Goal: Task Accomplishment & Management: Manage account settings

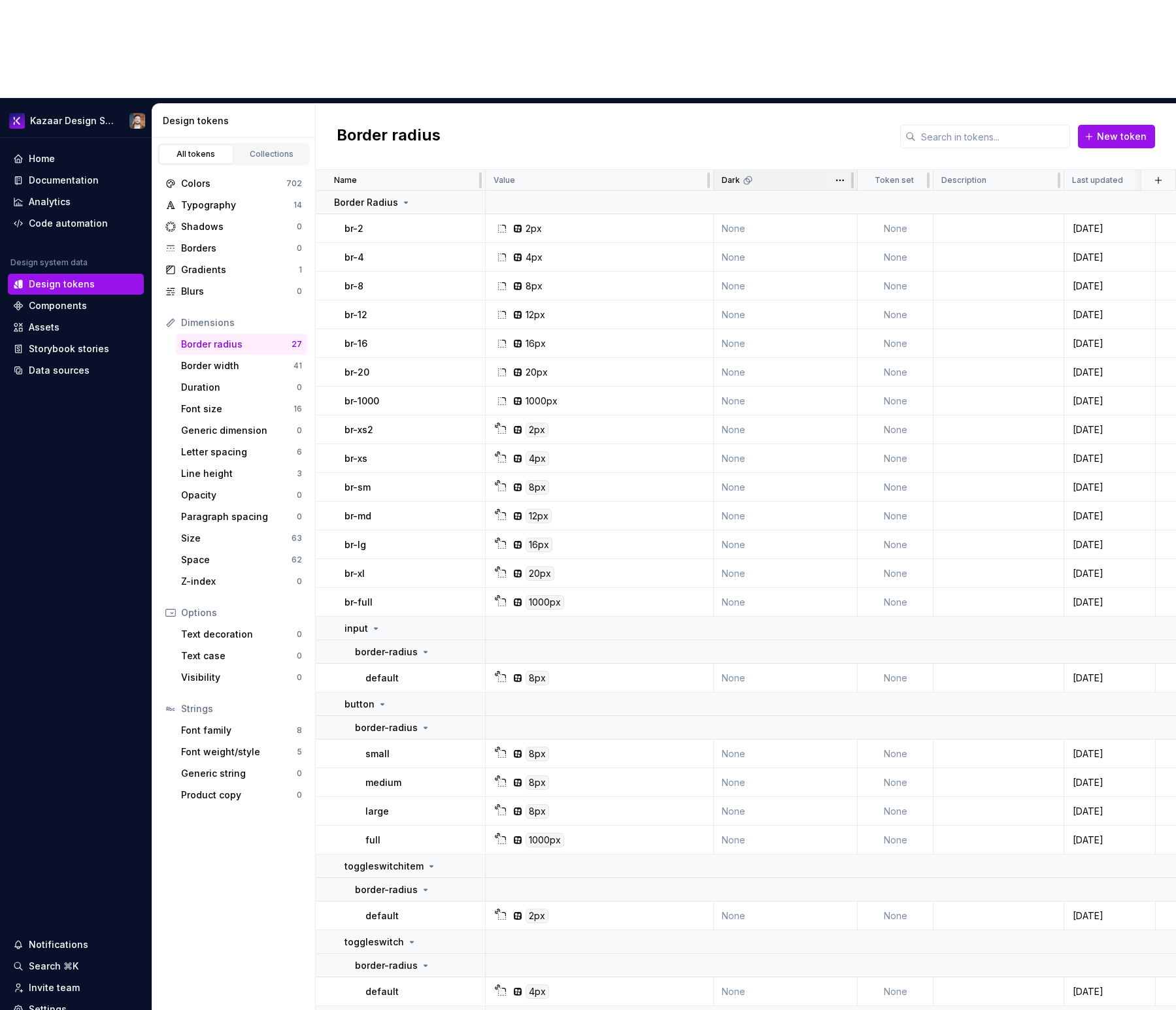
click at [754, 175] on div "Dark" at bounding box center [785, 180] width 127 height 11
click at [844, 83] on html "Kazaar Design System Home Documentation Analytics Code automation Design system…" at bounding box center [588, 505] width 1176 height 1010
click at [855, 107] on span "Edit theme" at bounding box center [897, 108] width 85 height 13
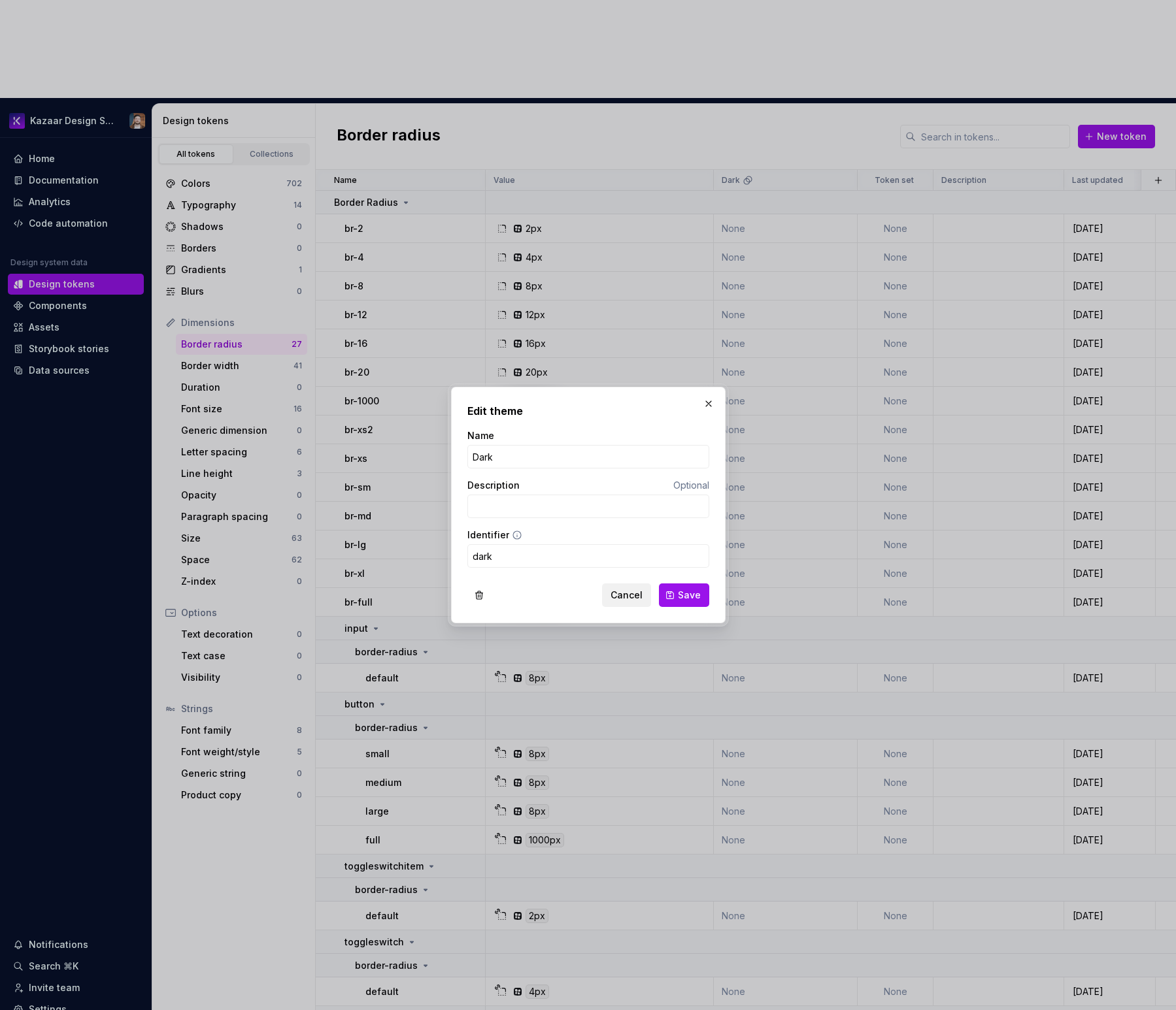
click at [623, 592] on span "Cancel" at bounding box center [627, 595] width 32 height 13
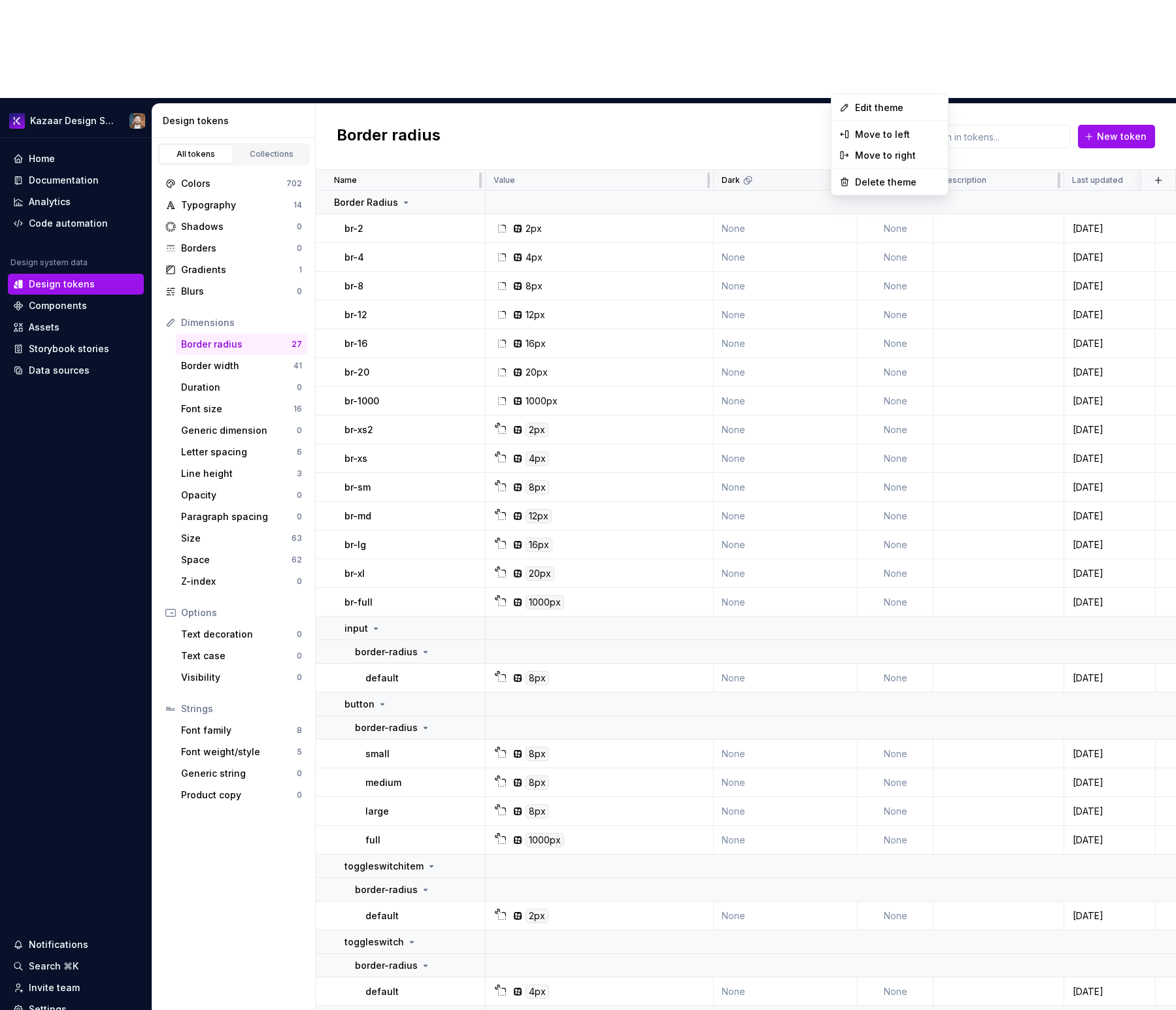
click at [836, 79] on html "Kazaar Design System Home Documentation Analytics Code automation Design system…" at bounding box center [588, 505] width 1176 height 1010
click at [856, 112] on span "Edit theme" at bounding box center [897, 108] width 85 height 13
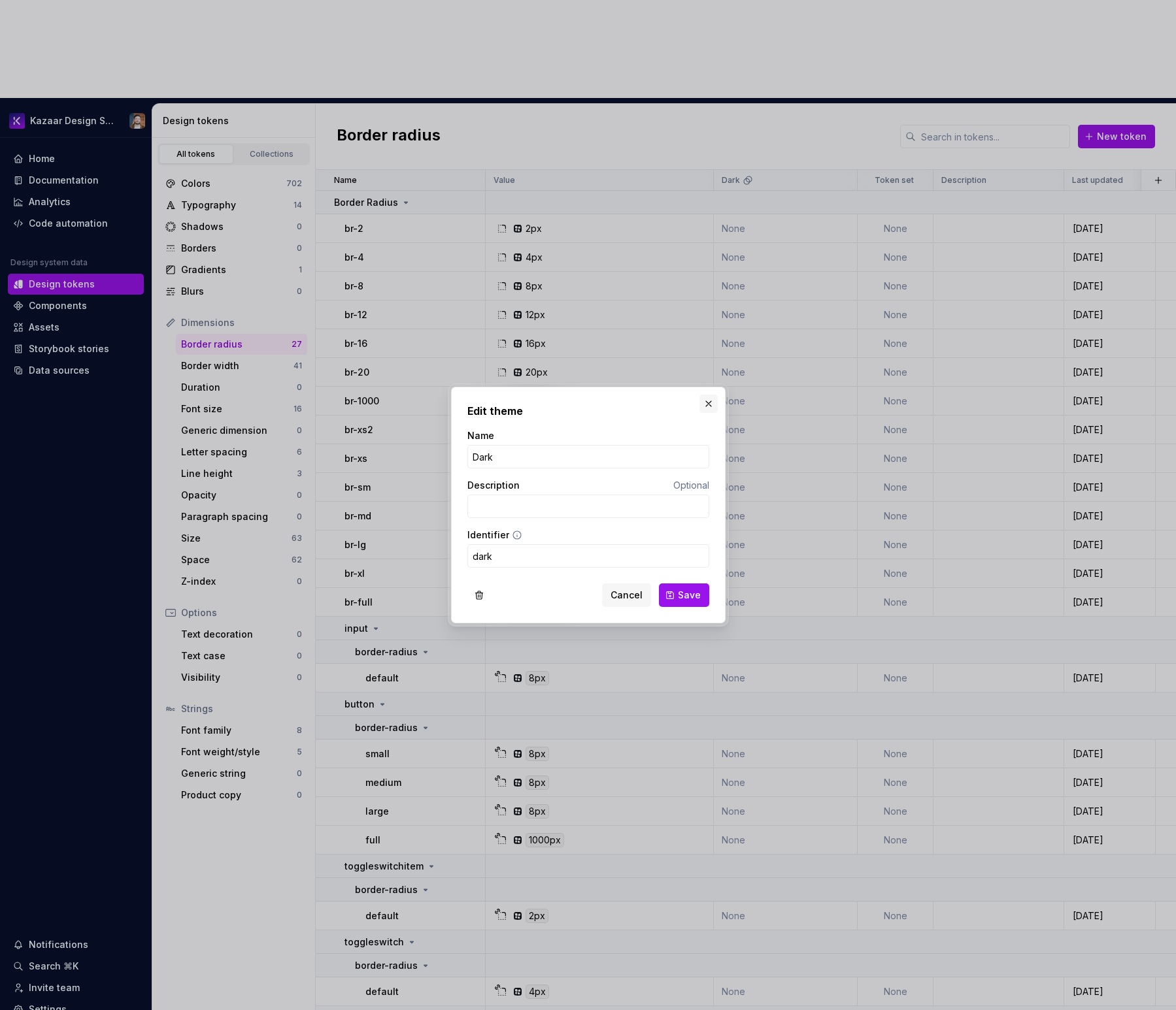
click at [702, 399] on button "button" at bounding box center [708, 403] width 18 height 18
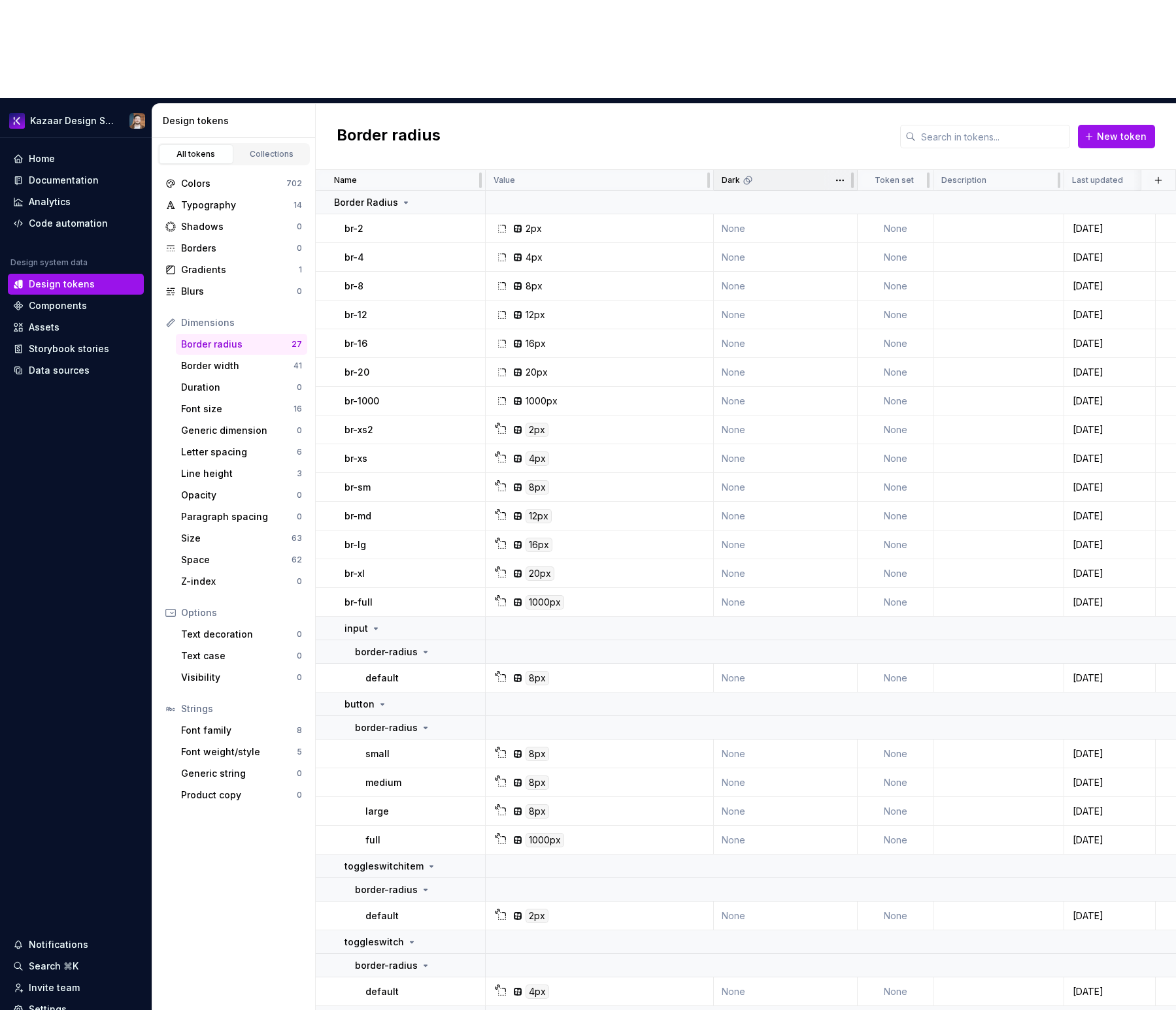
click at [805, 175] on div "Dark" at bounding box center [785, 180] width 127 height 11
click at [838, 84] on html "Kazaar Design System Home Documentation Analytics Code automation Design system…" at bounding box center [588, 505] width 1176 height 1010
click at [840, 81] on html "Kazaar Design System Home Documentation Analytics Code automation Design system…" at bounding box center [588, 505] width 1176 height 1010
click at [783, 104] on div "Border radius New token" at bounding box center [746, 137] width 860 height 66
click at [896, 171] on button "button" at bounding box center [1158, 180] width 18 height 18
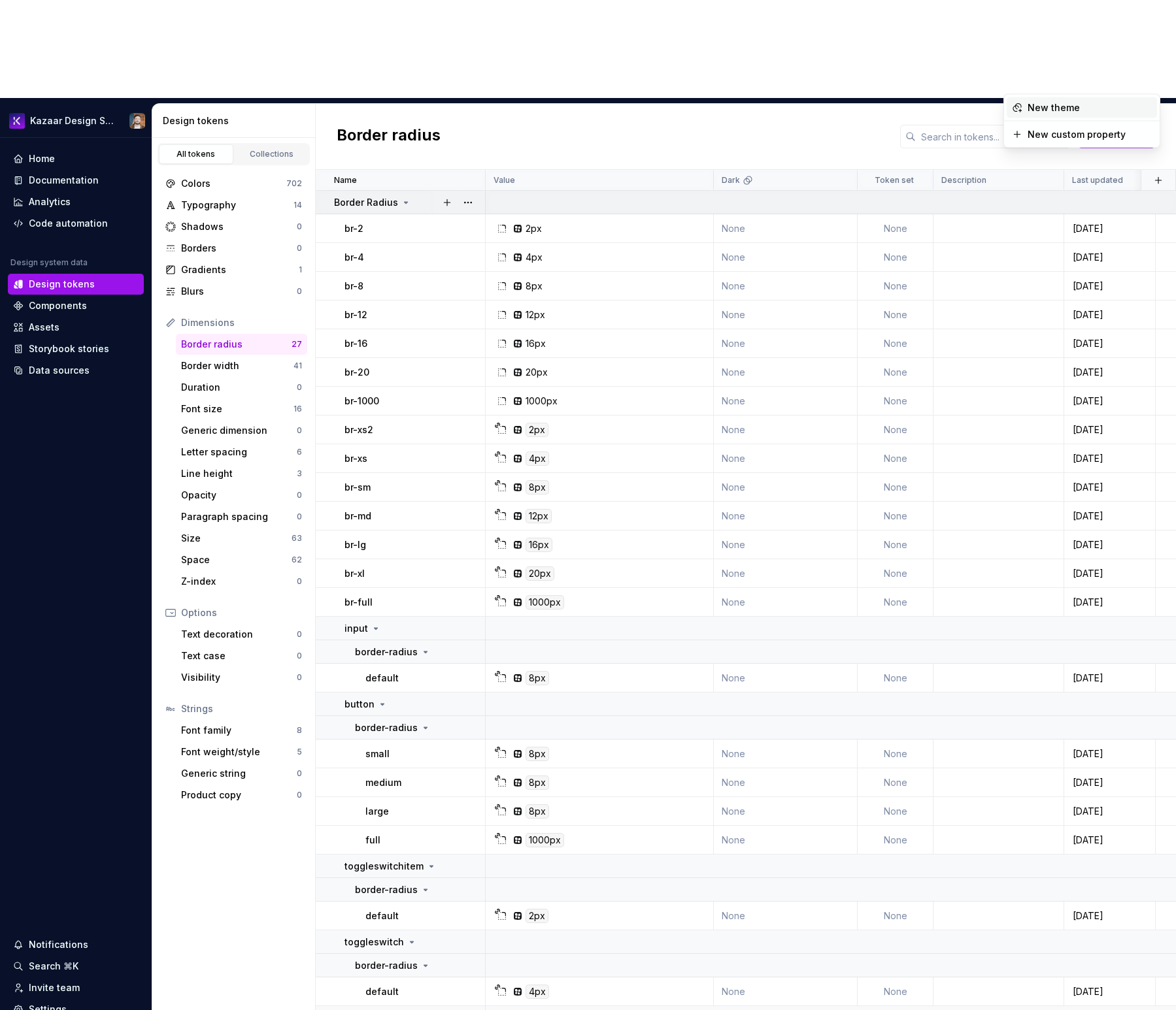
click at [896, 106] on div "New theme" at bounding box center [1089, 108] width 124 height 13
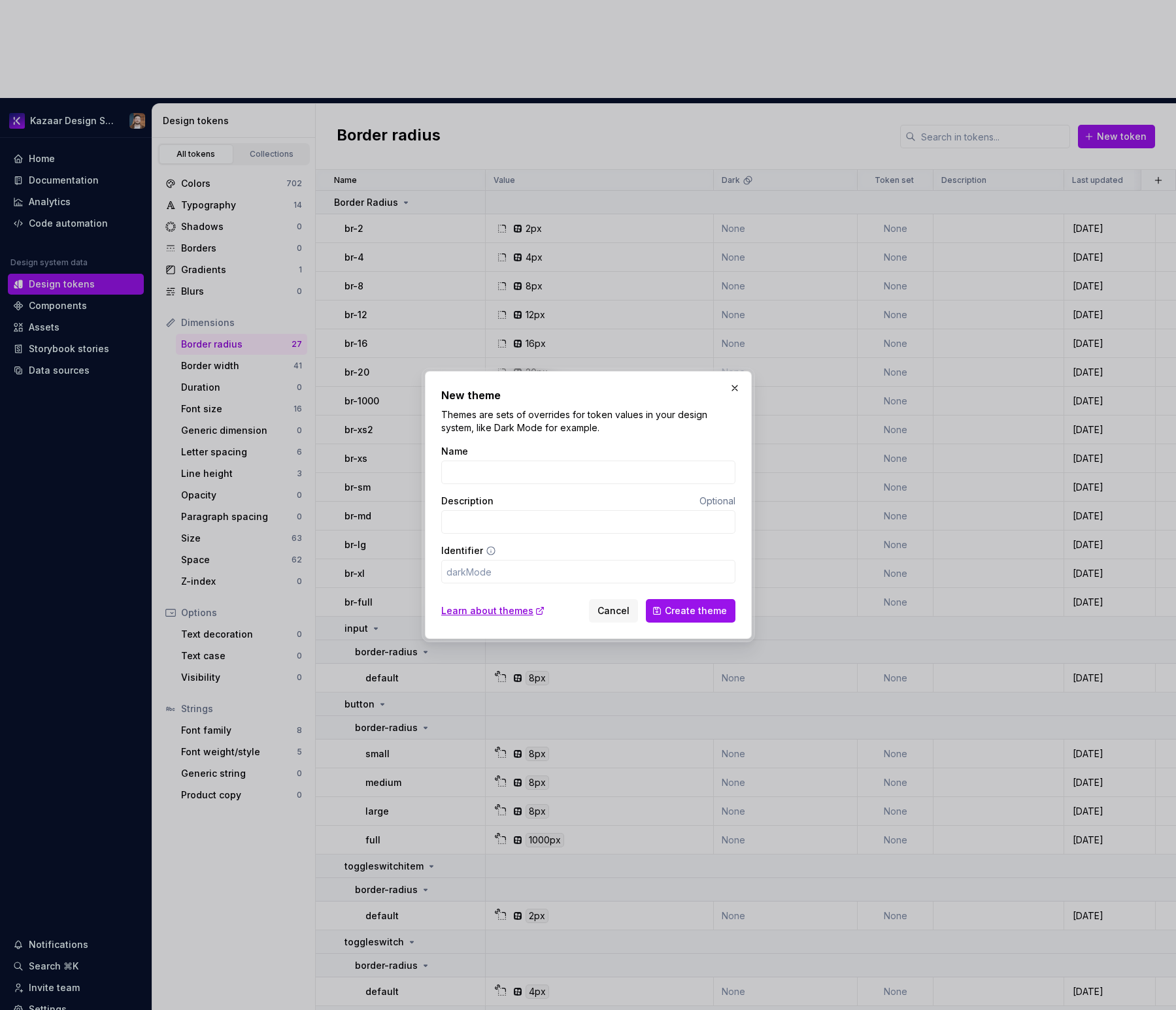
type input "B"
type input "b"
type input "Ba"
type input "ba"
type input "Bas"
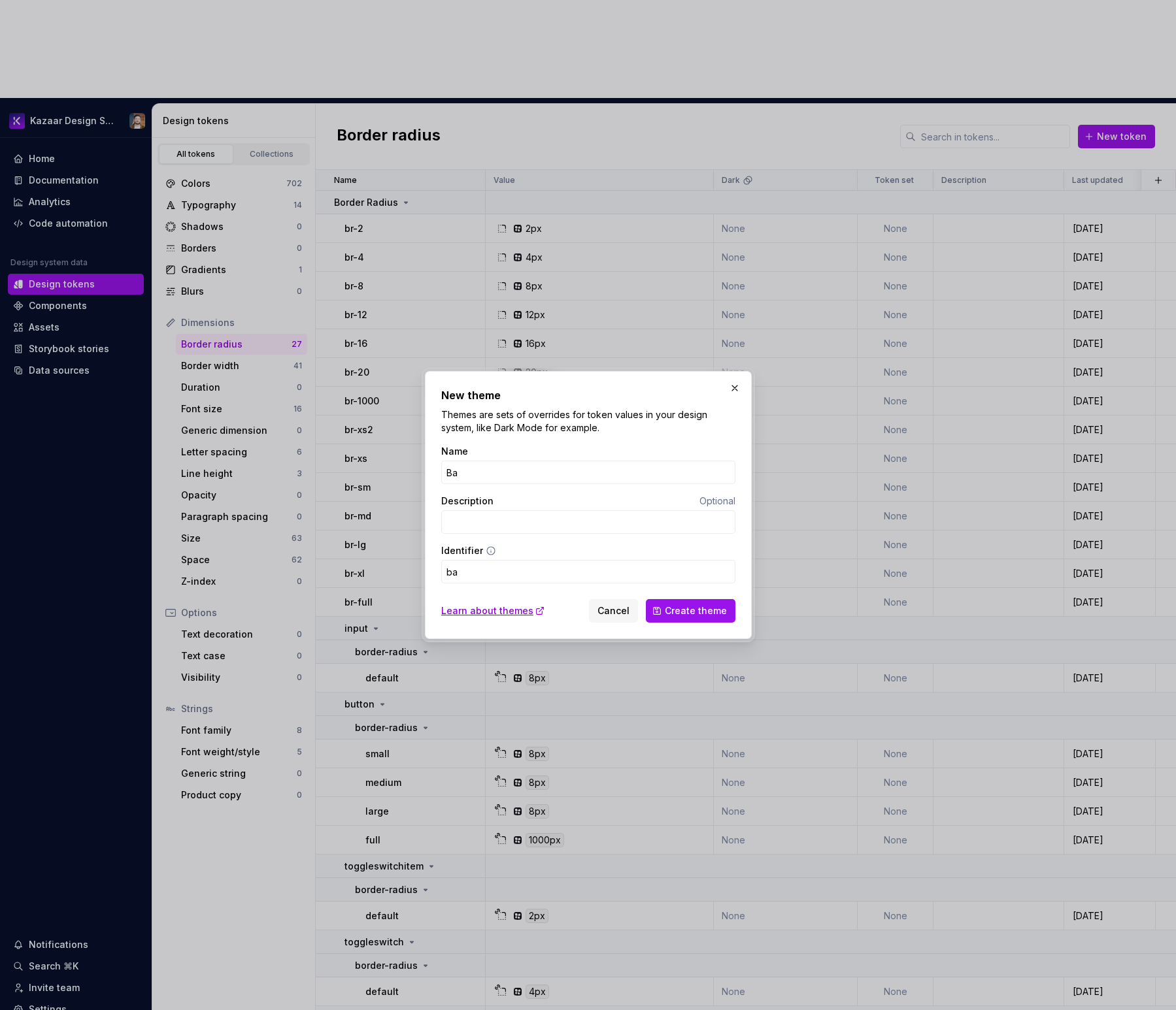
type input "bas"
type input "Base"
type input "base"
type input "Base"
click at [669, 610] on span "Create theme" at bounding box center [696, 611] width 62 height 13
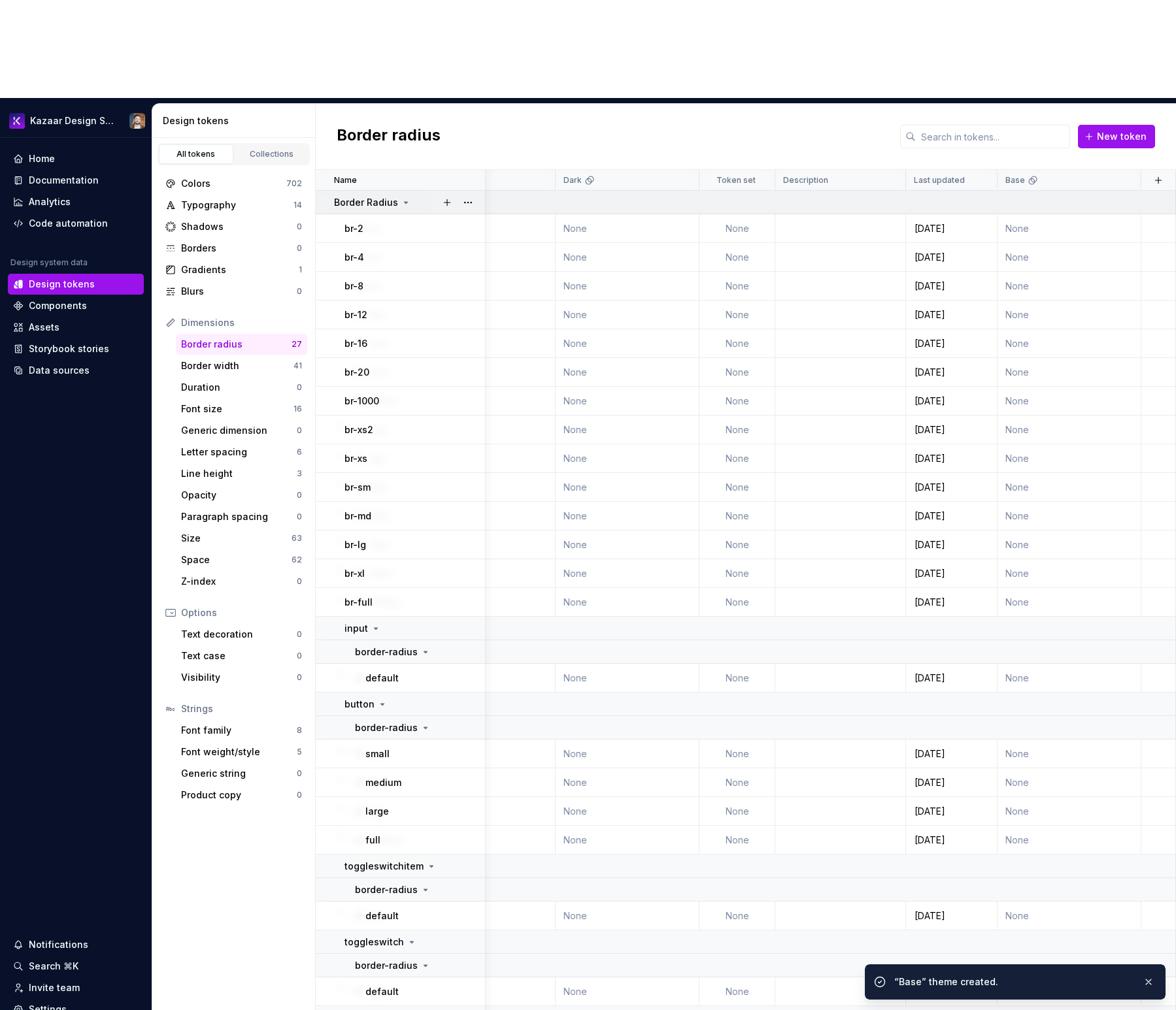
scroll to position [0, 166]
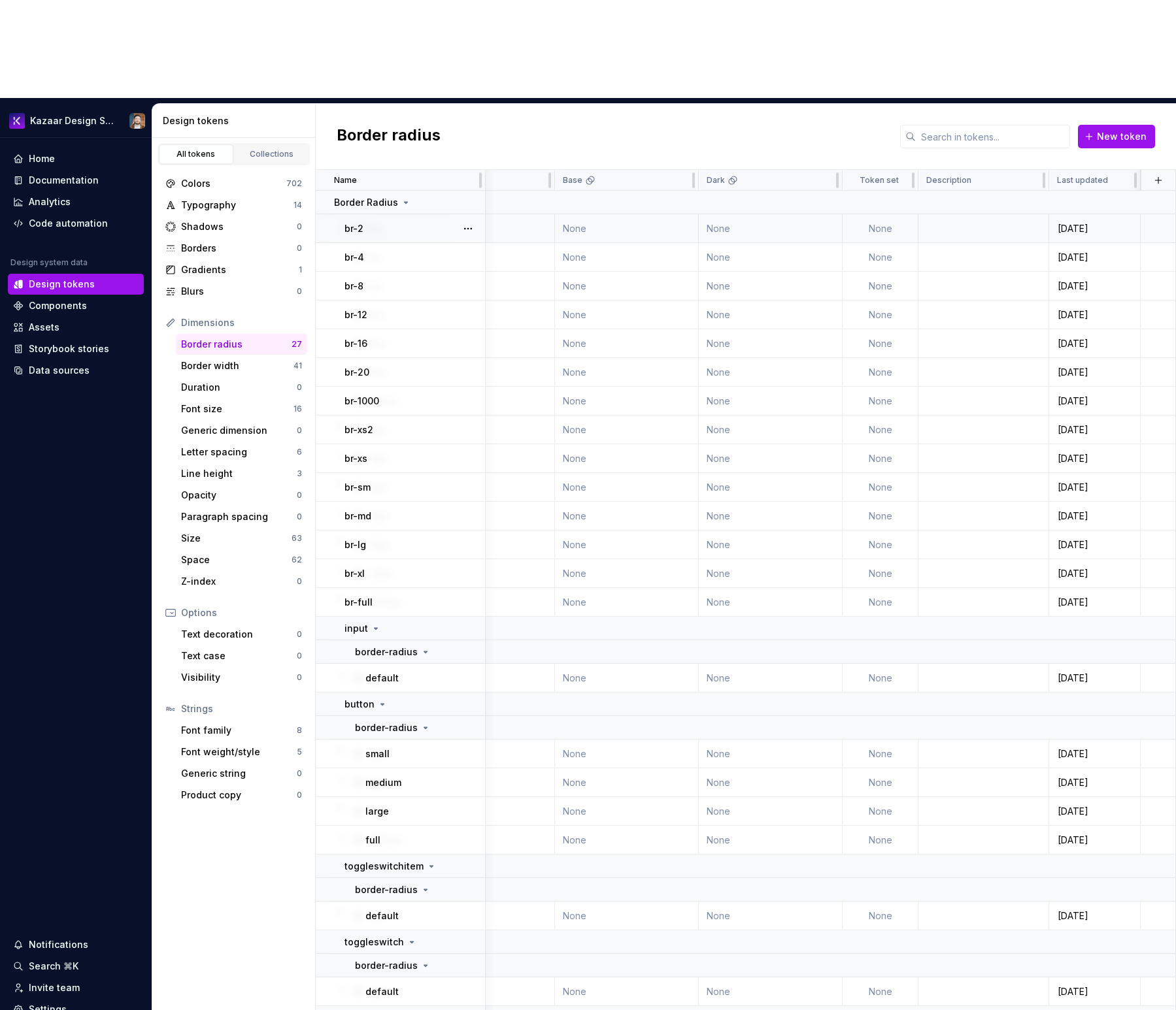
click at [623, 214] on td "None" at bounding box center [627, 228] width 144 height 29
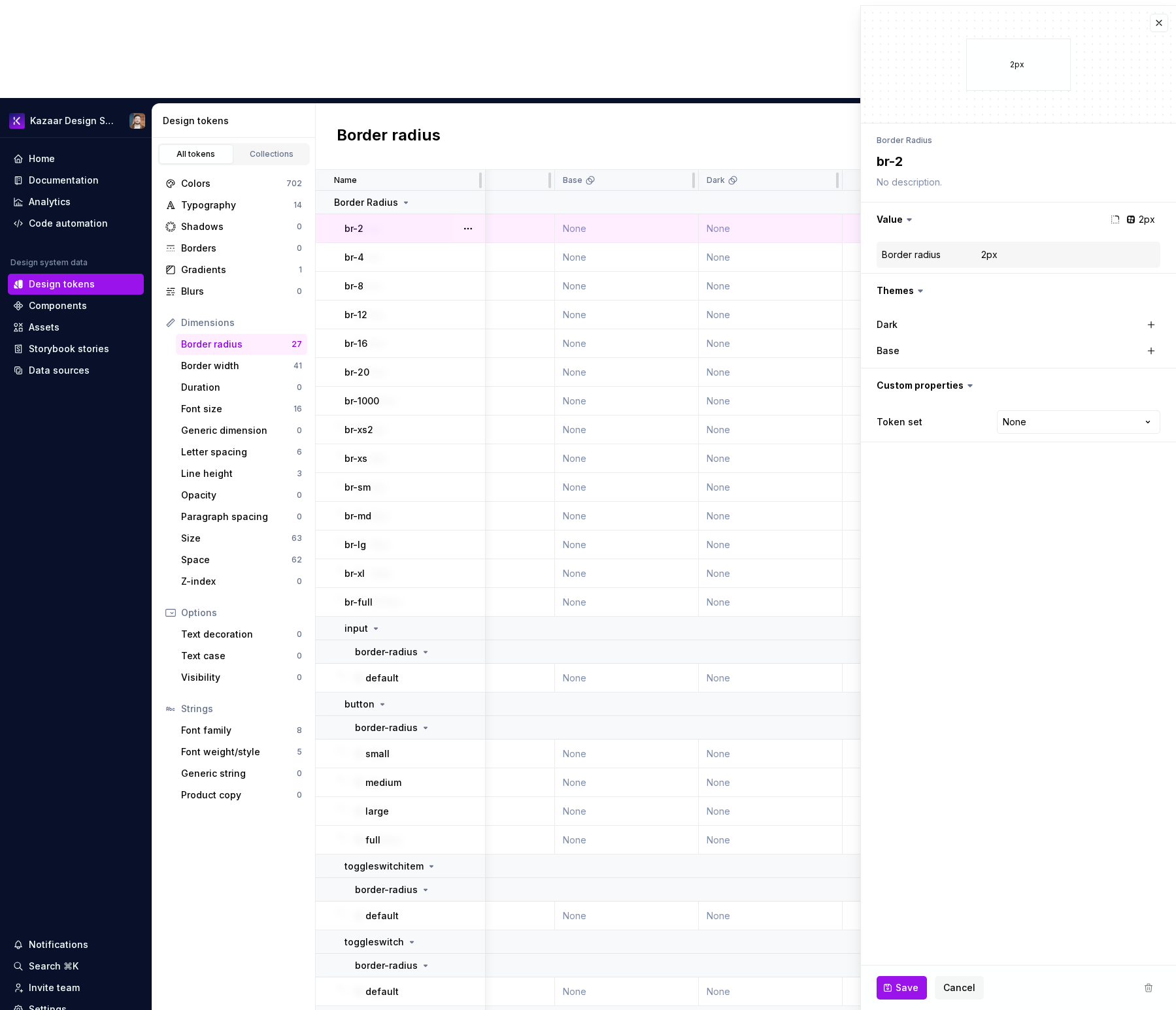
click at [582, 214] on td "None" at bounding box center [627, 228] width 144 height 29
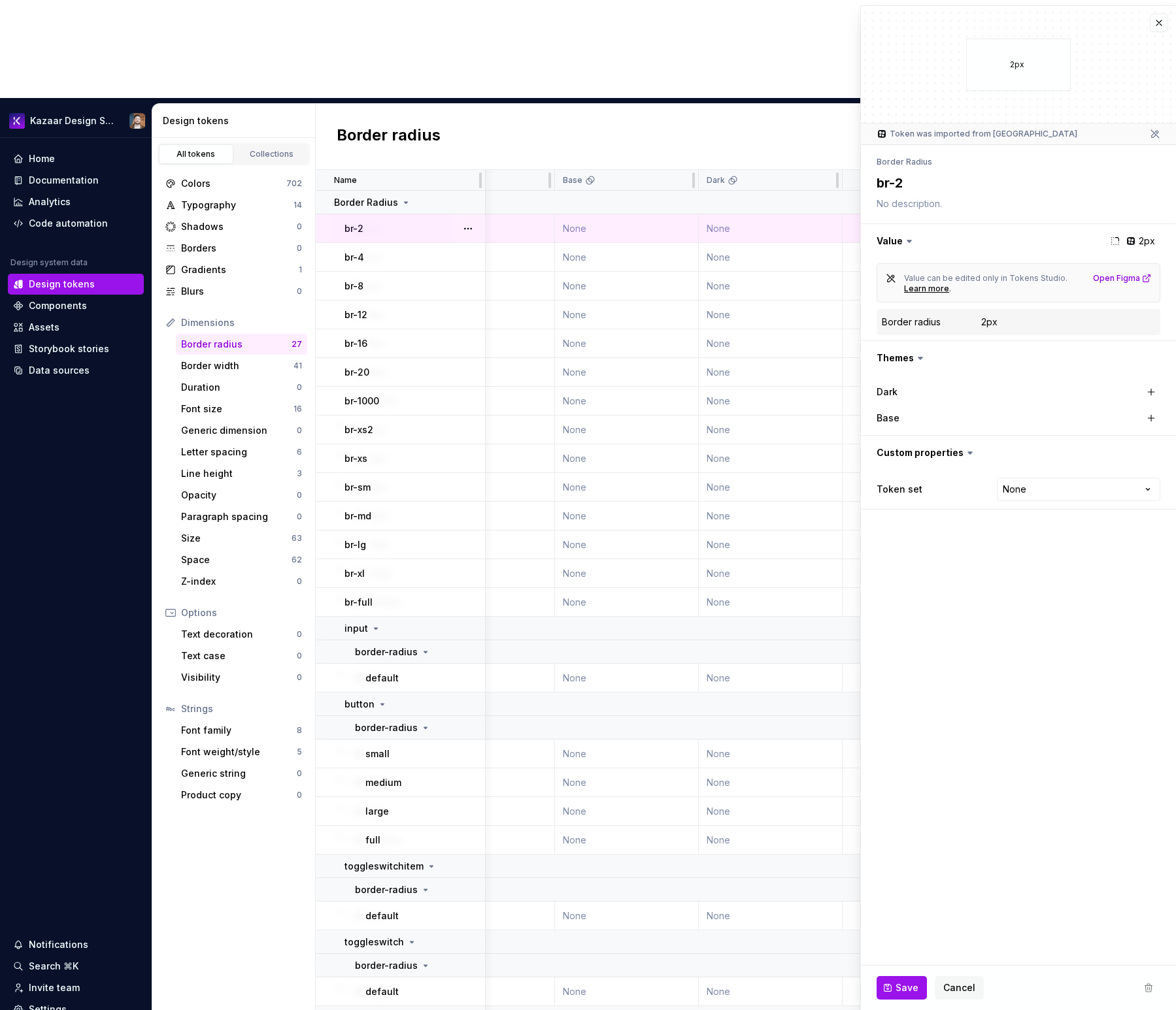
type textarea "*"
click at [896, 494] on html "Kazaar Design System Home Documentation Analytics Code automation Design system…" at bounding box center [588, 505] width 1176 height 1010
click at [896, 491] on html "Kazaar Design System Home Documentation Analytics Code automation Design system…" at bounding box center [588, 505] width 1176 height 1010
click at [896, 555] on fieldset "2px Token was imported from Tokens Studio Border Radius br-2 Value 2px Value ca…" at bounding box center [1019, 508] width 315 height 1004
click at [896, 26] on button "button" at bounding box center [1159, 22] width 18 height 18
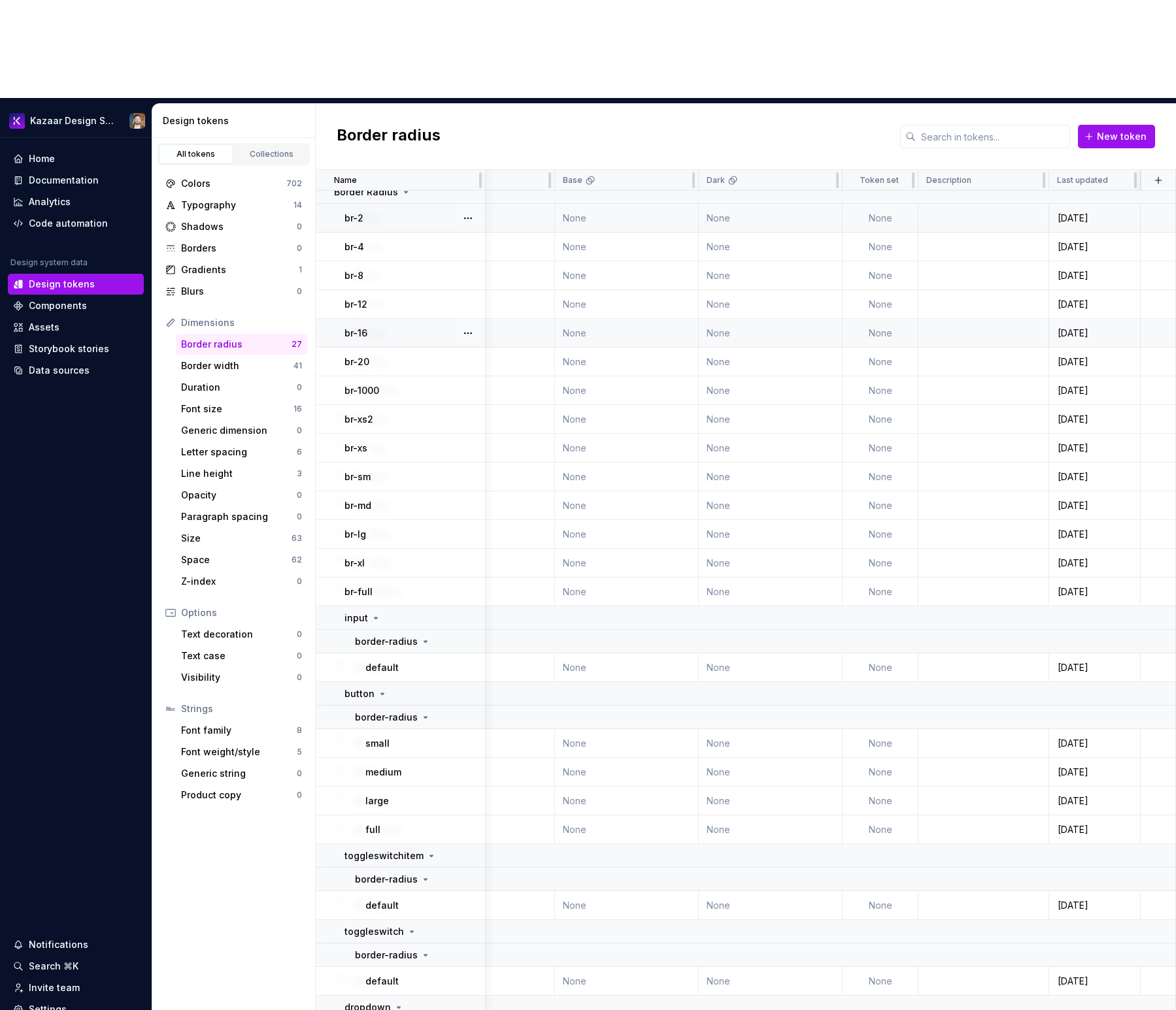
scroll to position [0, 166]
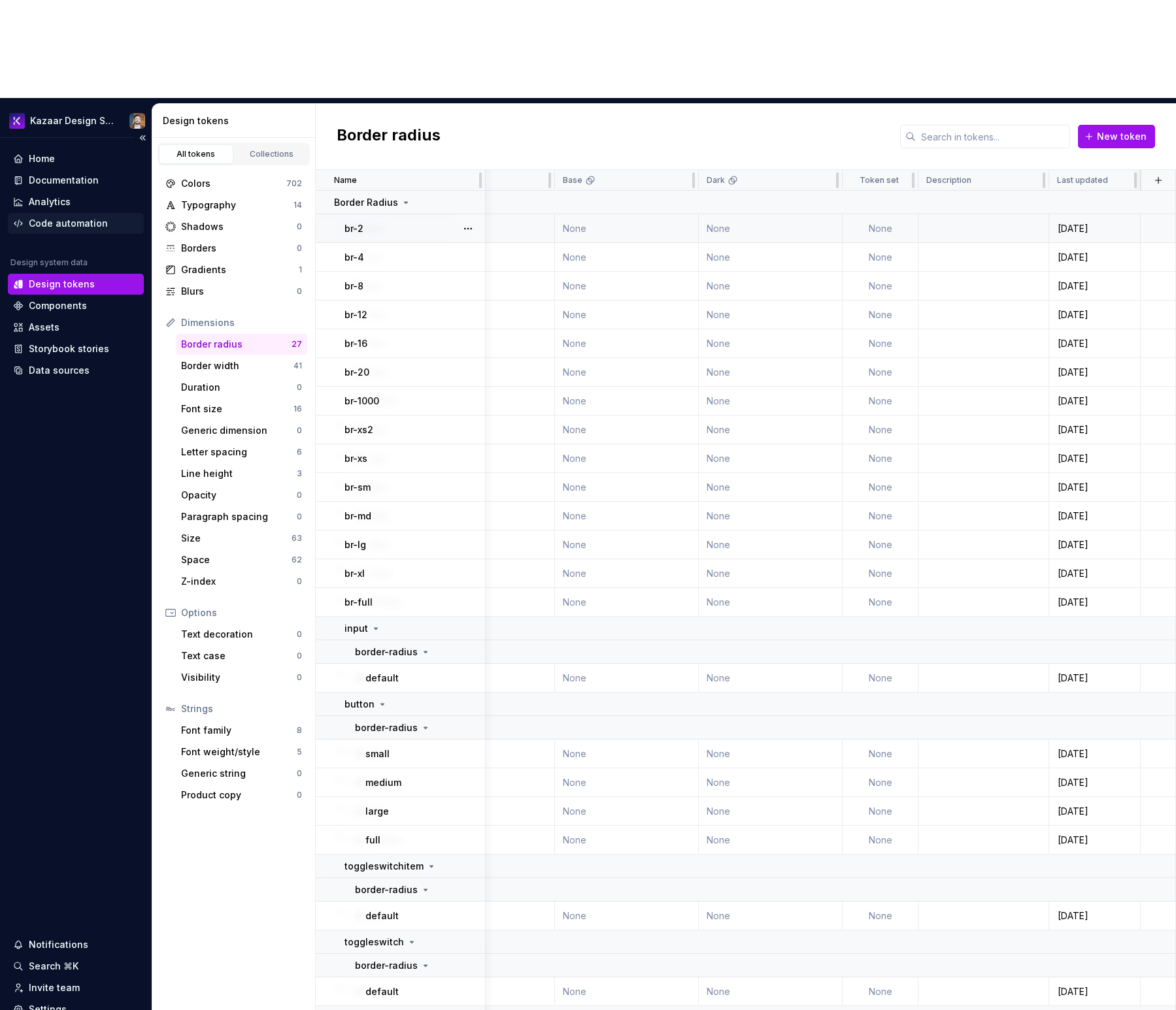
click at [78, 217] on div "Code automation" at bounding box center [68, 224] width 79 height 13
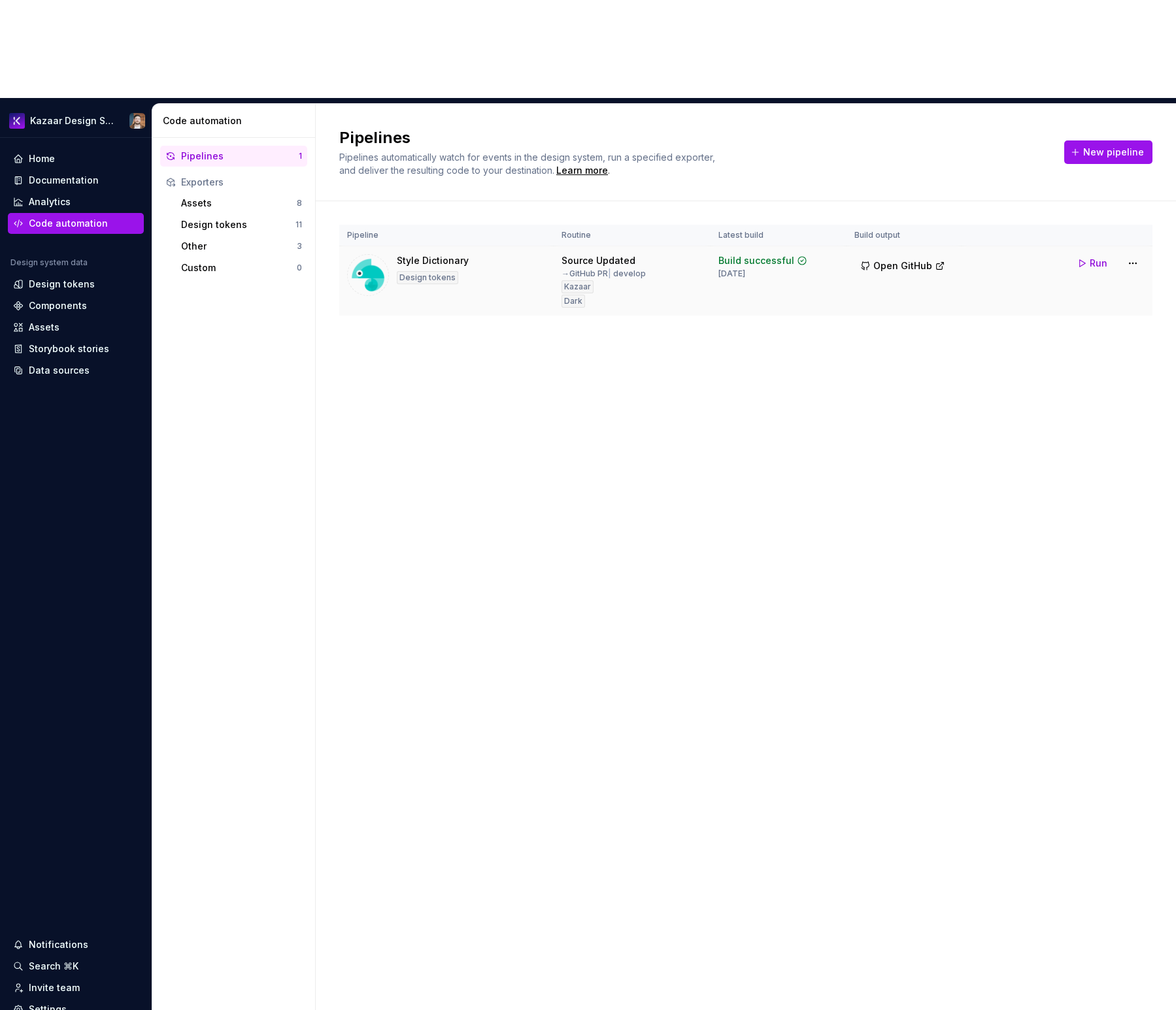
click at [521, 254] on div "Style Dictionary Design tokens" at bounding box center [446, 275] width 199 height 42
click at [896, 252] on div "Run" at bounding box center [1108, 263] width 74 height 23
click at [896, 166] on html "Kazaar Design System Home Documentation Analytics Code automation Design system…" at bounding box center [588, 505] width 1176 height 1010
click at [896, 189] on div "Edit pipeline" at bounding box center [1116, 194] width 112 height 13
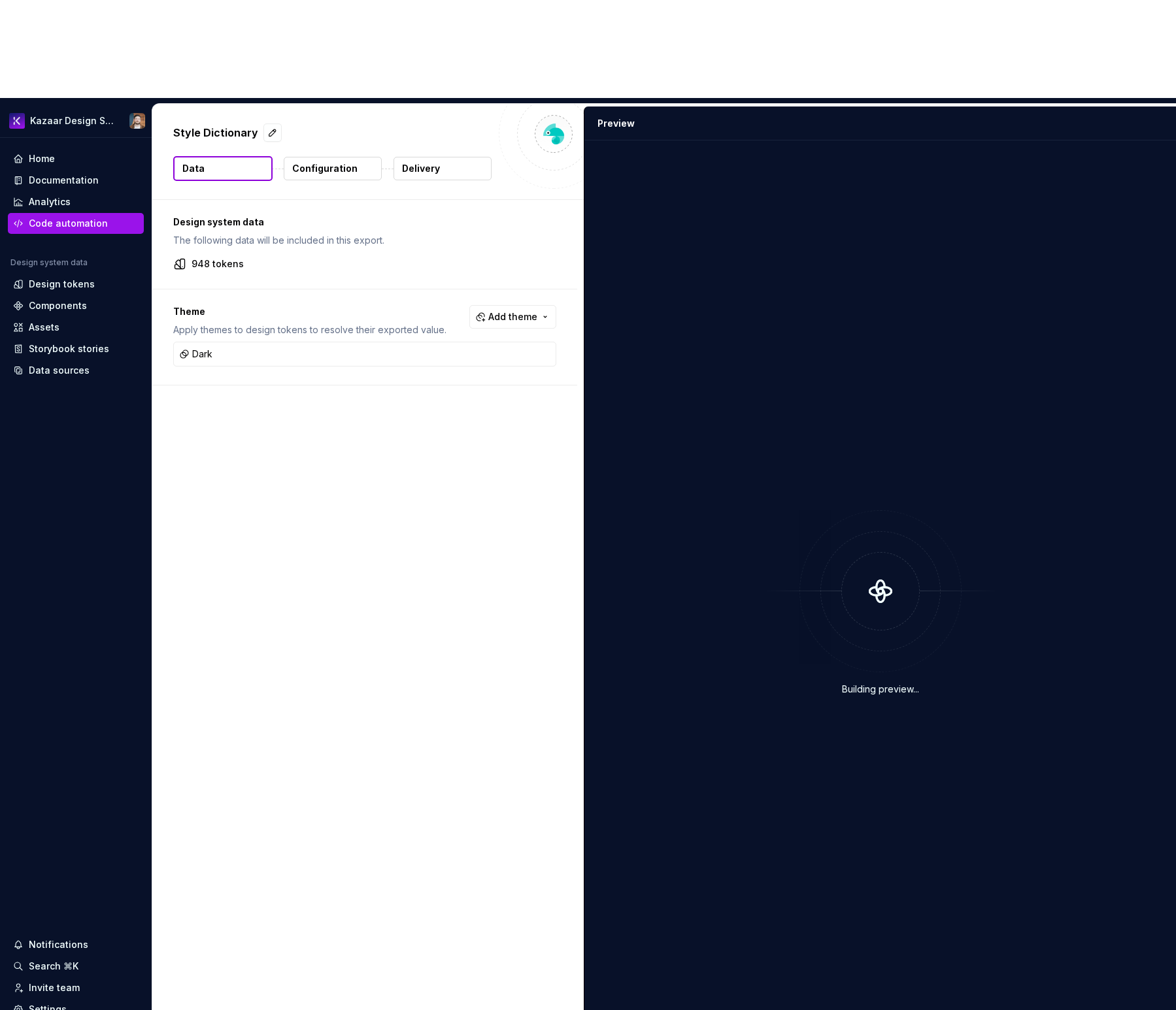
click at [344, 342] on div "Dark" at bounding box center [365, 354] width 382 height 23
click at [495, 310] on span "Add theme" at bounding box center [513, 317] width 49 height 13
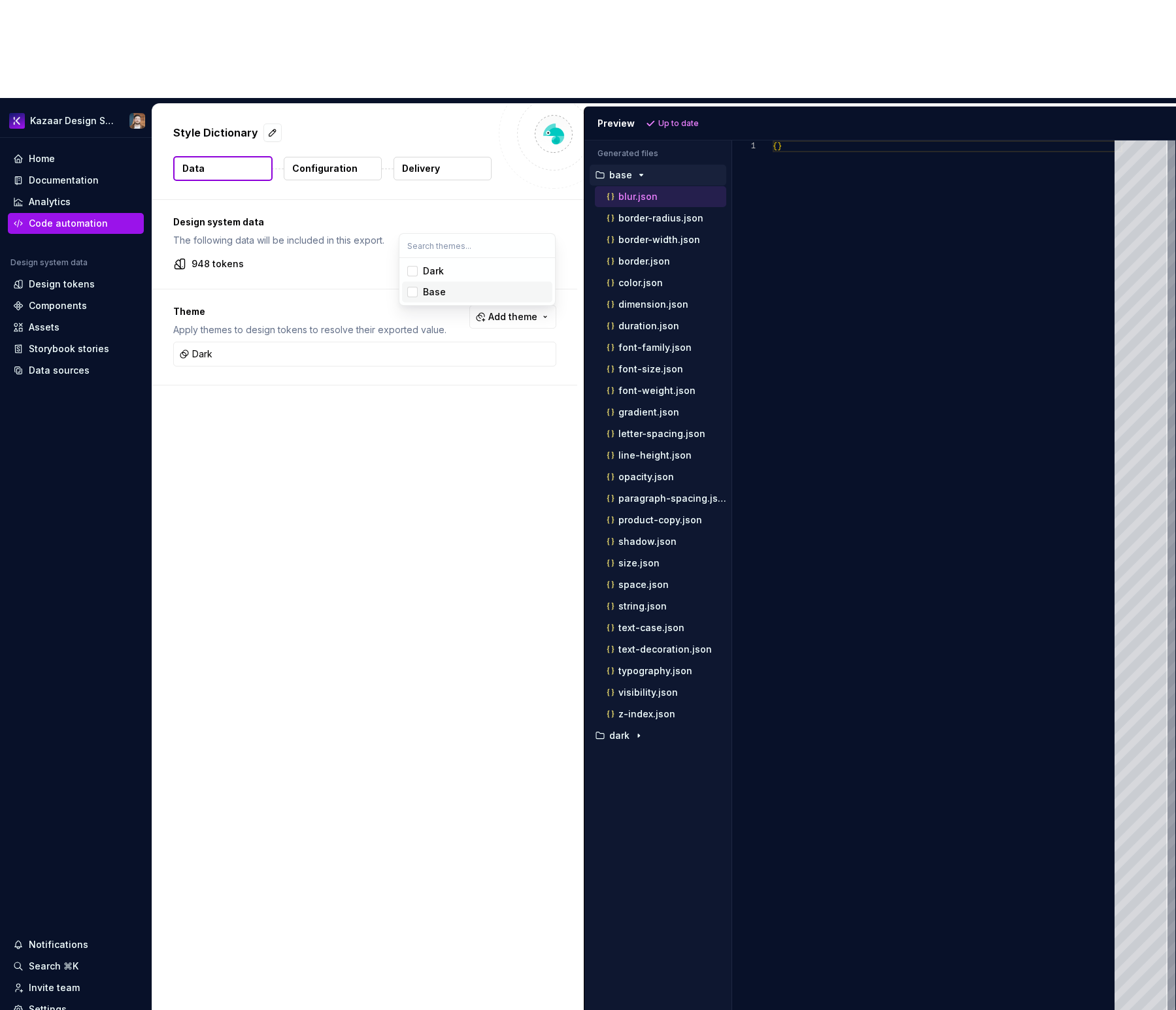
click at [429, 291] on div "Base" at bounding box center [434, 292] width 23 height 13
click at [435, 271] on div "Dark" at bounding box center [433, 271] width 21 height 13
click at [659, 29] on html "Kazaar Design System Home Documentation Analytics Code automation Design system…" at bounding box center [588, 505] width 1176 height 1010
click at [659, 119] on span "Refresh preview" at bounding box center [692, 124] width 66 height 11
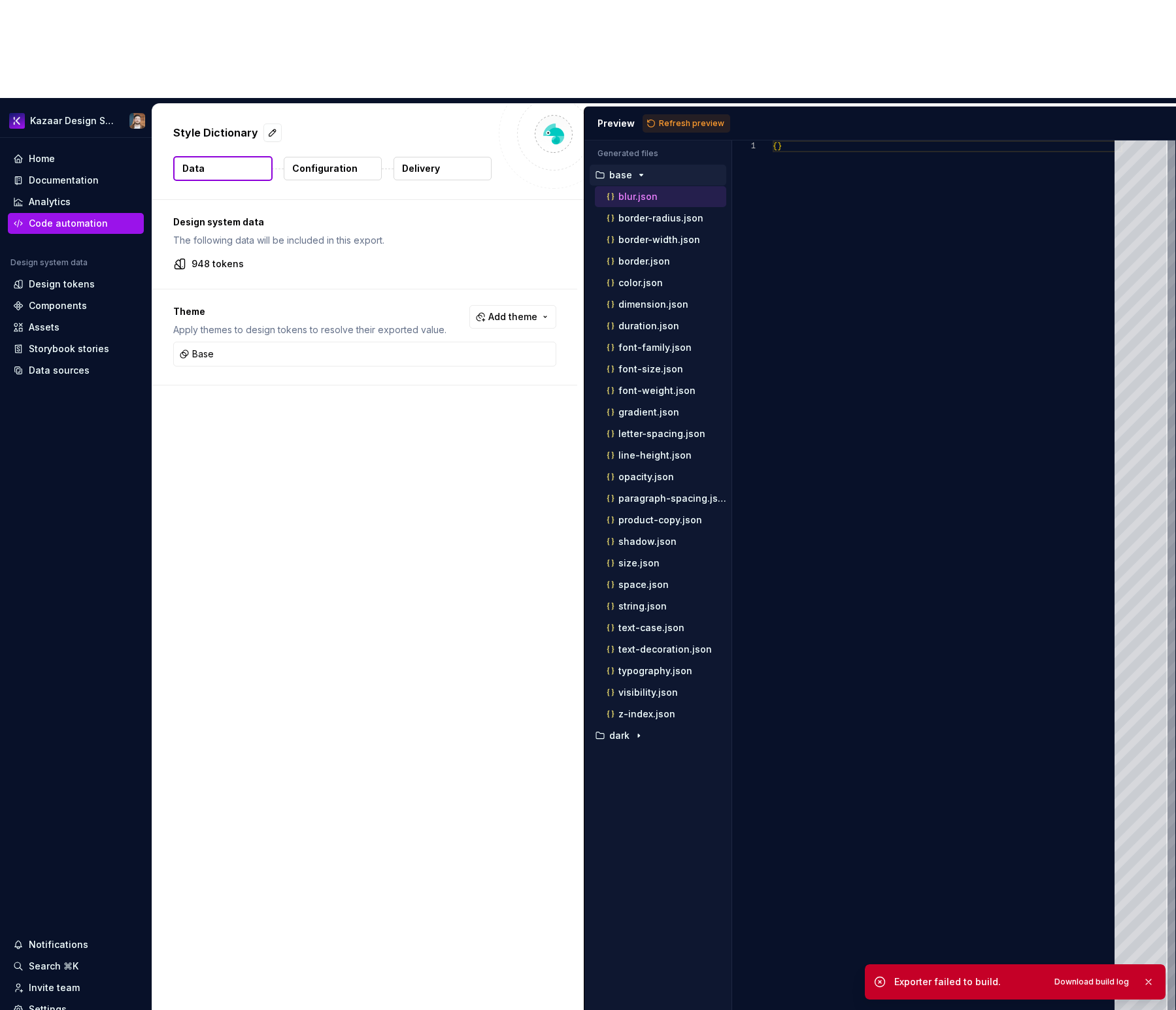
drag, startPoint x: 437, startPoint y: 436, endPoint x: 497, endPoint y: 853, distance: 421.3
click at [438, 437] on div "Design system data The following data will be included in this export. 948 toke…" at bounding box center [368, 626] width 432 height 853
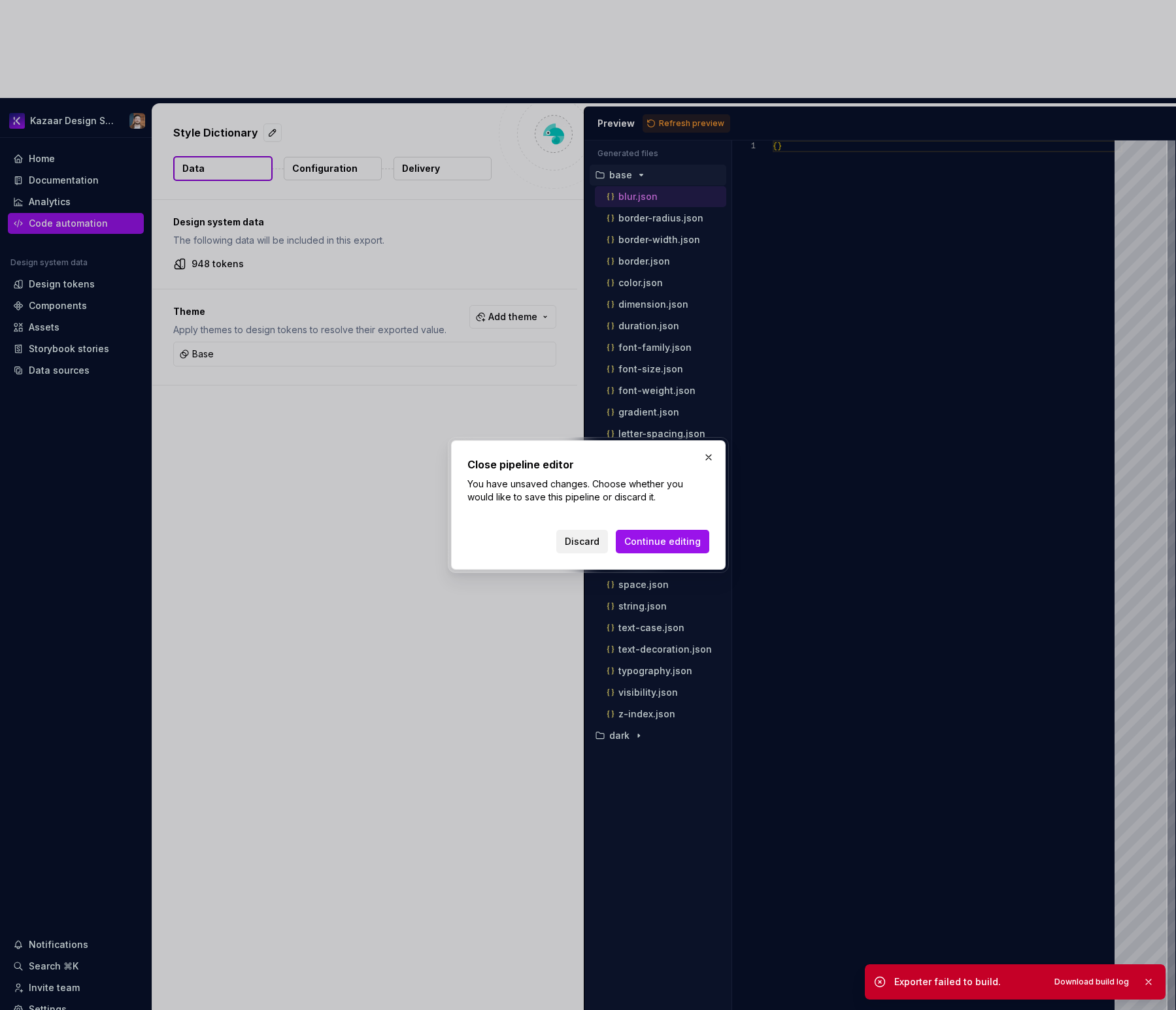
click at [599, 545] on span "Discard" at bounding box center [582, 542] width 35 height 13
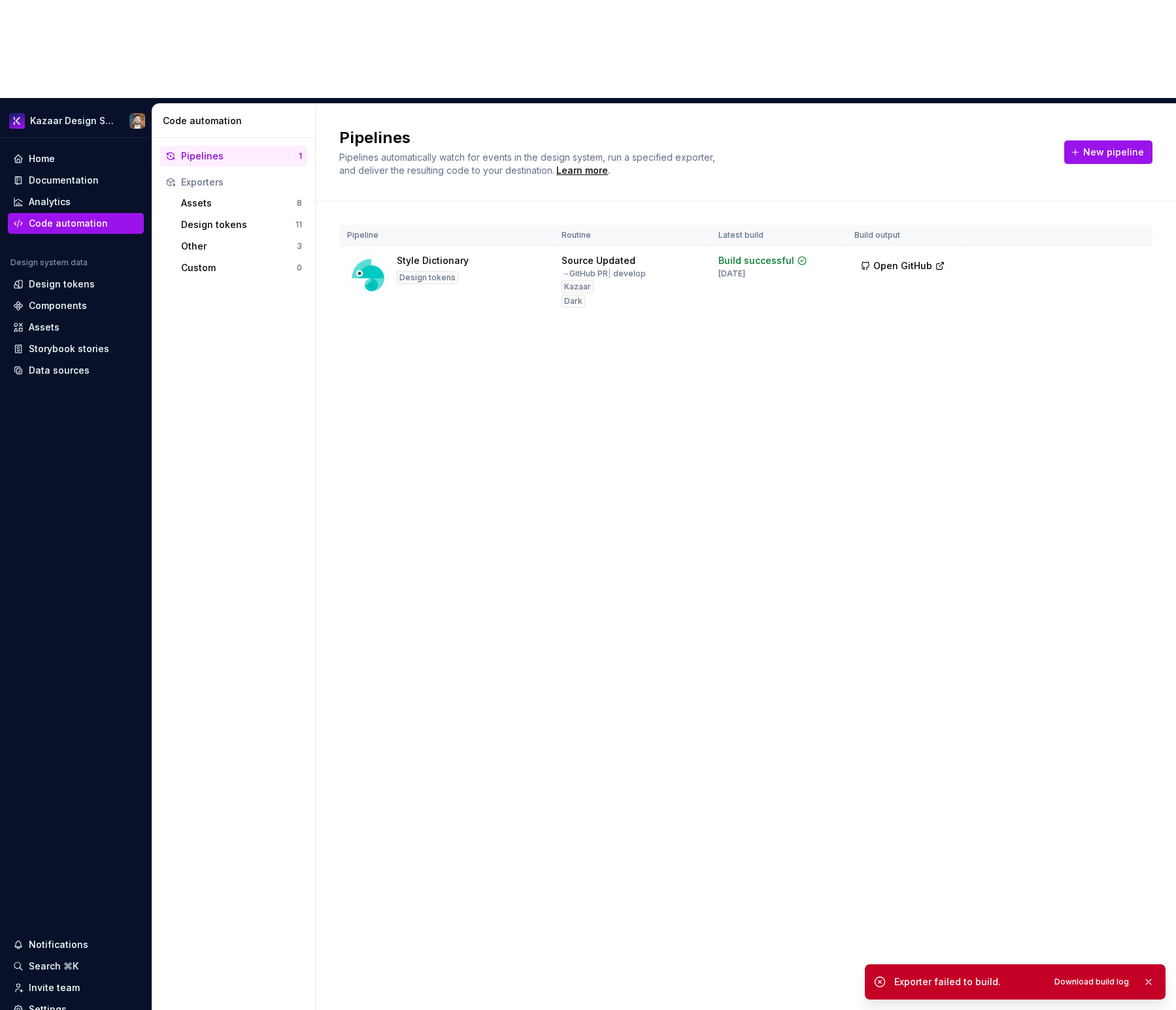
click at [549, 417] on div "Pipelines Pipelines automatically watch for events in the design system, run a …" at bounding box center [746, 605] width 860 height 1004
click at [60, 257] on div "Design system data" at bounding box center [76, 265] width 136 height 15
click at [62, 278] on div "Design tokens" at bounding box center [62, 285] width 66 height 13
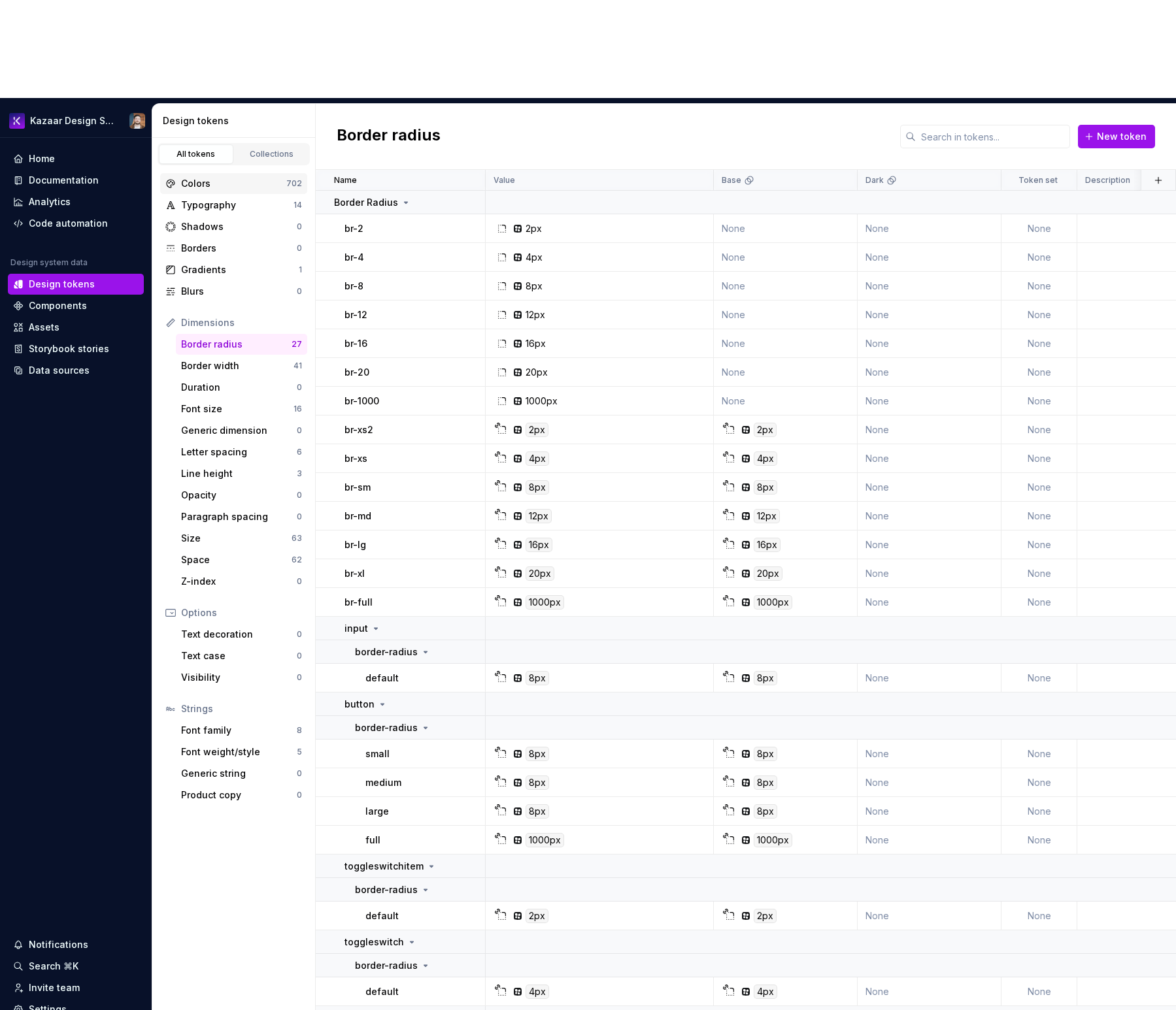
click at [235, 173] on div "Colors 702" at bounding box center [233, 183] width 147 height 21
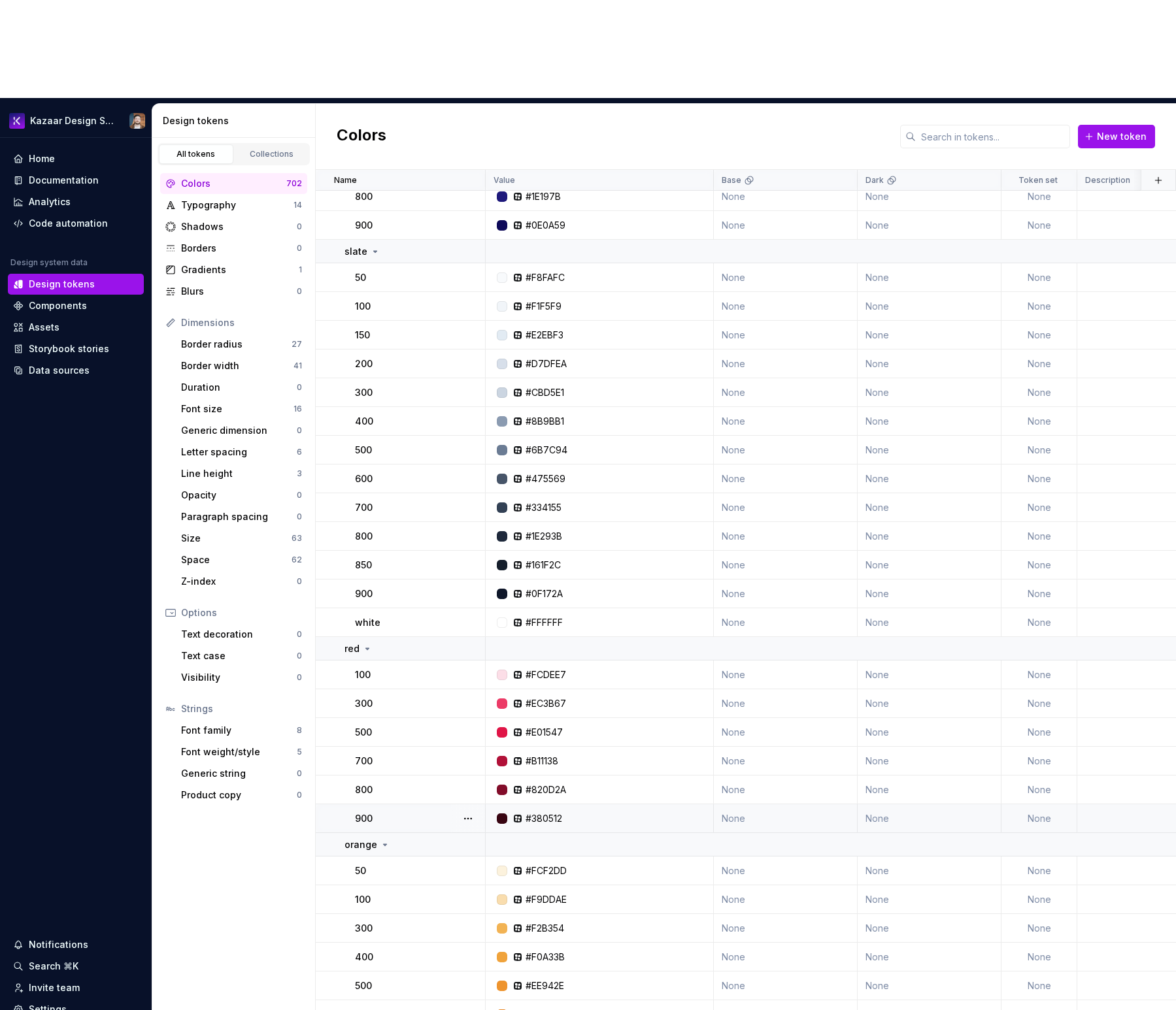
scroll to position [4258, 0]
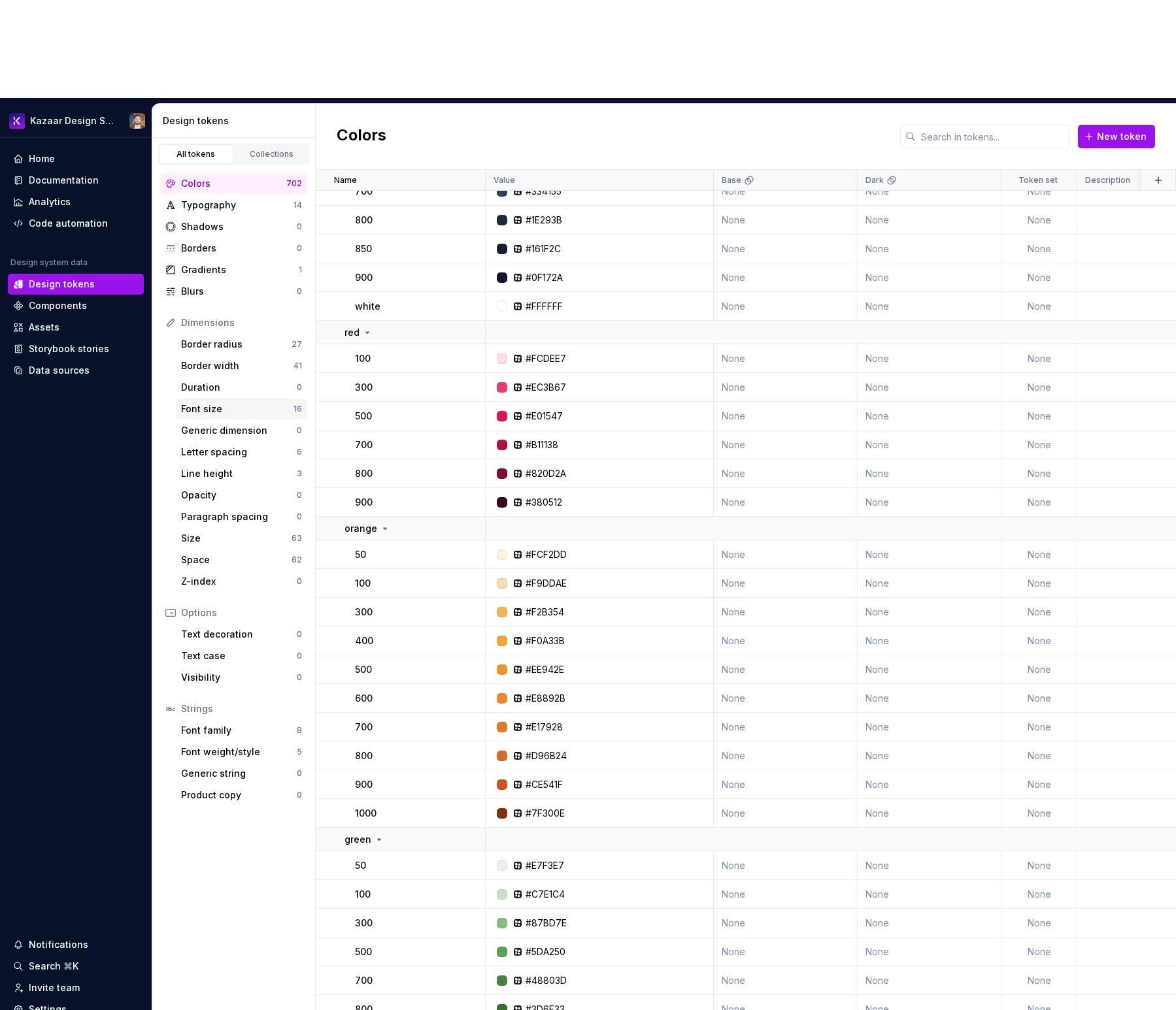
click at [230, 399] on div "Font size 16" at bounding box center [241, 409] width 131 height 21
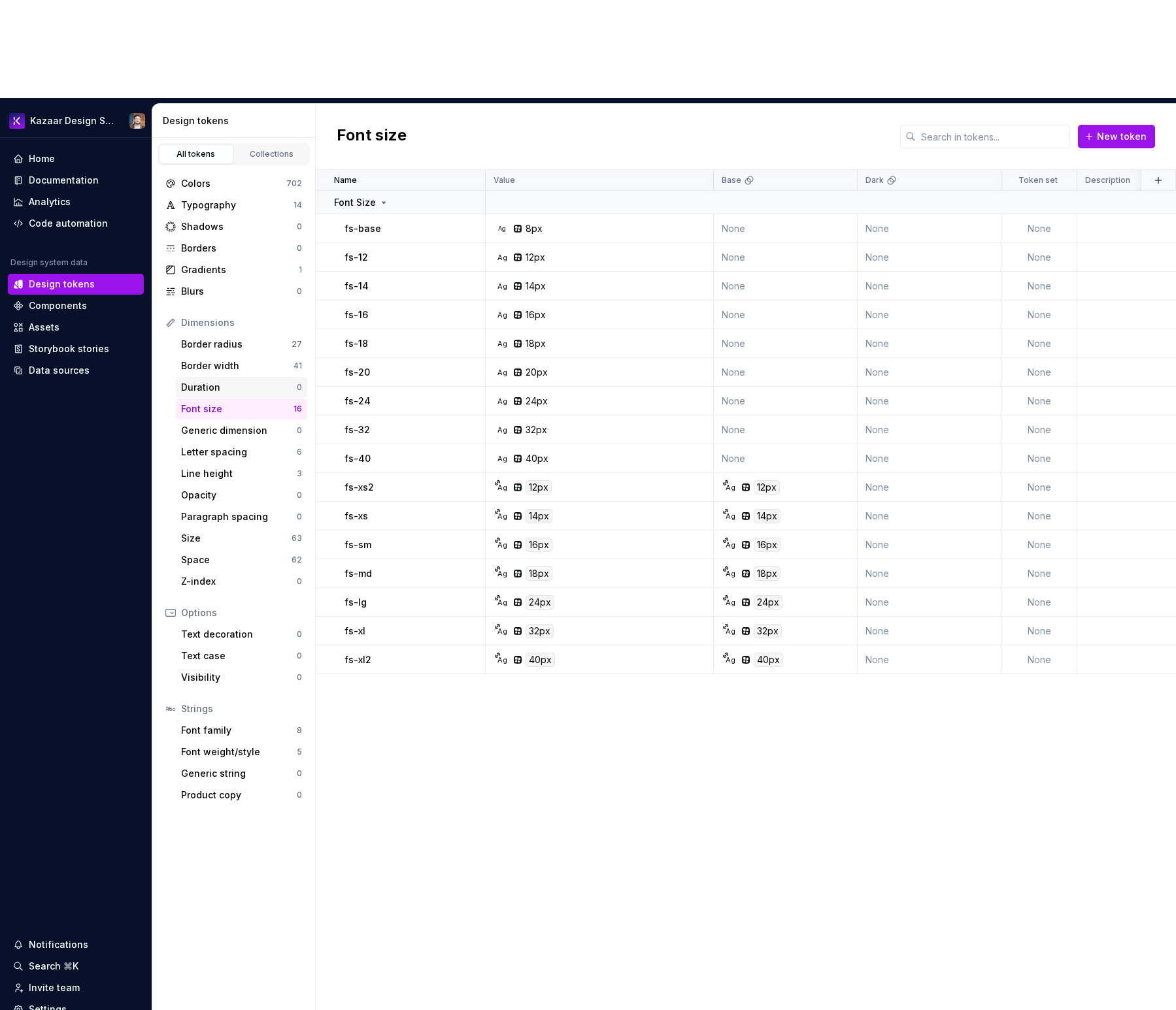
click at [220, 381] on div "Duration" at bounding box center [239, 388] width 116 height 13
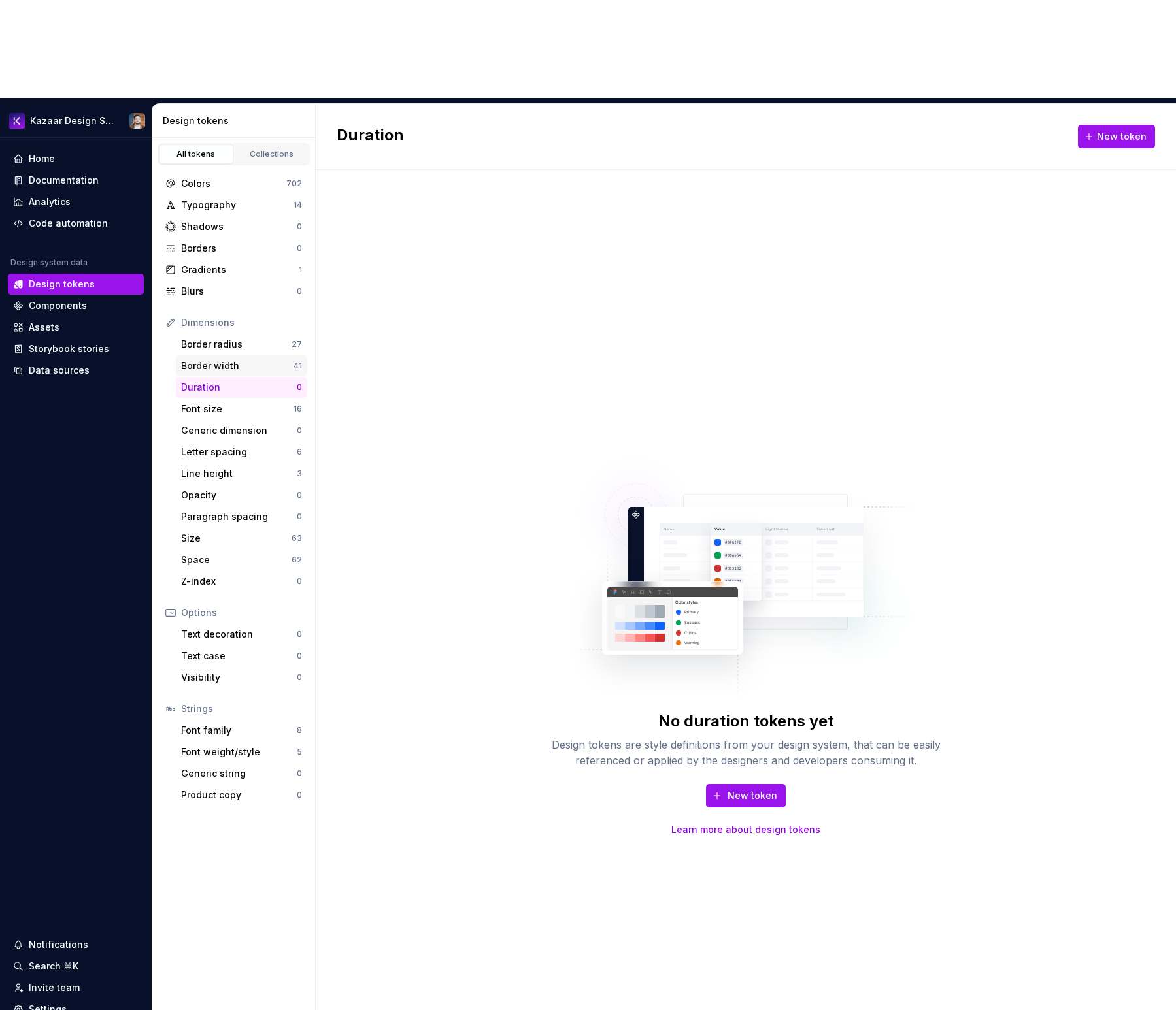
click at [219, 359] on div "Border width" at bounding box center [237, 366] width 113 height 13
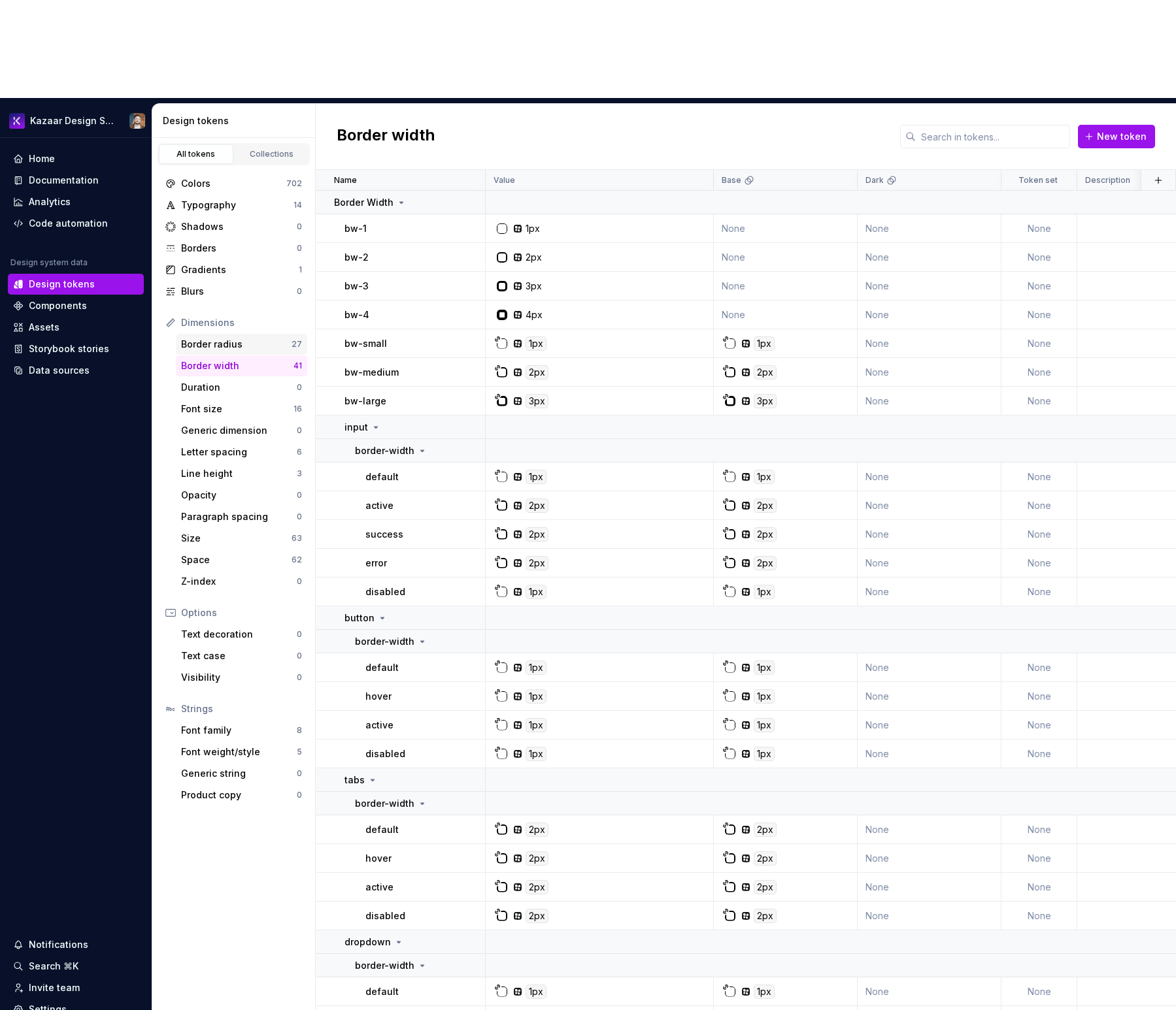
click at [214, 338] on div "Border radius" at bounding box center [236, 344] width 111 height 13
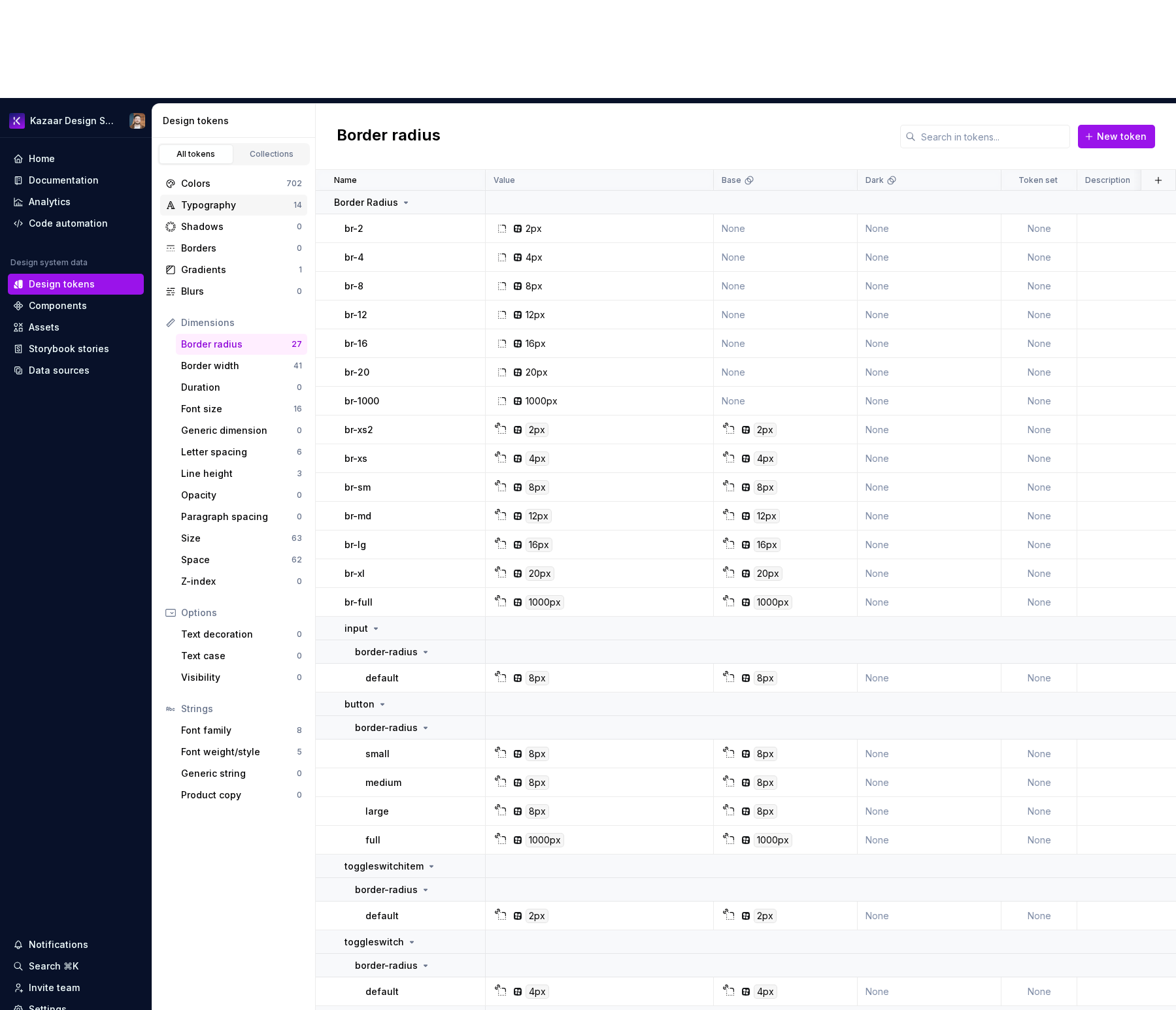
click at [215, 199] on div "Typography" at bounding box center [237, 206] width 113 height 13
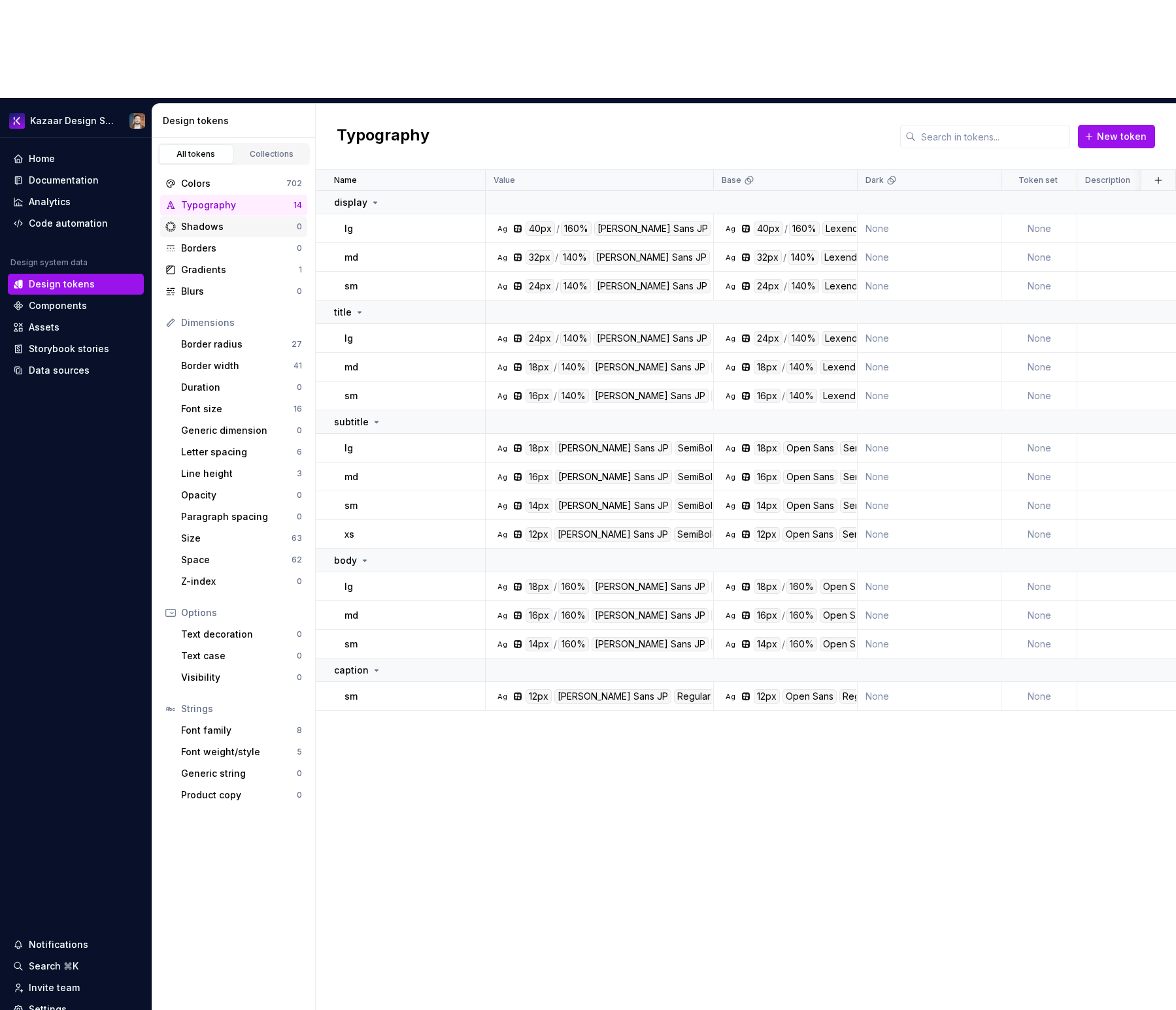
click at [234, 220] on div "Shadows" at bounding box center [239, 227] width 116 height 13
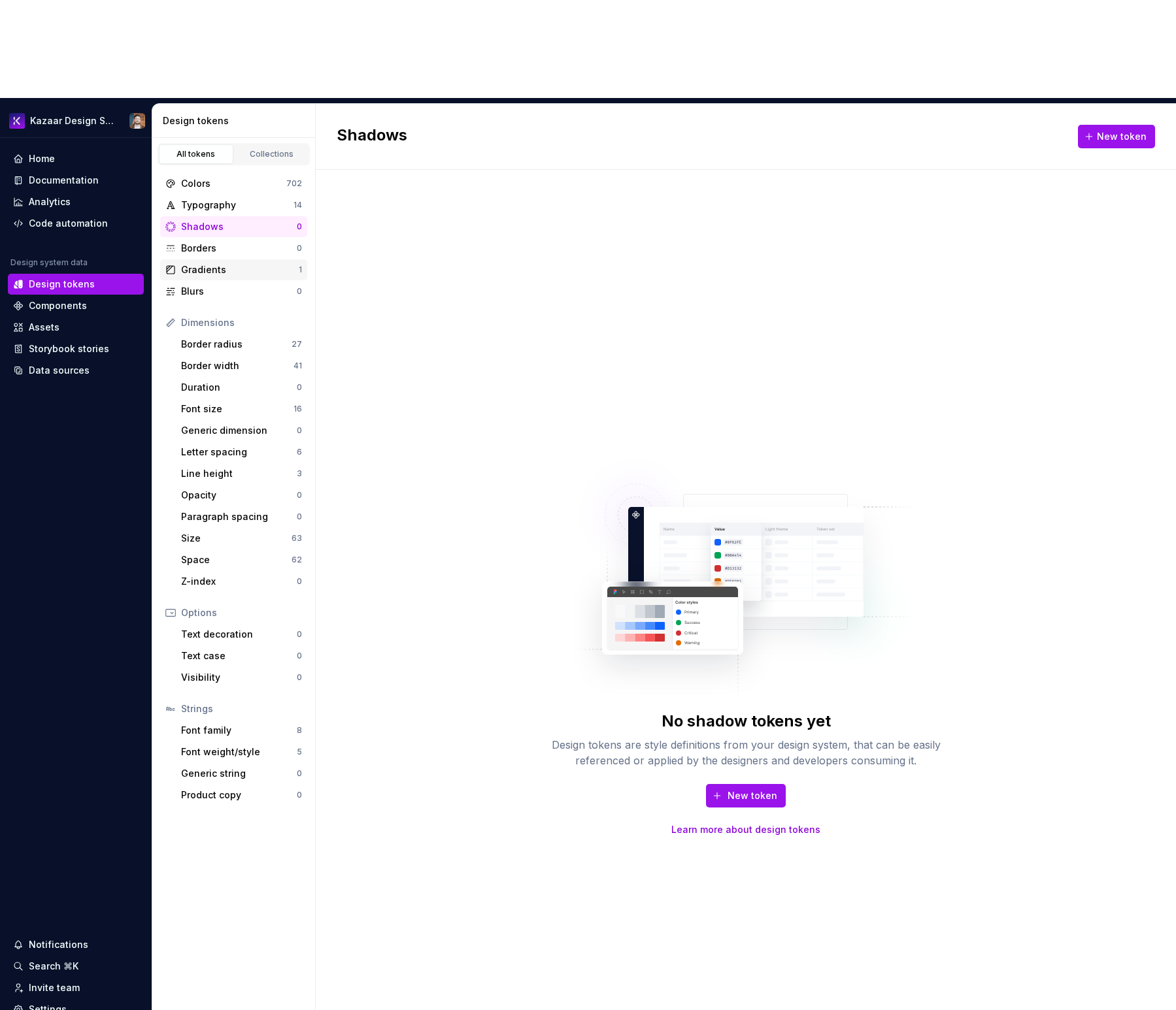
click at [231, 263] on div "Gradients" at bounding box center [240, 270] width 118 height 13
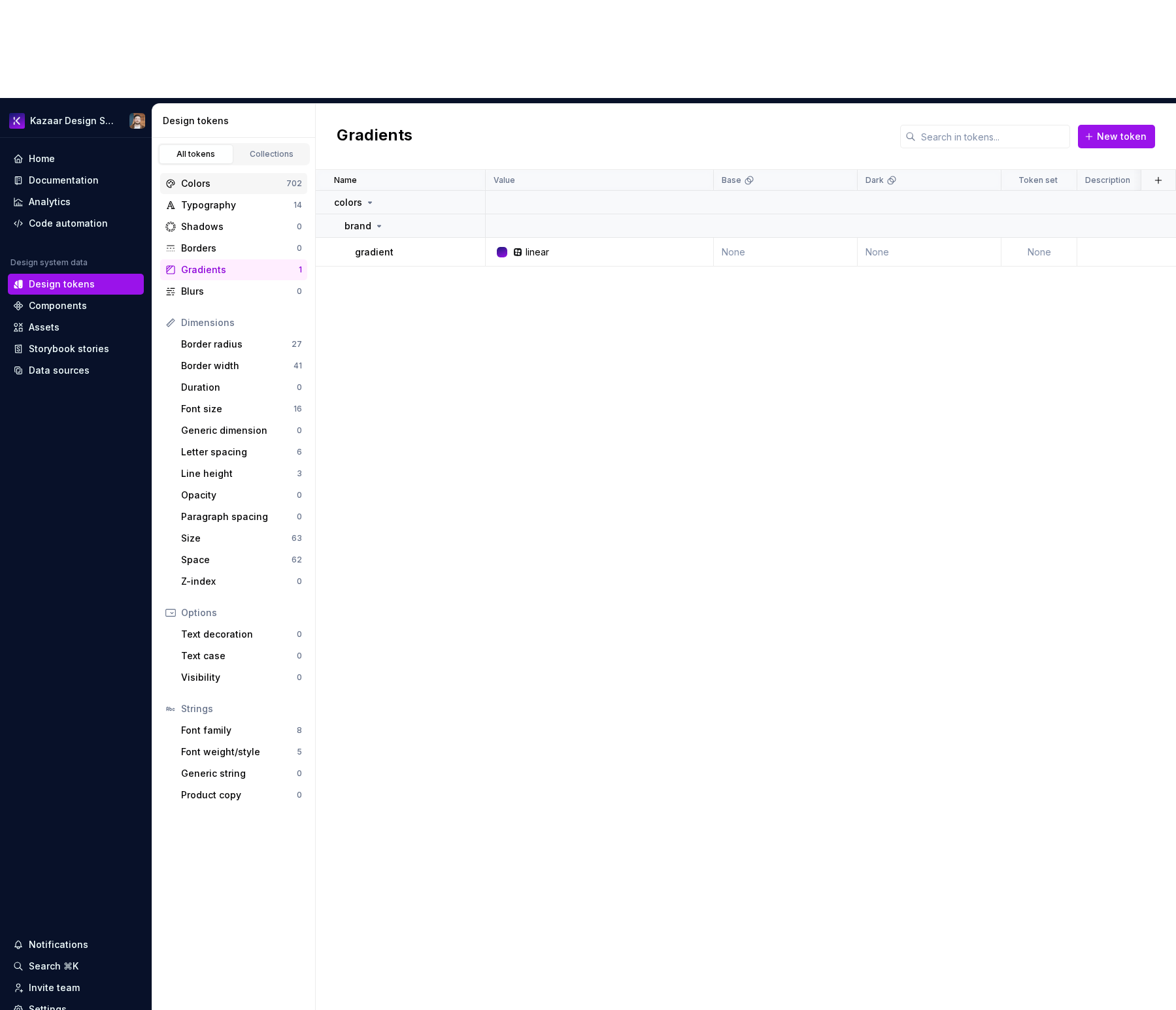
click at [216, 177] on div "Colors" at bounding box center [233, 184] width 105 height 13
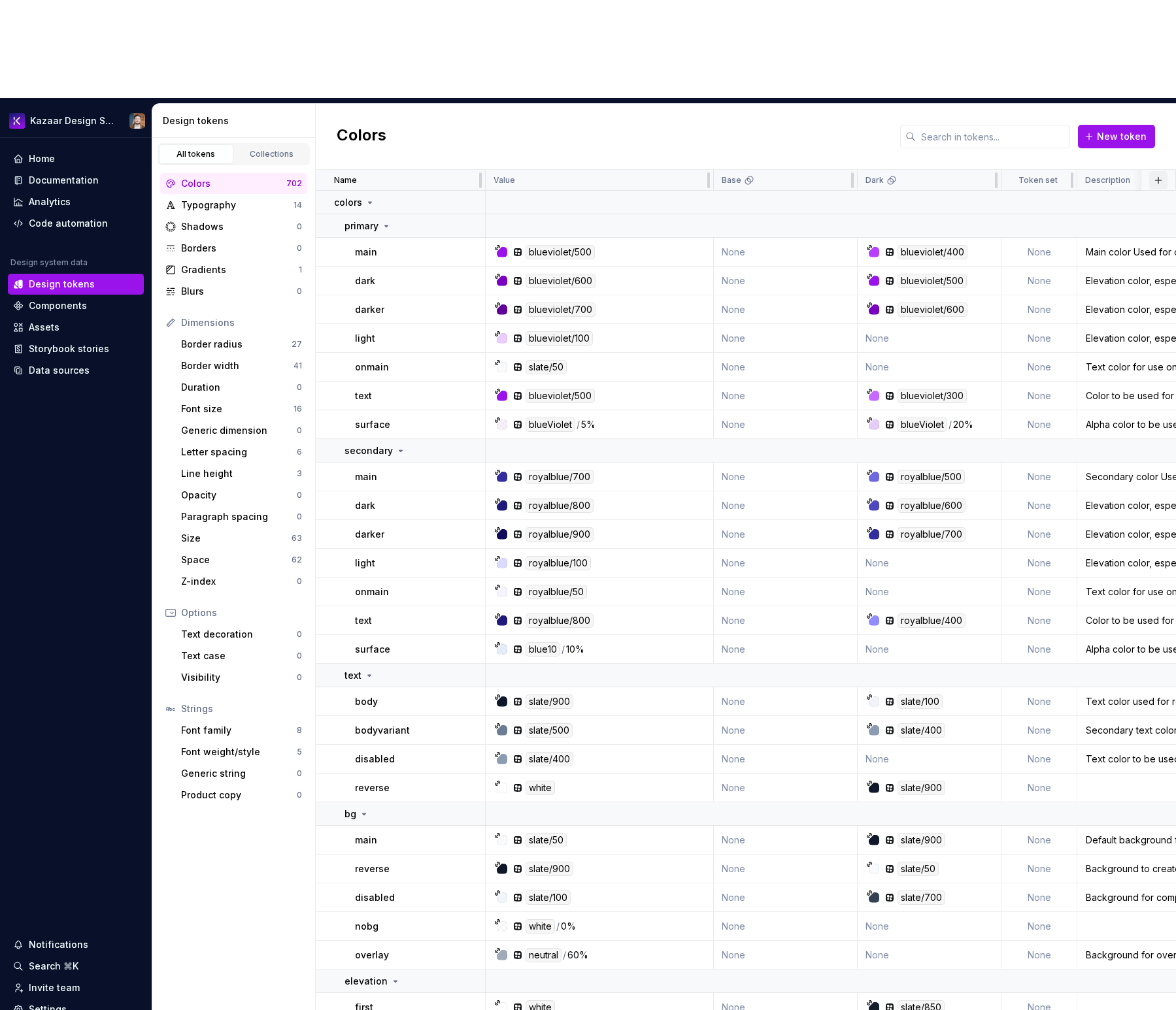
click at [1153, 171] on button "button" at bounding box center [1158, 180] width 18 height 18
click at [1108, 107] on div "New theme" at bounding box center [1089, 108] width 124 height 13
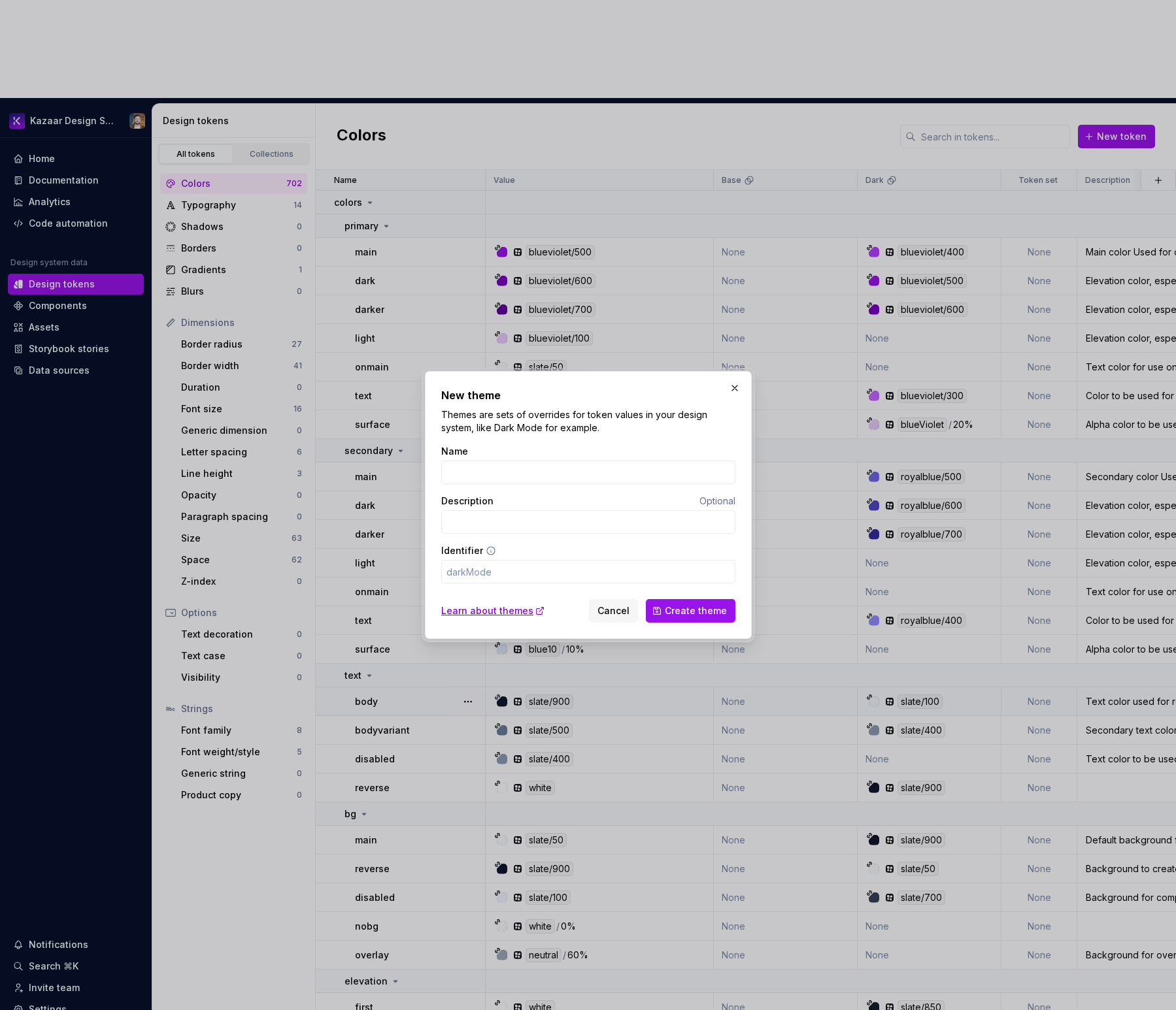
click at [608, 611] on span "Cancel" at bounding box center [614, 611] width 32 height 13
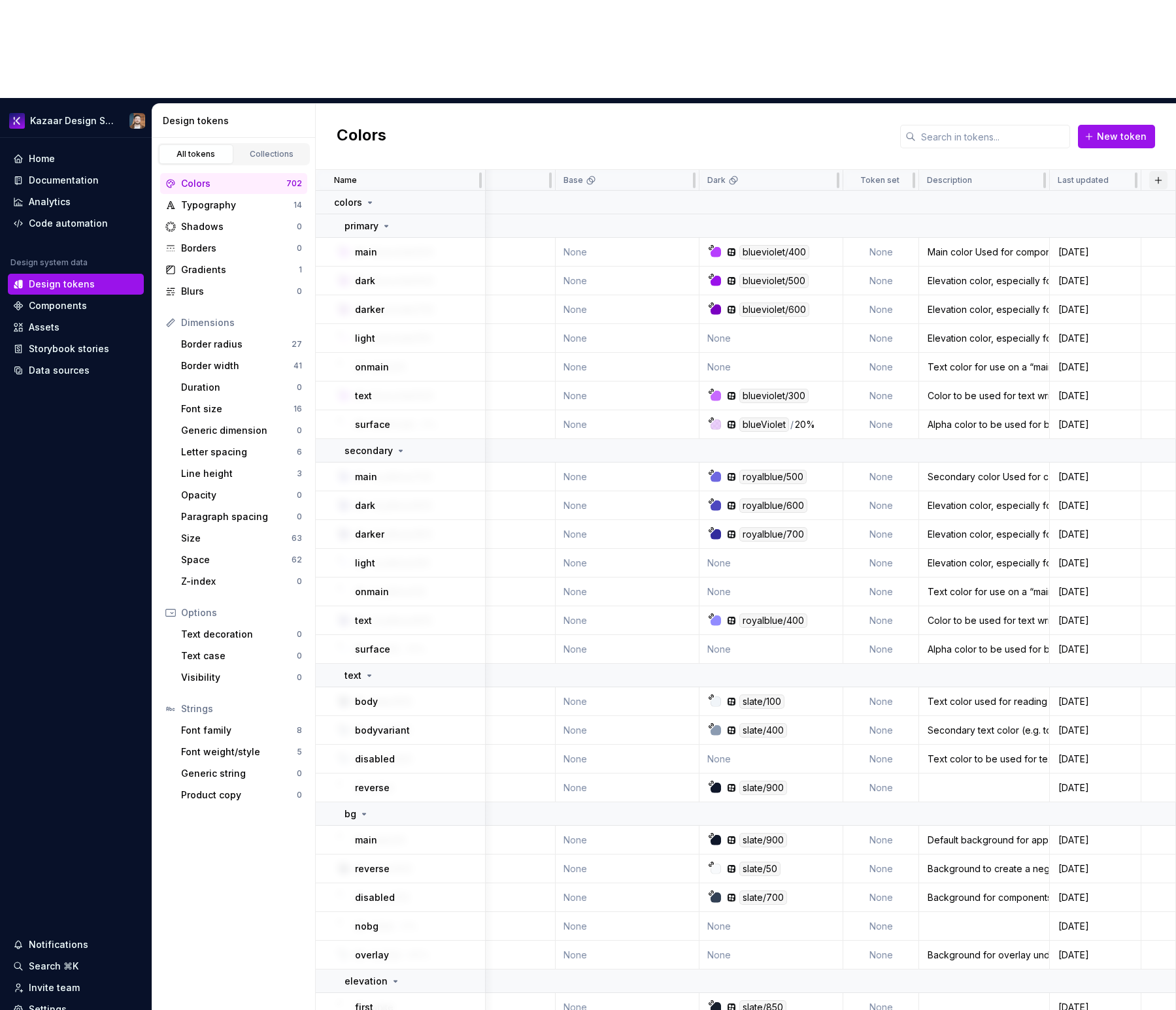
scroll to position [0, 166]
click at [1158, 171] on button "button" at bounding box center [1158, 180] width 18 height 18
click at [1126, 104] on div "New theme" at bounding box center [1089, 108] width 124 height 13
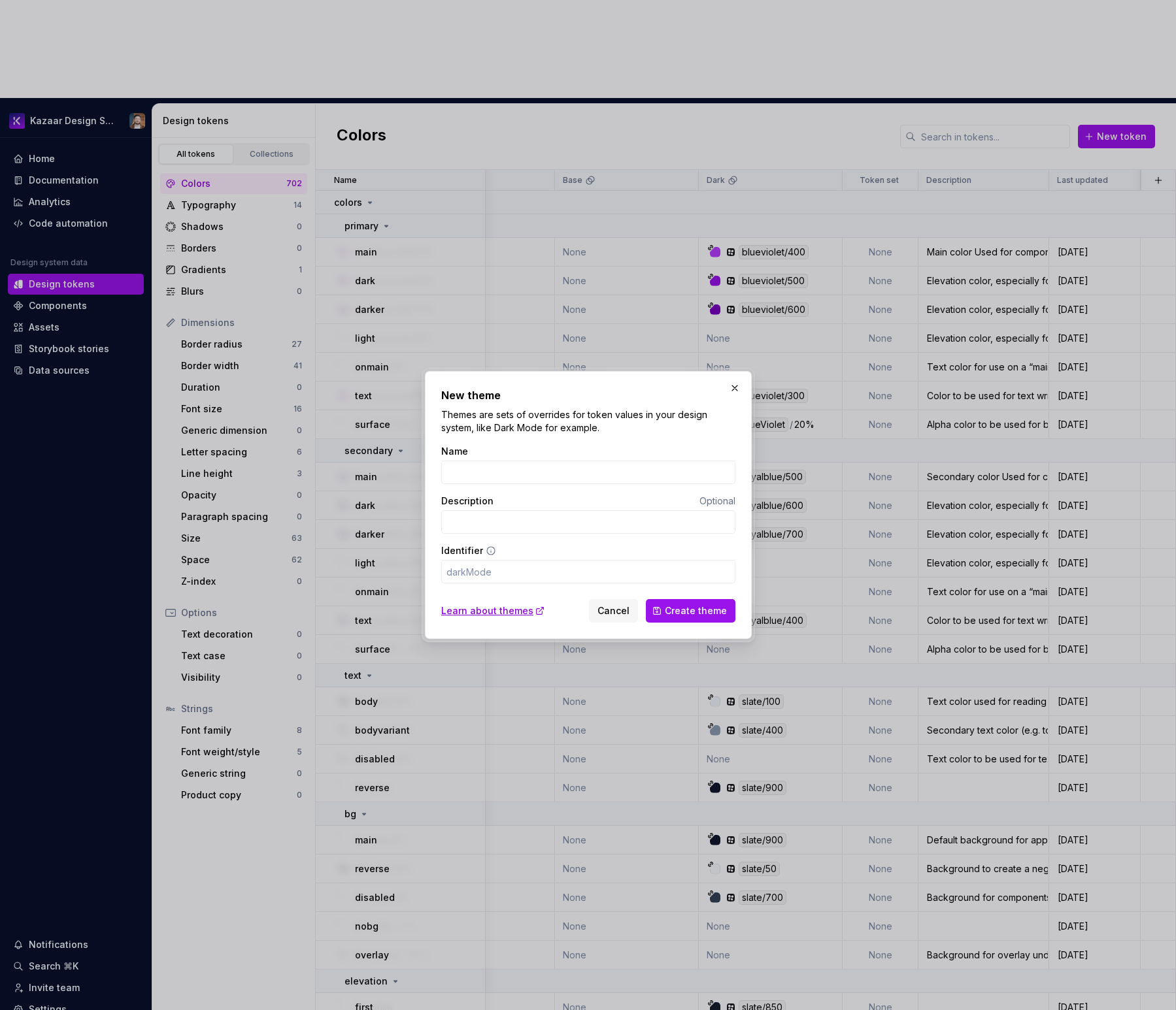
type input "J"
type input "j"
type input "Ja"
type input "ja"
type input "Jap"
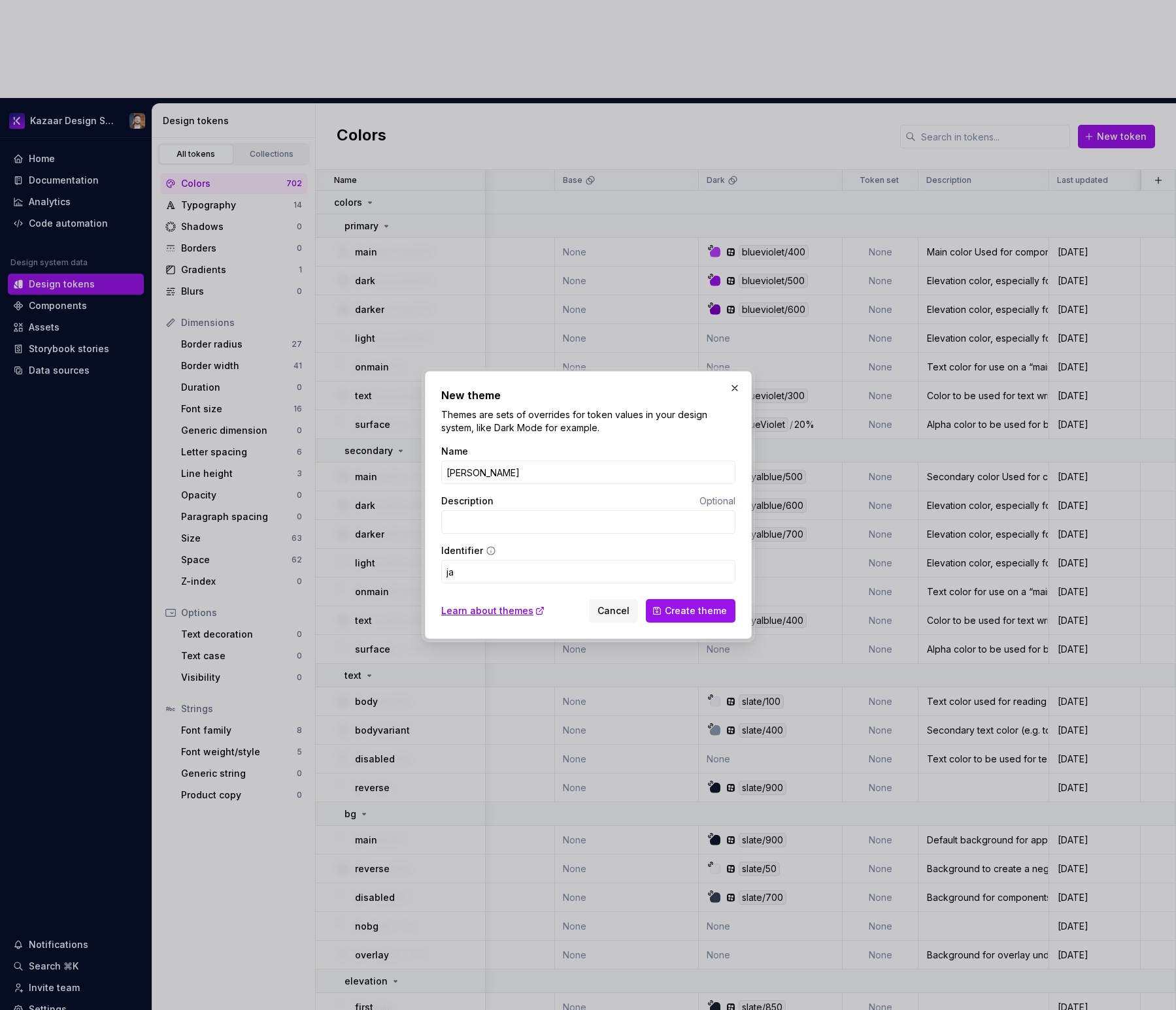
type input "jap"
type input "Jap"
click at [689, 615] on span "Create theme" at bounding box center [696, 611] width 62 height 13
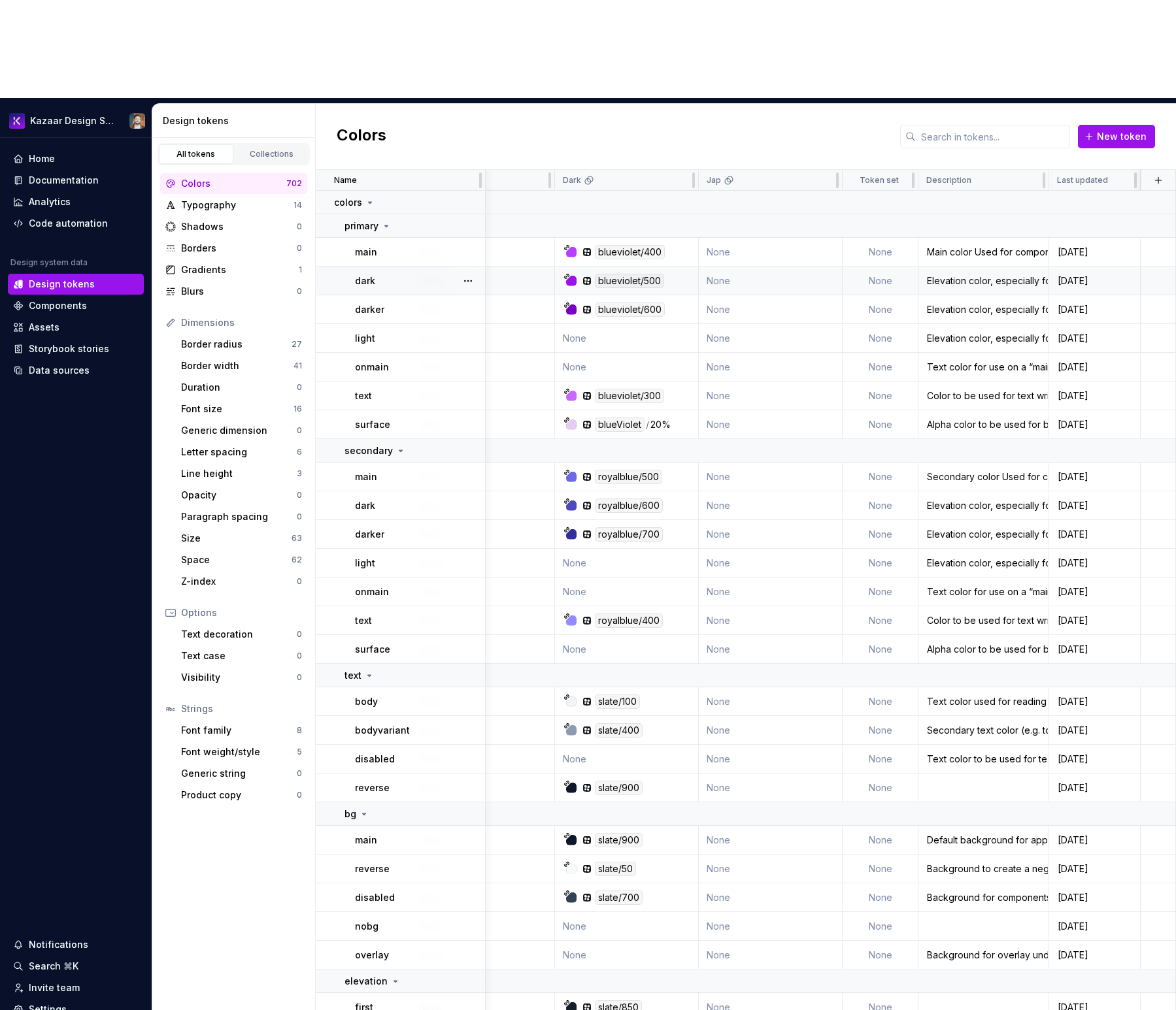
scroll to position [0, 0]
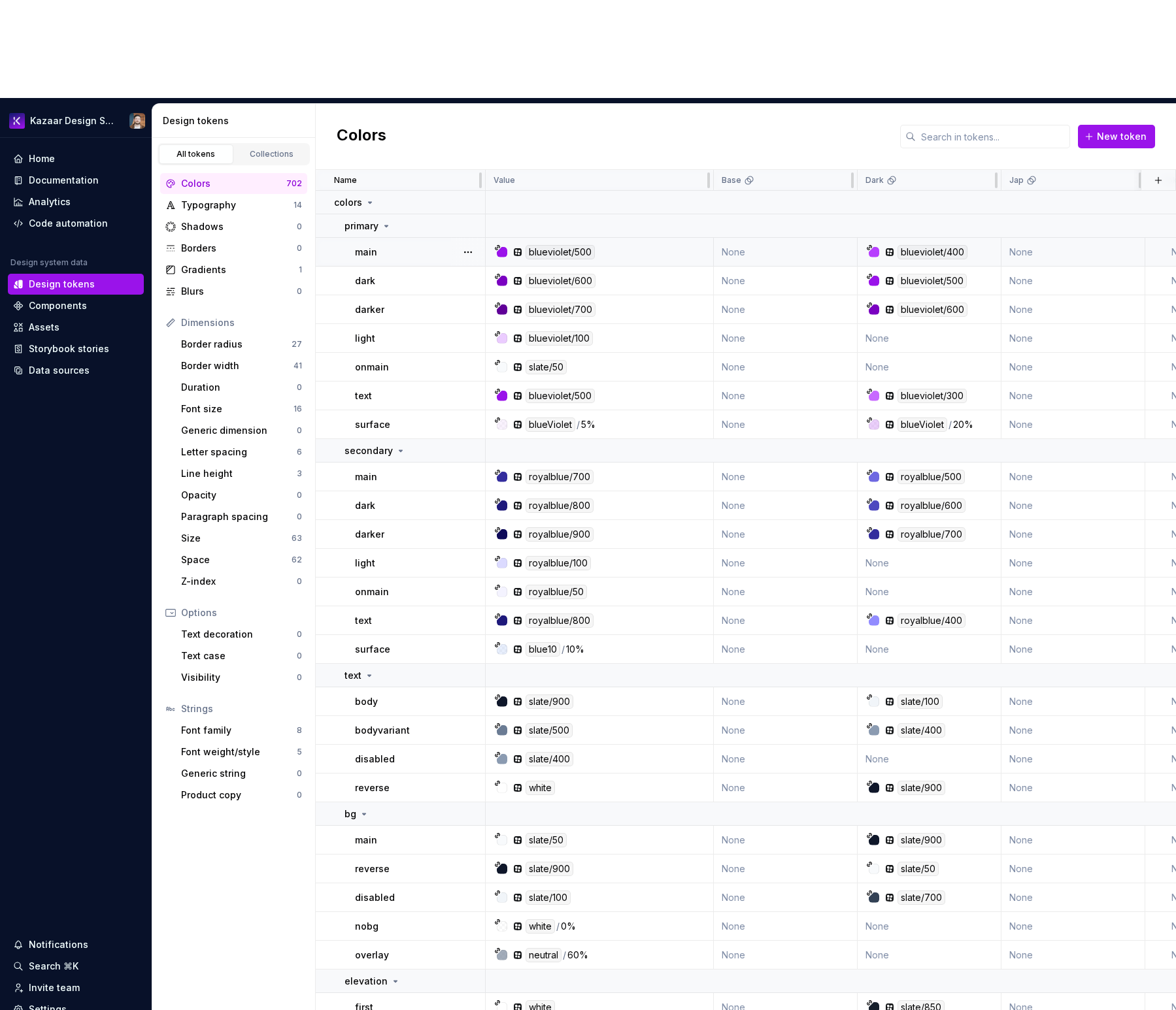
click at [781, 238] on td "None" at bounding box center [785, 252] width 144 height 29
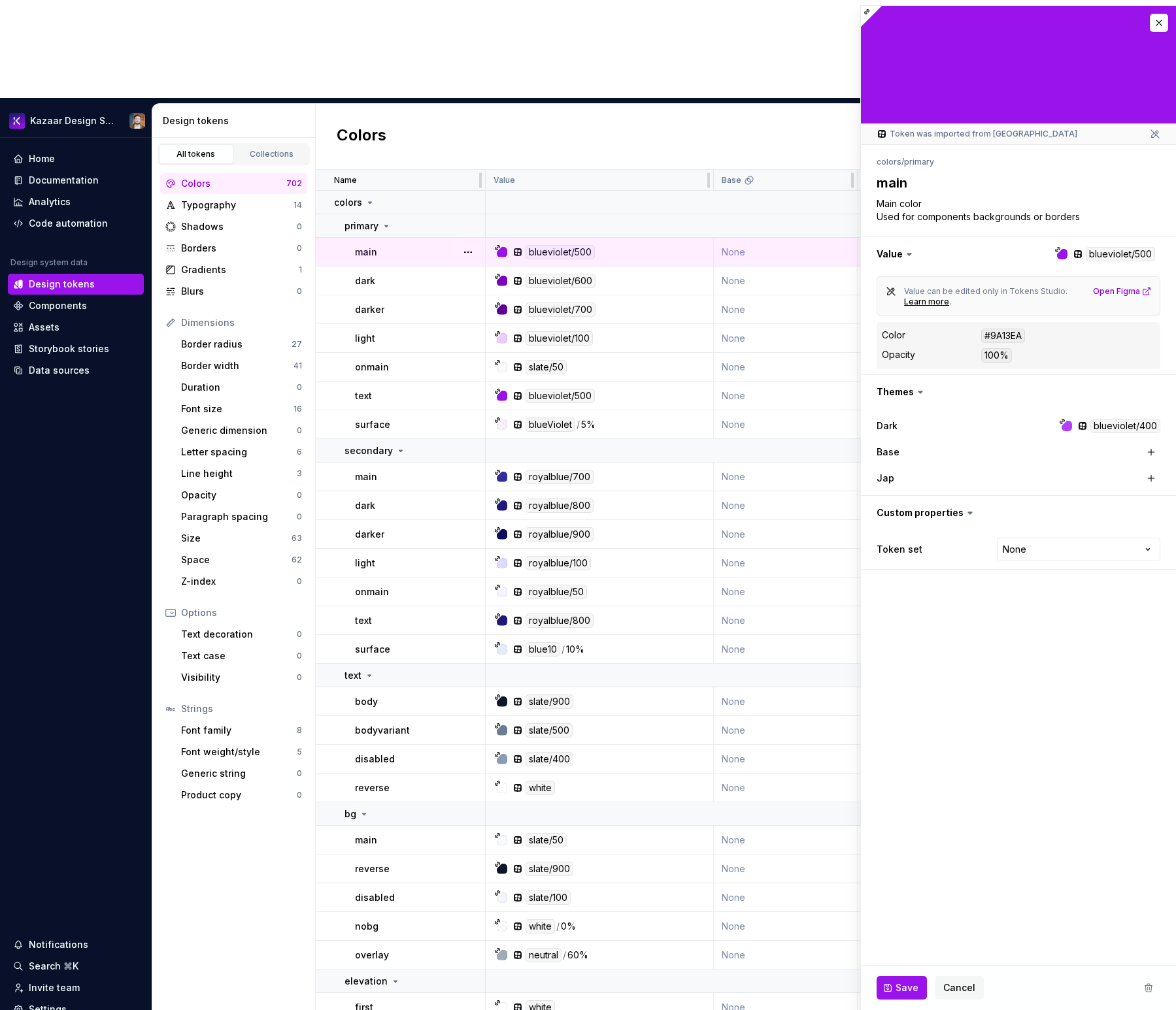
type textarea "*"
click at [1159, 29] on button "button" at bounding box center [1159, 22] width 18 height 18
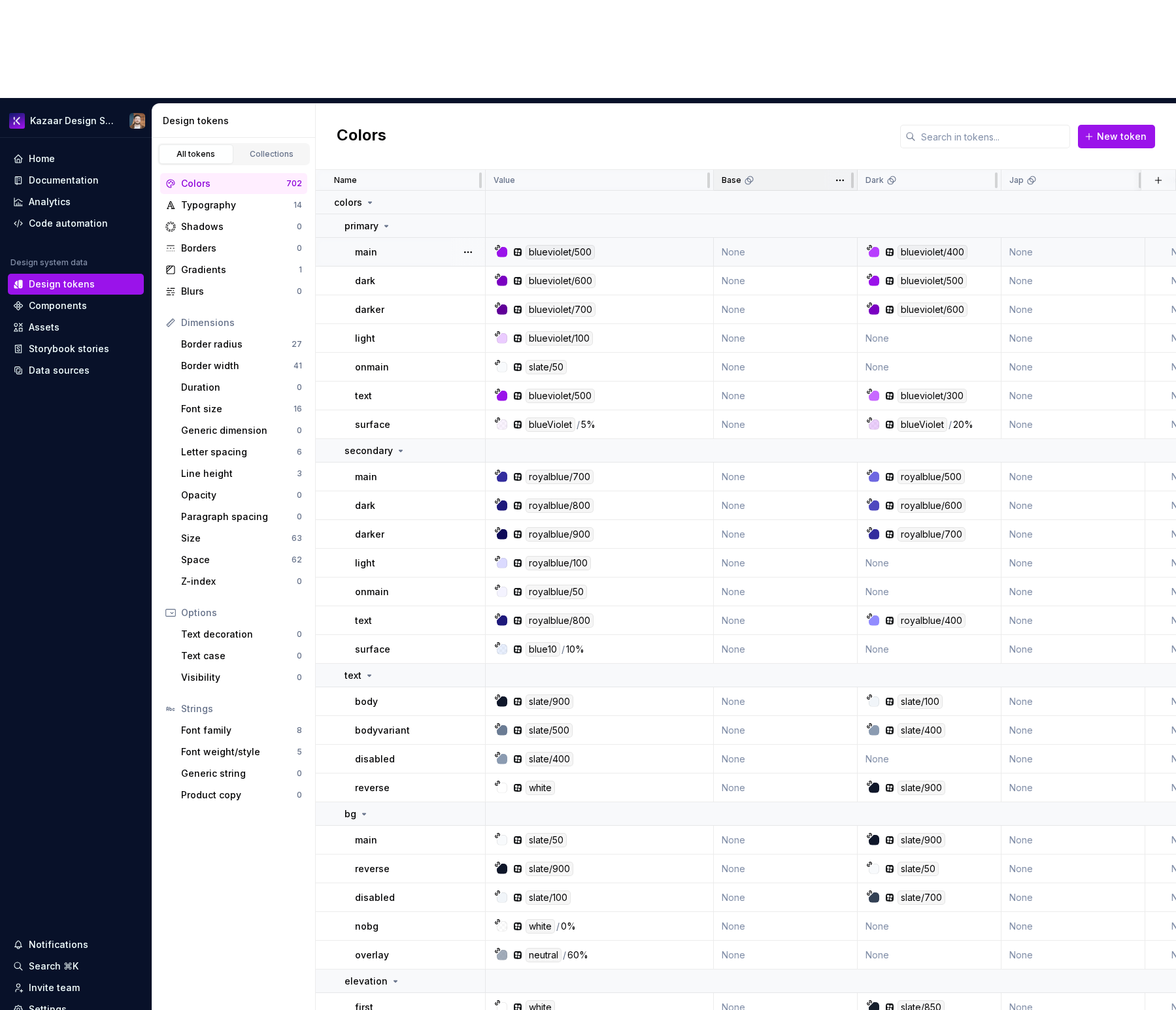
click at [746, 178] on icon at bounding box center [748, 181] width 6 height 6
click at [190, 199] on div "Typography" at bounding box center [237, 206] width 113 height 13
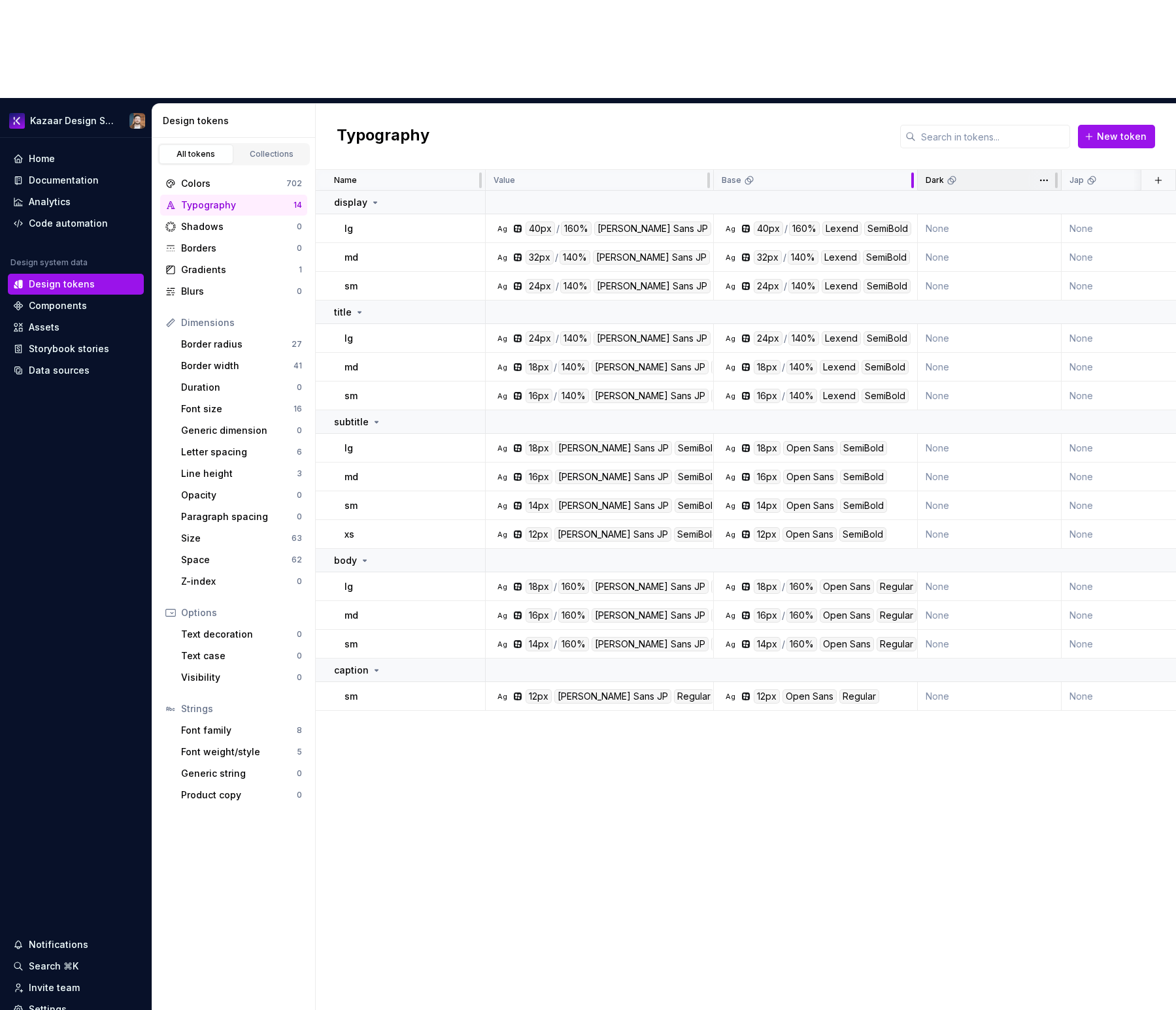
drag, startPoint x: 870, startPoint y: 80, endPoint x: 917, endPoint y: 90, distance: 48.1
click at [917, 170] on tr "Name Value Base Dark Jap Token set Description Last updated" at bounding box center [927, 180] width 1223 height 21
click at [604, 222] on div "[PERSON_NAME] Sans JP" at bounding box center [653, 228] width 117 height 14
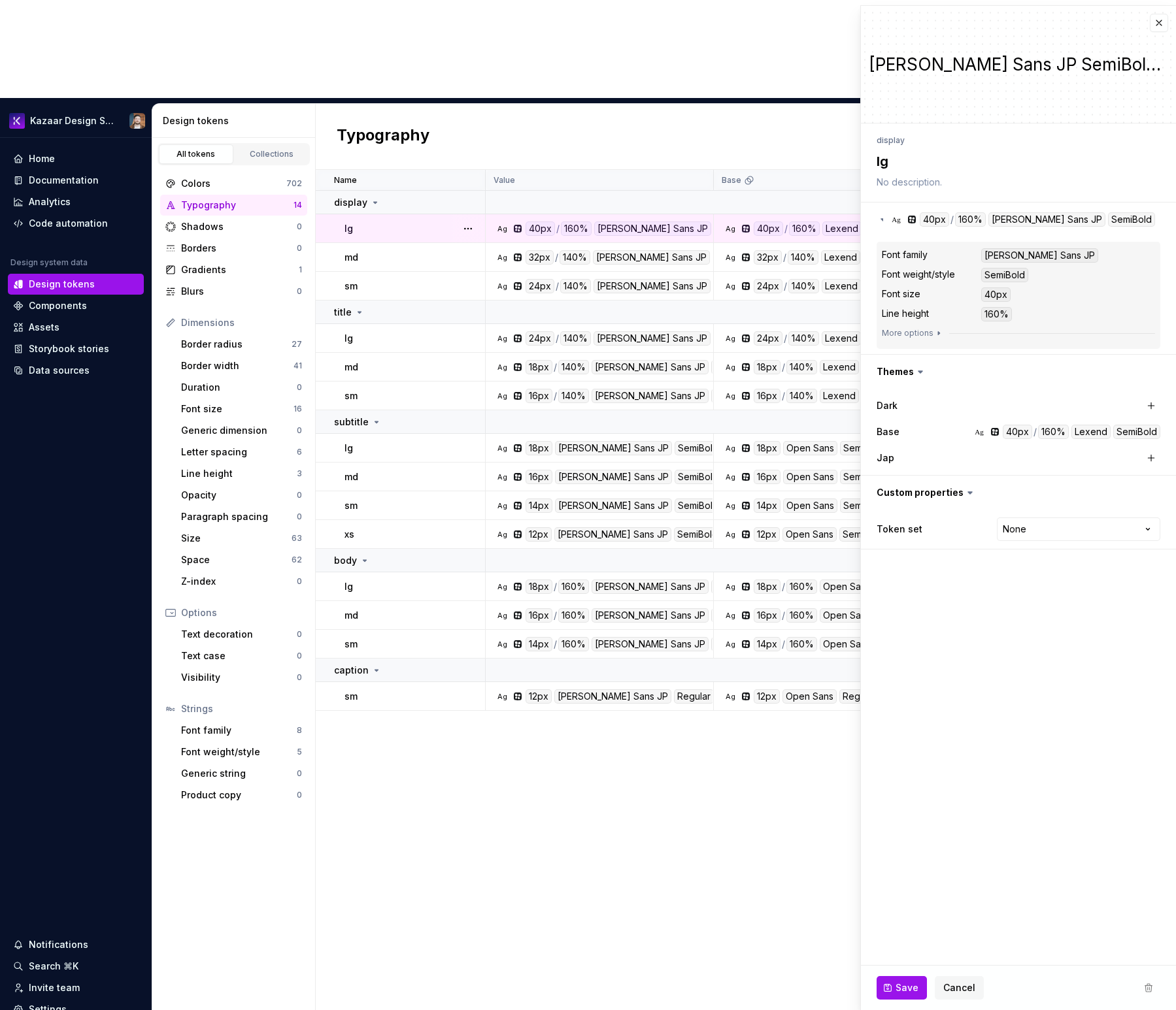
type textarea "*"
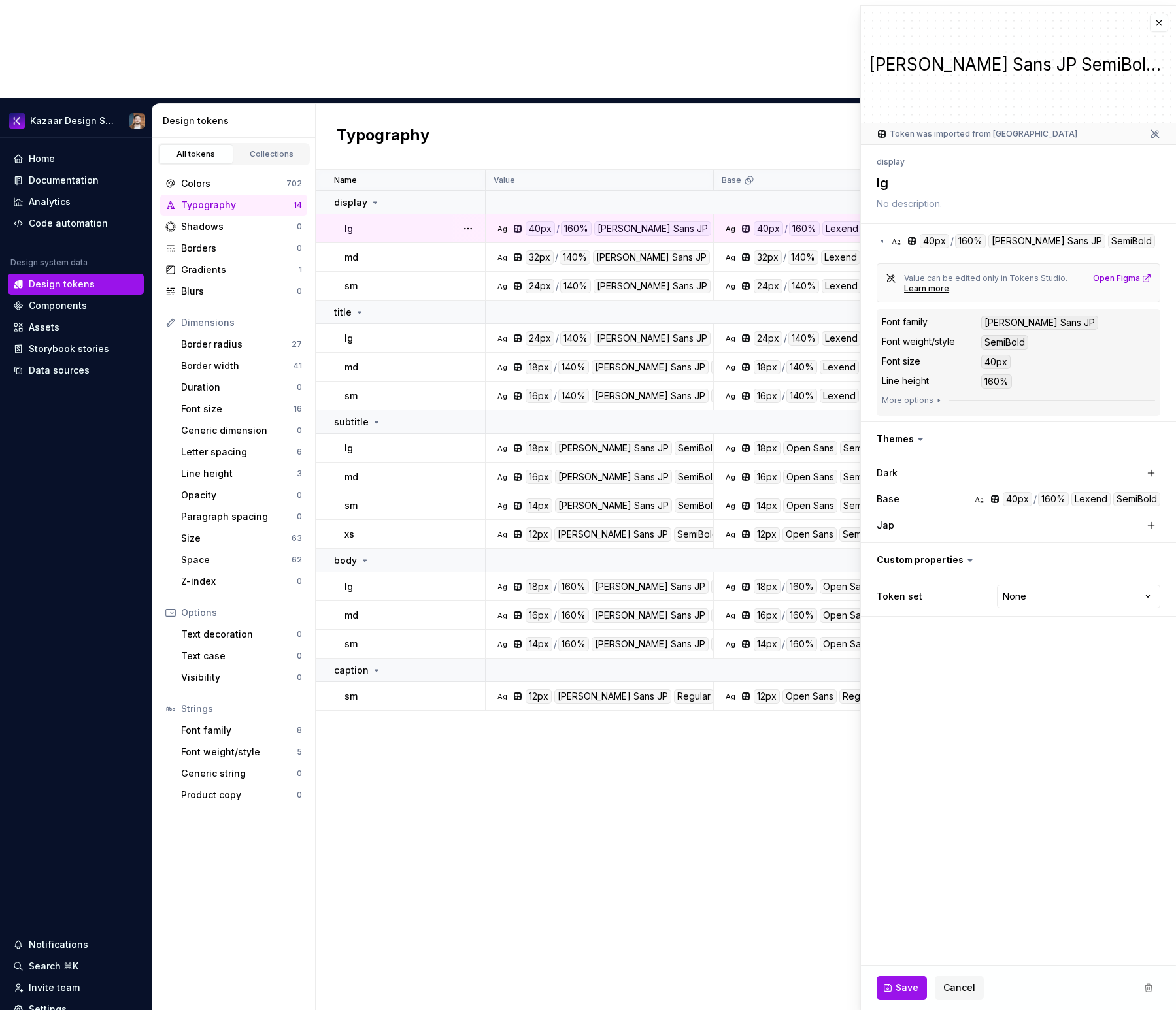
click at [977, 137] on div "Token was imported from [GEOGRAPHIC_DATA]" at bounding box center [976, 134] width 200 height 11
click at [1154, 15] on button "button" at bounding box center [1159, 22] width 18 height 18
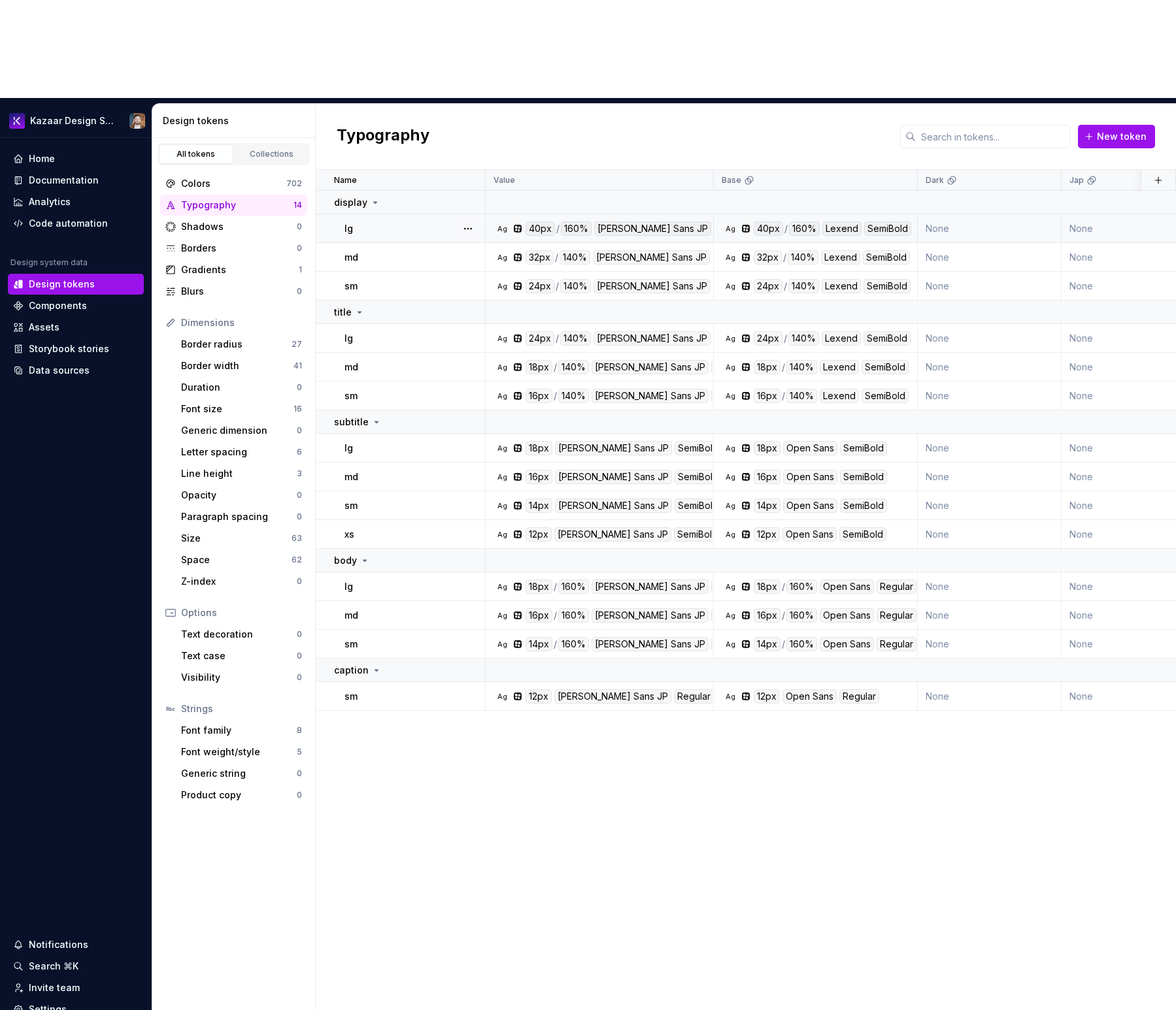
click at [725, 891] on div "Name Value Base Dark Jap Token set Description Last updated display lg Ag 40px …" at bounding box center [746, 639] width 860 height 938
click at [501, 734] on div "Name Value Base Dark Jap Token set Description Last updated display lg Ag 40px …" at bounding box center [746, 639] width 860 height 938
click at [238, 220] on div "Shadows" at bounding box center [239, 227] width 116 height 13
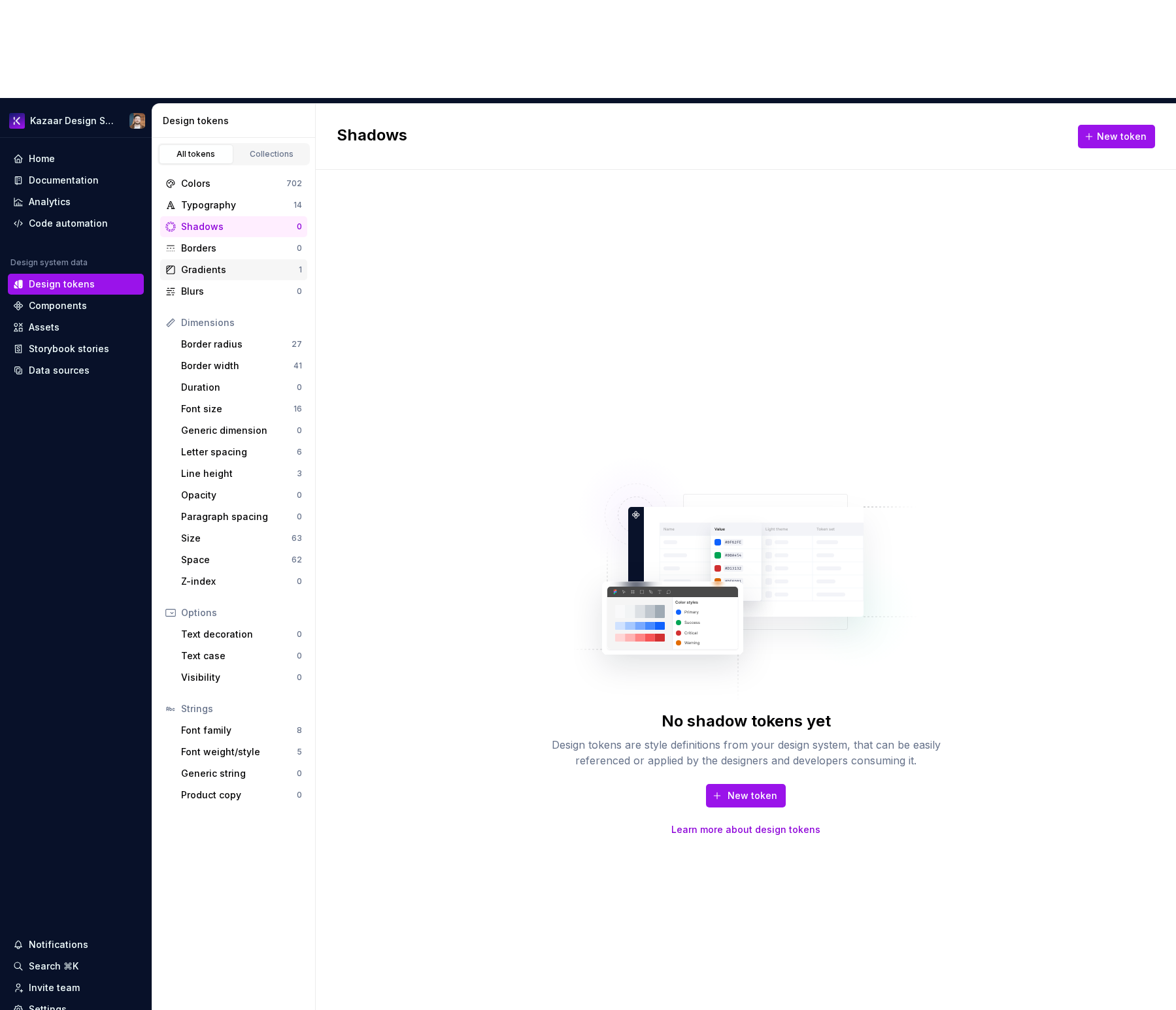
click at [241, 263] on div "Gradients" at bounding box center [240, 270] width 118 height 13
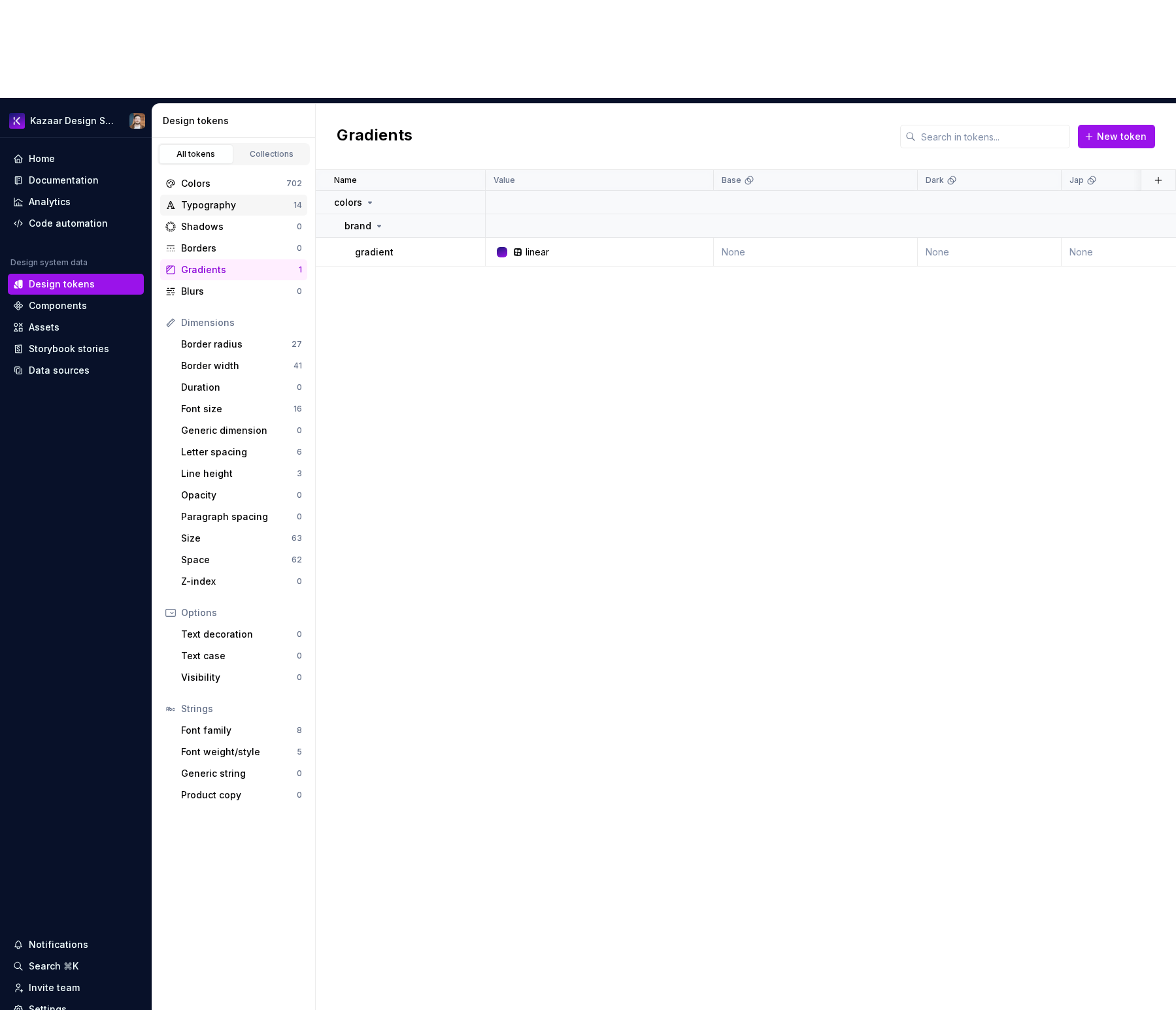
click at [233, 199] on div "Typography" at bounding box center [237, 206] width 113 height 13
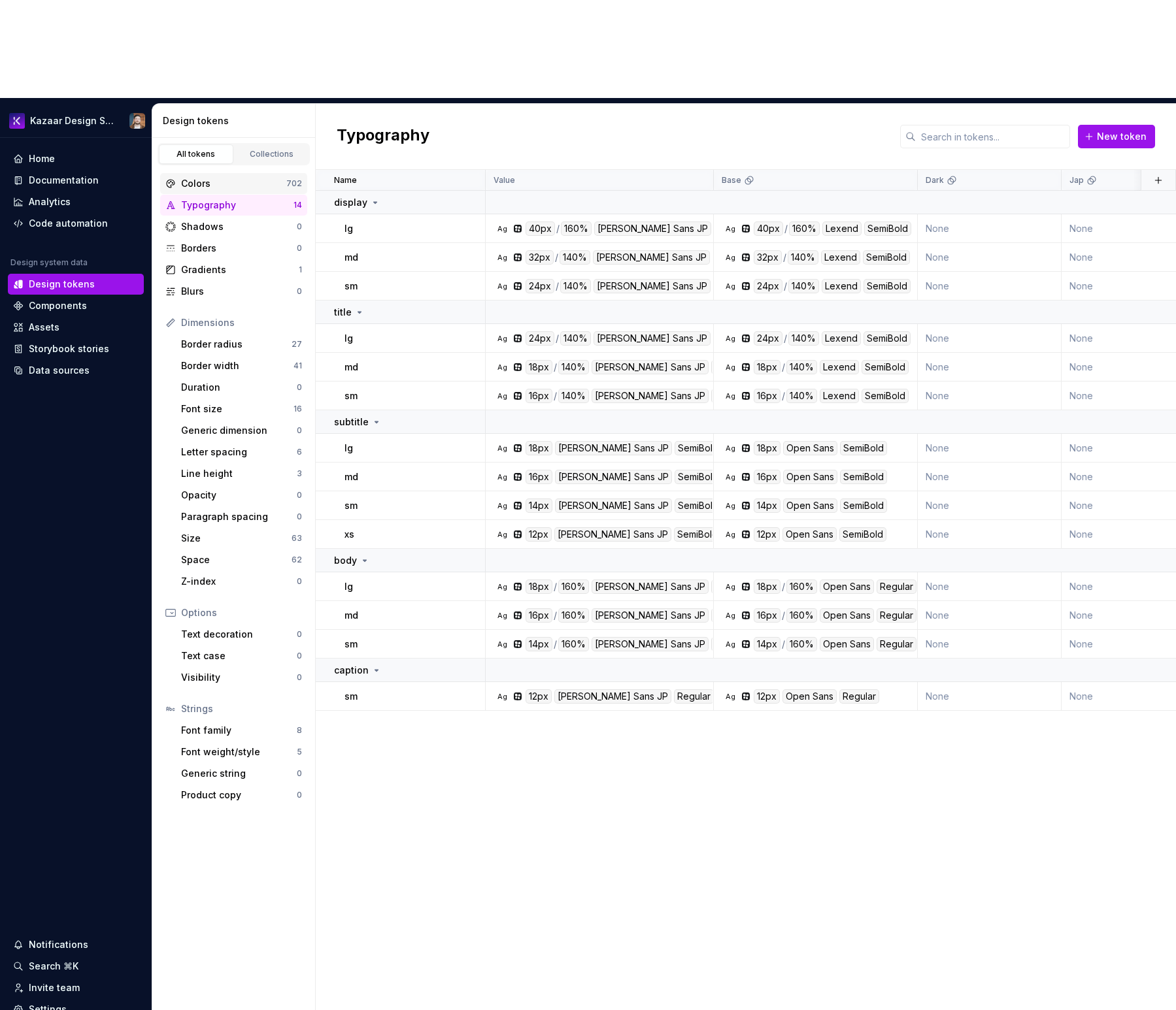
click at [217, 177] on div "Colors" at bounding box center [233, 184] width 105 height 13
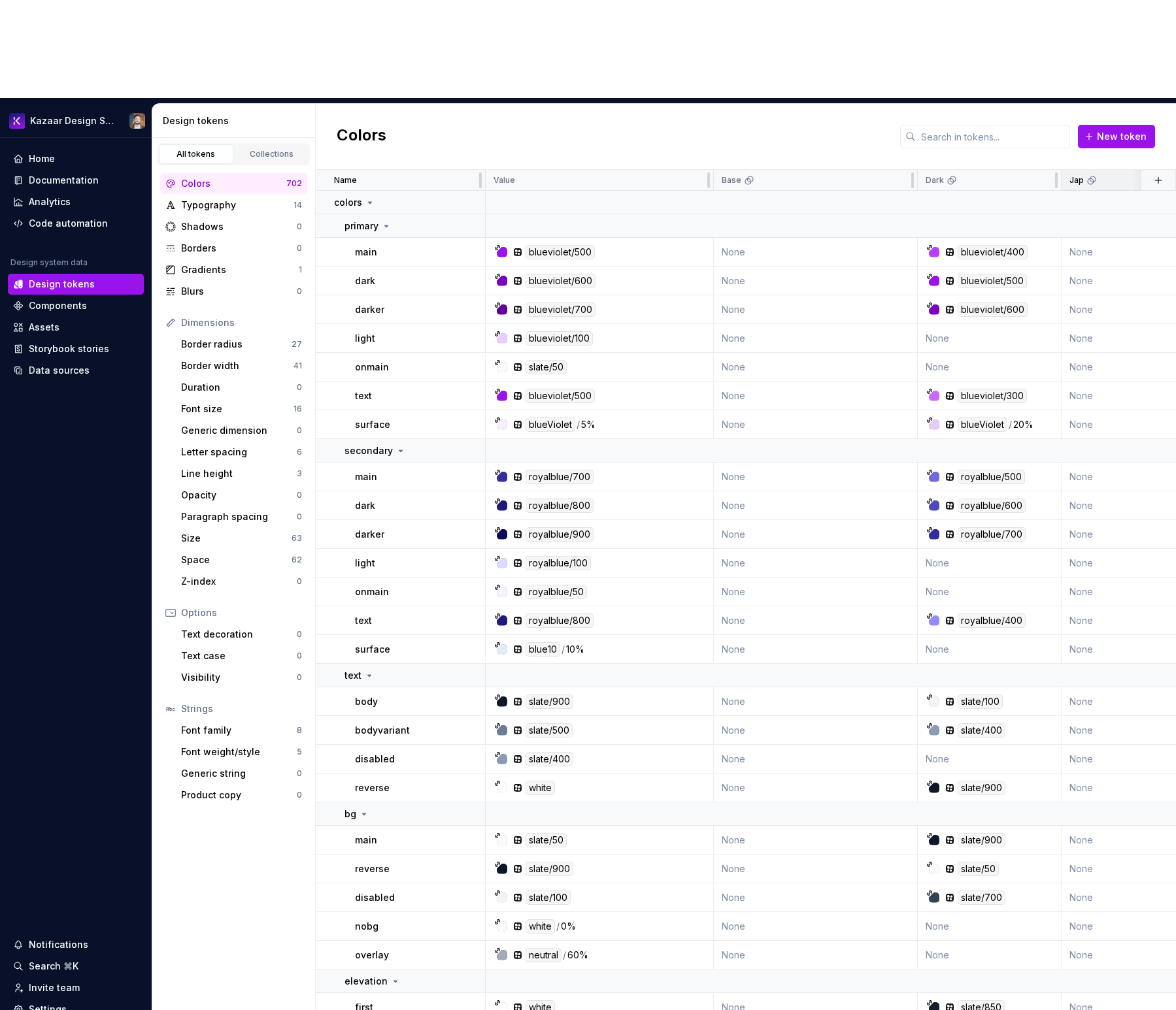
click at [1091, 175] on icon at bounding box center [1092, 180] width 11 height 11
click at [1093, 175] on icon at bounding box center [1092, 180] width 11 height 11
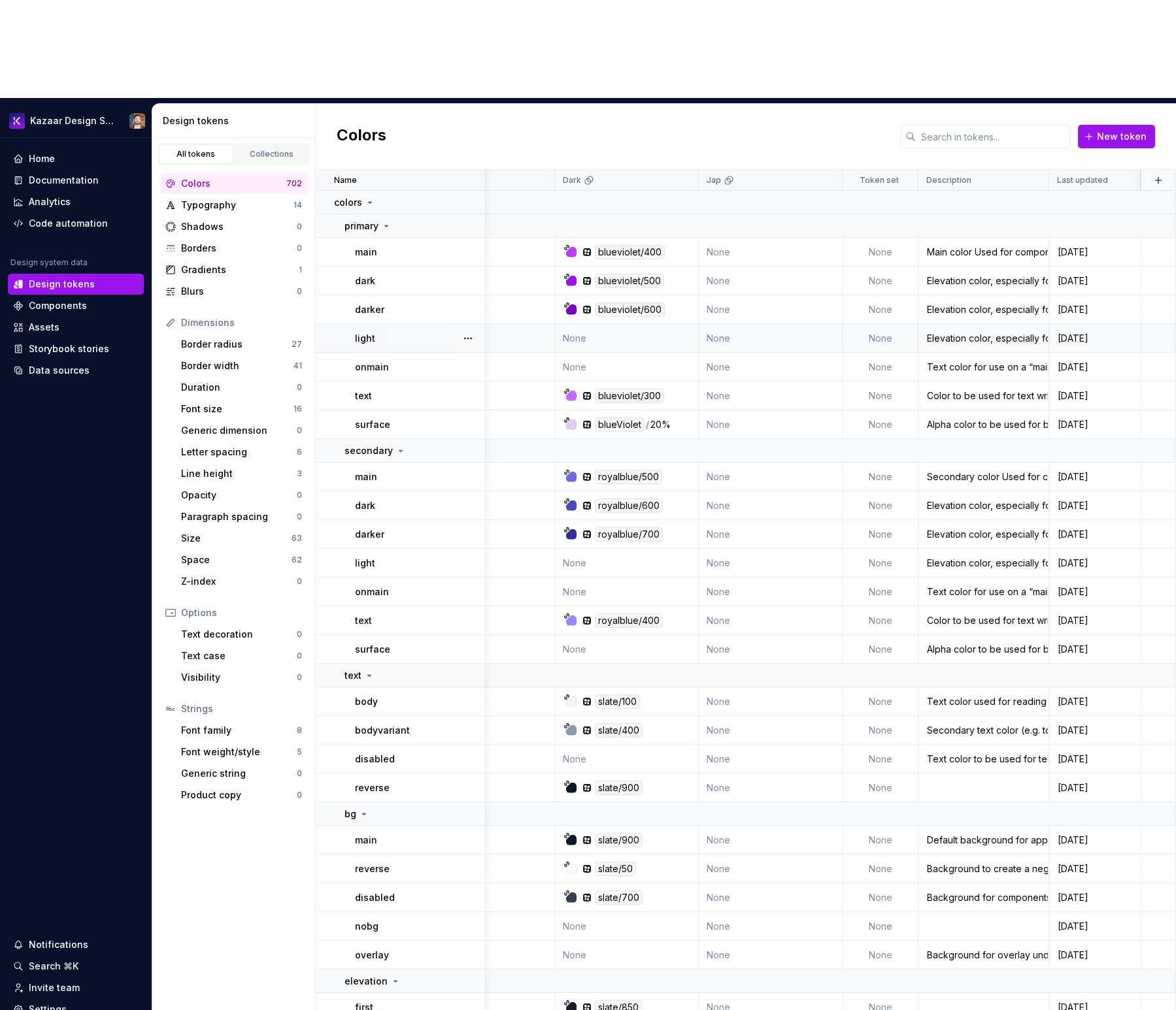
scroll to position [0, 369]
click at [773, 175] on div "Jap" at bounding box center [770, 180] width 127 height 11
click at [818, 86] on html "Kazaar Design System Home Documentation Analytics Code automation Design system…" at bounding box center [588, 505] width 1176 height 1010
click at [827, 112] on icon at bounding box center [823, 108] width 11 height 11
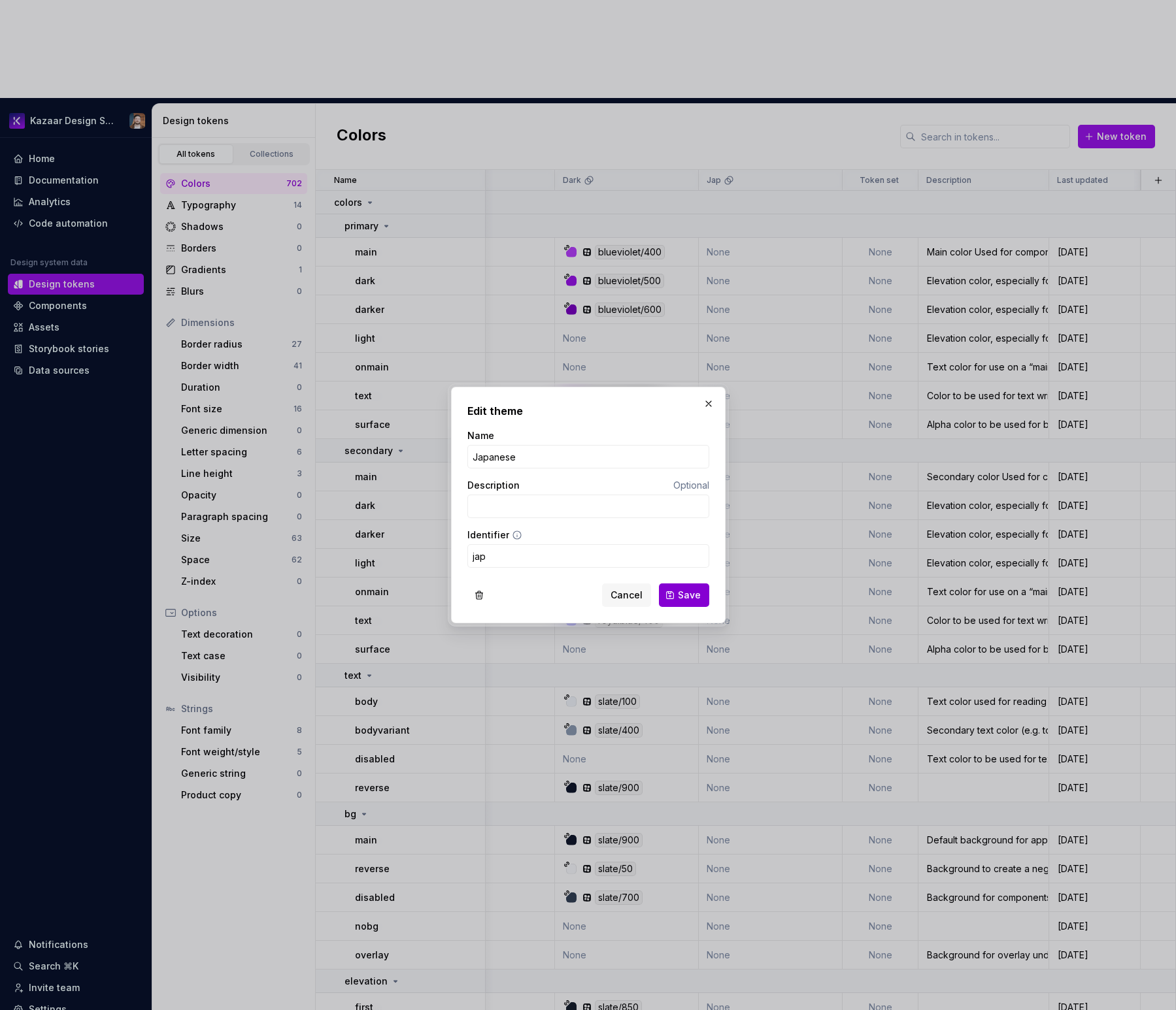
type input "Japanese"
click at [688, 593] on span "Save" at bounding box center [689, 595] width 23 height 13
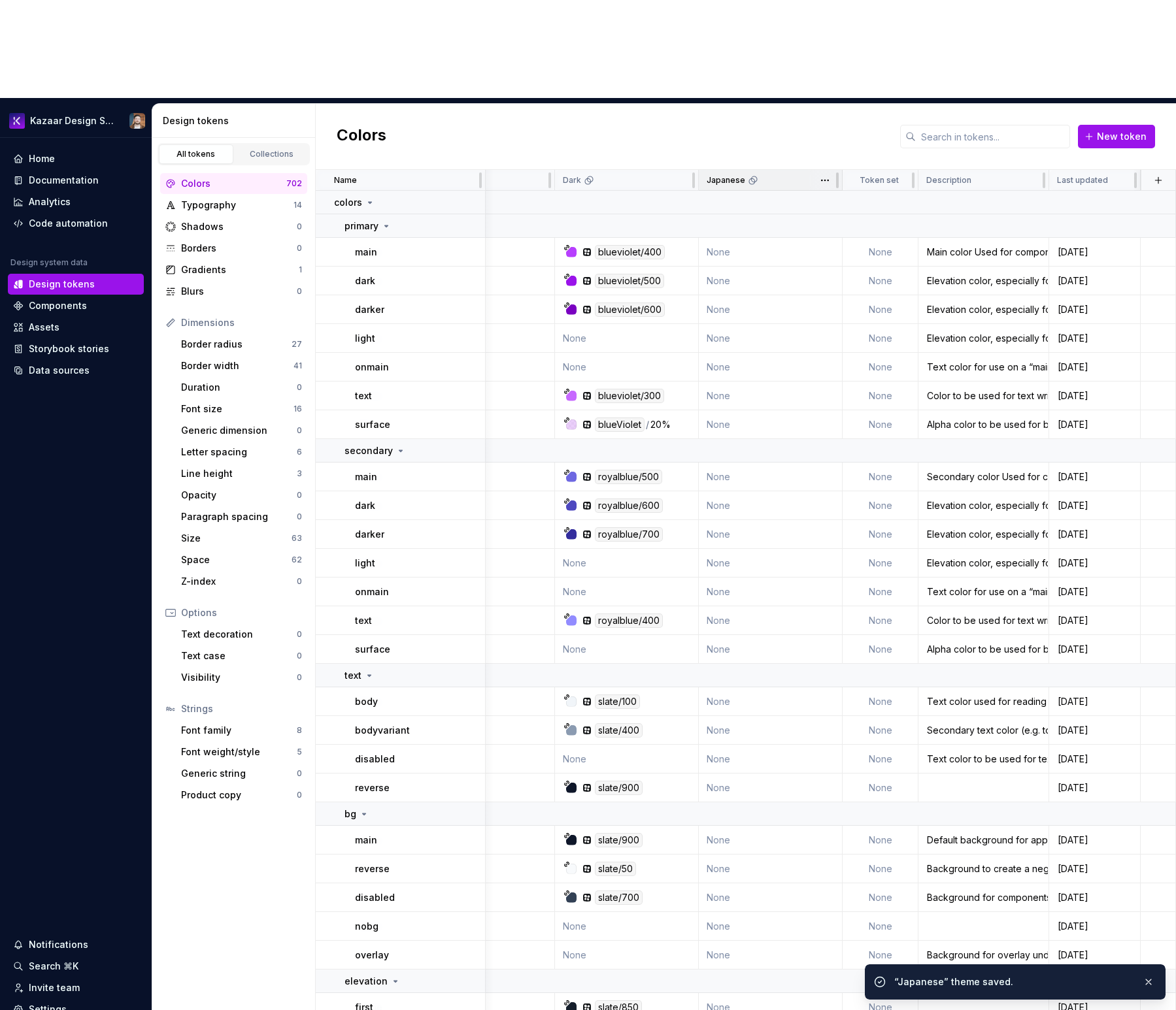
click at [788, 175] on div "Japanese" at bounding box center [770, 180] width 127 height 11
click at [811, 82] on html "Kazaar Design System Home Documentation Analytics Code automation Design system…" at bounding box center [588, 505] width 1176 height 1010
click at [828, 101] on div "Edit theme" at bounding box center [868, 107] width 111 height 21
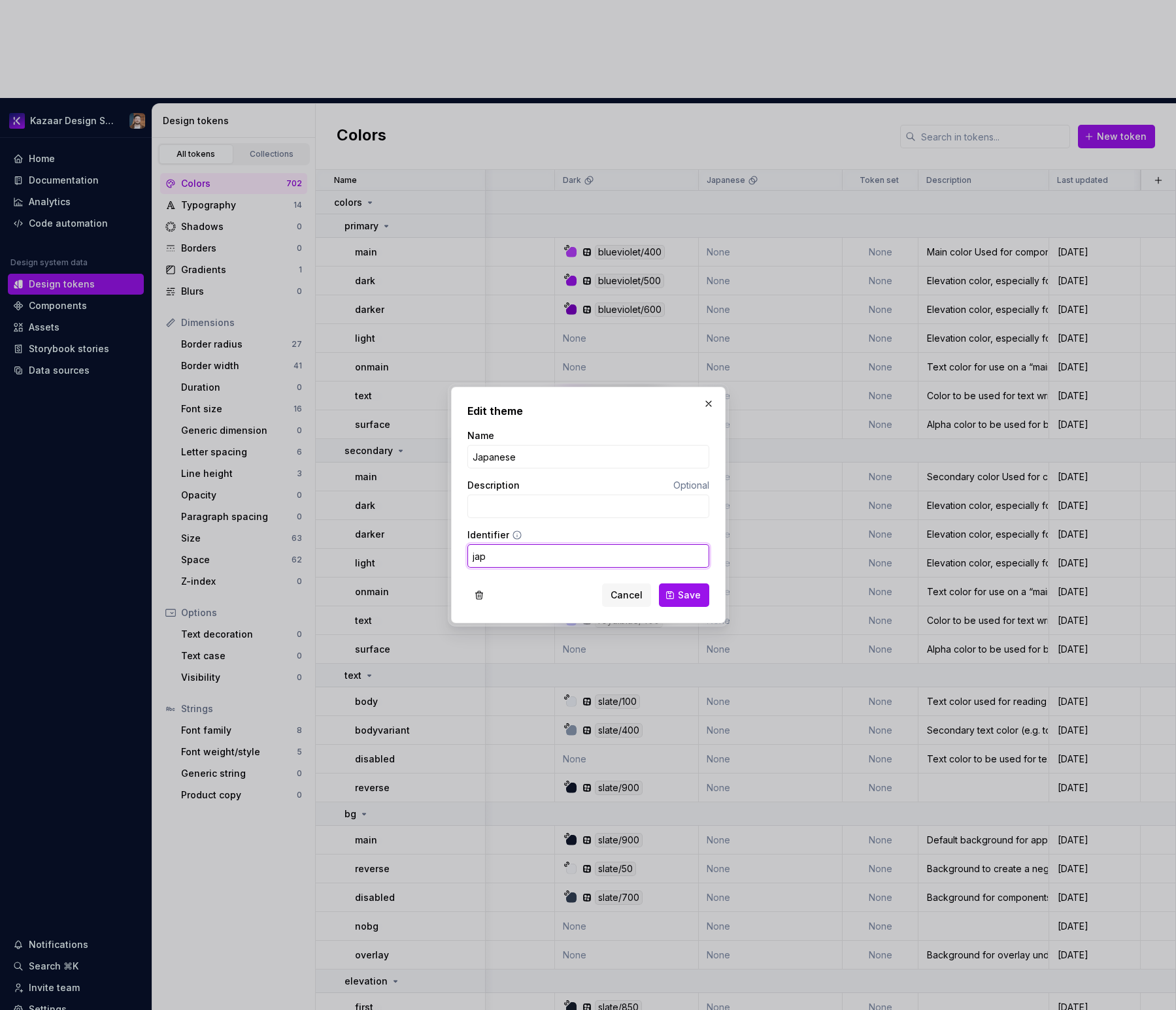
click at [547, 554] on input "jap" at bounding box center [588, 555] width 242 height 23
paste input "Japanese"
type input "Japanese"
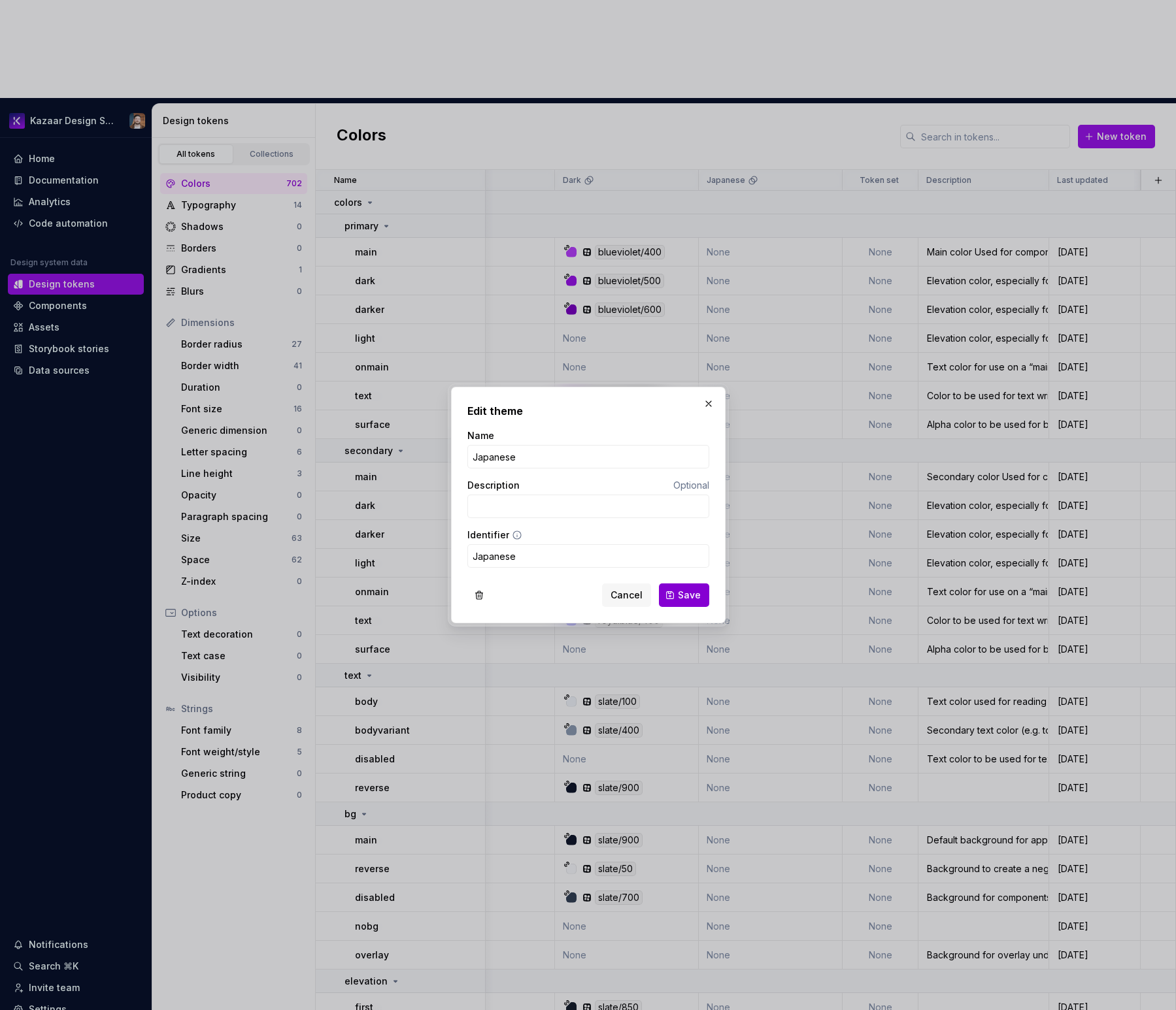
click at [674, 595] on button "Save" at bounding box center [683, 595] width 50 height 23
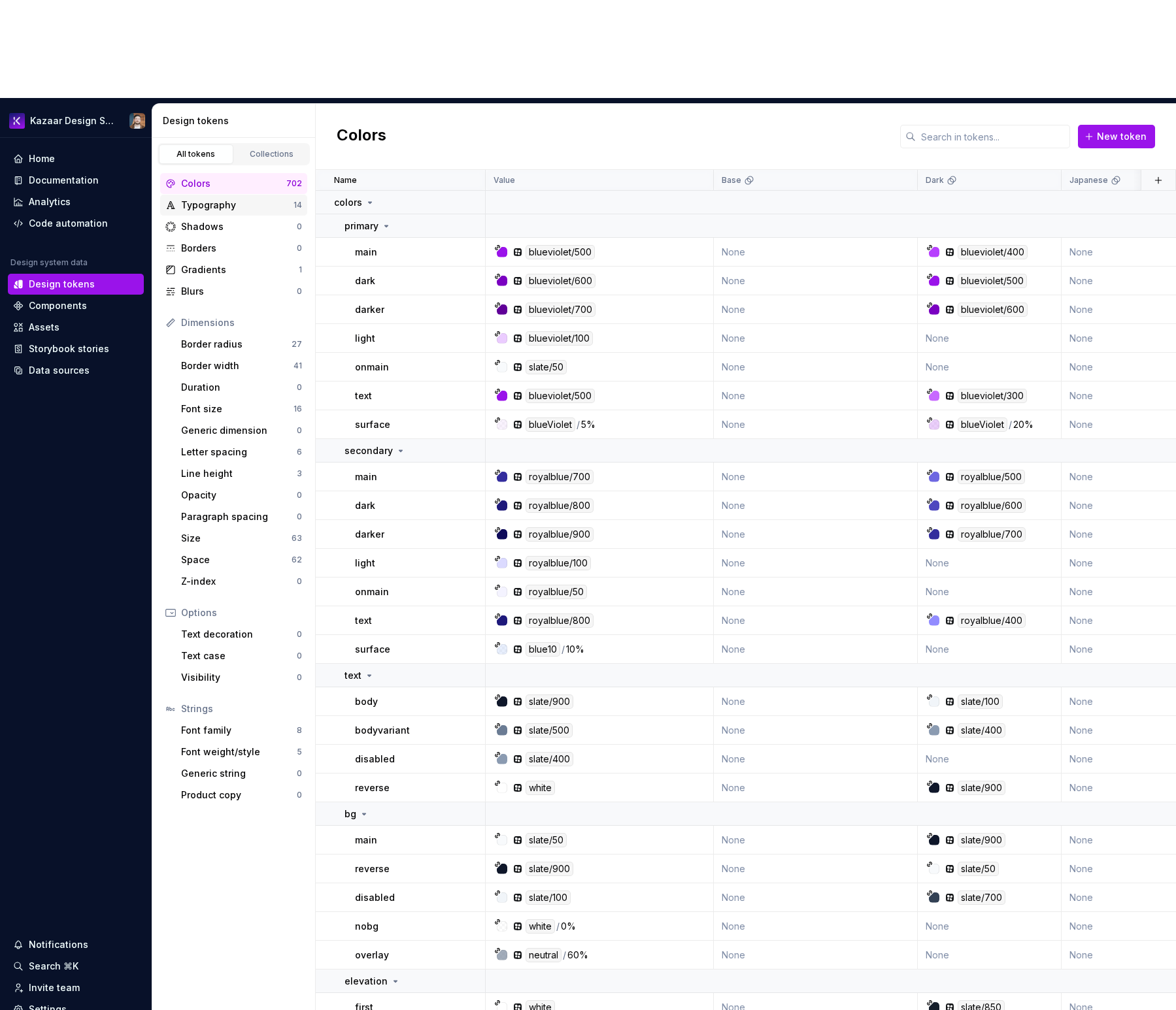
click at [202, 195] on div "Typography 14" at bounding box center [233, 205] width 147 height 21
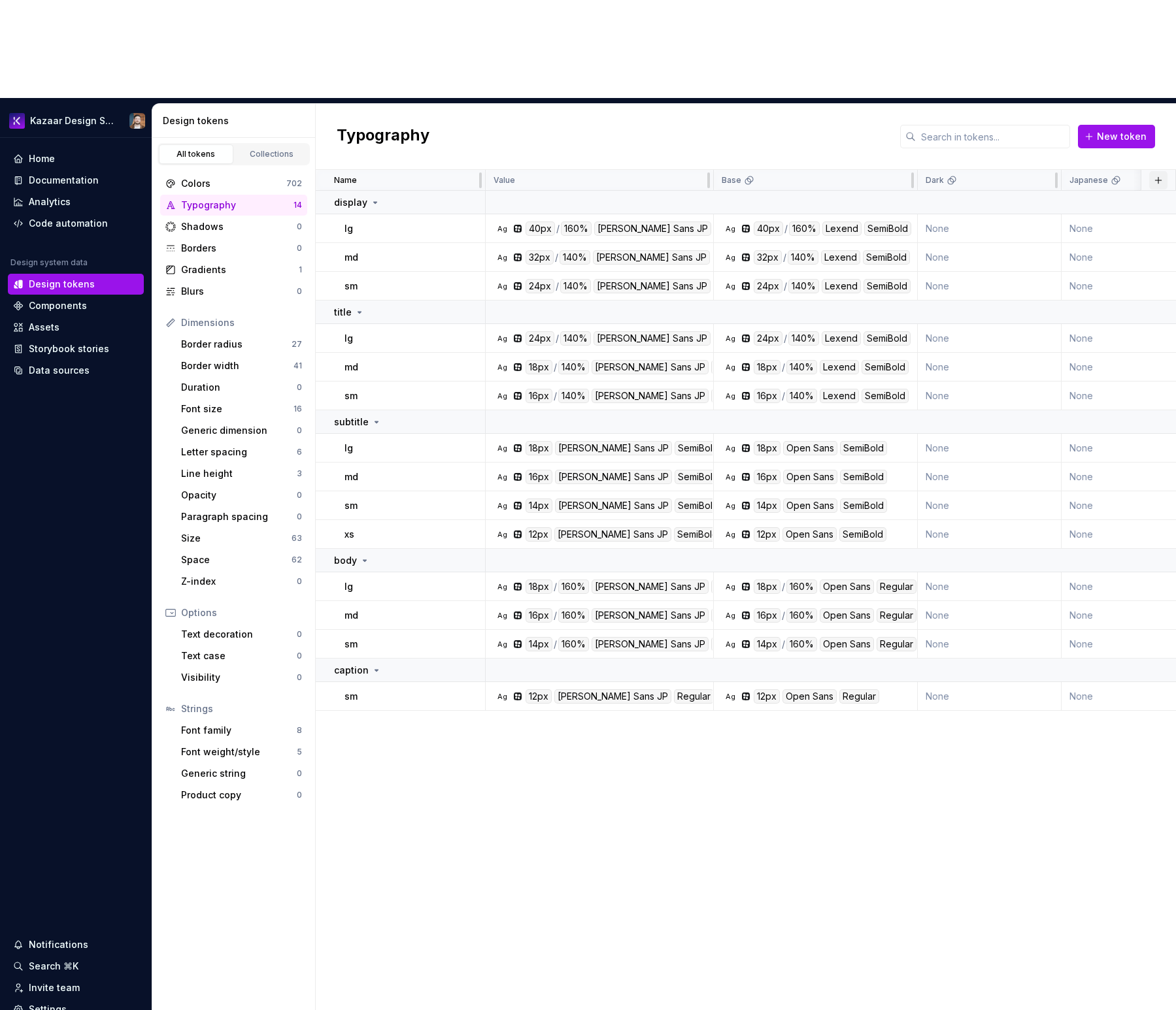
click at [1156, 171] on button "button" at bounding box center [1158, 180] width 18 height 18
click at [1128, 105] on div "New theme" at bounding box center [1096, 108] width 124 height 13
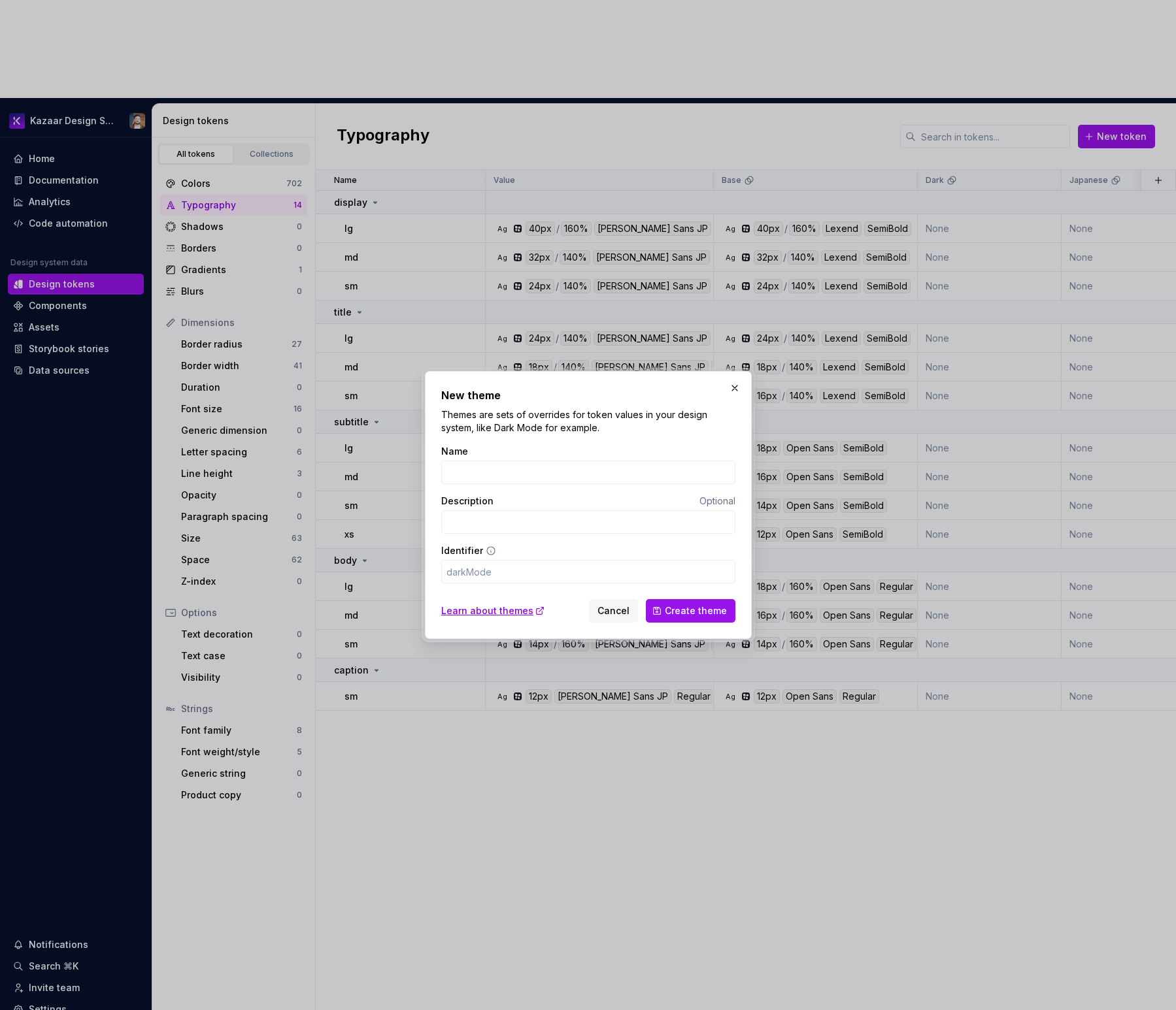
type input "K"
type input "k"
type input "Ka"
type input "ka"
type input "Kan"
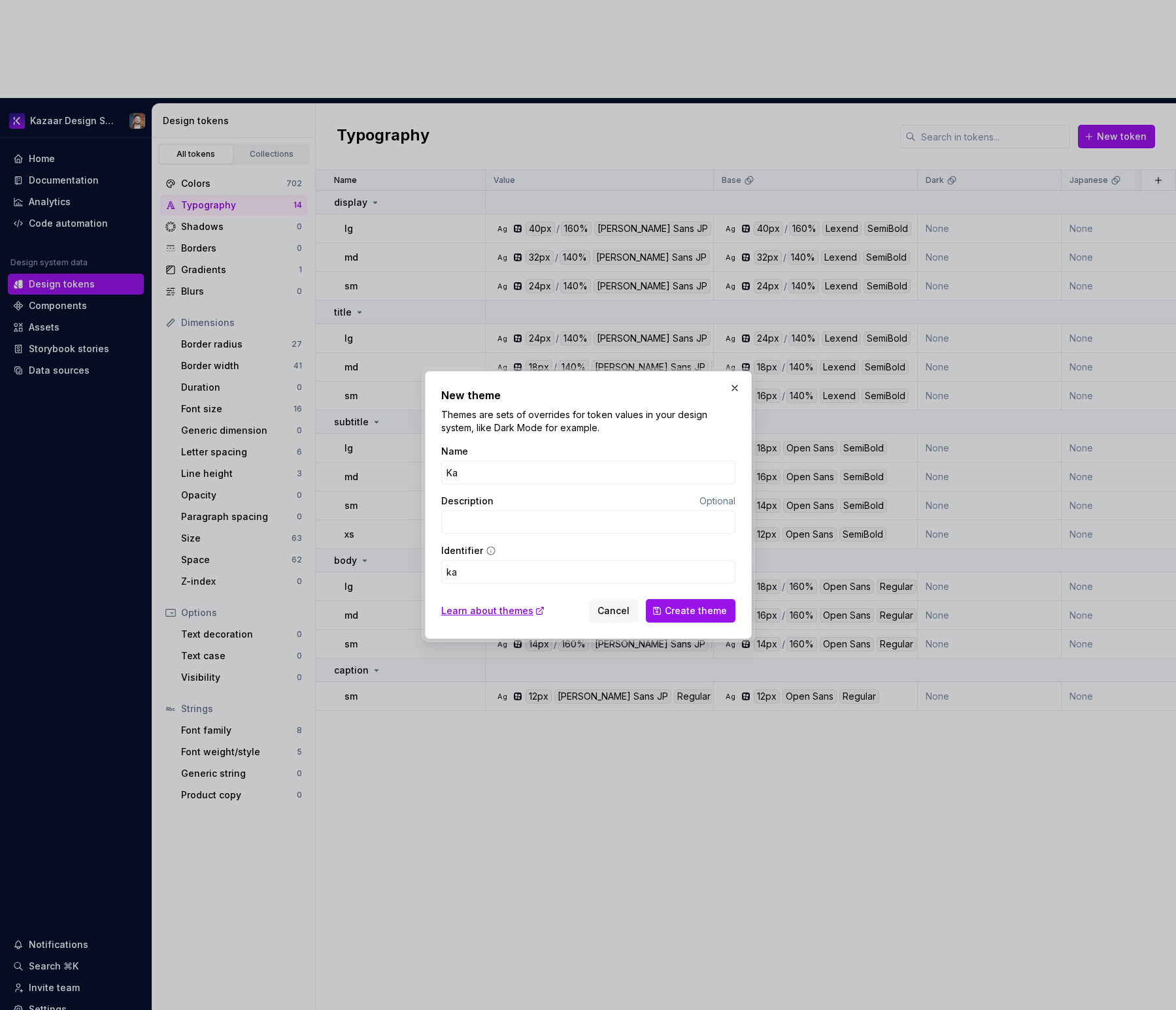
type input "kan"
type input "Kano"
type input "kano"
type input "Kanot"
type input "kanot"
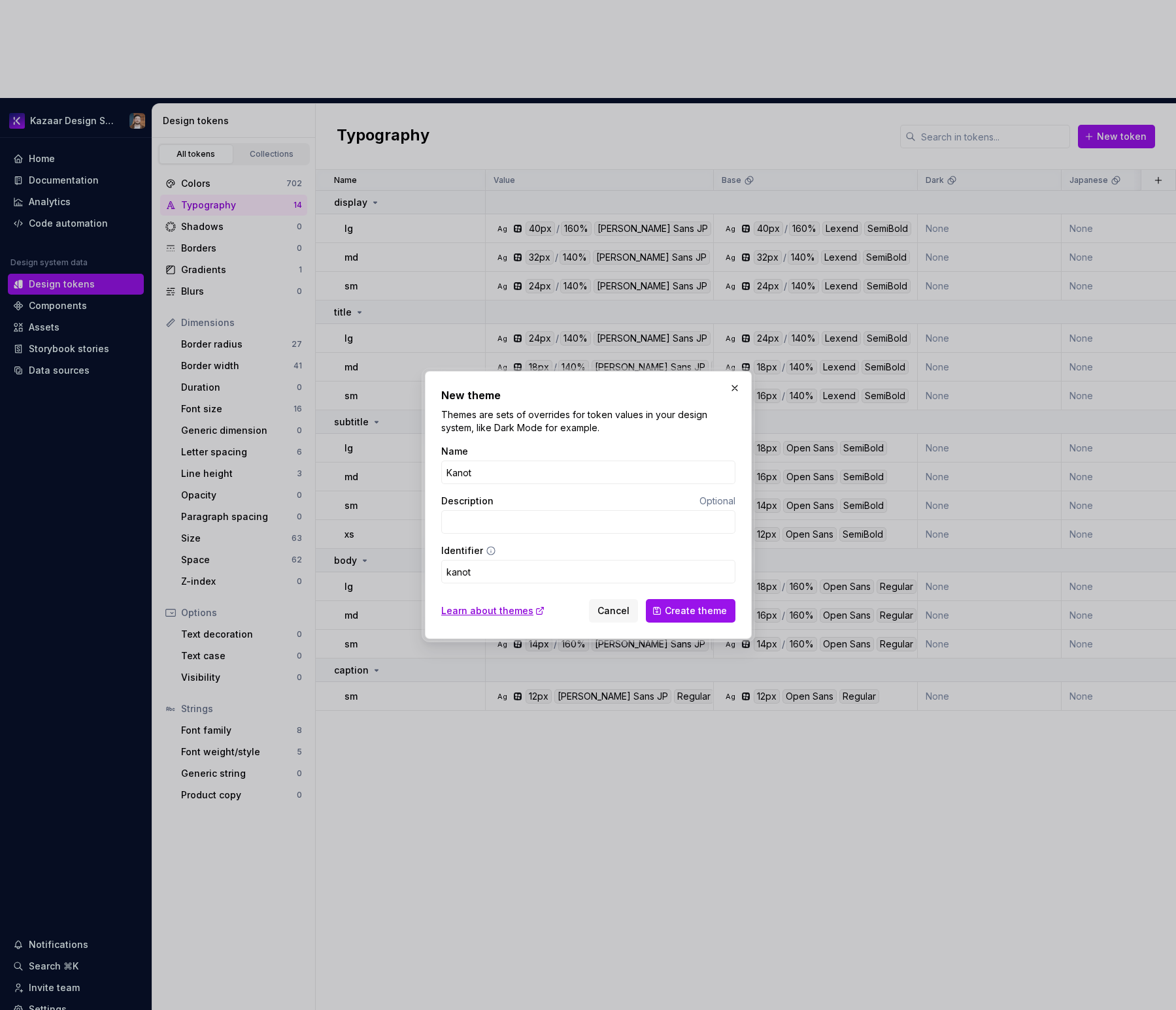
type input "Kanoto"
type input "kanoto"
click at [458, 473] on input "Kanoto" at bounding box center [588, 472] width 294 height 23
type input "Knoto"
type input "knoto"
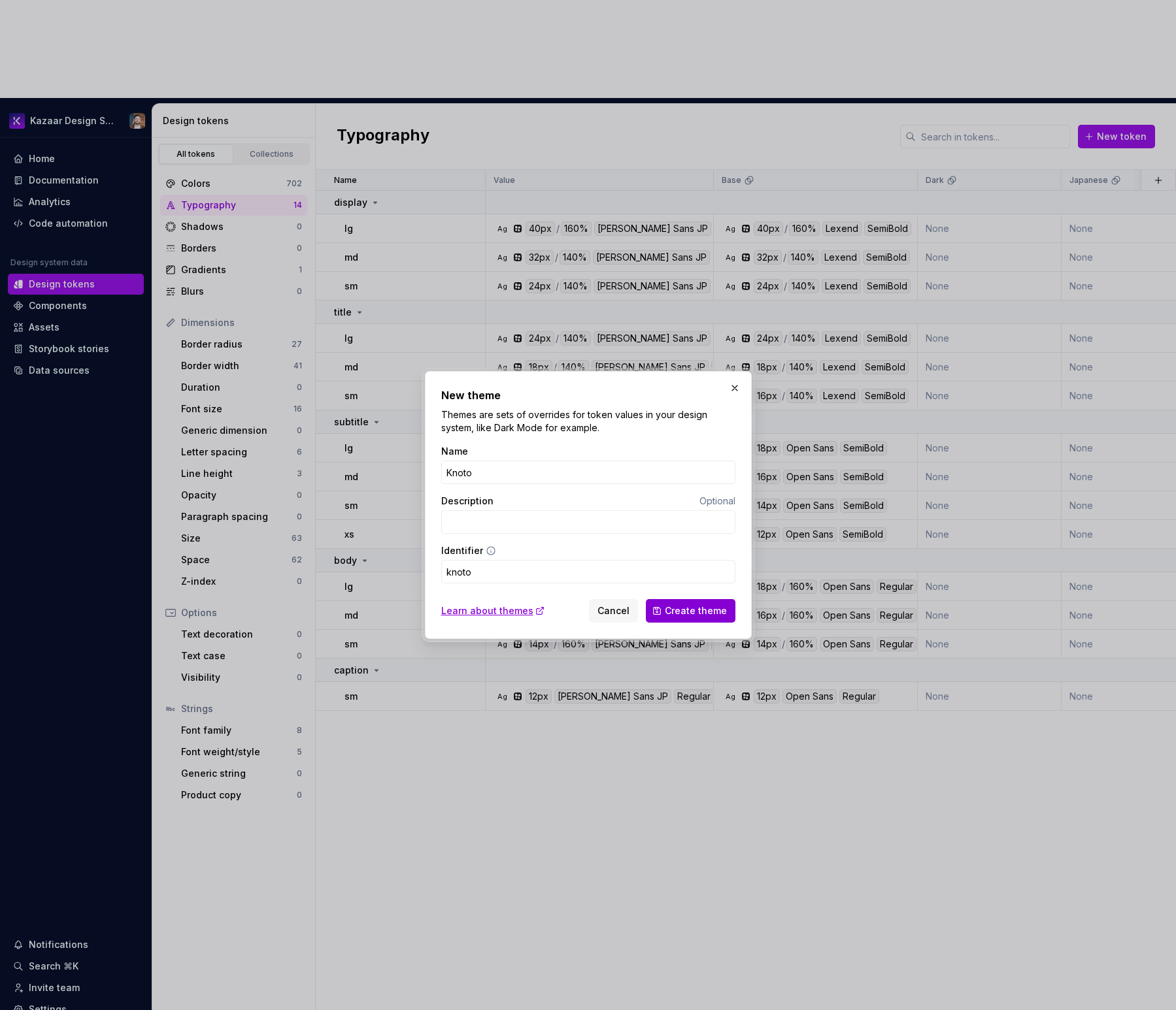
type input "Knoto"
click at [685, 609] on span "Create theme" at bounding box center [696, 611] width 62 height 13
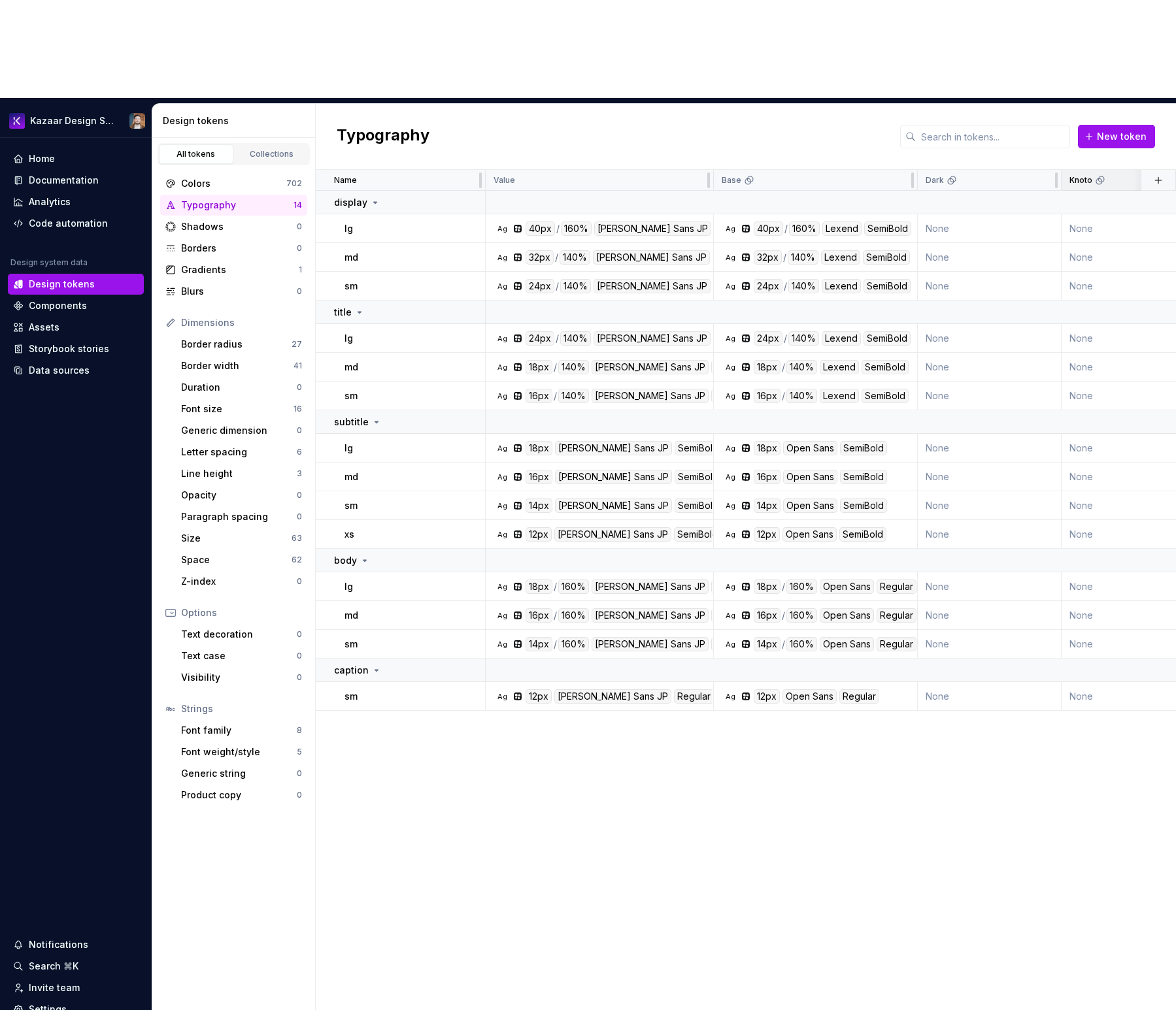
click at [1090, 175] on p "Knoto" at bounding box center [1081, 180] width 23 height 11
click at [1090, 175] on p "Knoto" at bounding box center [1081, 180] width 23 height 11
click at [1126, 175] on div "Knoto" at bounding box center [1133, 180] width 127 height 11
click at [1125, 175] on div "Knoto" at bounding box center [1133, 180] width 127 height 11
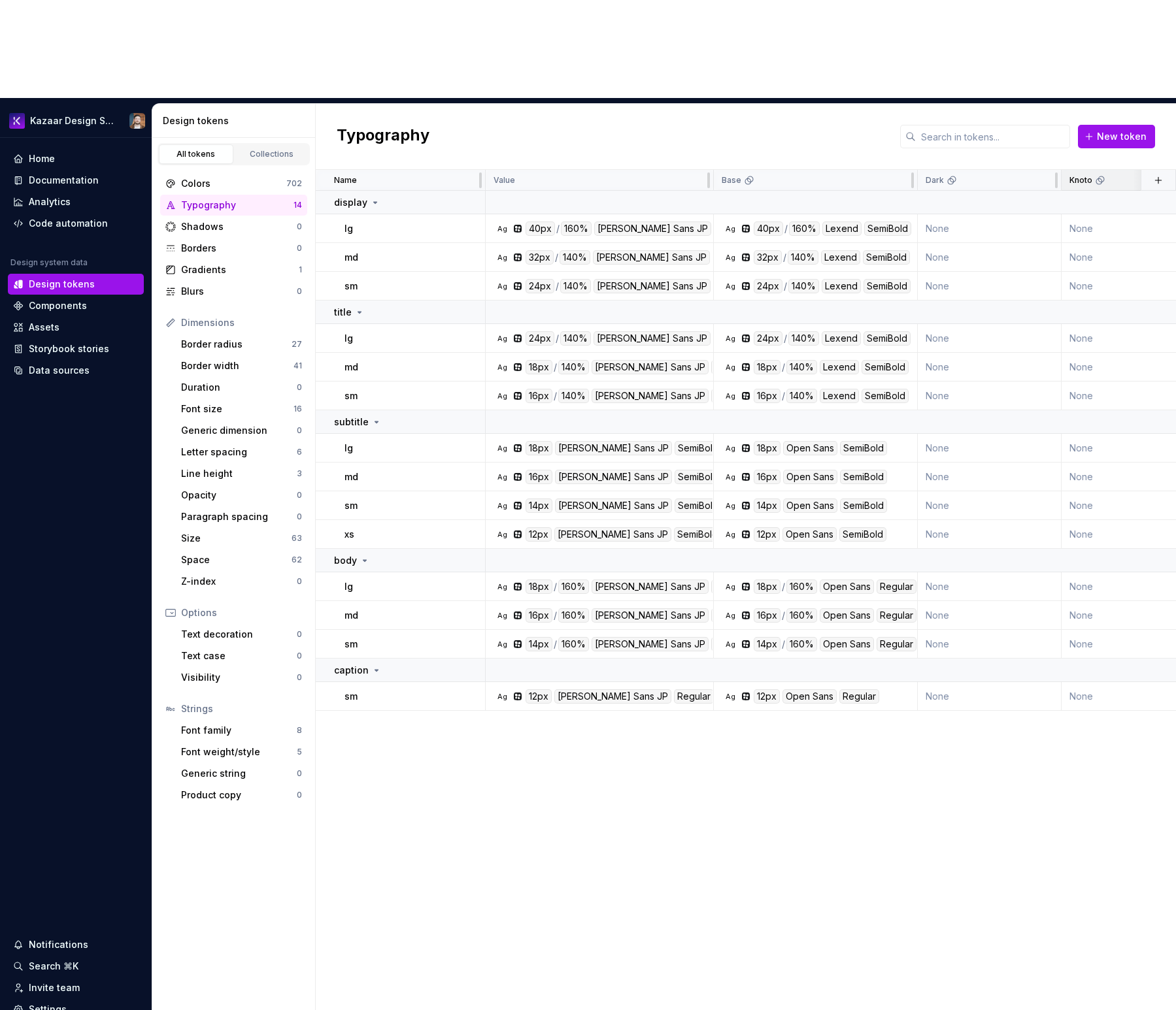
click at [1125, 175] on div "Knoto" at bounding box center [1133, 180] width 127 height 11
click at [1101, 178] on icon at bounding box center [1099, 181] width 6 height 6
click at [1084, 175] on p "Knoto" at bounding box center [1081, 180] width 23 height 11
click at [956, 713] on div "Name Value Base Dark Knoto Japanese Token set Description Last updated display …" at bounding box center [746, 639] width 860 height 938
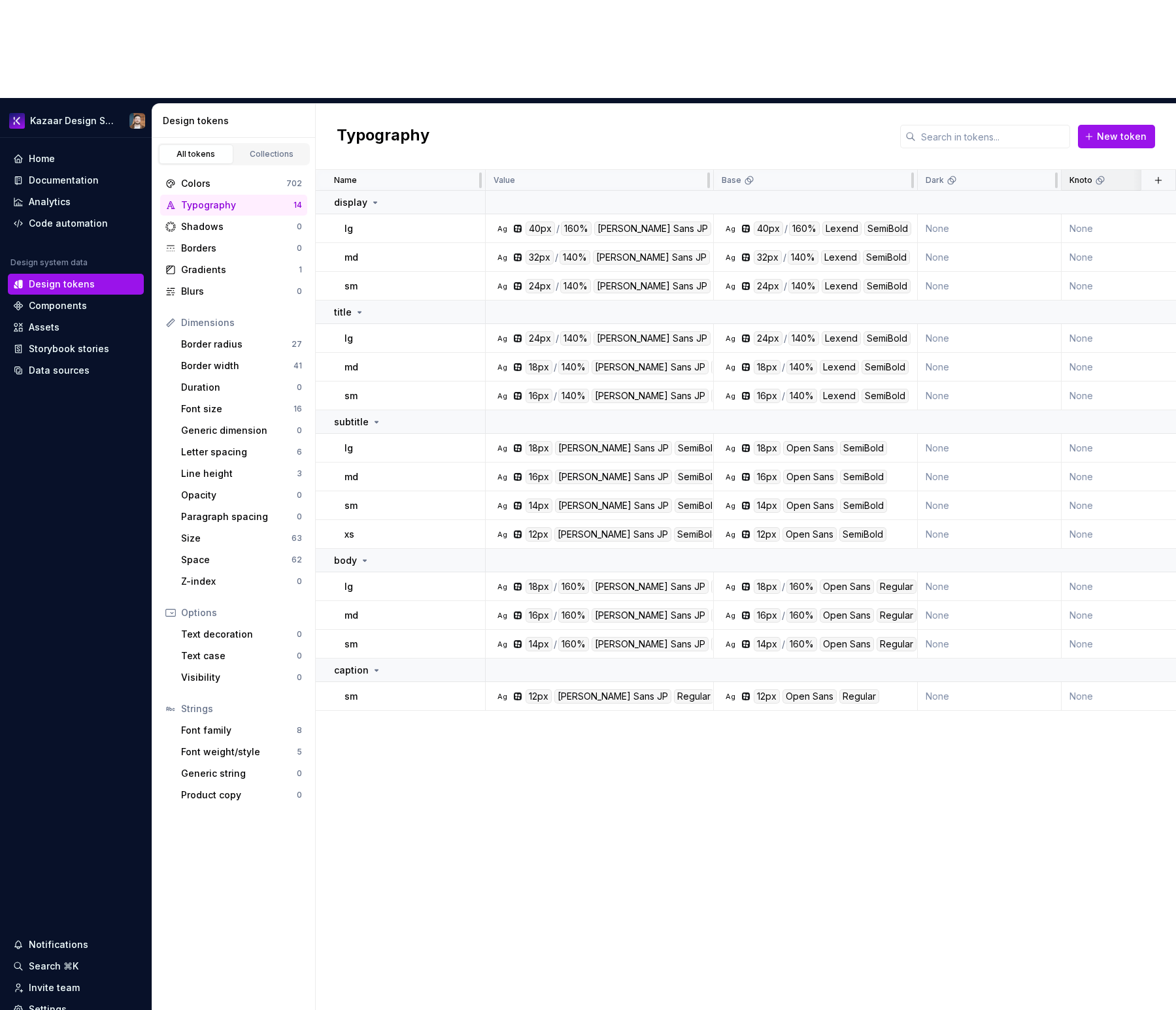
click at [1092, 175] on div "Knoto" at bounding box center [1088, 180] width 36 height 11
click at [1094, 214] on td "None" at bounding box center [1133, 228] width 144 height 29
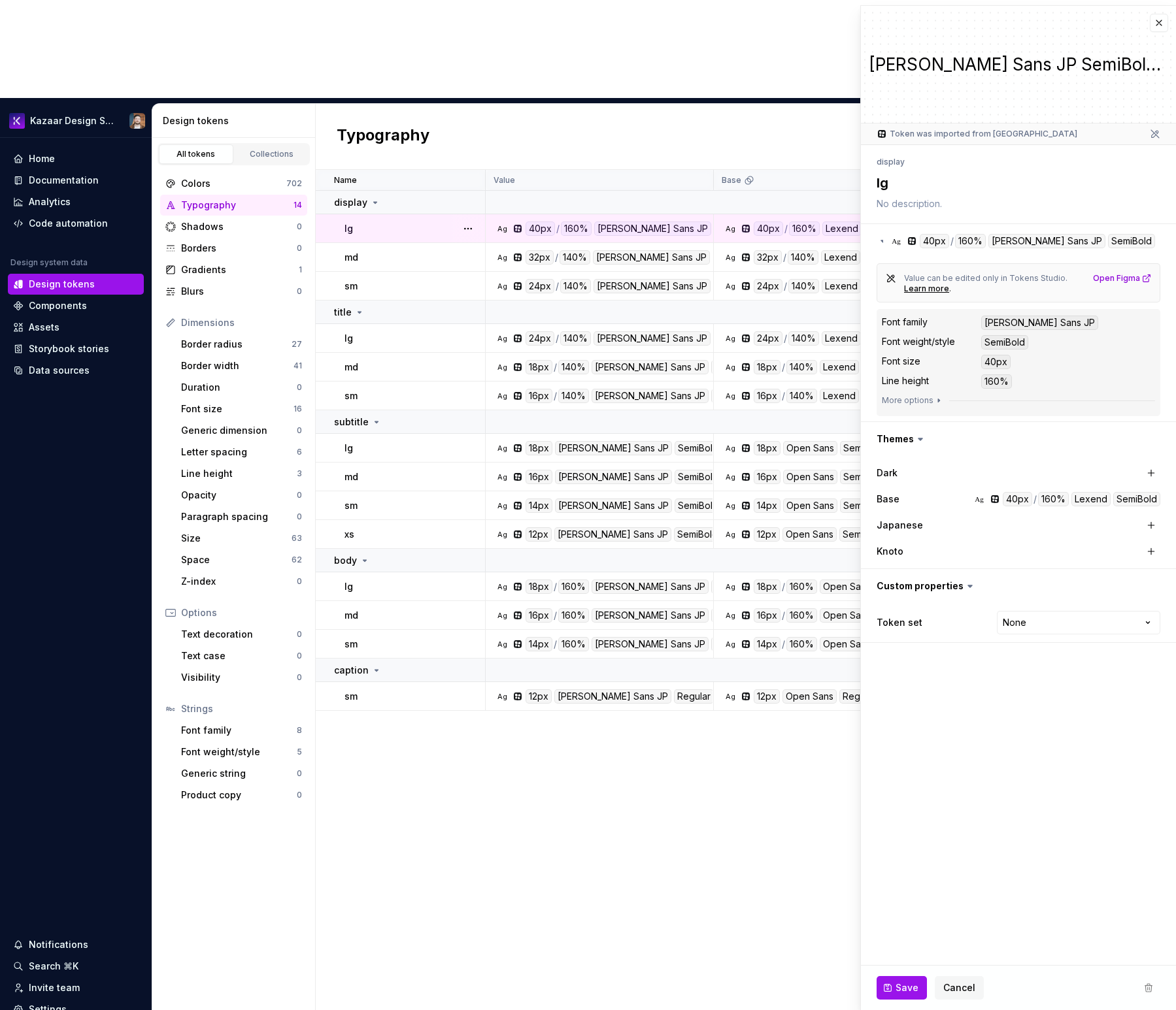
type textarea "*"
click at [1155, 23] on button "button" at bounding box center [1159, 22] width 18 height 18
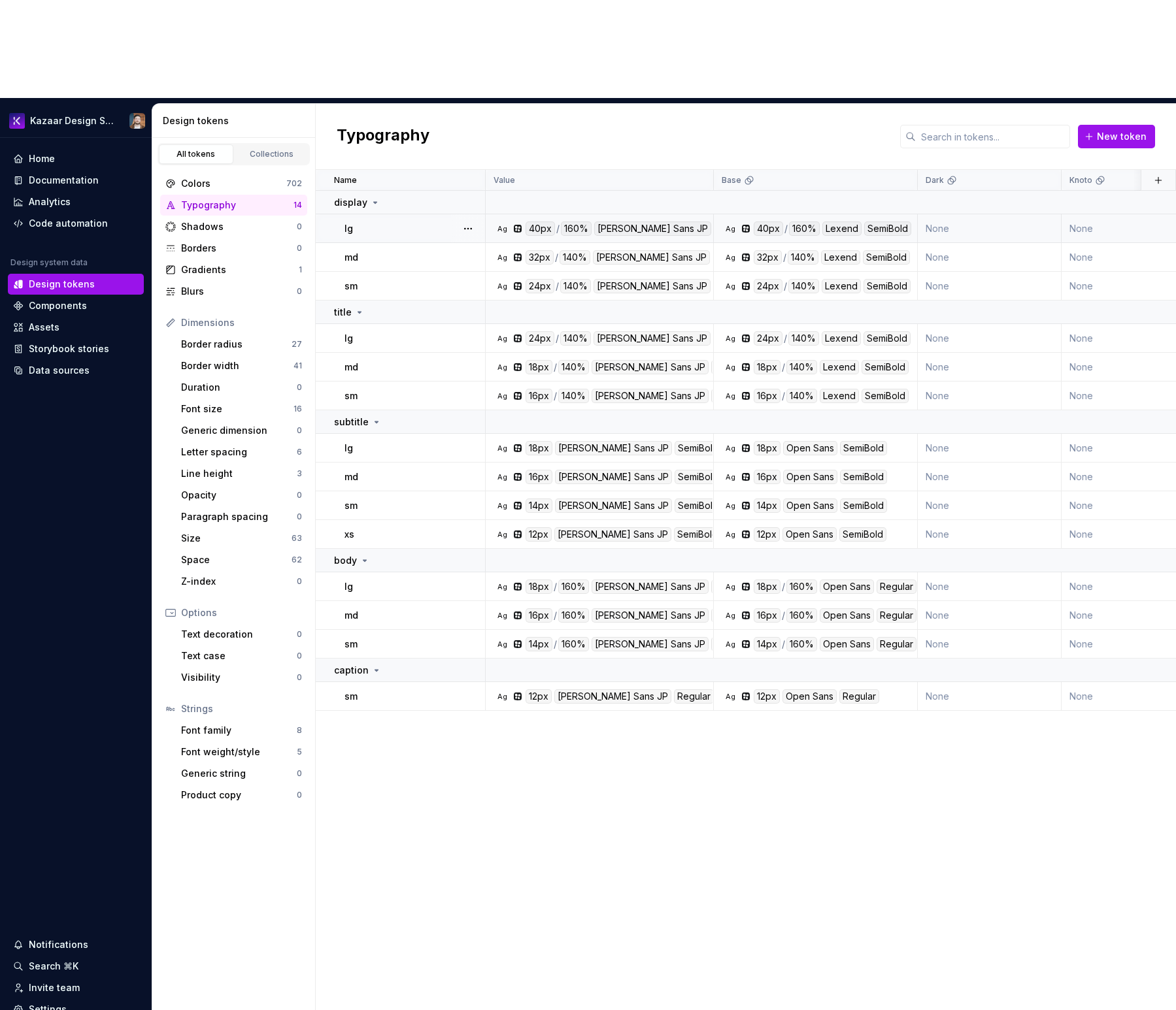
click at [750, 729] on div "Name Value Base Dark Knoto Japanese Token set Description Last updated display …" at bounding box center [746, 639] width 860 height 938
click at [208, 177] on div "Colors" at bounding box center [233, 184] width 105 height 13
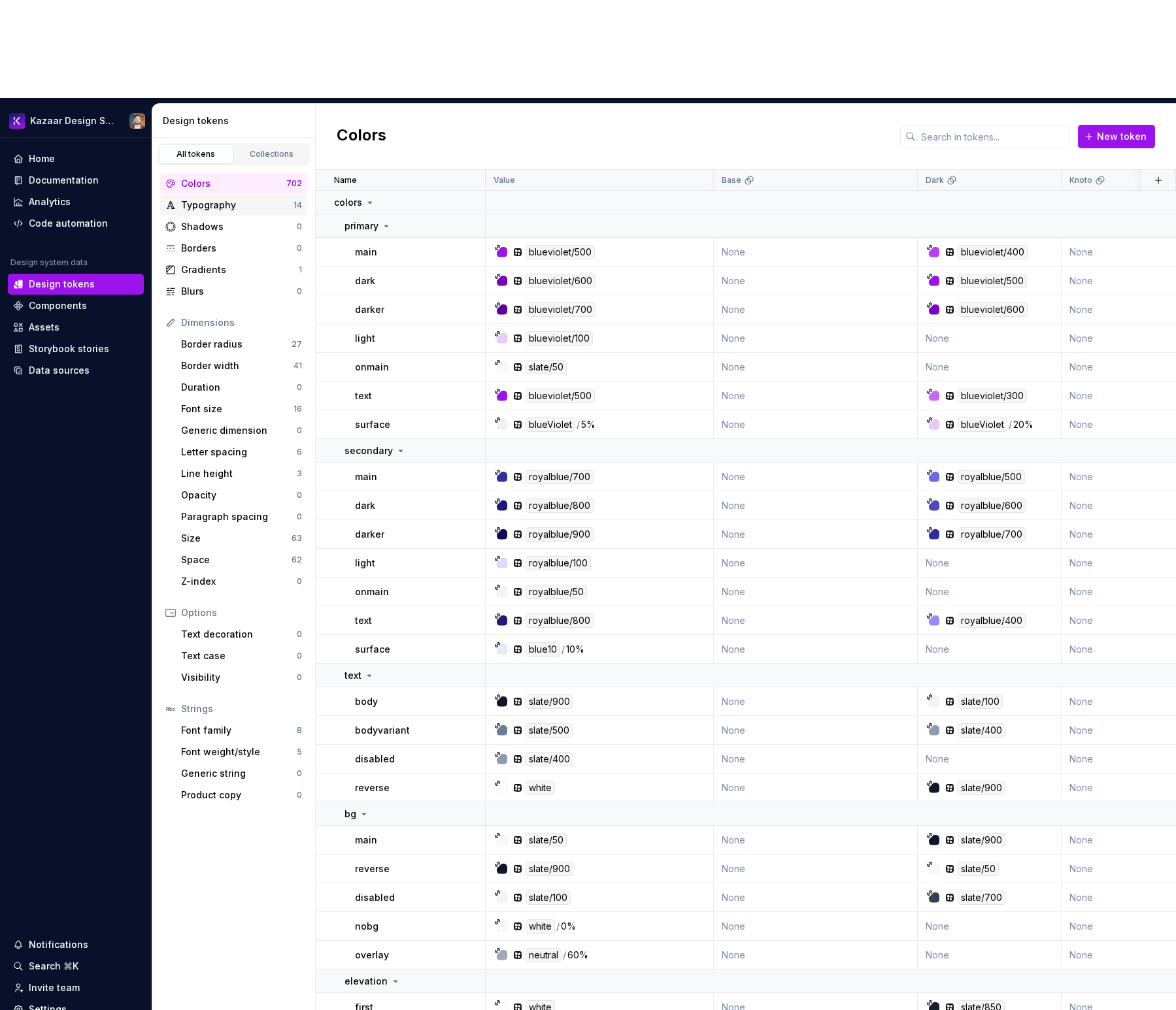
click at [202, 199] on div "Typography" at bounding box center [237, 206] width 113 height 13
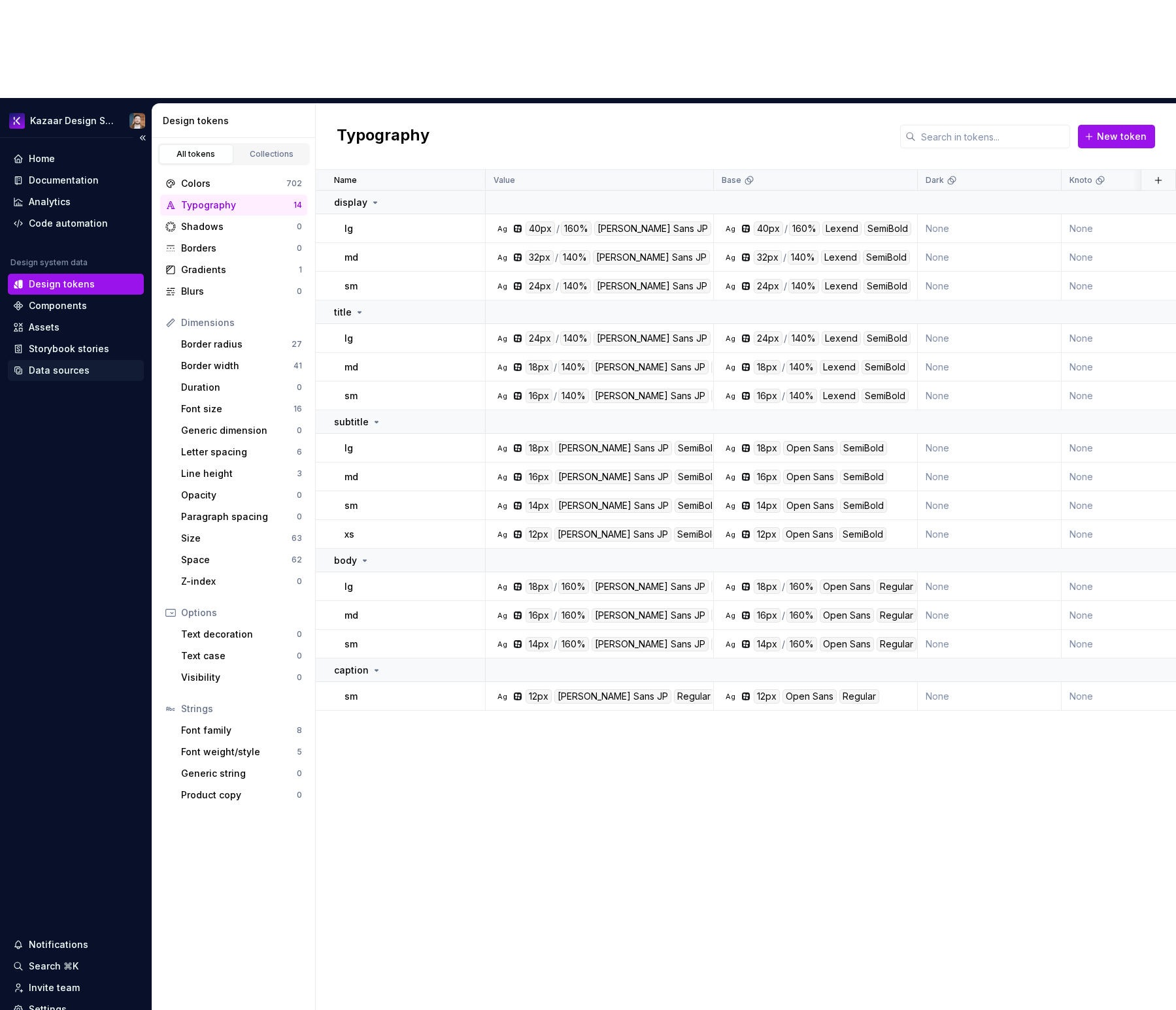
click at [84, 360] on div "Data sources" at bounding box center [76, 370] width 136 height 21
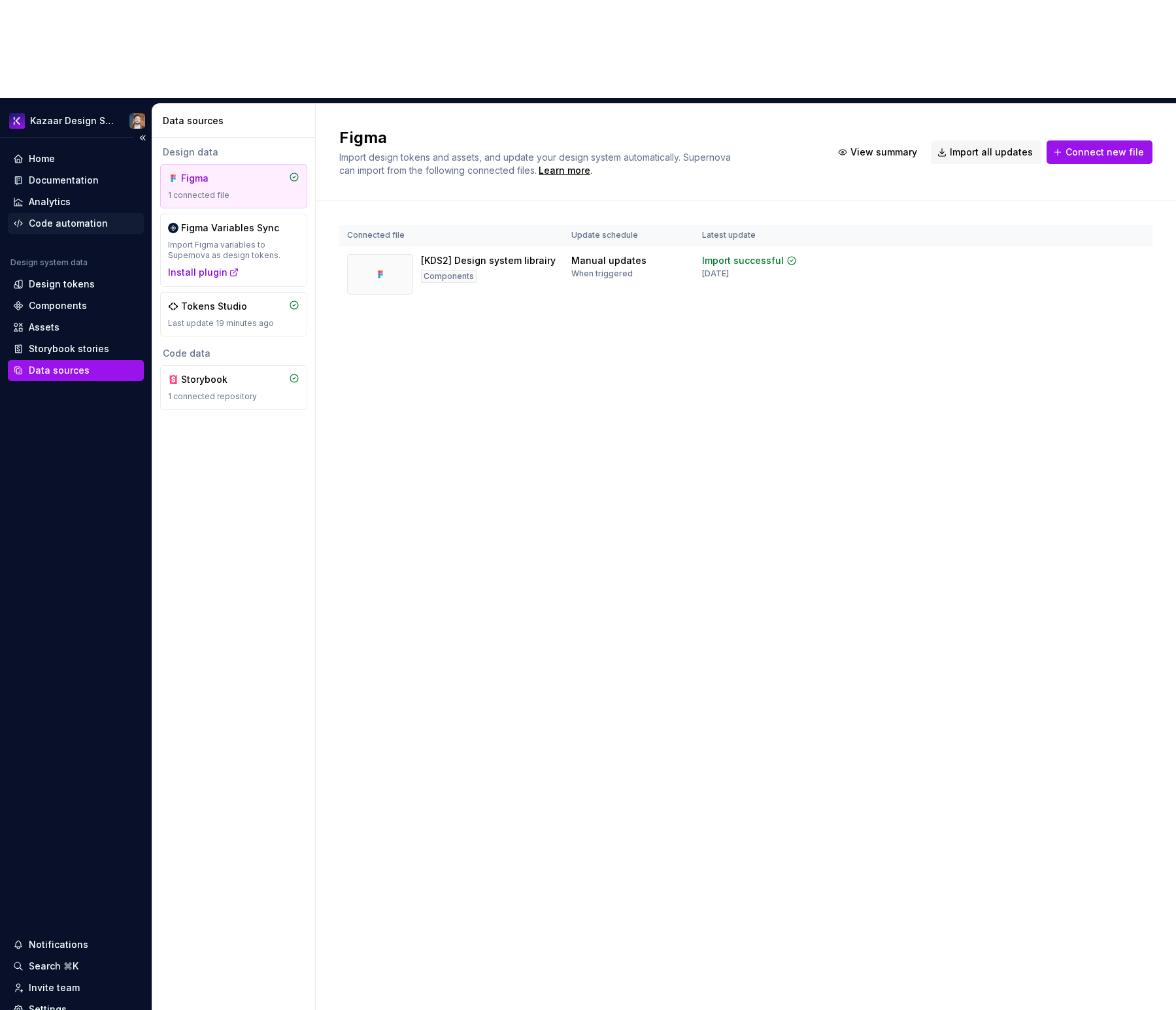
click at [68, 217] on div "Code automation" at bounding box center [68, 224] width 79 height 13
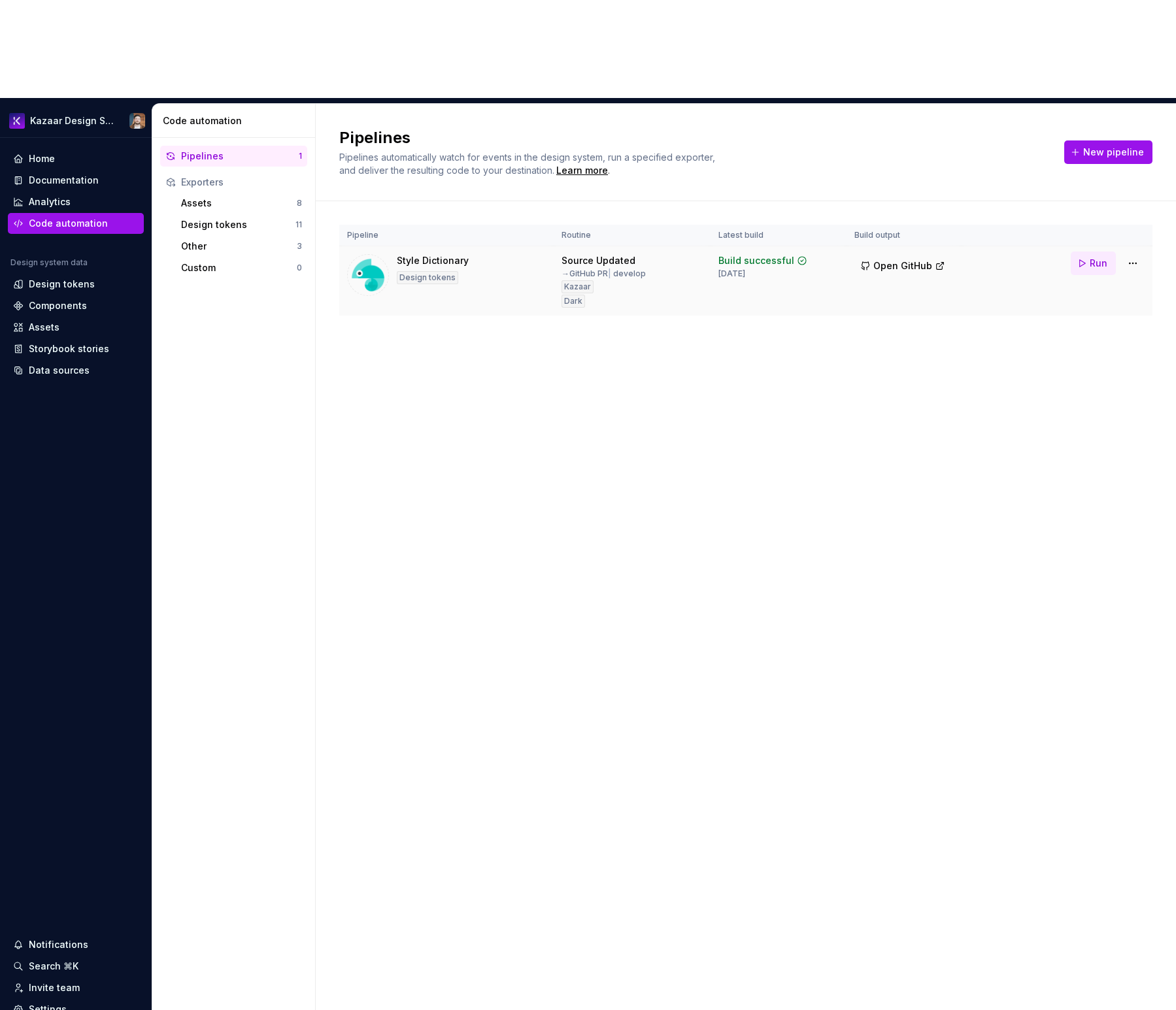
click at [1080, 252] on button "Run" at bounding box center [1093, 263] width 45 height 23
click at [96, 278] on div "Design tokens" at bounding box center [76, 285] width 125 height 13
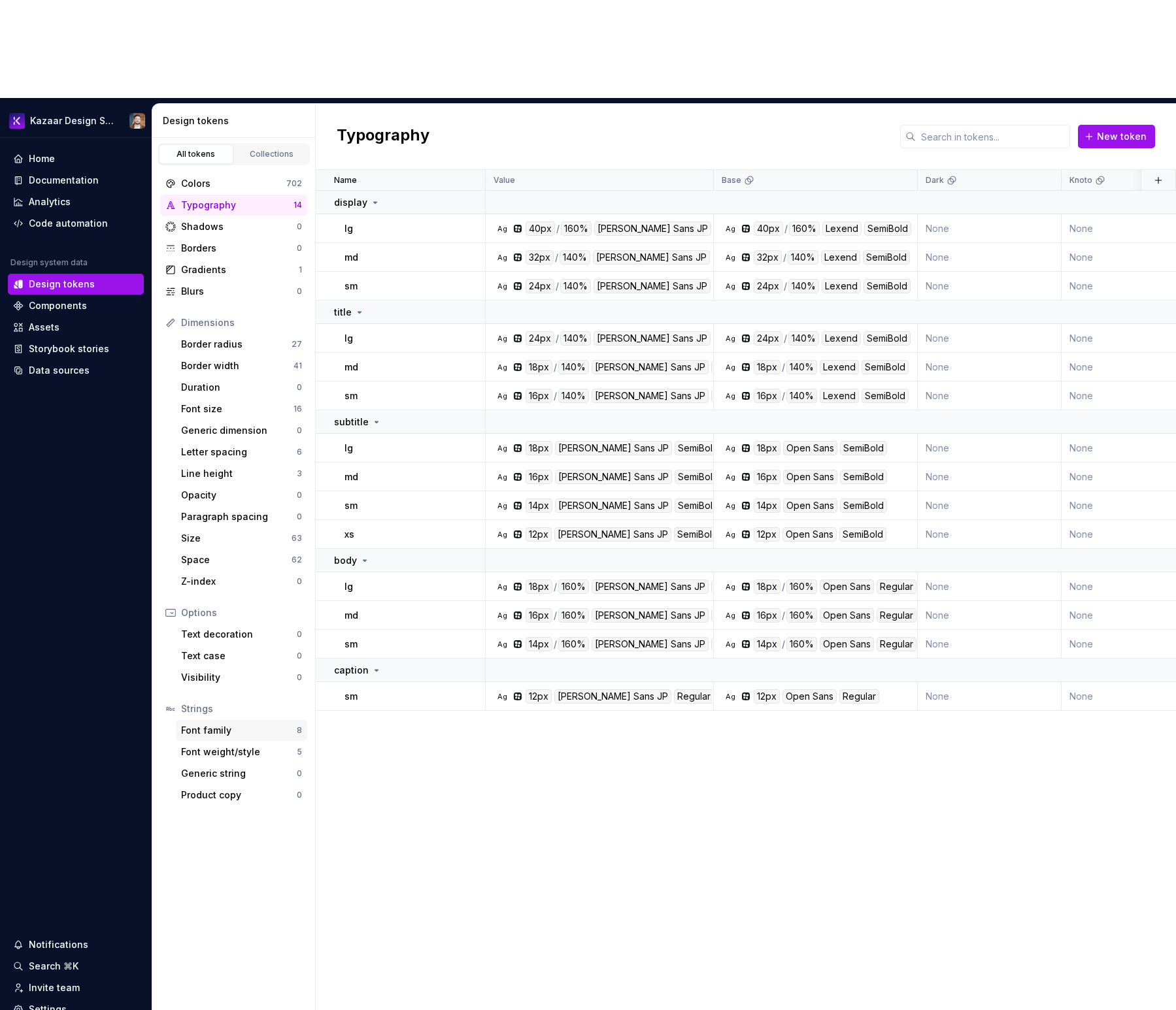
click at [201, 724] on div "Font family" at bounding box center [239, 731] width 116 height 13
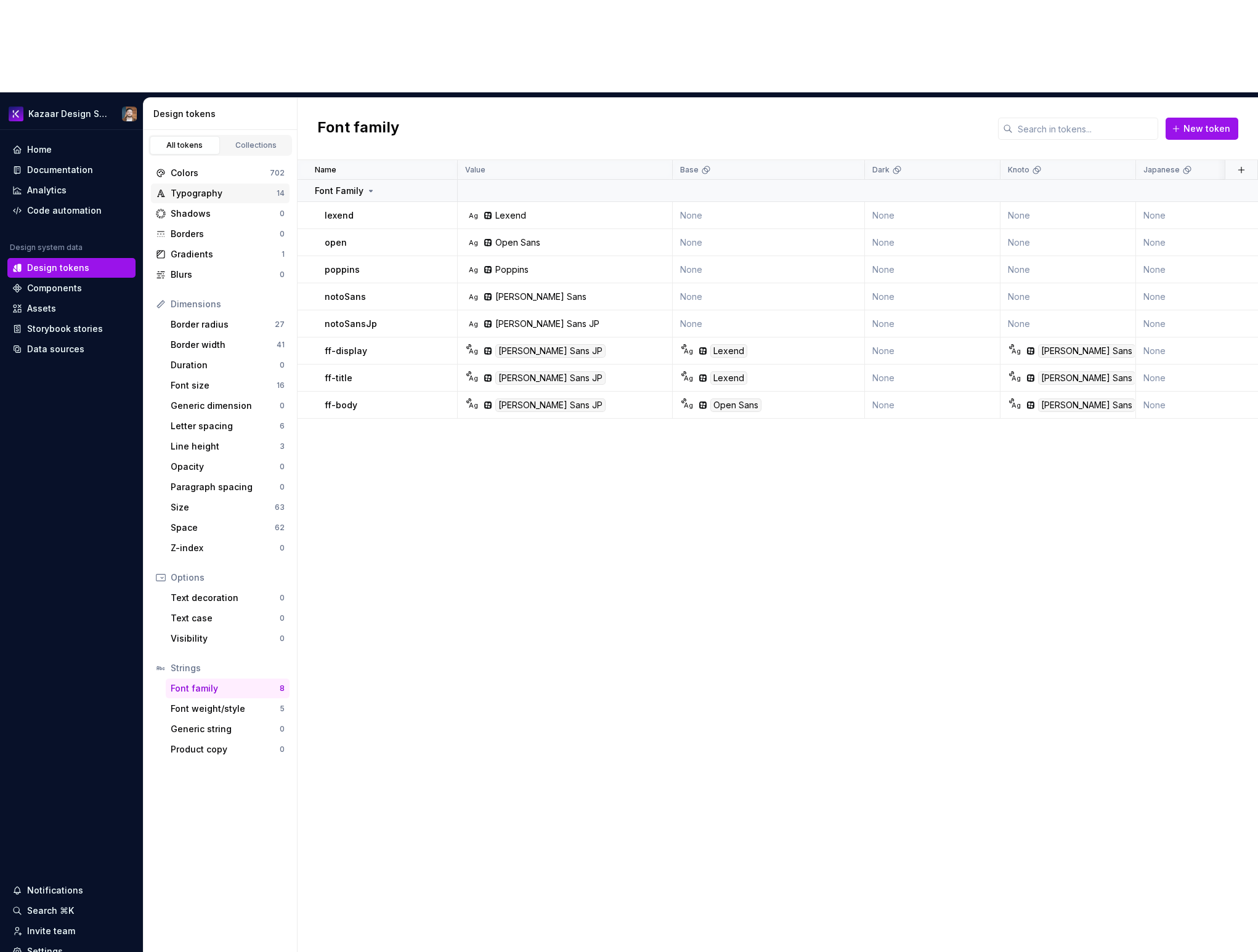
click at [231, 184] on div "Typography 14" at bounding box center [220, 193] width 138 height 20
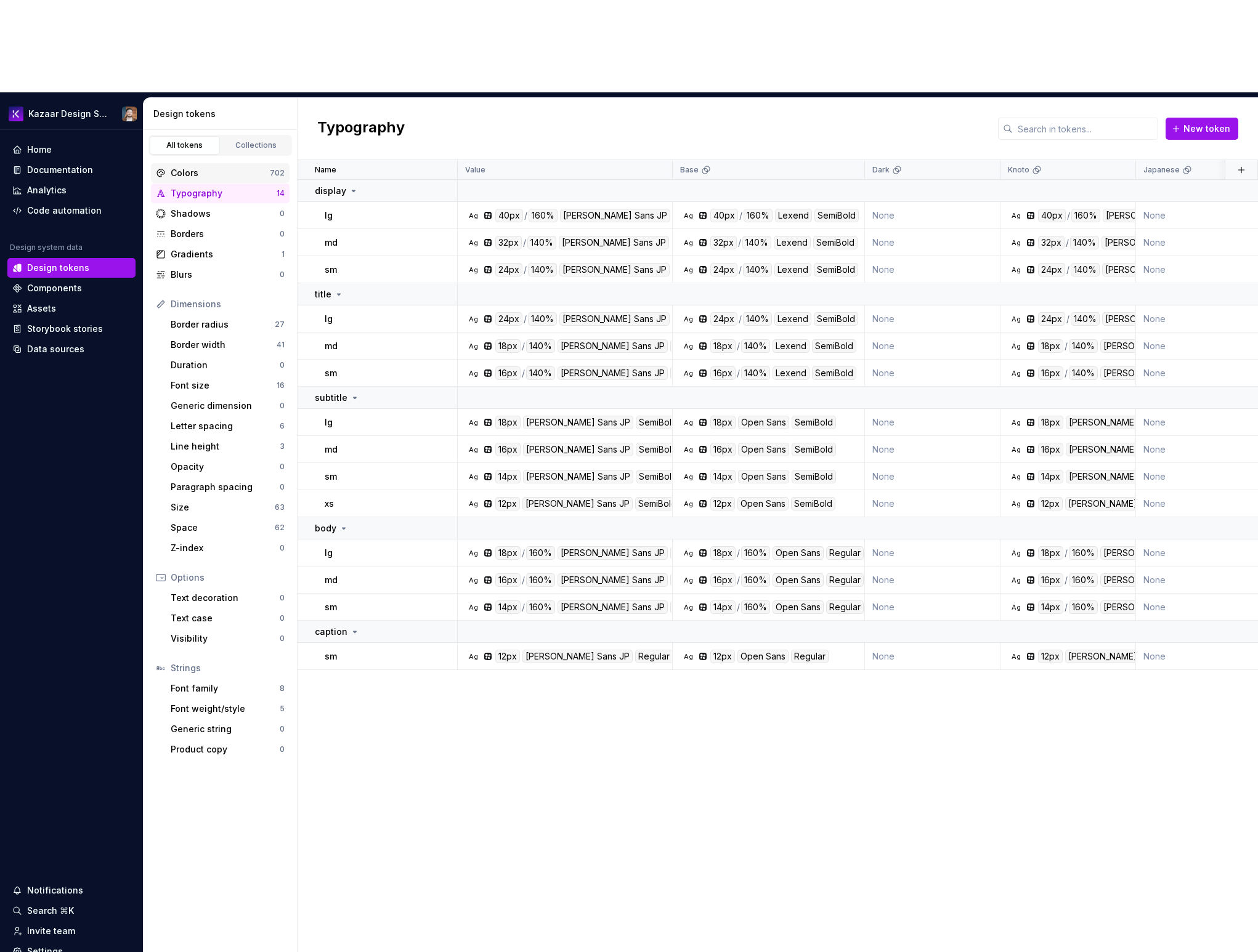
click at [214, 167] on div "Colors" at bounding box center [220, 173] width 99 height 13
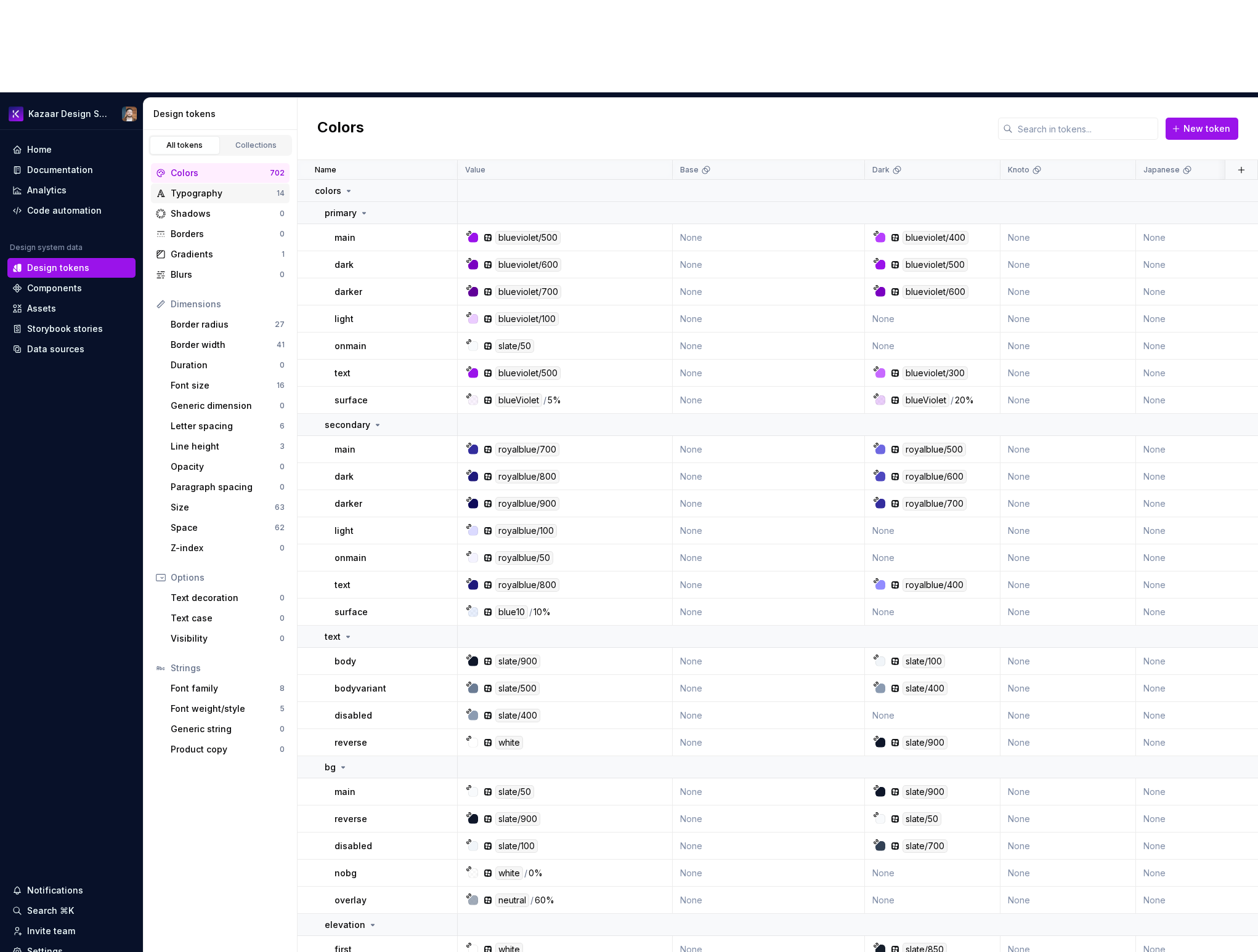
click at [204, 187] on div "Typography" at bounding box center [224, 194] width 106 height 13
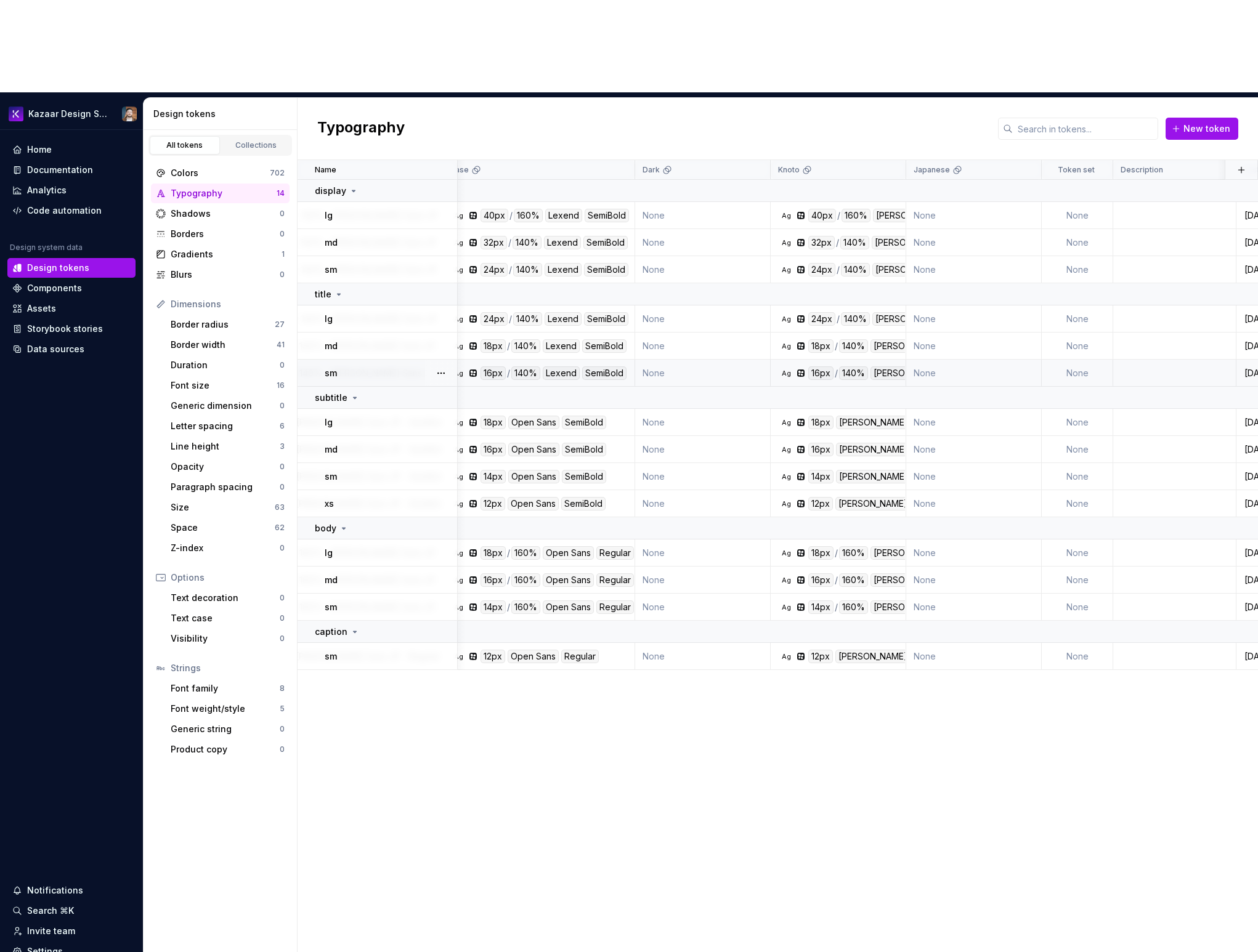
scroll to position [0, 231]
click at [494, 756] on div "Name Value Base Dark Knoto Japanese Token set Description Last updated display …" at bounding box center [777, 602] width 961 height 884
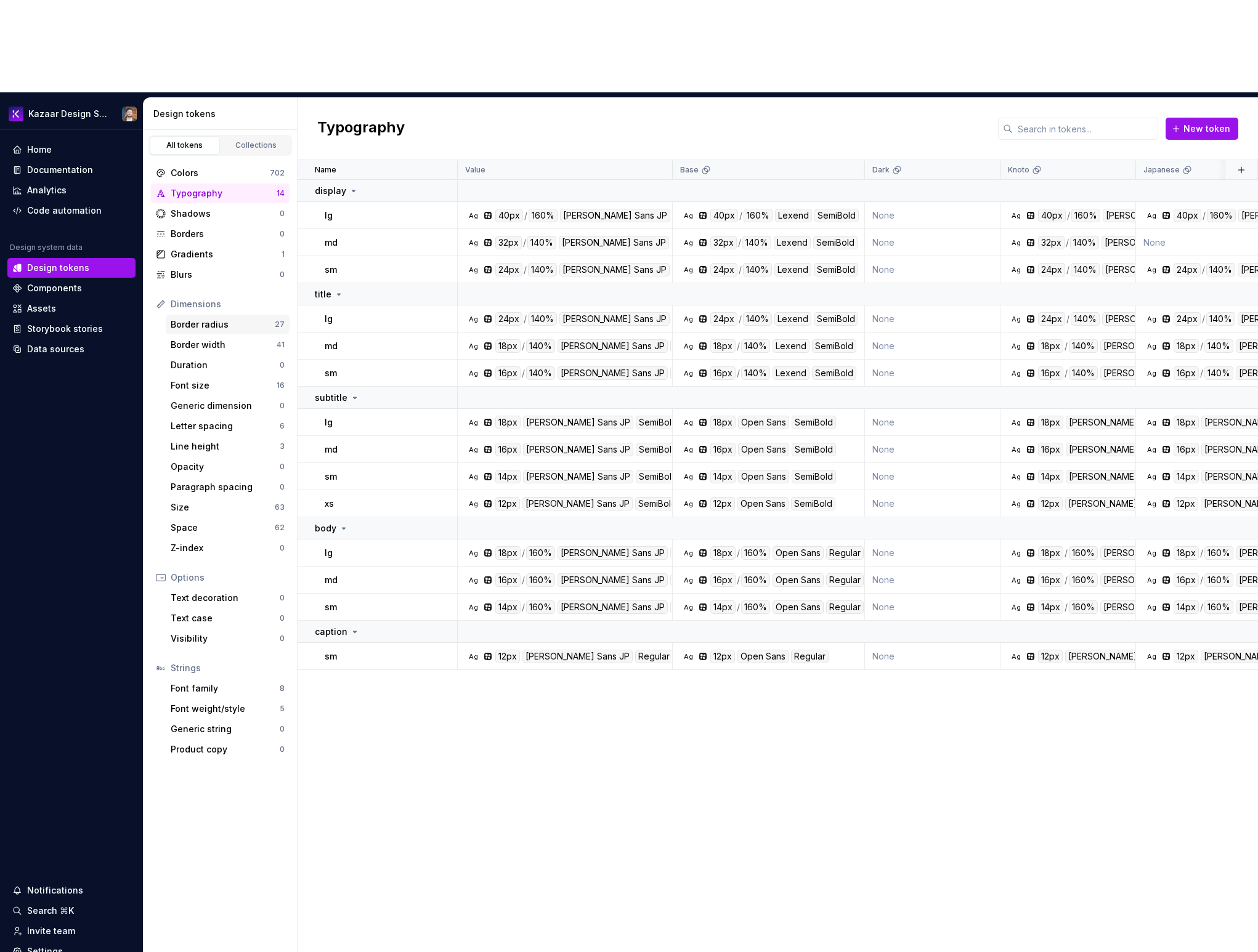
click at [203, 318] on div "Border radius" at bounding box center [222, 324] width 104 height 13
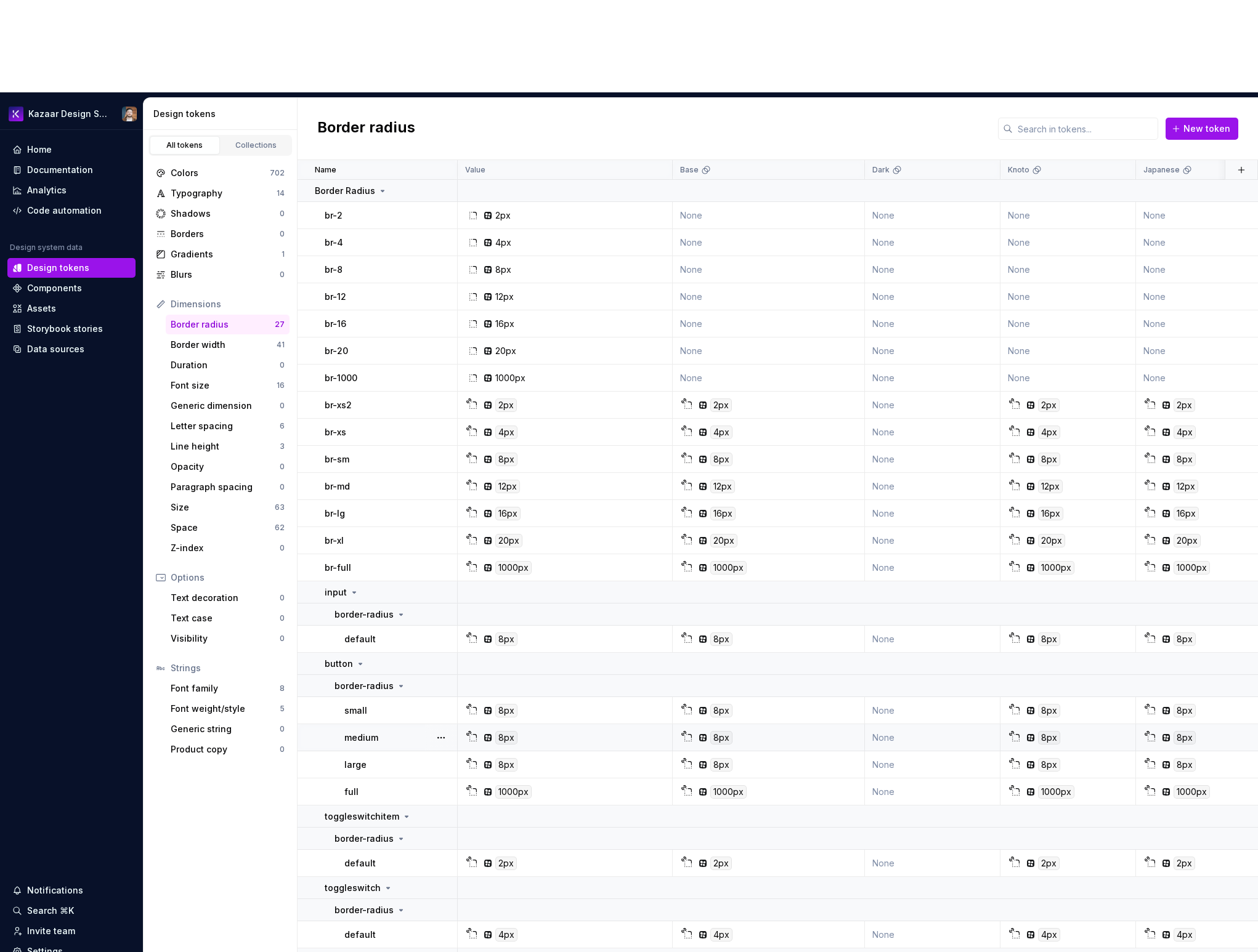
scroll to position [184, 0]
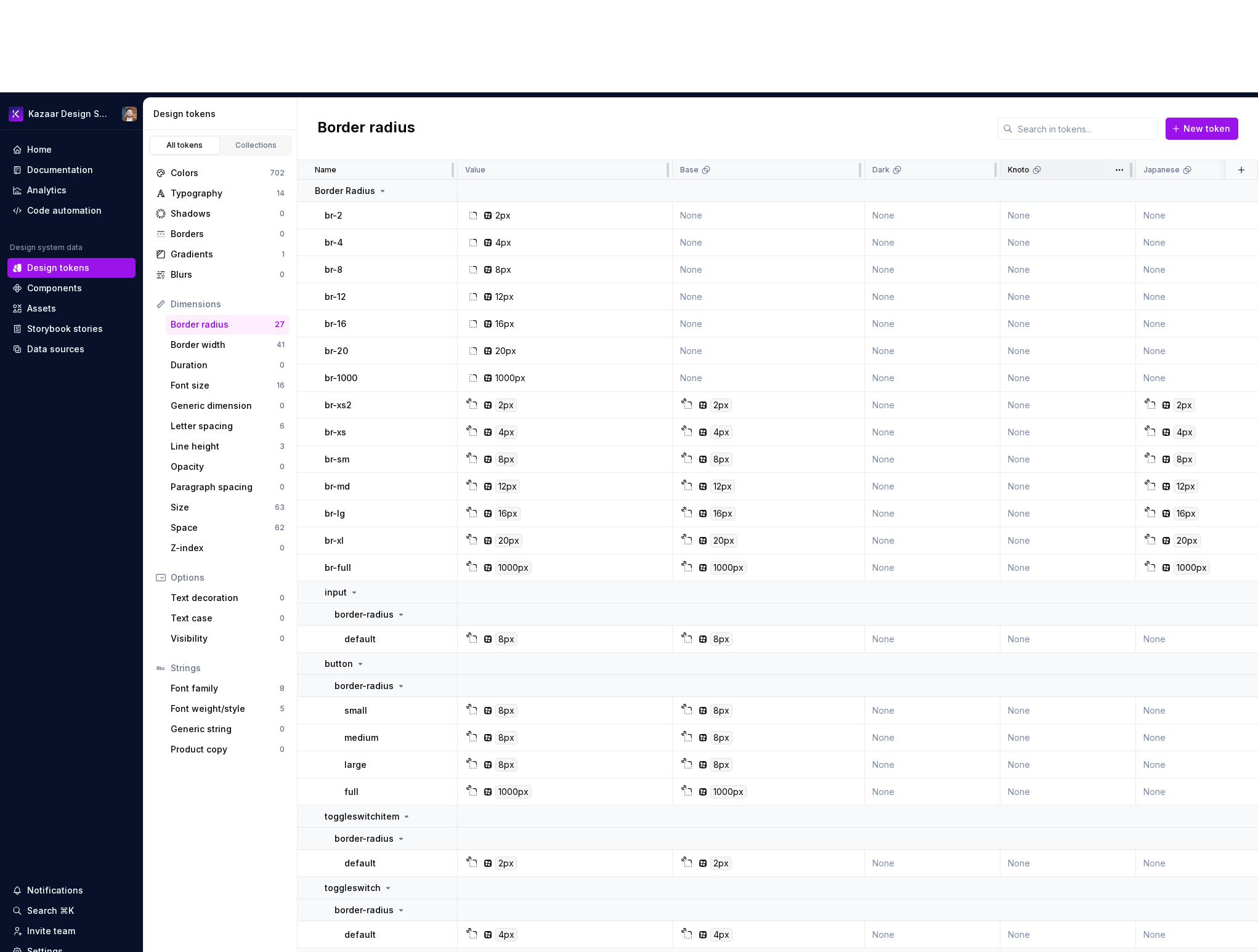
click at [1058, 165] on div "Knoto" at bounding box center [1068, 170] width 120 height 10
click at [1118, 76] on html "Kazaar Design System Home Documentation Analytics Code automation Design system…" at bounding box center [629, 476] width 1258 height 952
click at [1153, 171] on span "Delete theme" at bounding box center [1173, 172] width 80 height 13
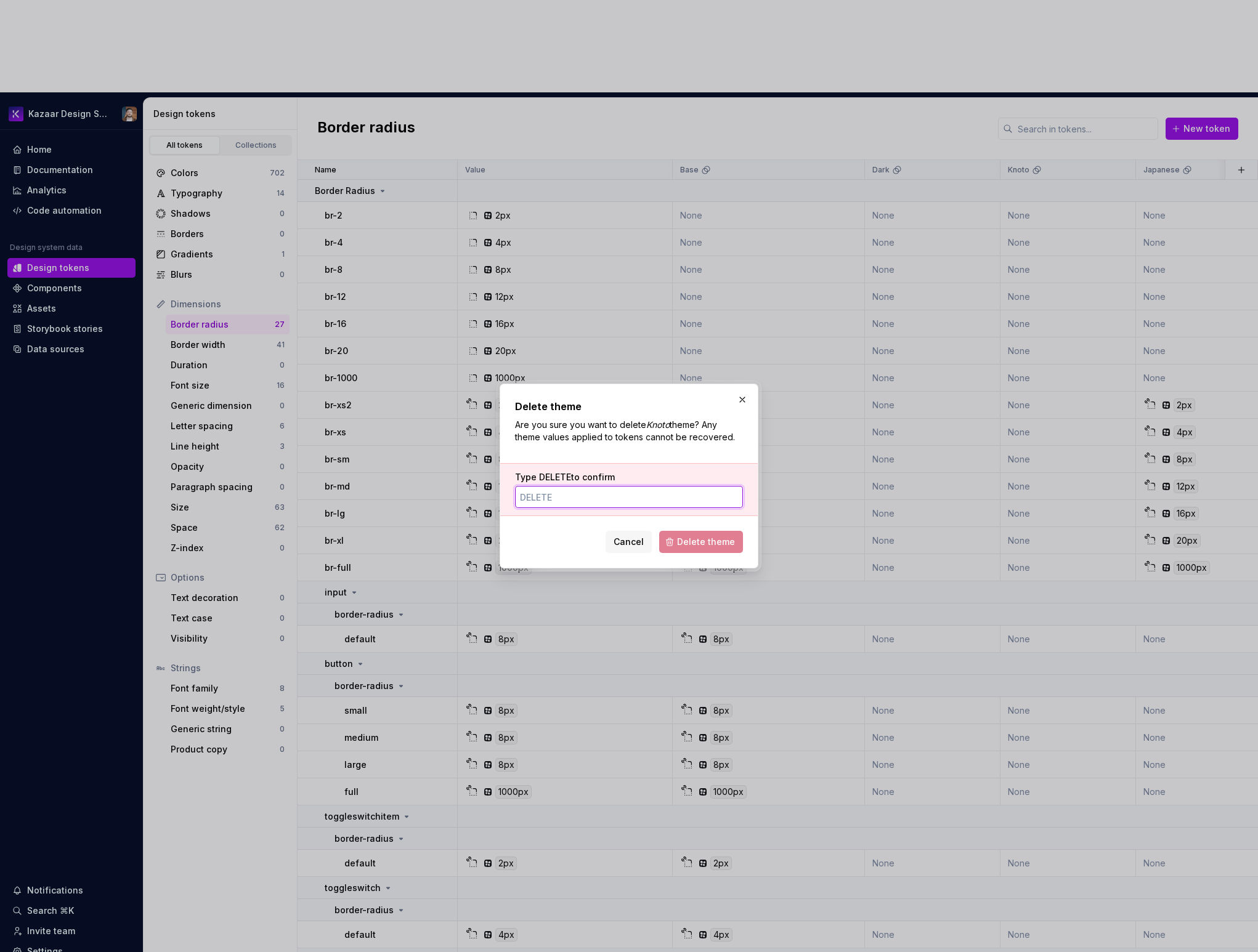
click at [622, 504] on input "Type DELETE to confirm" at bounding box center [628, 497] width 228 height 22
type input "DELETE"
click at [698, 539] on span "Delete theme" at bounding box center [706, 542] width 58 height 13
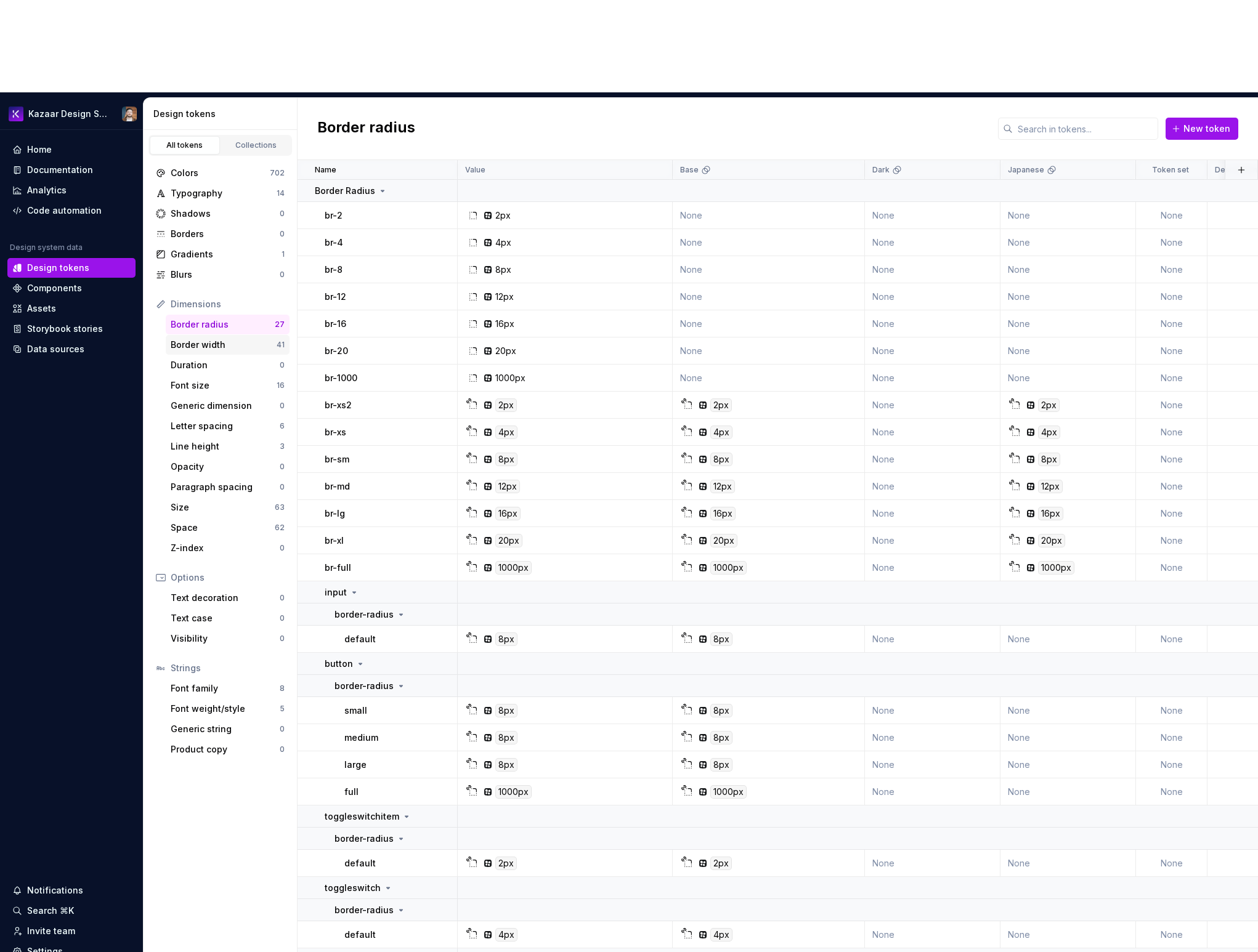
click at [224, 338] on div "Border width" at bounding box center [224, 345] width 106 height 13
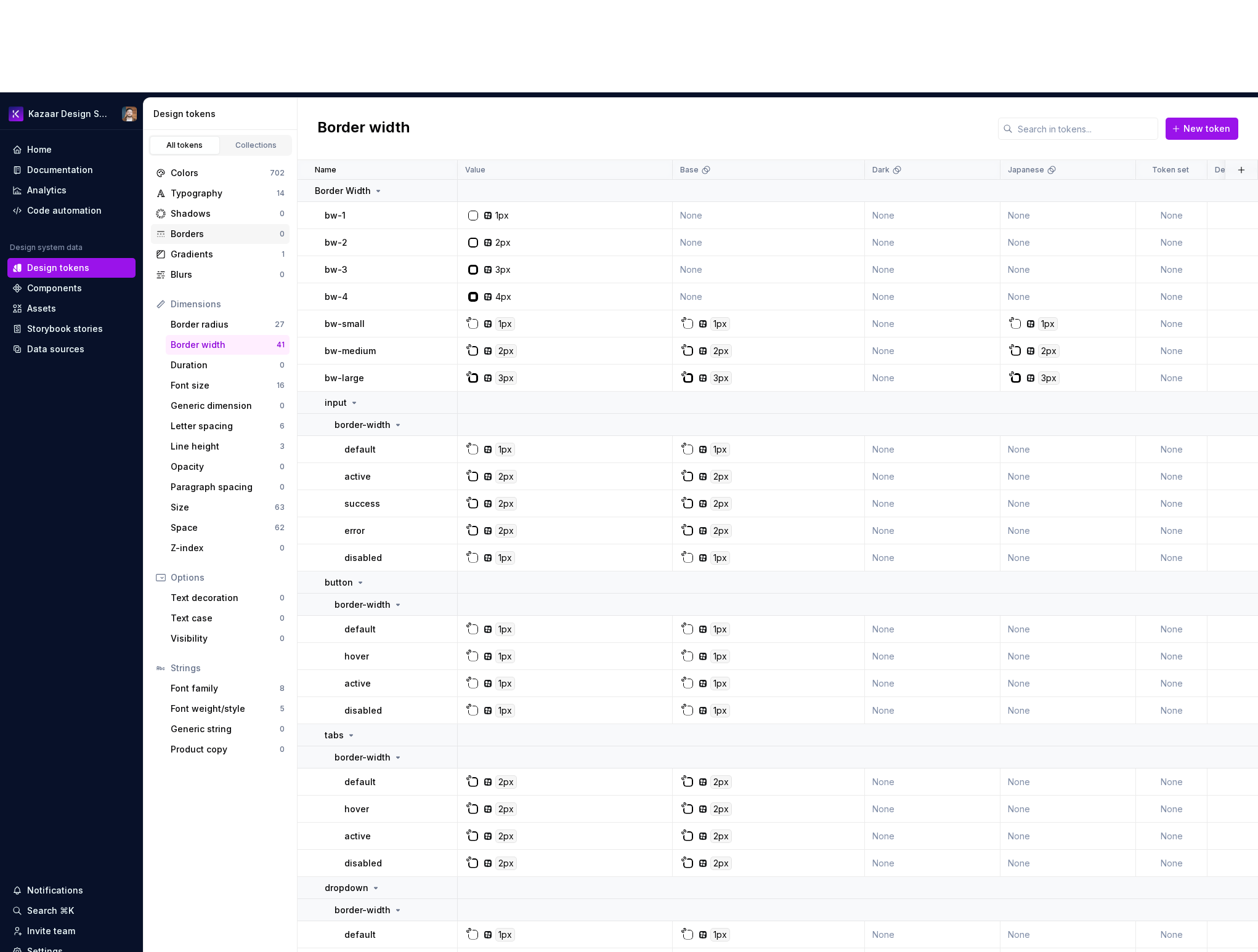
click at [203, 224] on div "Borders 0" at bounding box center [220, 234] width 138 height 20
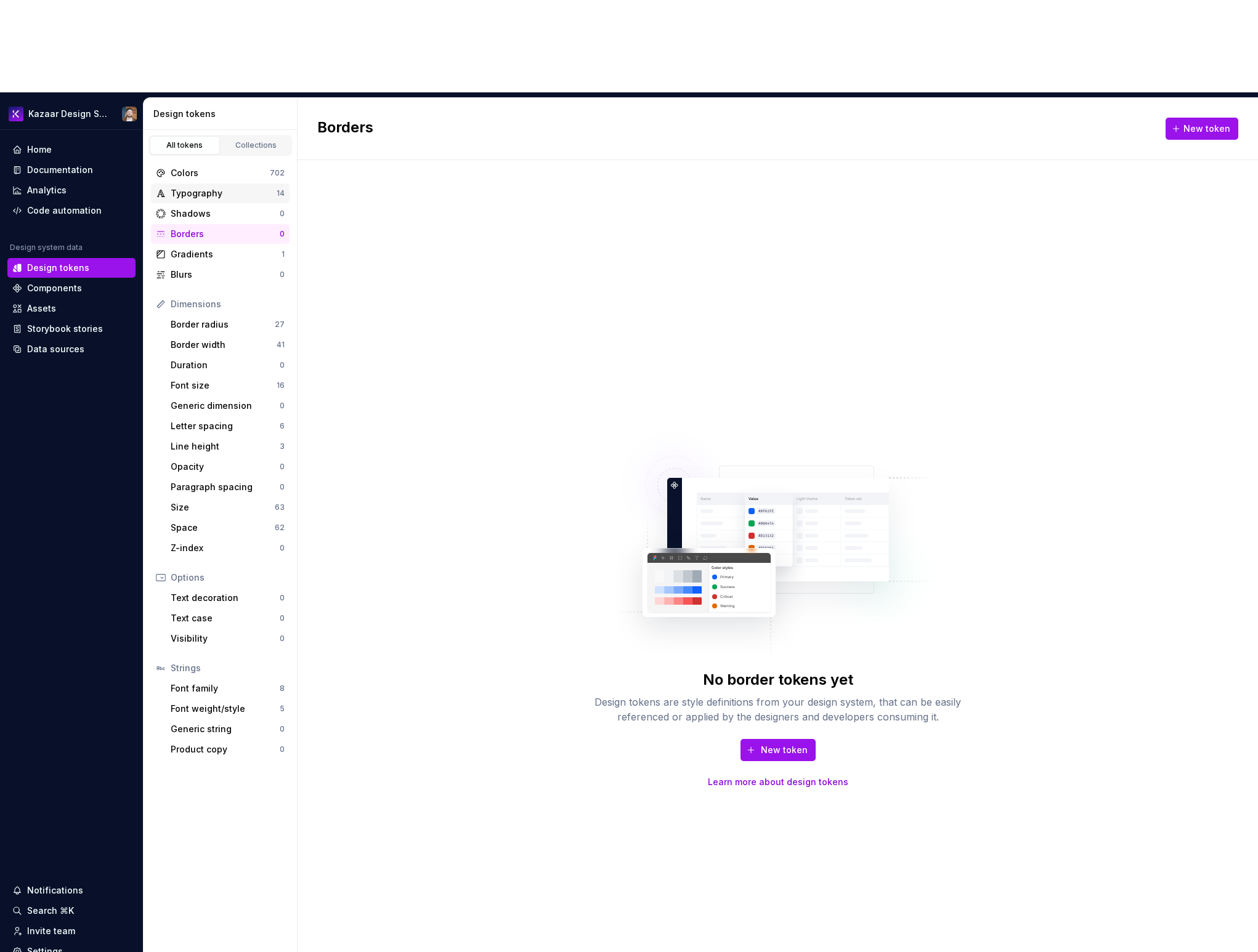
click at [213, 187] on div "Typography" at bounding box center [224, 194] width 106 height 13
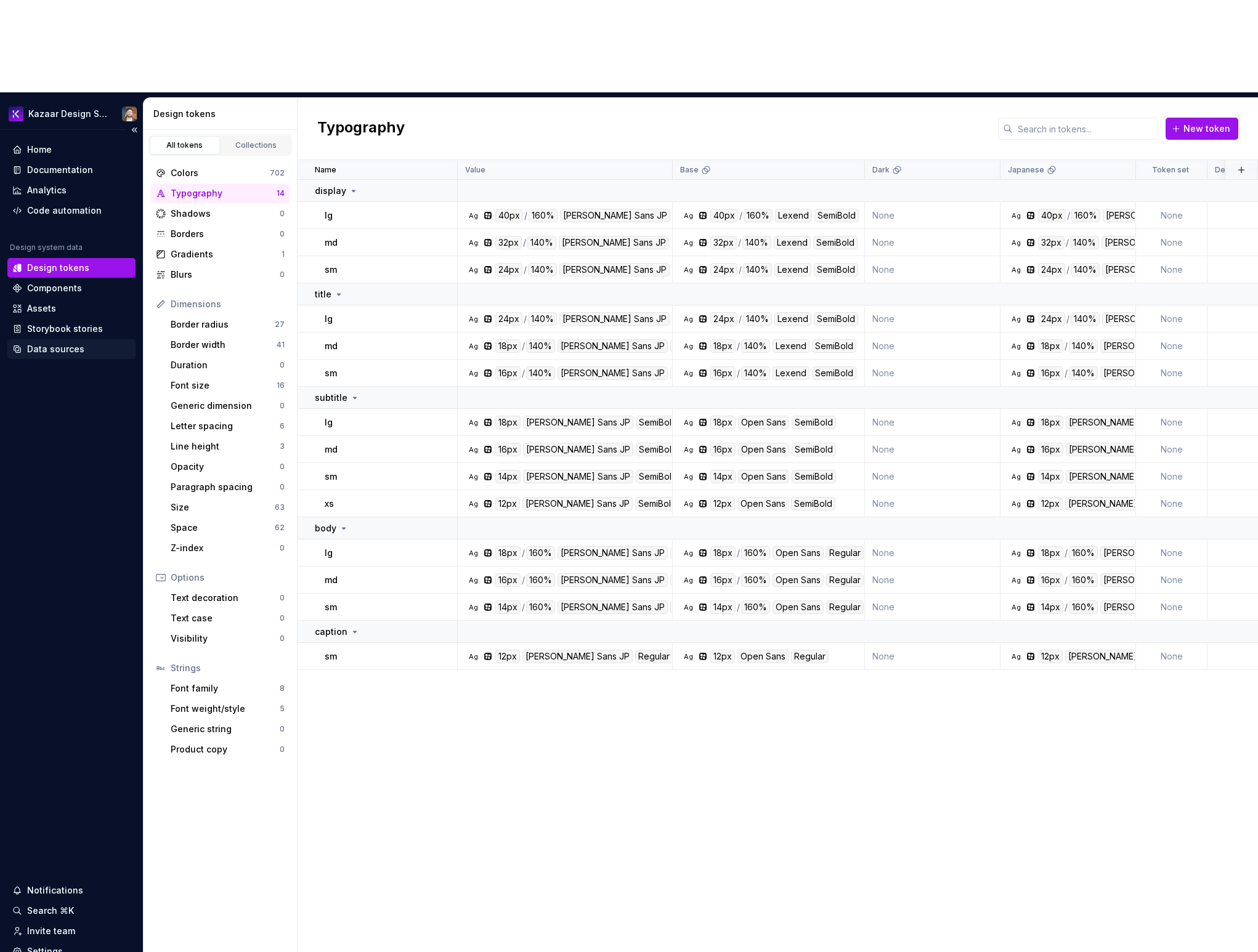
click at [59, 343] on div "Data sources" at bounding box center [56, 349] width 57 height 13
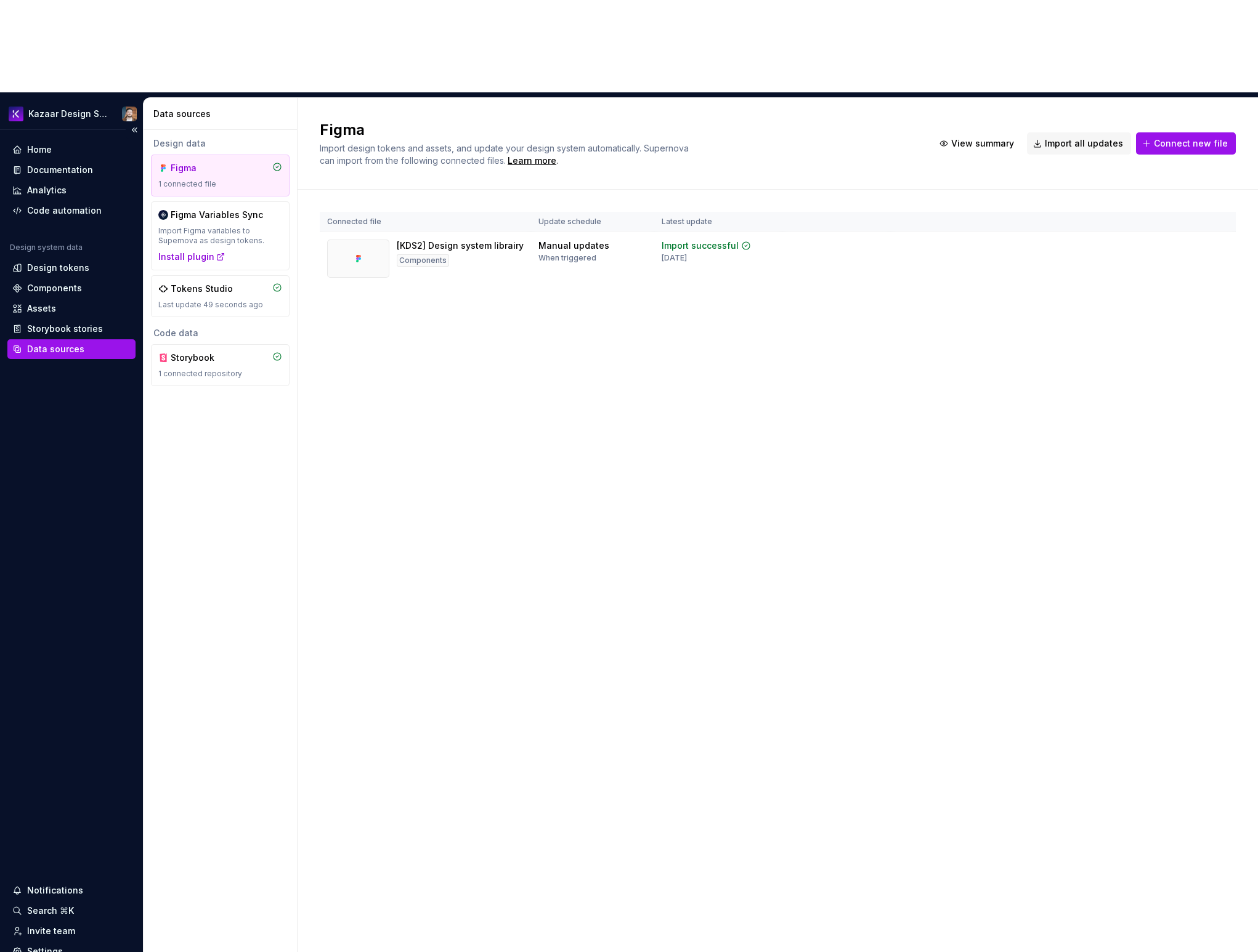
click at [75, 140] on div "Home Documentation Analytics Code automation Design system data Design tokens C…" at bounding box center [71, 249] width 128 height 219
click at [77, 205] on div "Code automation" at bounding box center [64, 211] width 75 height 13
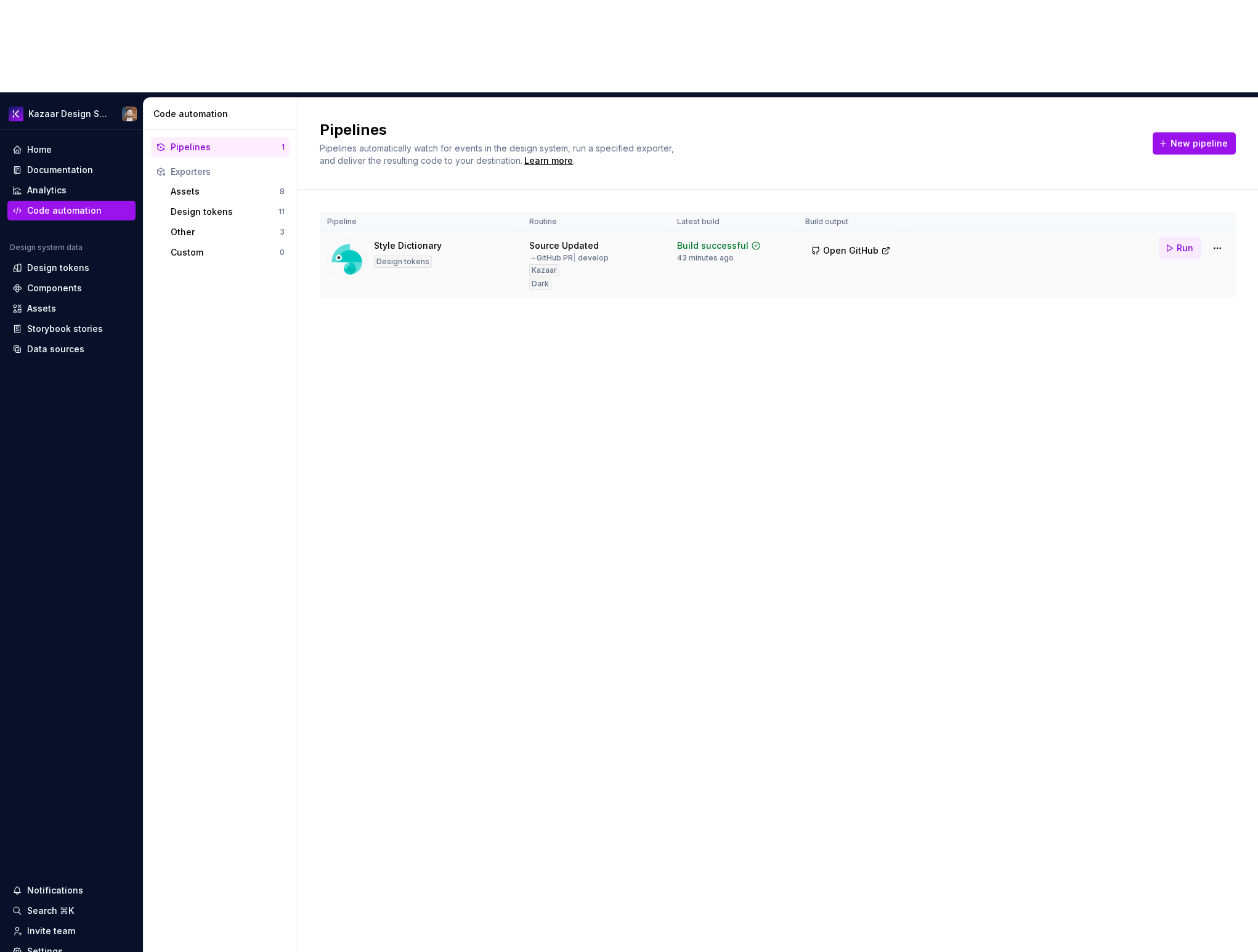
click at [1185, 242] on span "Run" at bounding box center [1185, 248] width 16 height 13
click at [57, 164] on div "Documentation" at bounding box center [60, 170] width 66 height 13
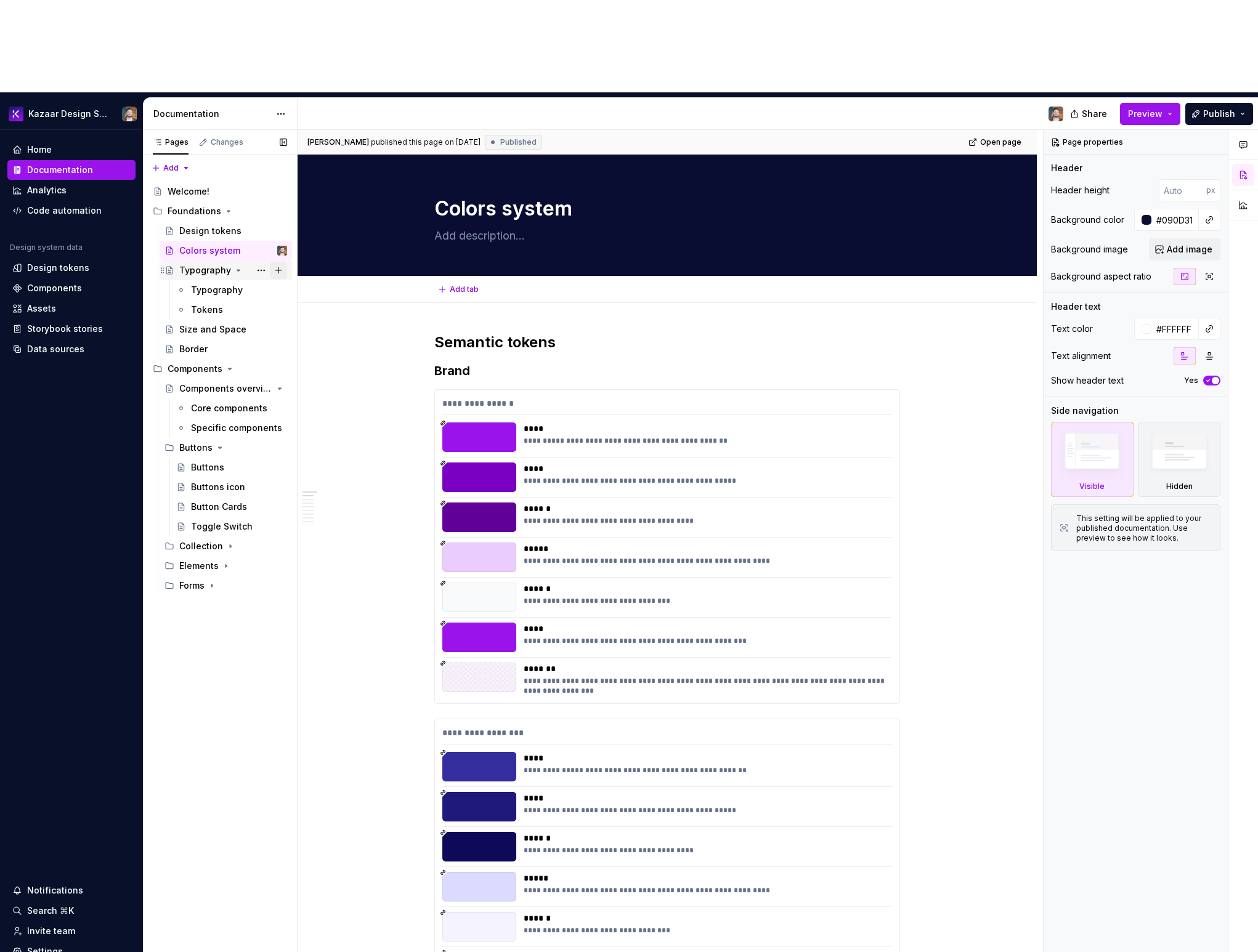
type textarea "*"
click at [76, 262] on div "Design tokens" at bounding box center [58, 268] width 63 height 13
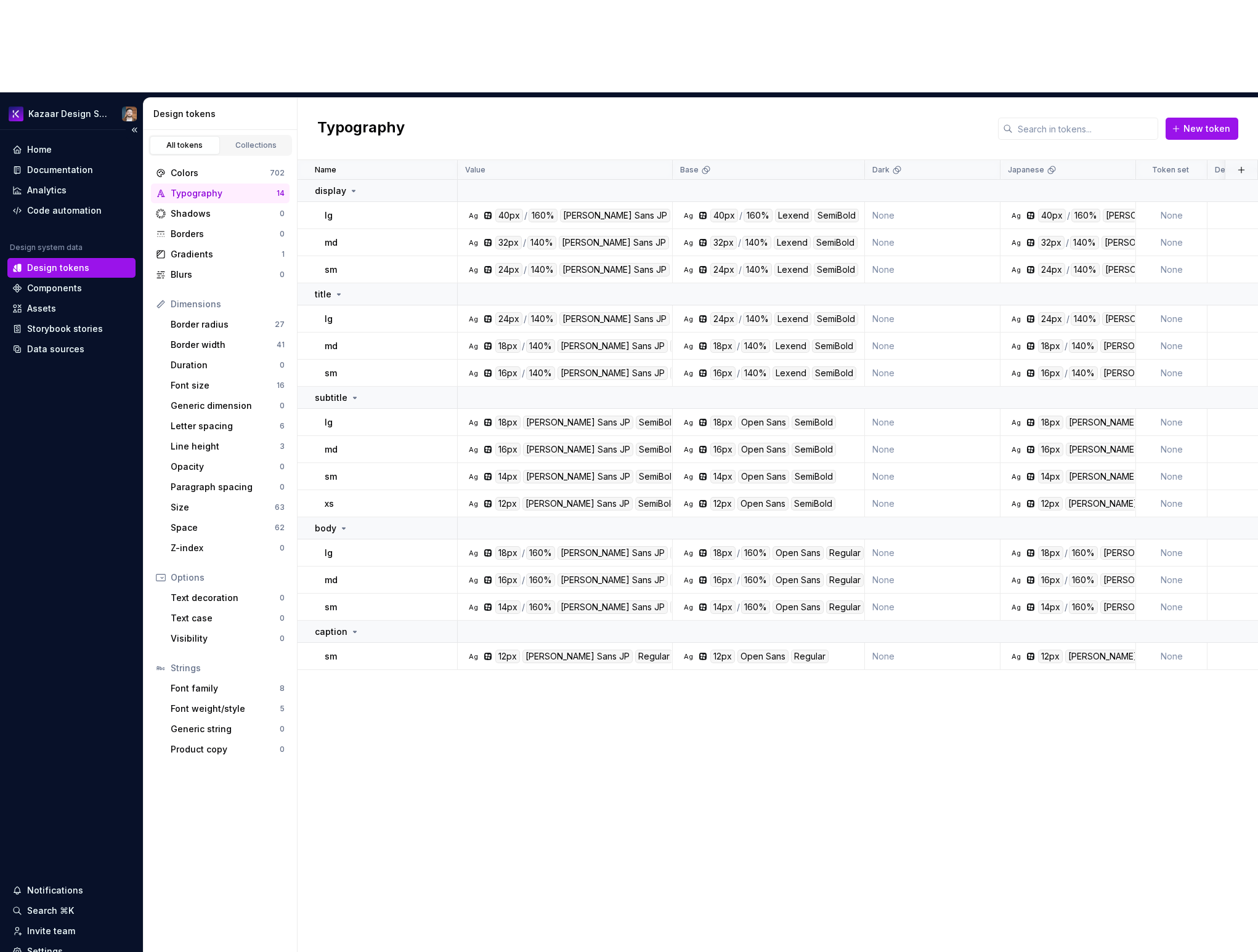
click at [2, 365] on div "Home Documentation Analytics Code automation Design system data Design tokens C…" at bounding box center [71, 571] width 143 height 882
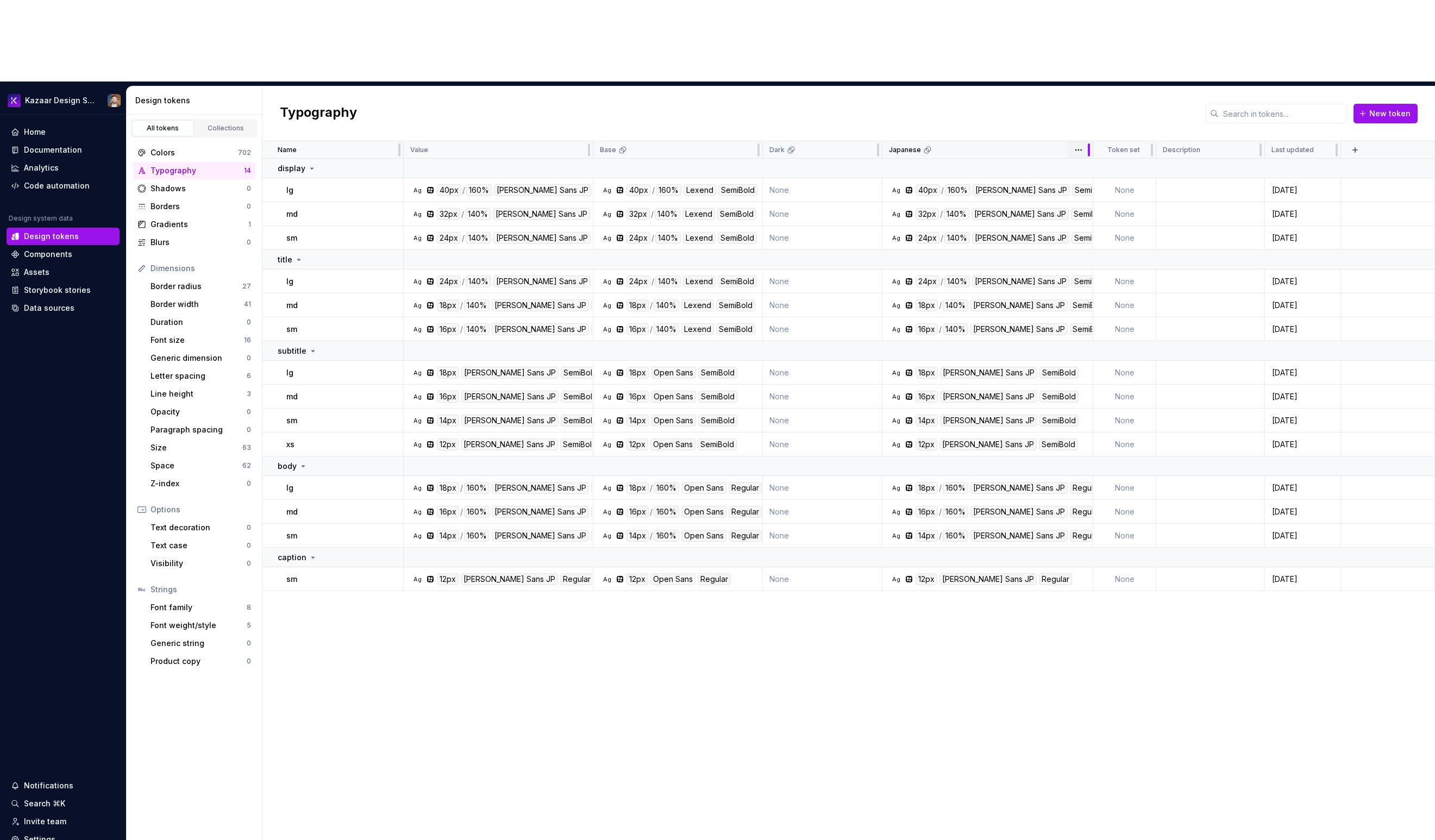
drag, startPoint x: 1000, startPoint y: 69, endPoint x: 1092, endPoint y: 72, distance: 92.0
click at [1092, 141] on div at bounding box center [1089, 150] width 9 height 17
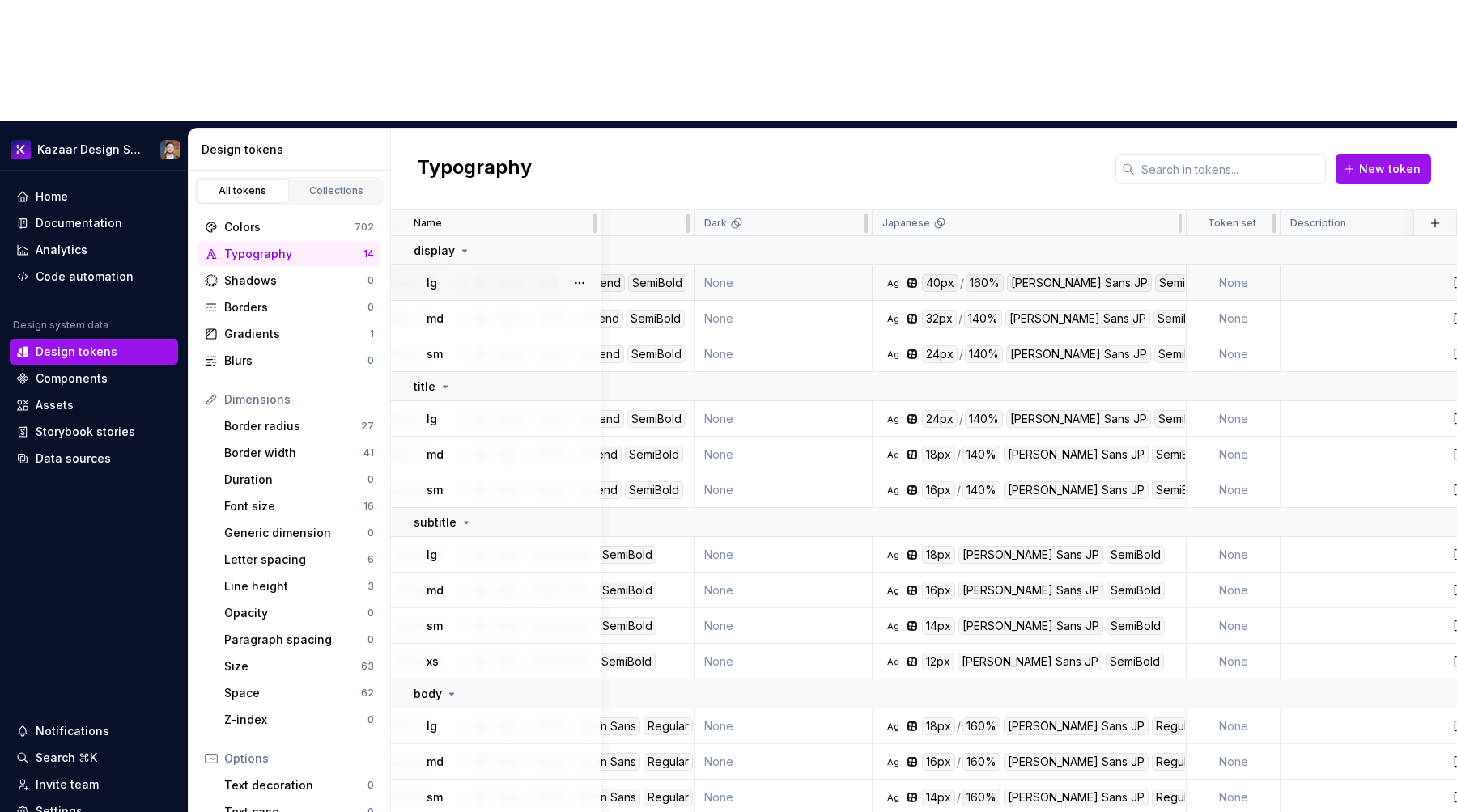
scroll to position [0, 443]
click at [56, 269] on div "Code automation" at bounding box center [85, 277] width 98 height 17
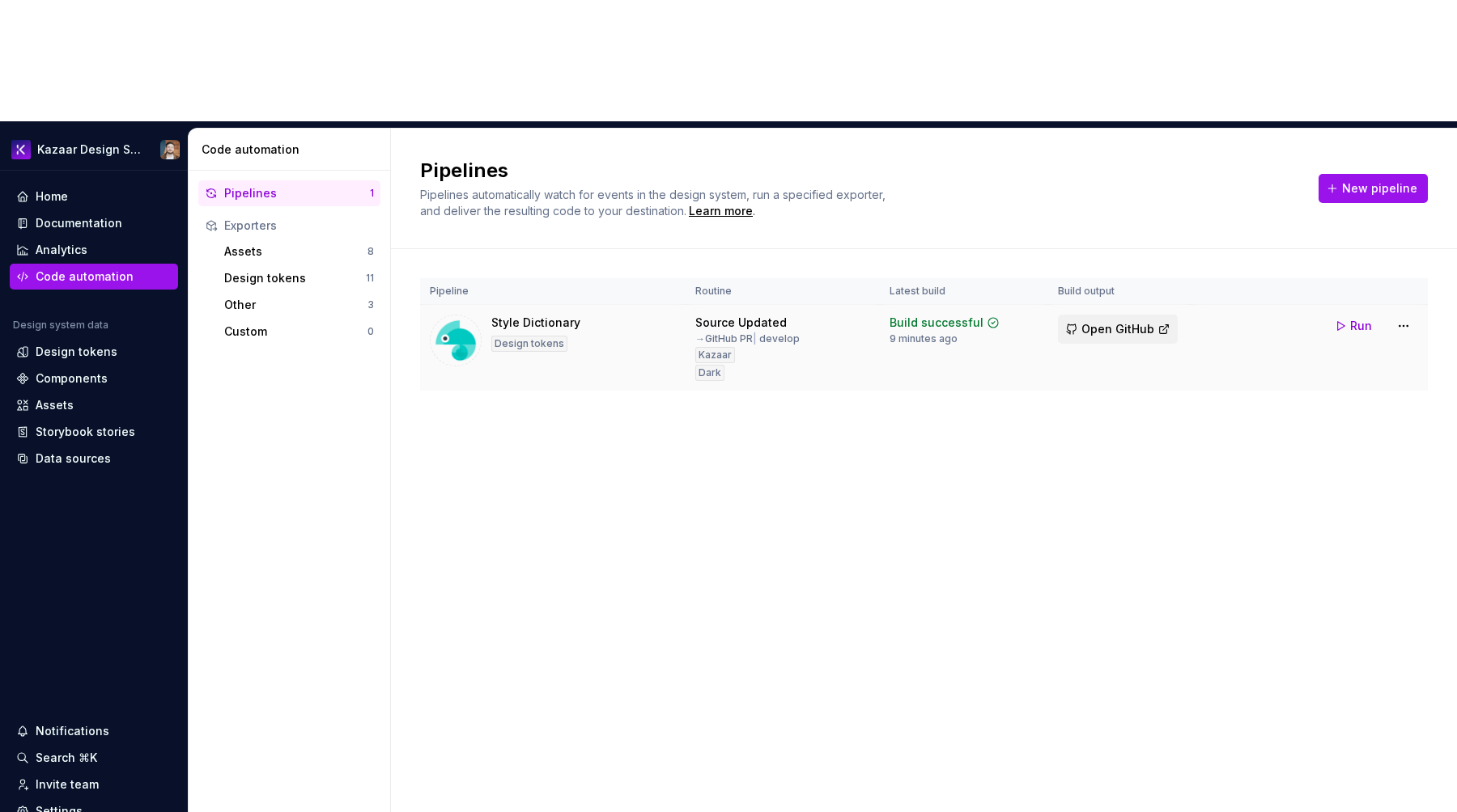
click at [1118, 321] on span "Open GitHub" at bounding box center [1118, 329] width 73 height 17
click at [1403, 206] on html "Kazaar Design System Home Documentation Analytics Code automation Design system…" at bounding box center [728, 406] width 1457 height 812
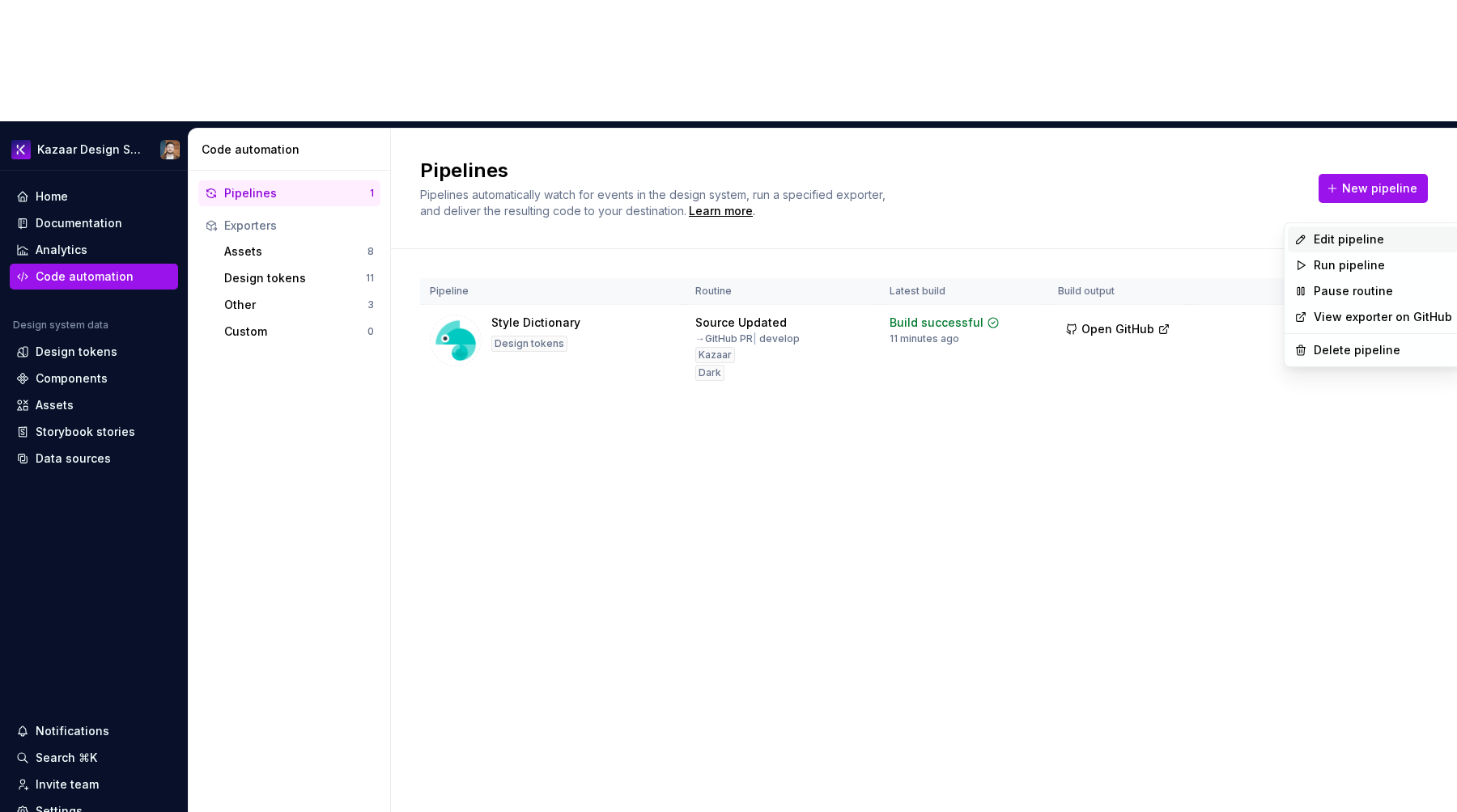
click at [1376, 241] on div "Edit pipeline" at bounding box center [1382, 240] width 139 height 17
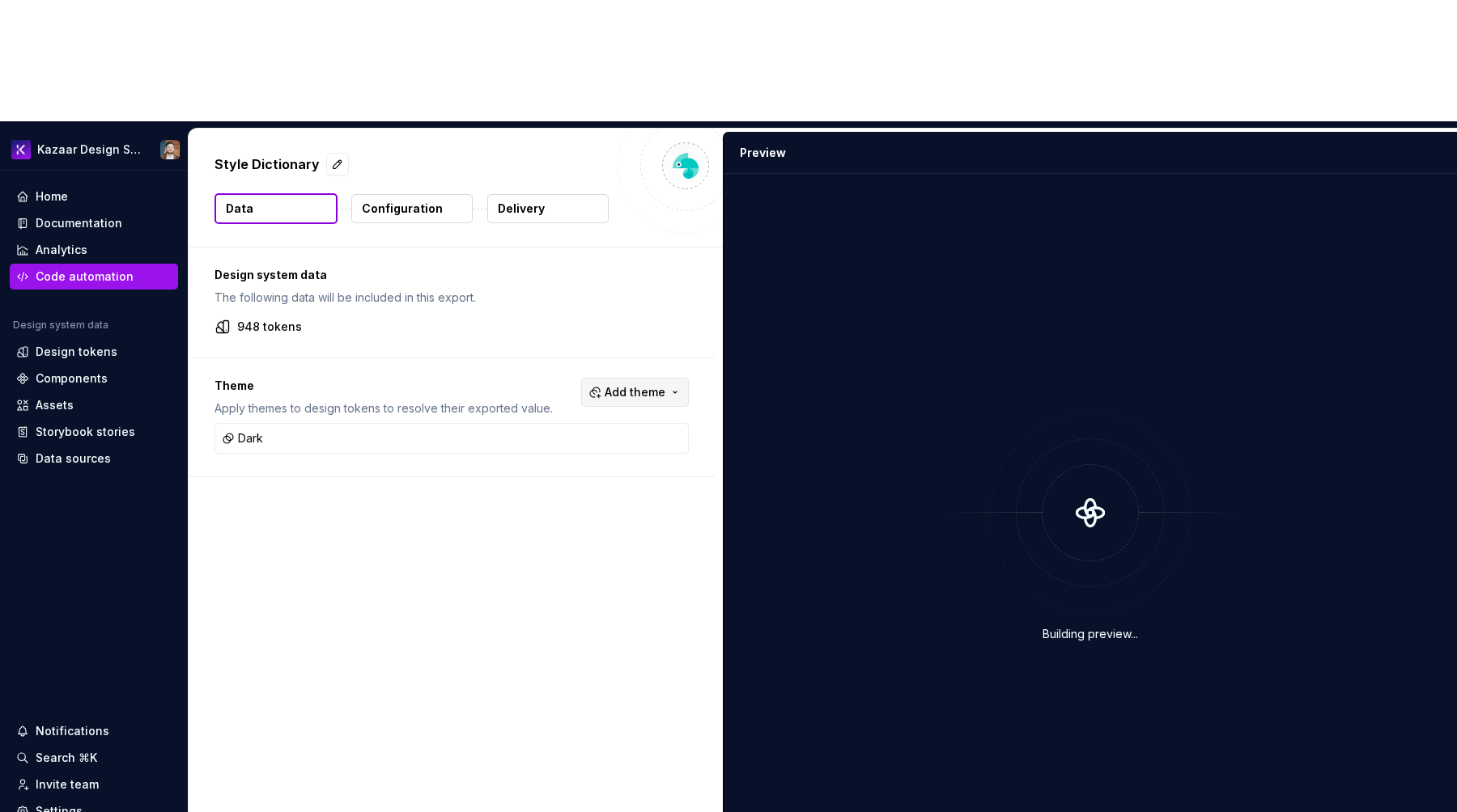
click at [651, 384] on span "Add theme" at bounding box center [635, 392] width 61 height 17
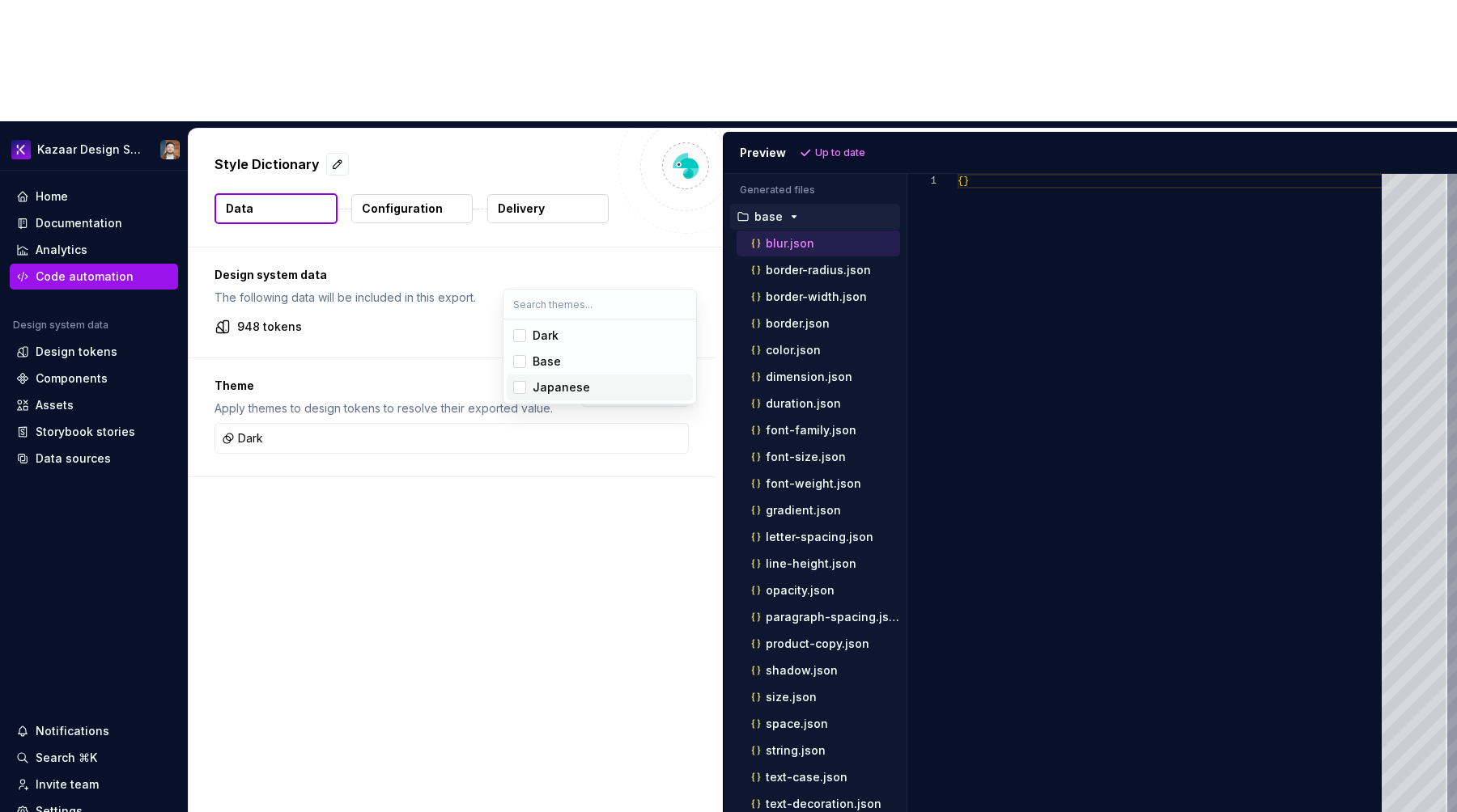
click at [542, 387] on div "Japanese" at bounding box center [561, 387] width 57 height 17
click at [543, 362] on div "Base" at bounding box center [547, 362] width 28 height 17
click at [446, 573] on html "Kazaar Design System Home Documentation Analytics Code automation Design system…" at bounding box center [728, 406] width 1457 height 812
click at [765, 211] on p "base" at bounding box center [768, 217] width 28 height 13
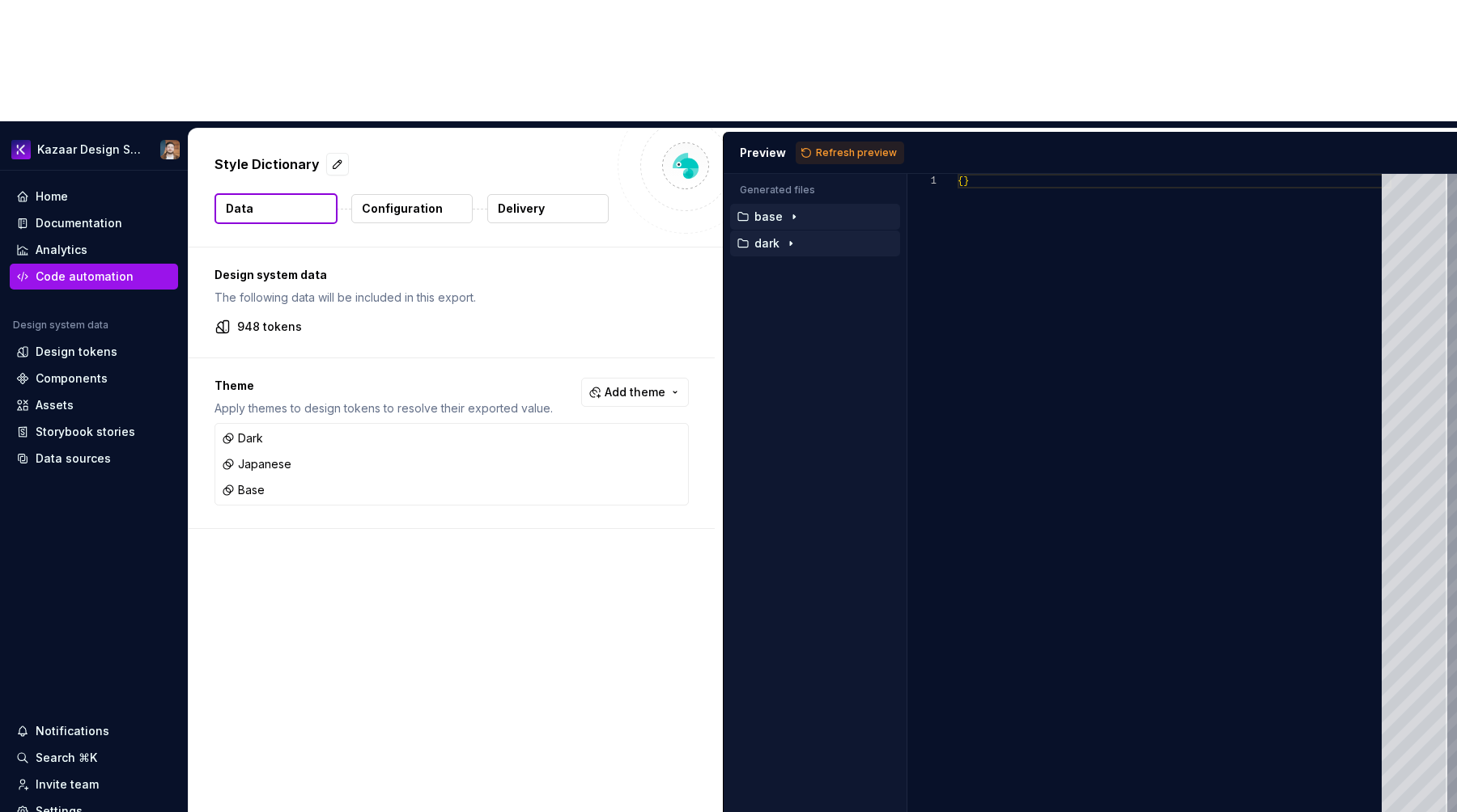
click at [764, 237] on p "dark" at bounding box center [767, 244] width 25 height 13
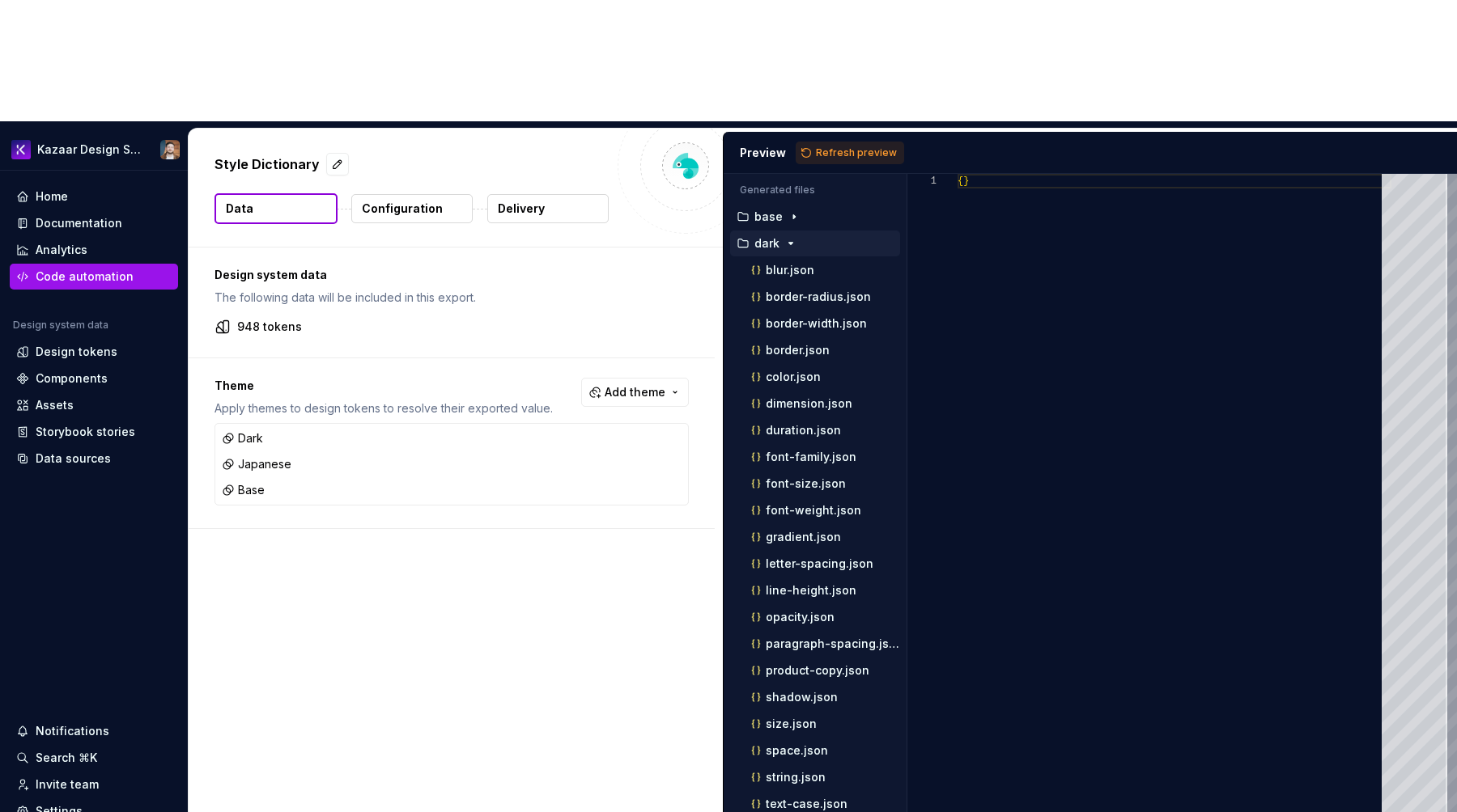
click at [764, 237] on p "dark" at bounding box center [767, 244] width 25 height 13
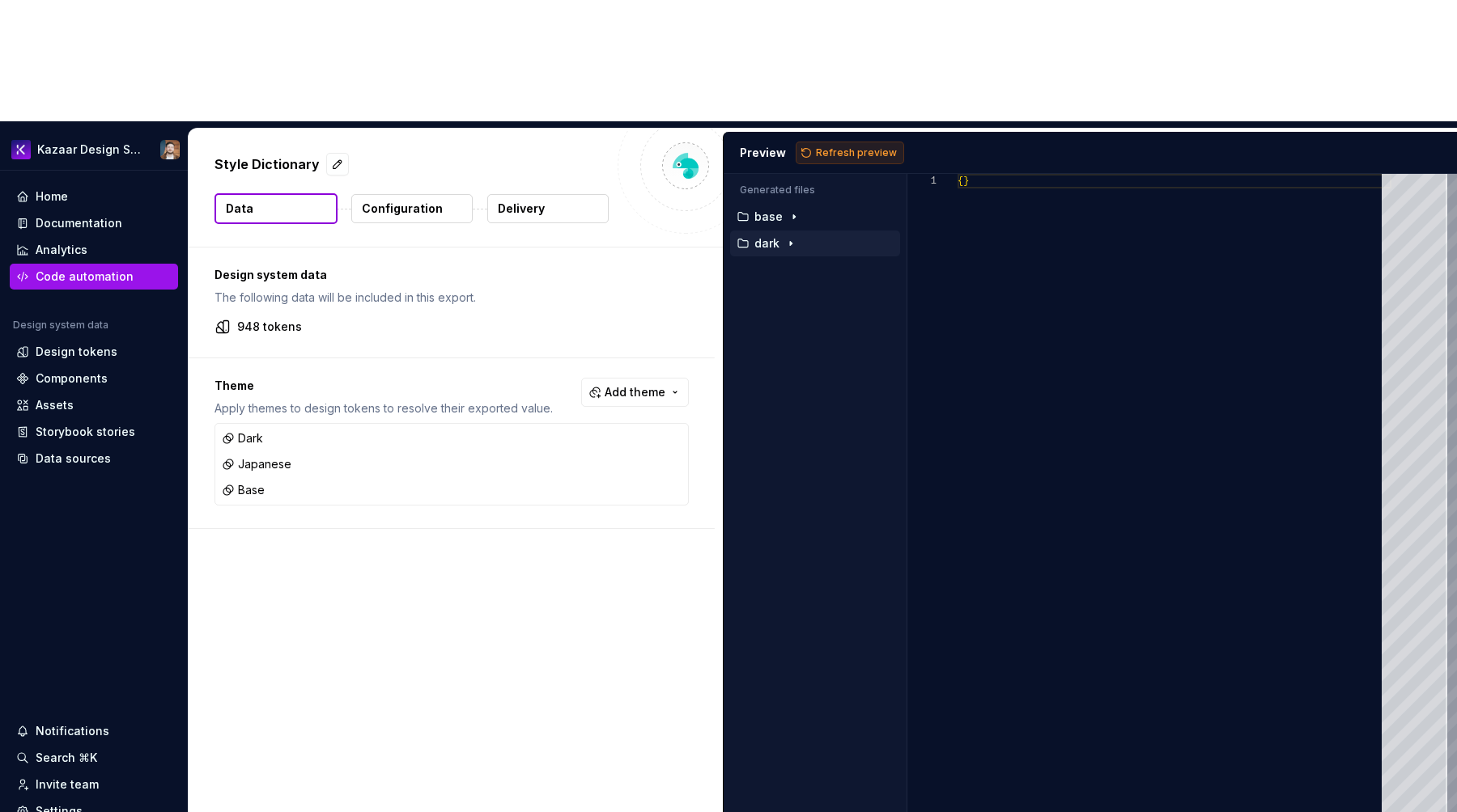
click at [830, 147] on span "Refresh preview" at bounding box center [856, 153] width 81 height 13
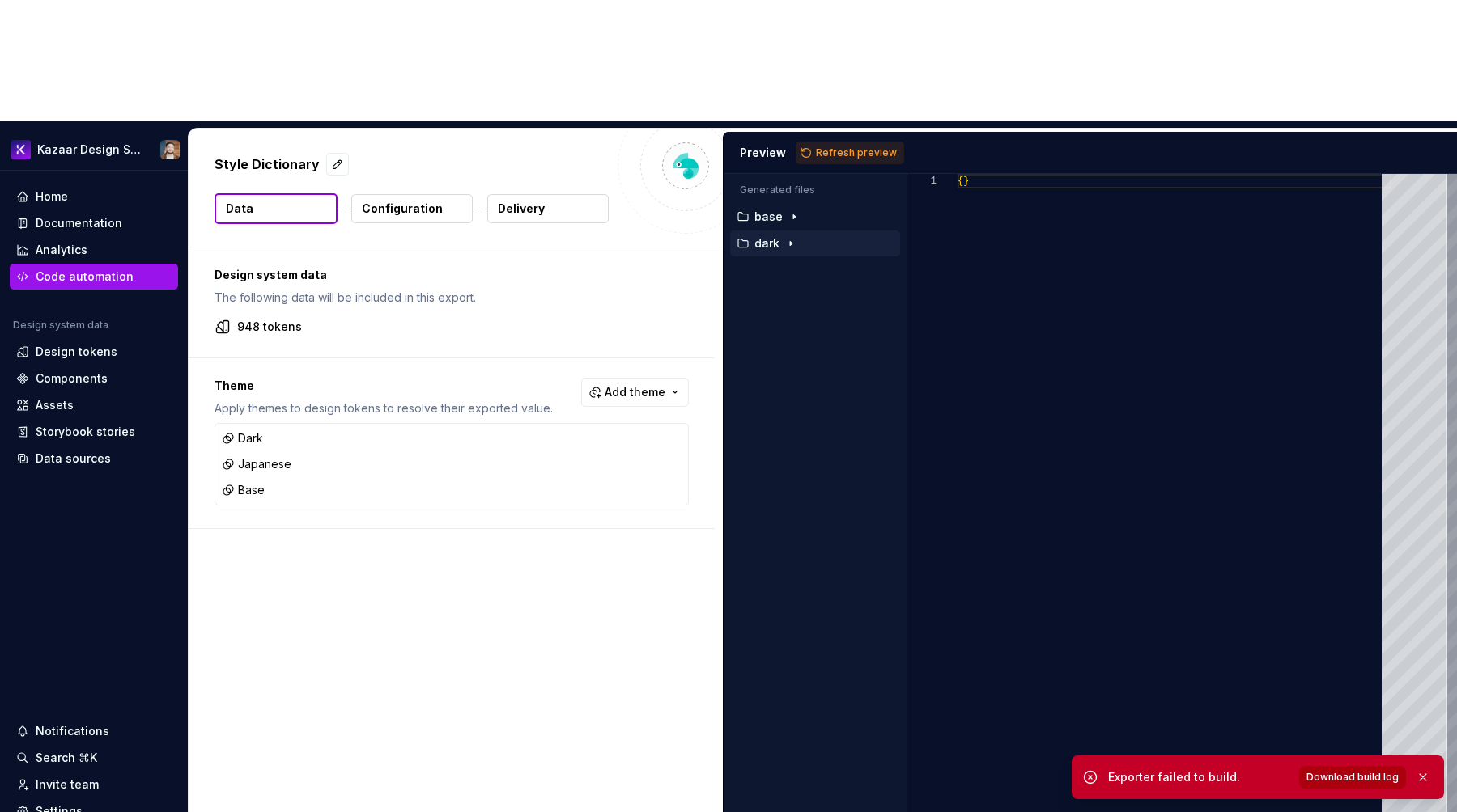
click at [1375, 781] on span "Download build log" at bounding box center [1352, 778] width 92 height 13
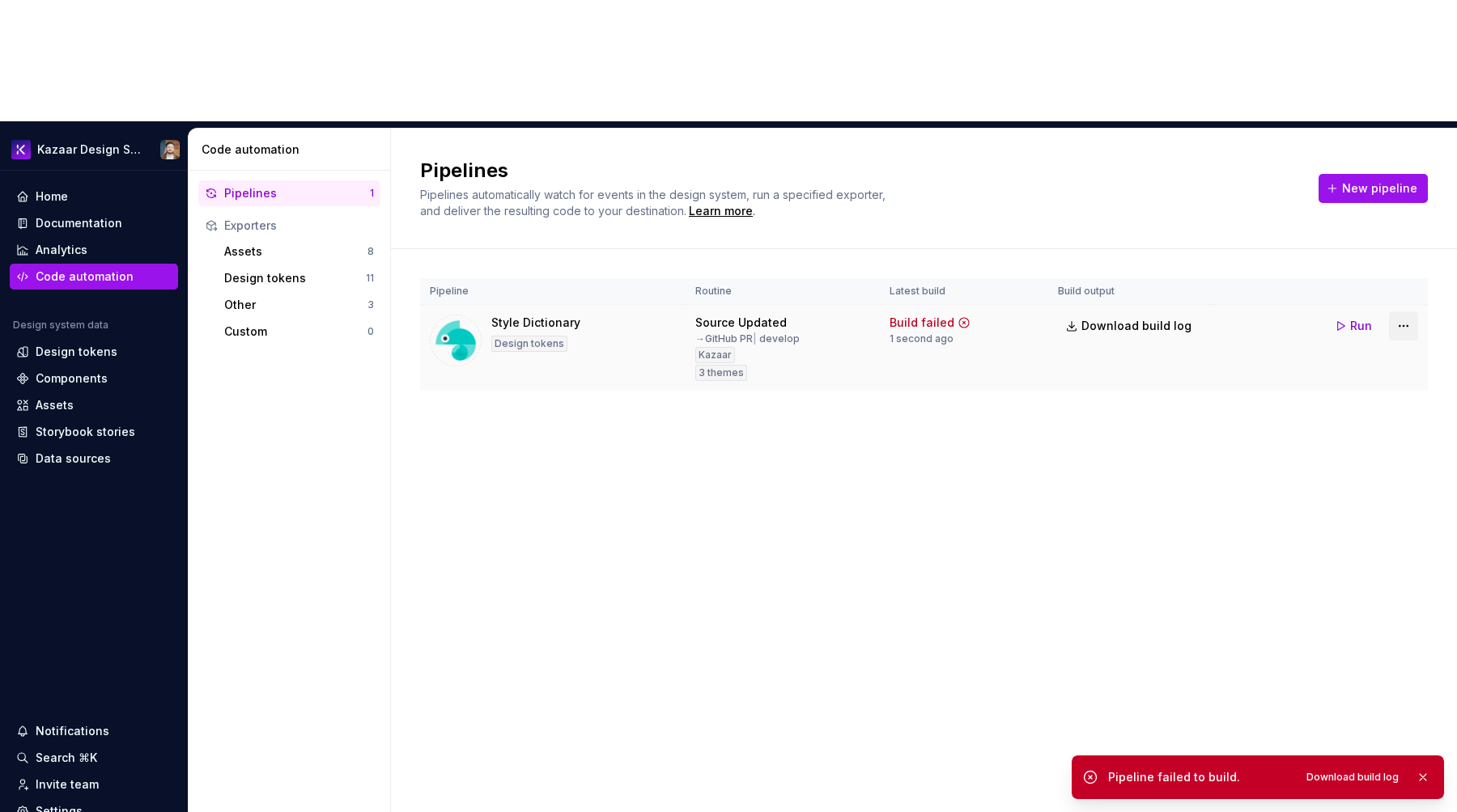
click at [1402, 200] on html "Kazaar Design System Home Documentation Analytics Code automation Design system…" at bounding box center [728, 406] width 1457 height 812
click at [1364, 234] on div "Edit pipeline" at bounding box center [1382, 240] width 139 height 17
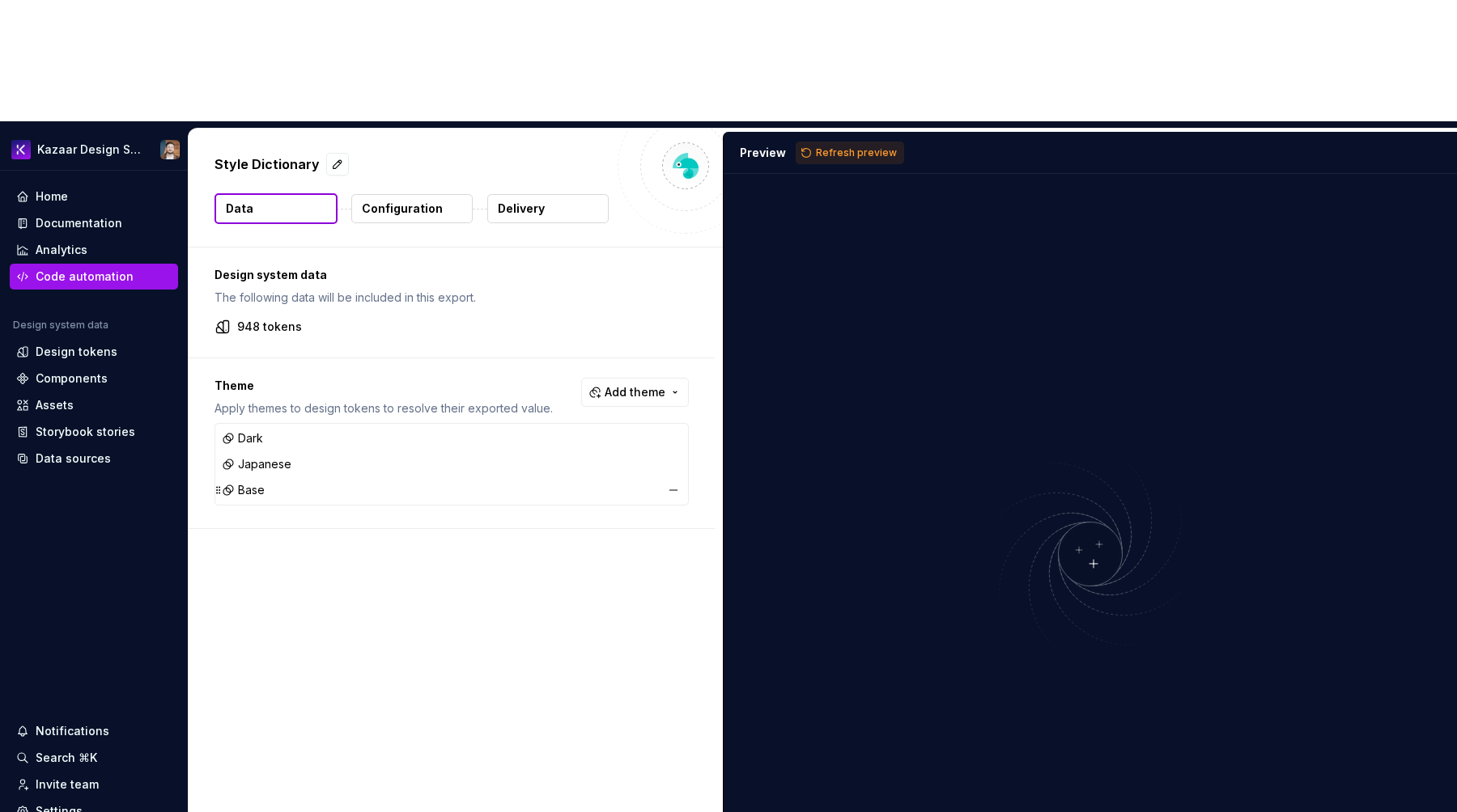
click at [421, 479] on div "Base" at bounding box center [451, 489] width 466 height 22
click at [682, 479] on button "button" at bounding box center [673, 489] width 22 height 22
click at [642, 384] on span "Add theme" at bounding box center [635, 392] width 61 height 17
click at [574, 359] on div "Base" at bounding box center [609, 362] width 153 height 17
click at [525, 335] on div "Suggestions" at bounding box center [519, 336] width 13 height 13
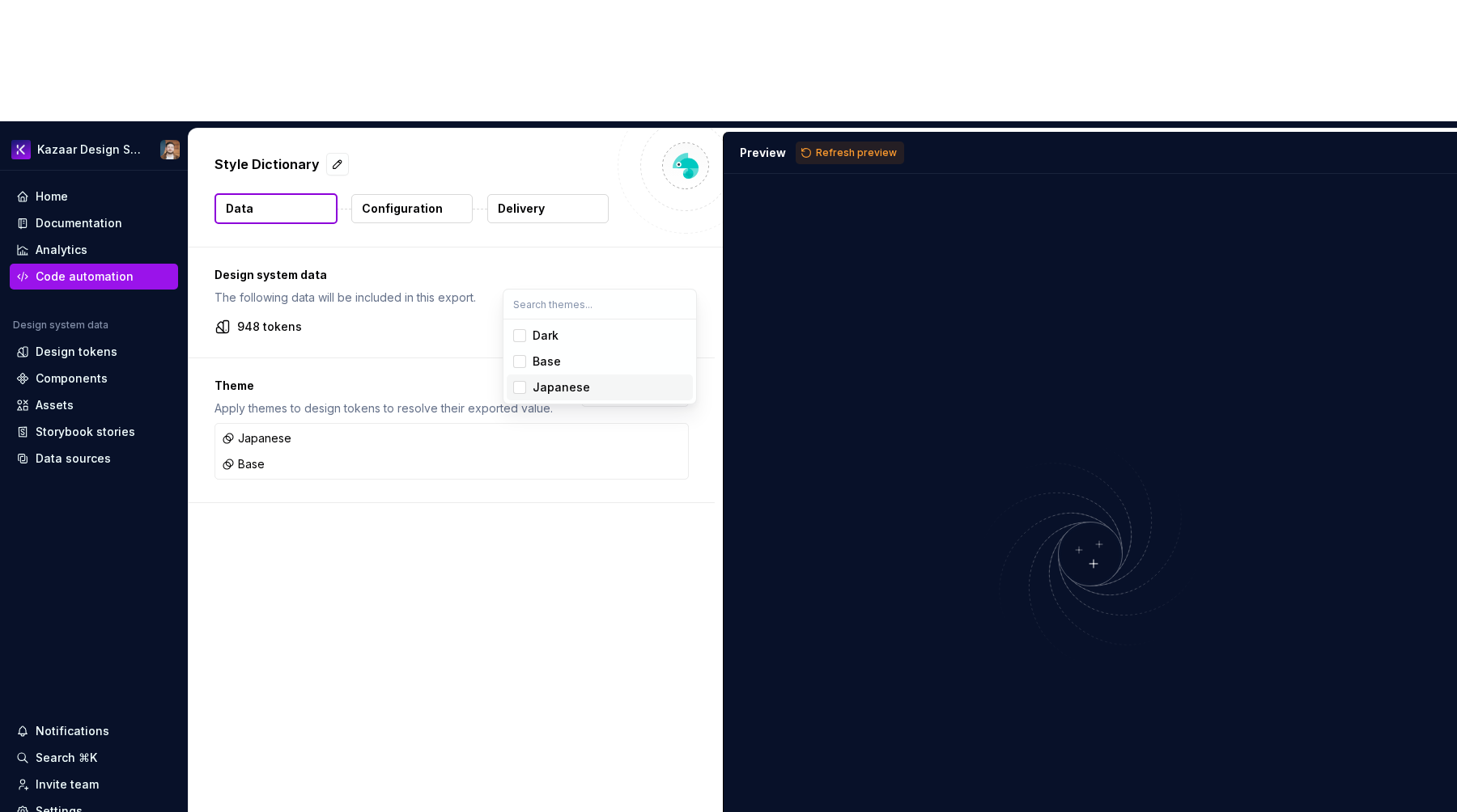
click at [529, 386] on span "Japanese" at bounding box center [600, 387] width 186 height 26
click at [477, 507] on html "Kazaar Design System Home Documentation Analytics Code automation Design system…" at bounding box center [728, 406] width 1457 height 812
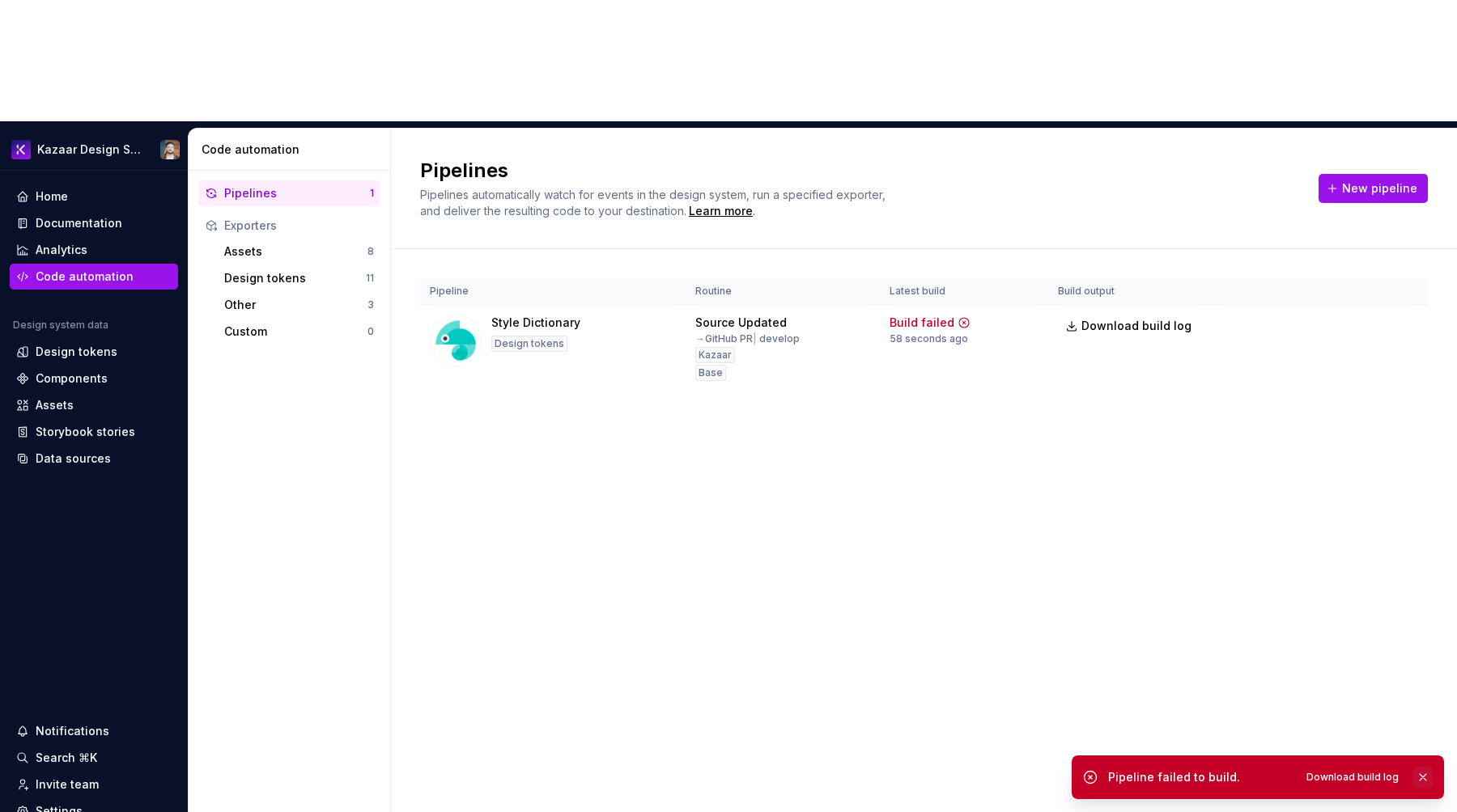
click at [1423, 777] on button "button" at bounding box center [1422, 777] width 21 height 22
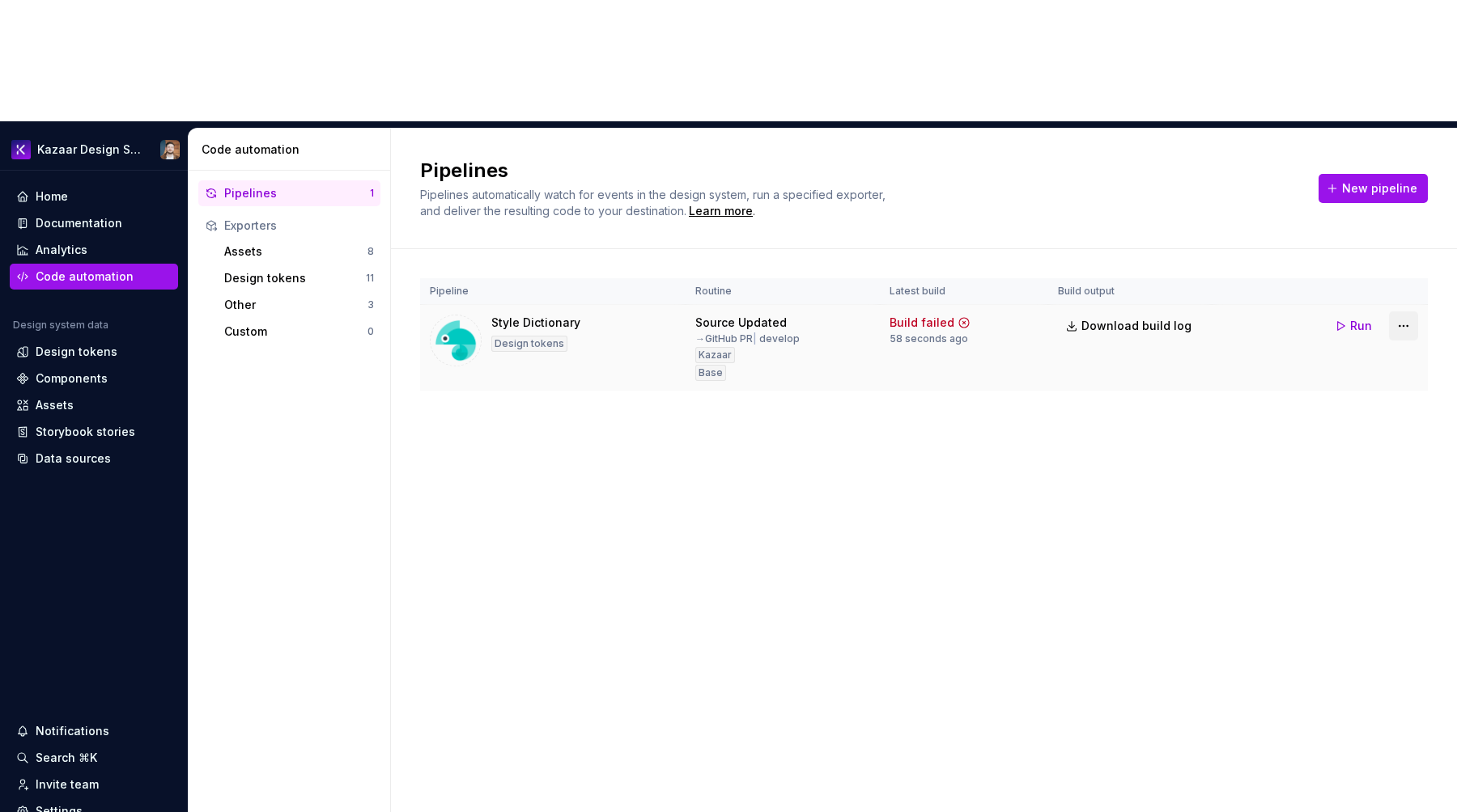
click at [1399, 197] on html "Kazaar Design System Home Documentation Analytics Code automation Design system…" at bounding box center [728, 406] width 1457 height 812
click at [1362, 233] on div "Edit pipeline" at bounding box center [1382, 240] width 139 height 17
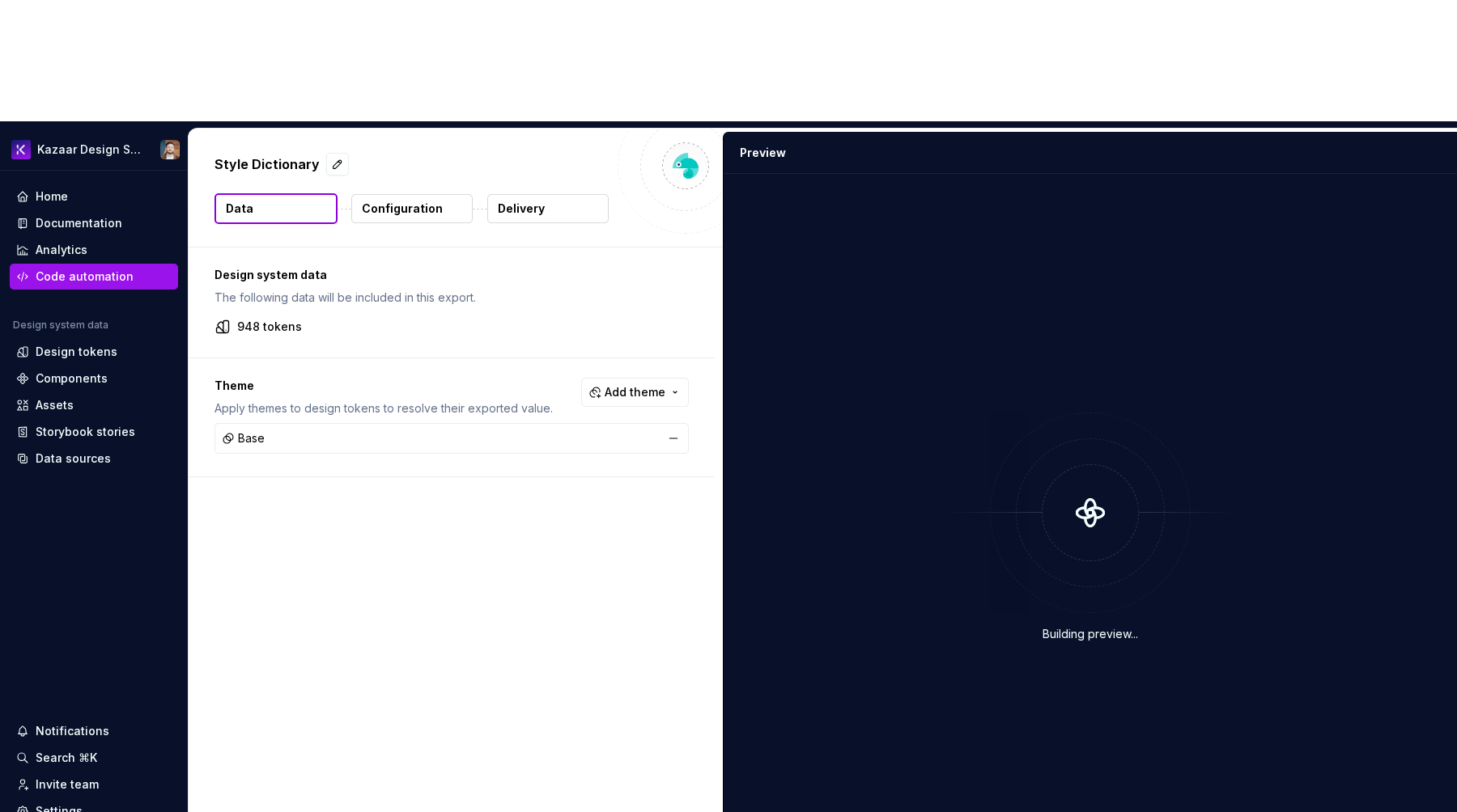
click at [494, 427] on div "Base" at bounding box center [451, 438] width 466 height 22
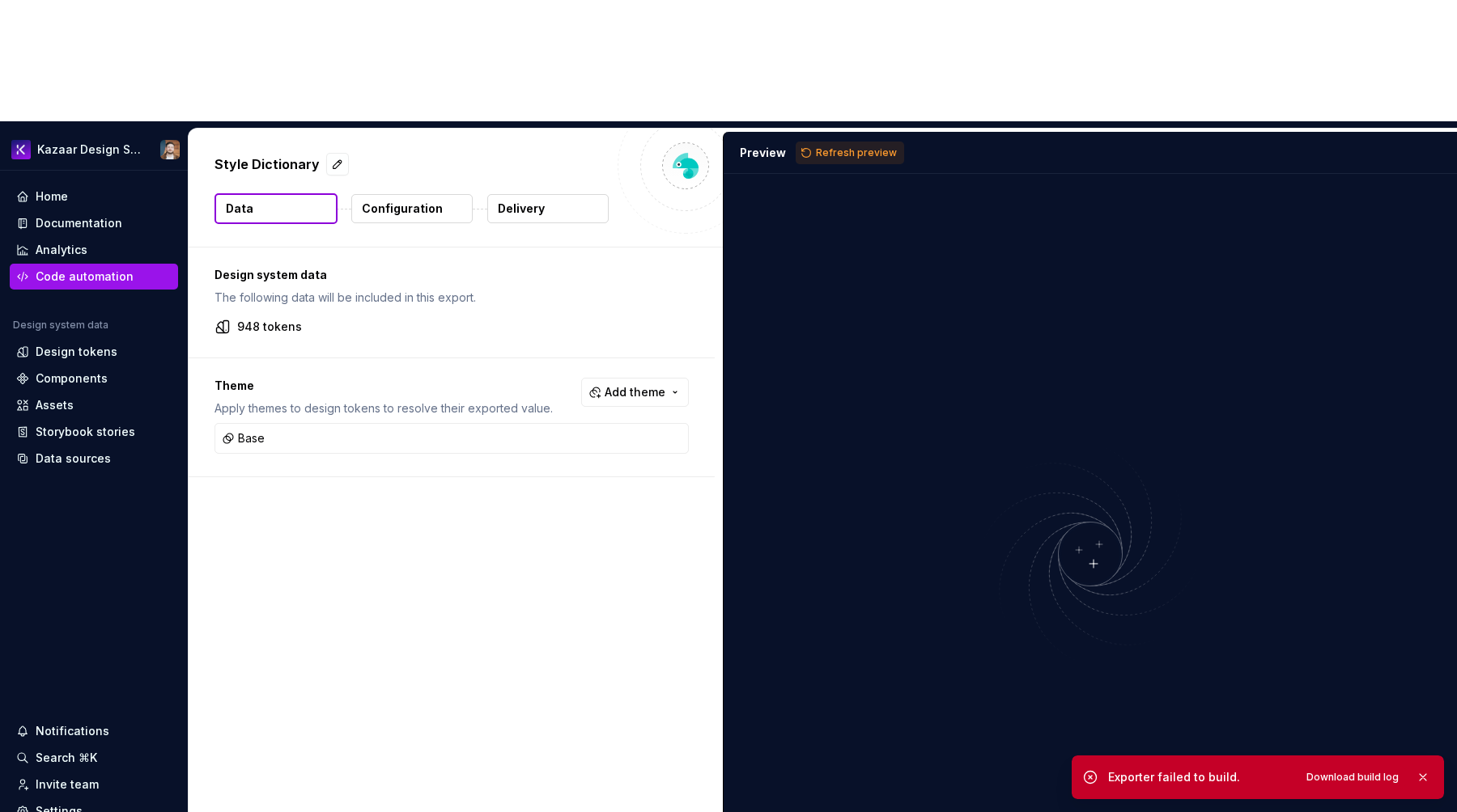
click at [378, 194] on button "Configuration" at bounding box center [412, 208] width 121 height 29
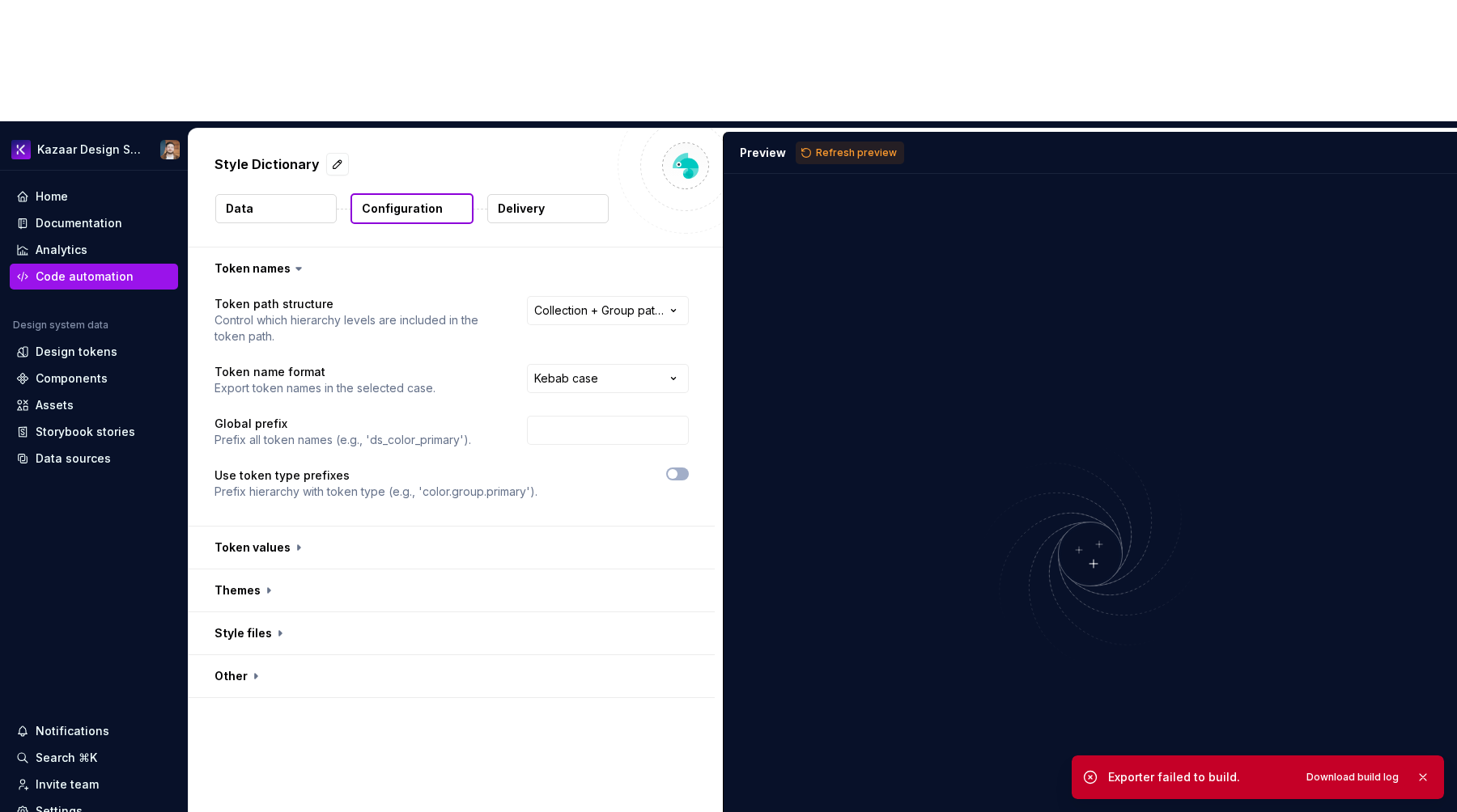
click at [378, 193] on button "Configuration" at bounding box center [412, 208] width 123 height 31
click at [264, 570] on button "button" at bounding box center [451, 591] width 526 height 42
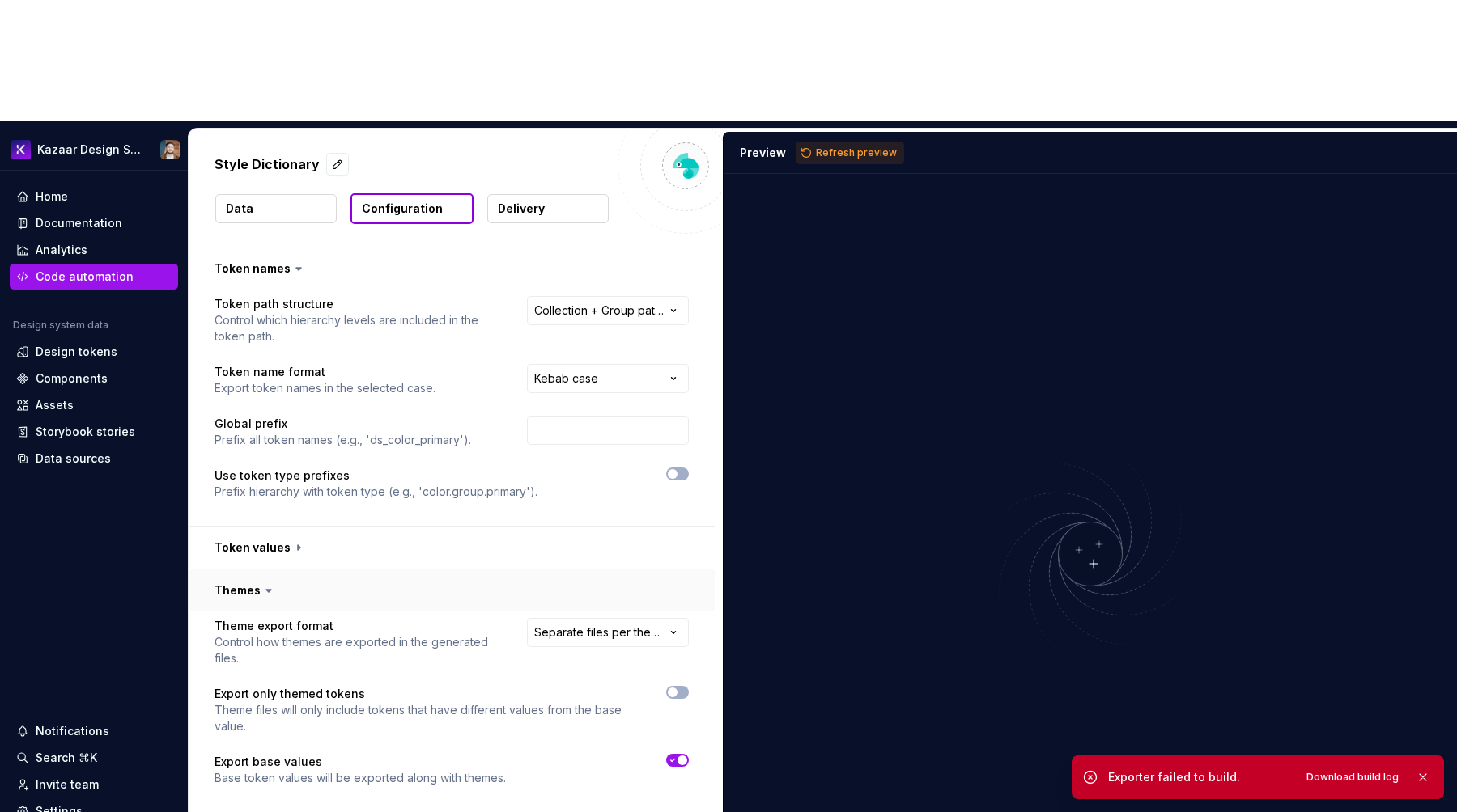
scroll to position [34, 0]
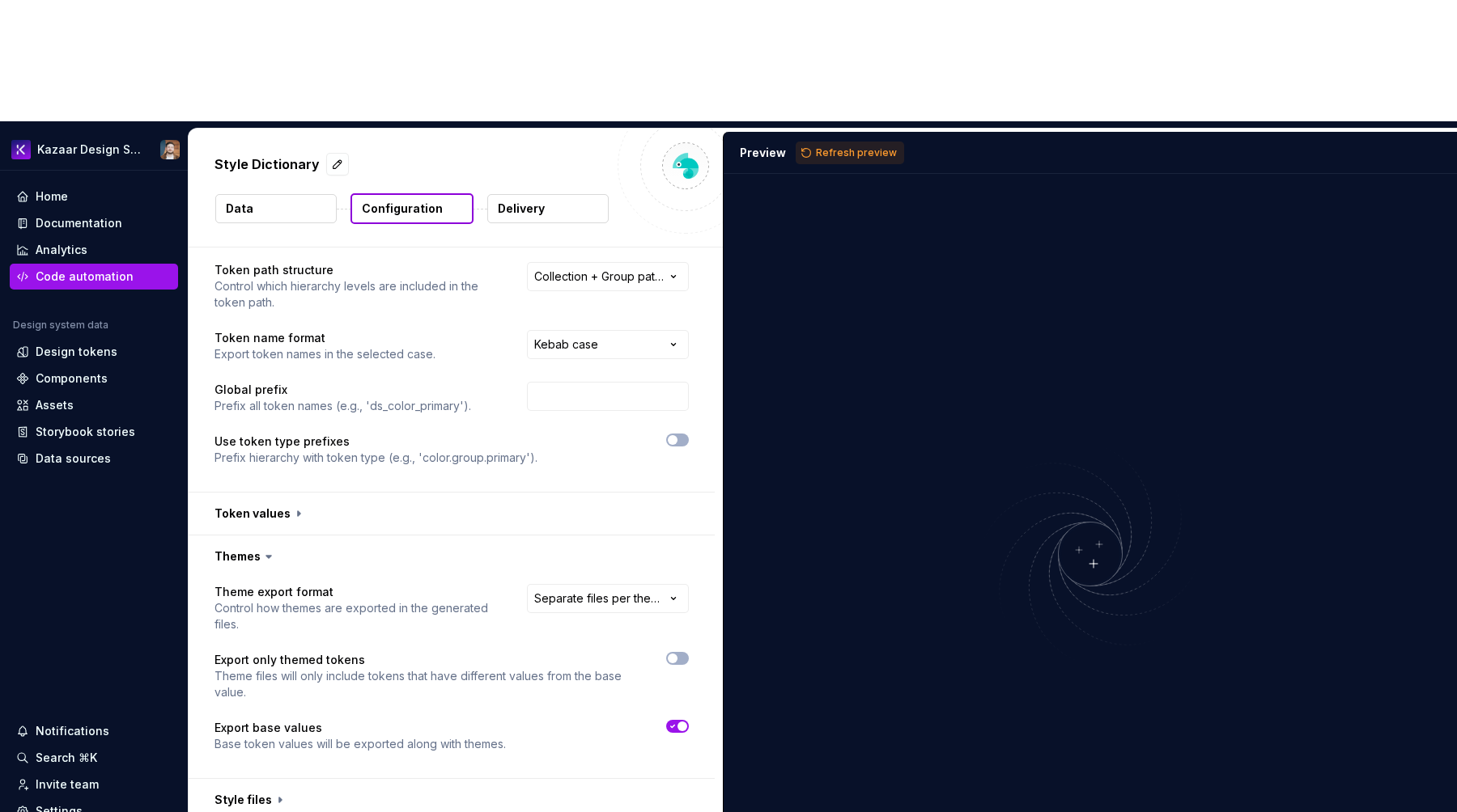
click at [679, 722] on icon "button" at bounding box center [673, 727] width 13 height 10
click at [232, 201] on p "Data" at bounding box center [239, 209] width 27 height 17
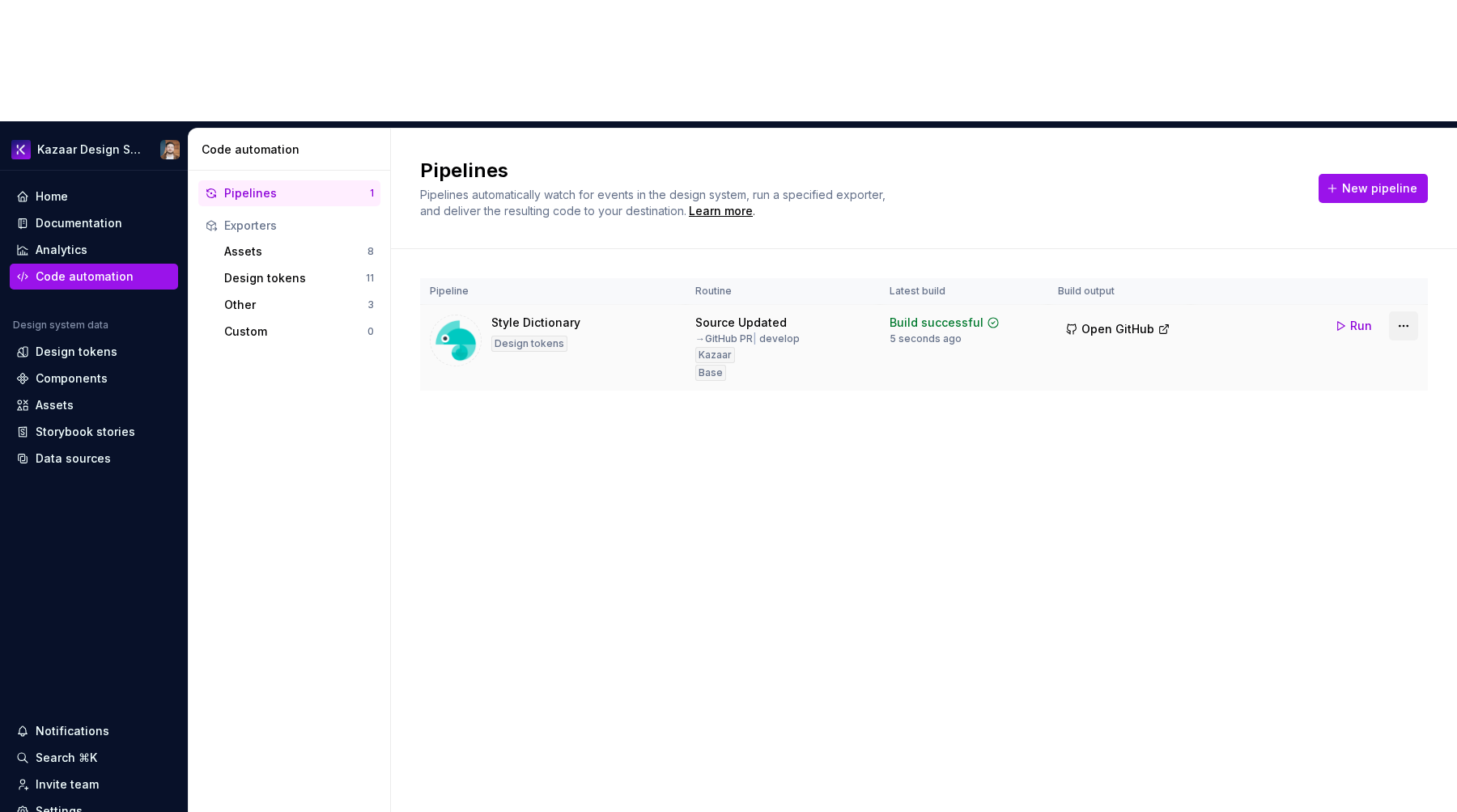
click at [1406, 208] on html "Kazaar Design System Home Documentation Analytics Code automation Design system…" at bounding box center [728, 406] width 1457 height 812
click at [1384, 236] on div "Edit pipeline" at bounding box center [1382, 240] width 139 height 17
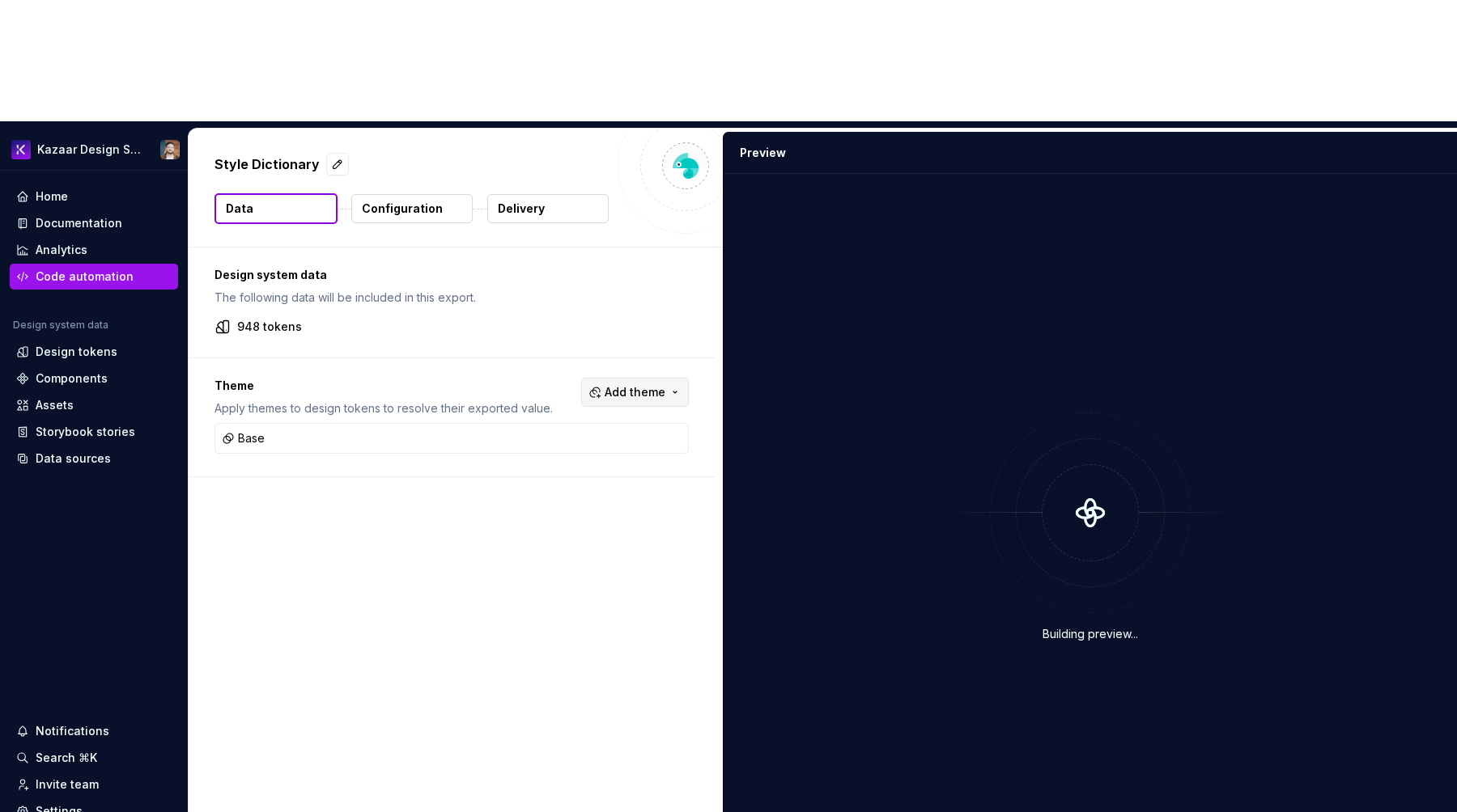
click at [665, 384] on span "Add theme" at bounding box center [635, 392] width 61 height 17
click at [577, 328] on div "Dark" at bounding box center [609, 336] width 153 height 17
click at [552, 395] on div "Japanese" at bounding box center [561, 387] width 57 height 17
click at [645, 771] on html "Kazaar Design System Home Documentation Analytics Code automation Design system…" at bounding box center [728, 406] width 1457 height 812
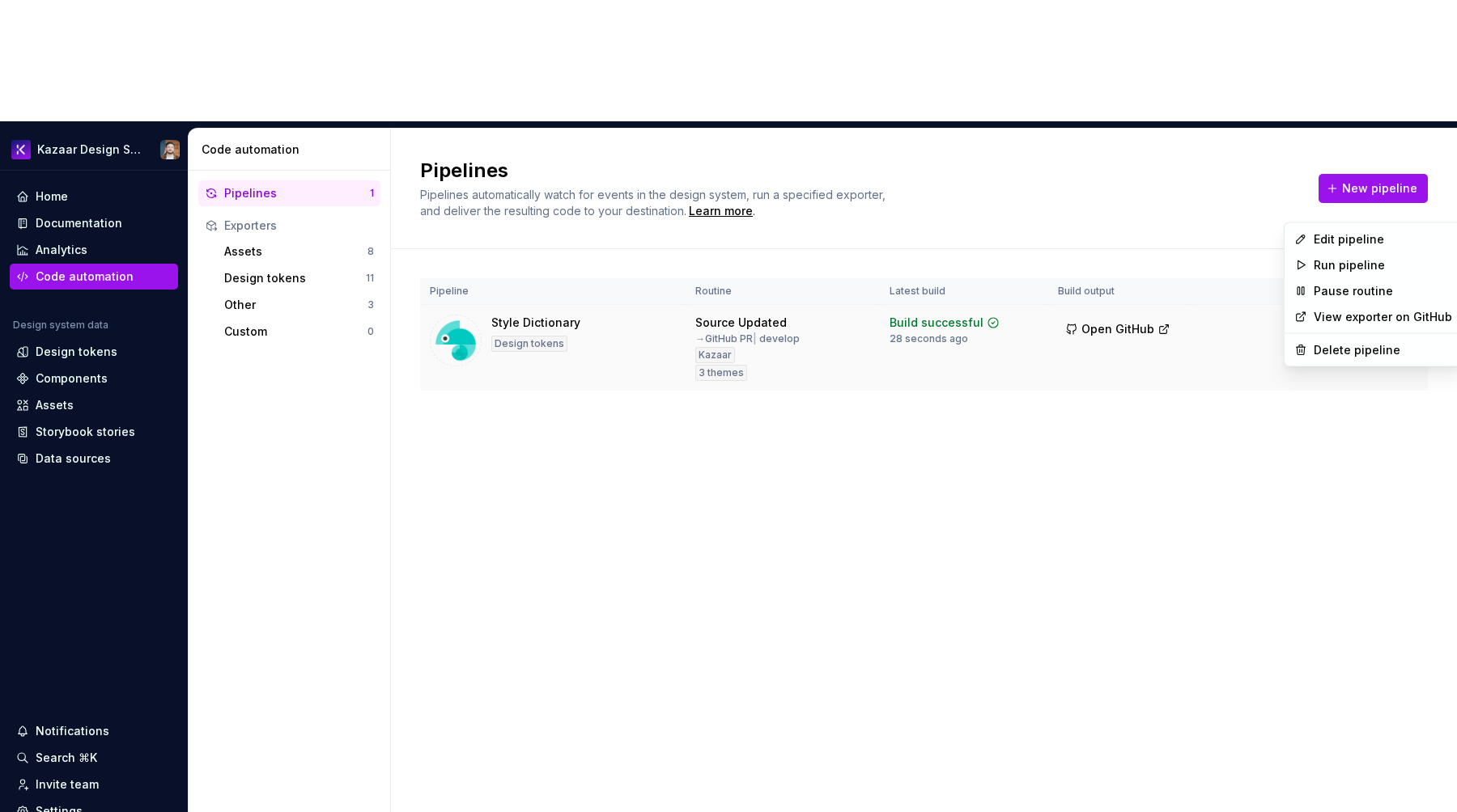
click at [1394, 207] on html "Kazaar Design System Home Documentation Analytics Code automation Design system…" at bounding box center [728, 406] width 1457 height 812
click at [1366, 228] on div "Edit pipeline" at bounding box center [1373, 239] width 171 height 26
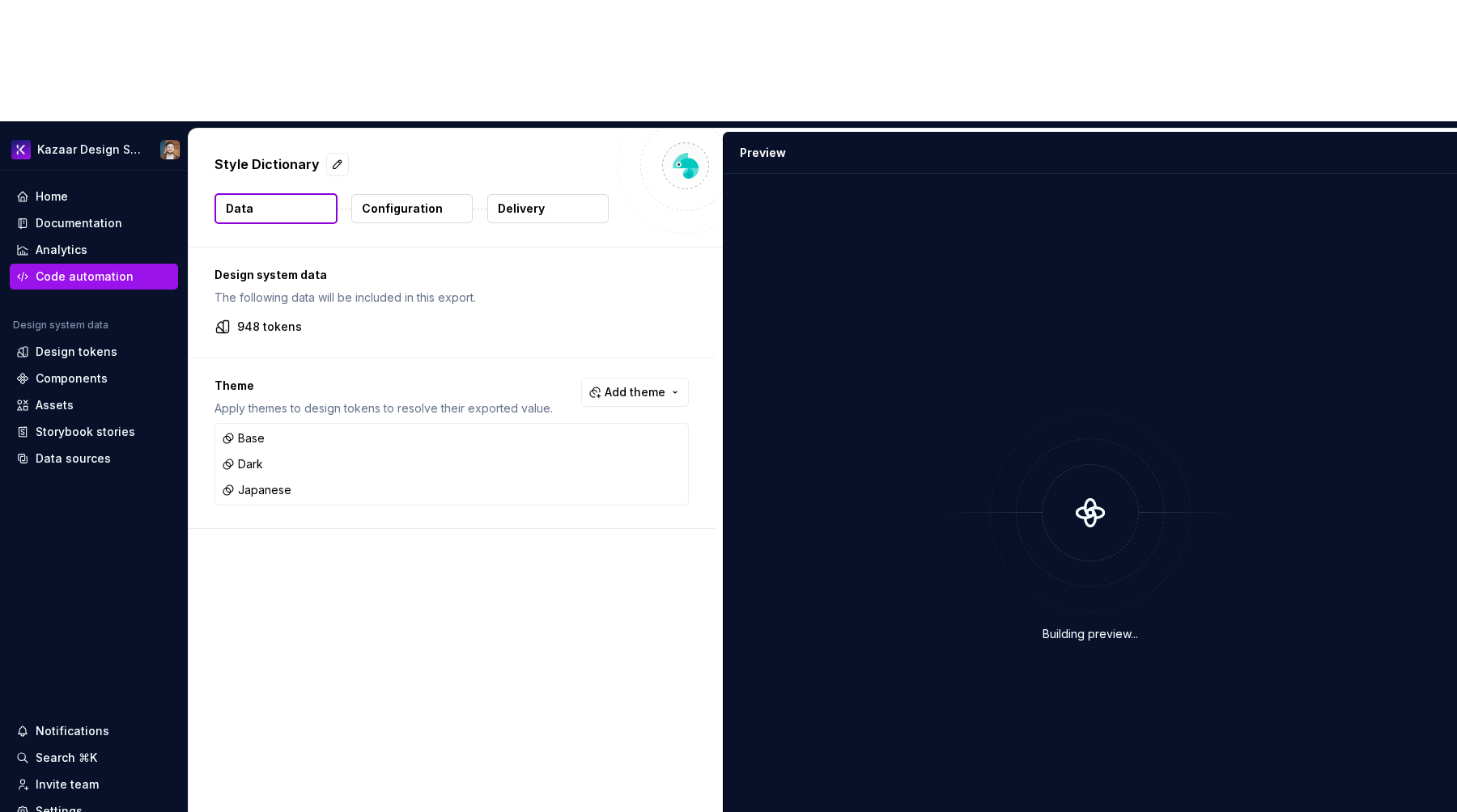
click at [425, 194] on button "Configuration" at bounding box center [412, 208] width 121 height 29
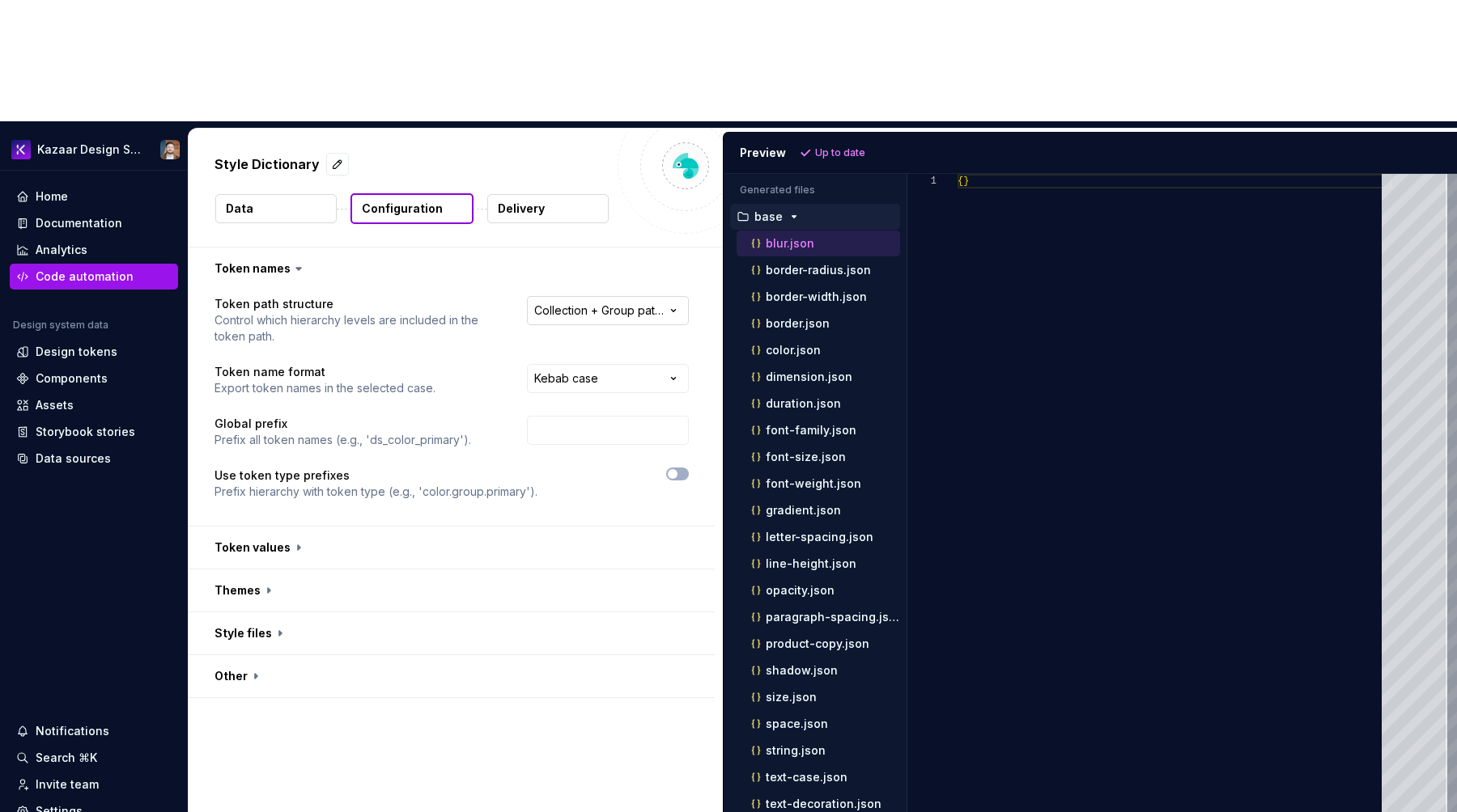
click at [600, 197] on html "**********" at bounding box center [728, 406] width 1457 height 812
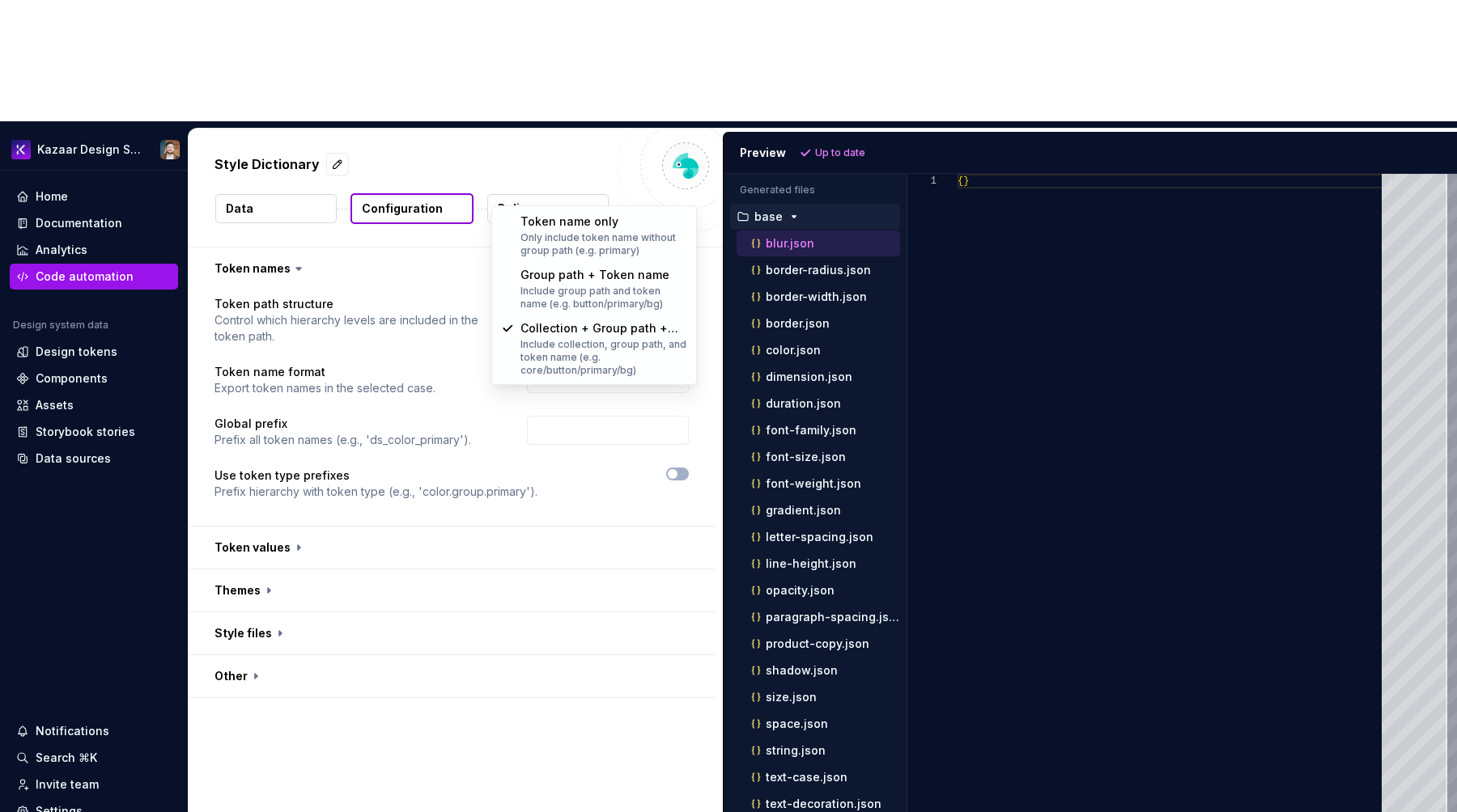
click at [558, 613] on html "**********" at bounding box center [728, 406] width 1457 height 812
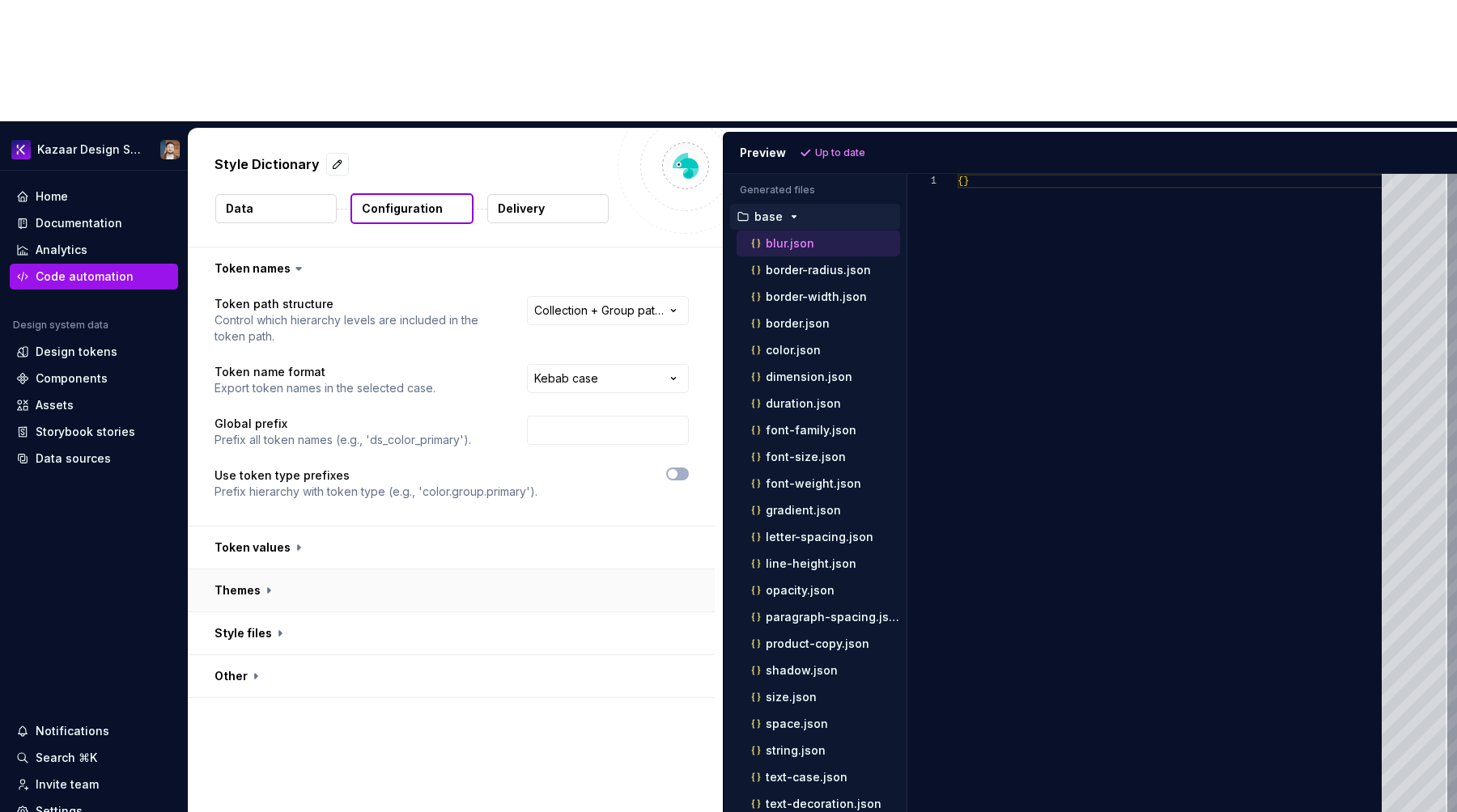
click at [267, 570] on button "button" at bounding box center [451, 591] width 526 height 42
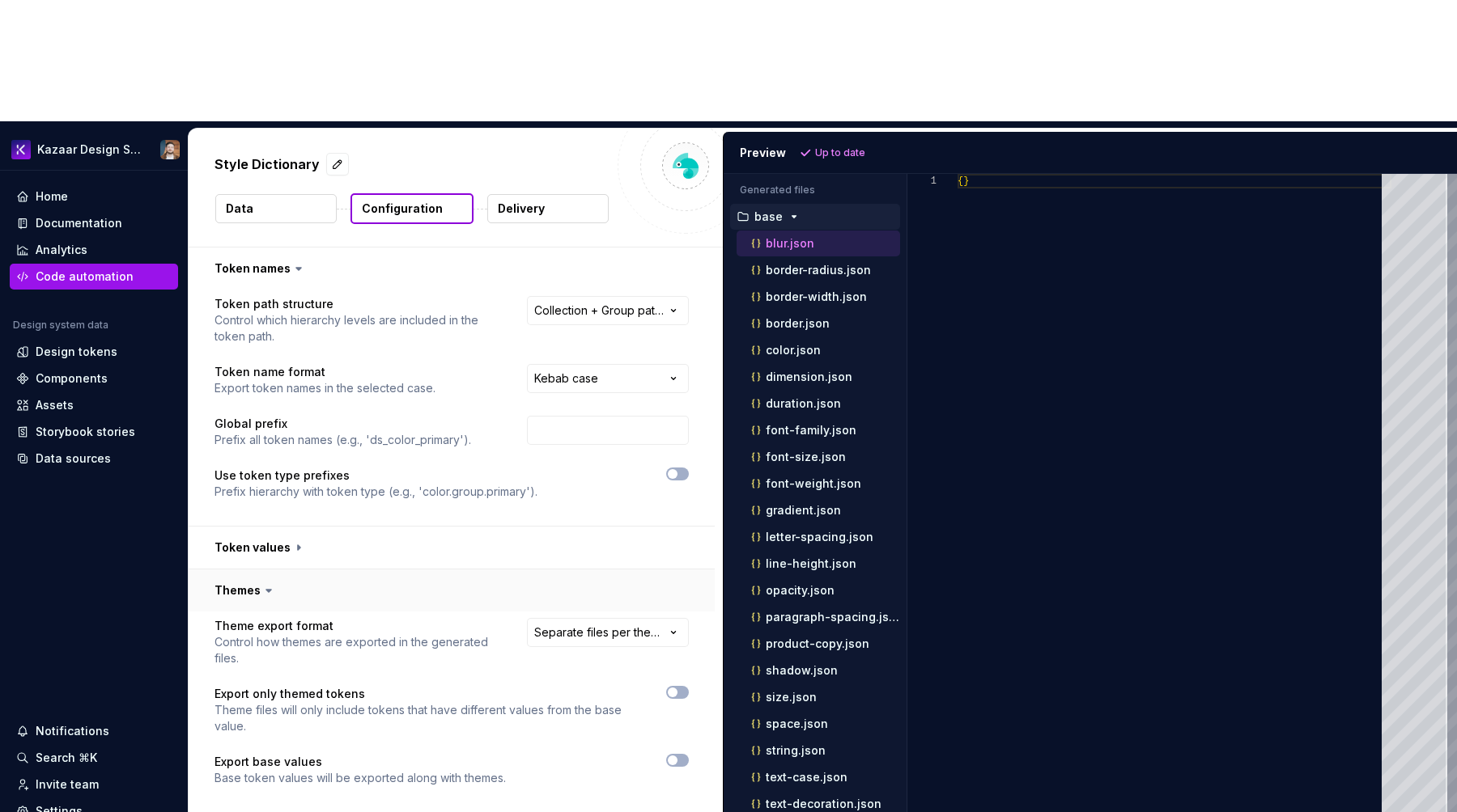
scroll to position [34, 0]
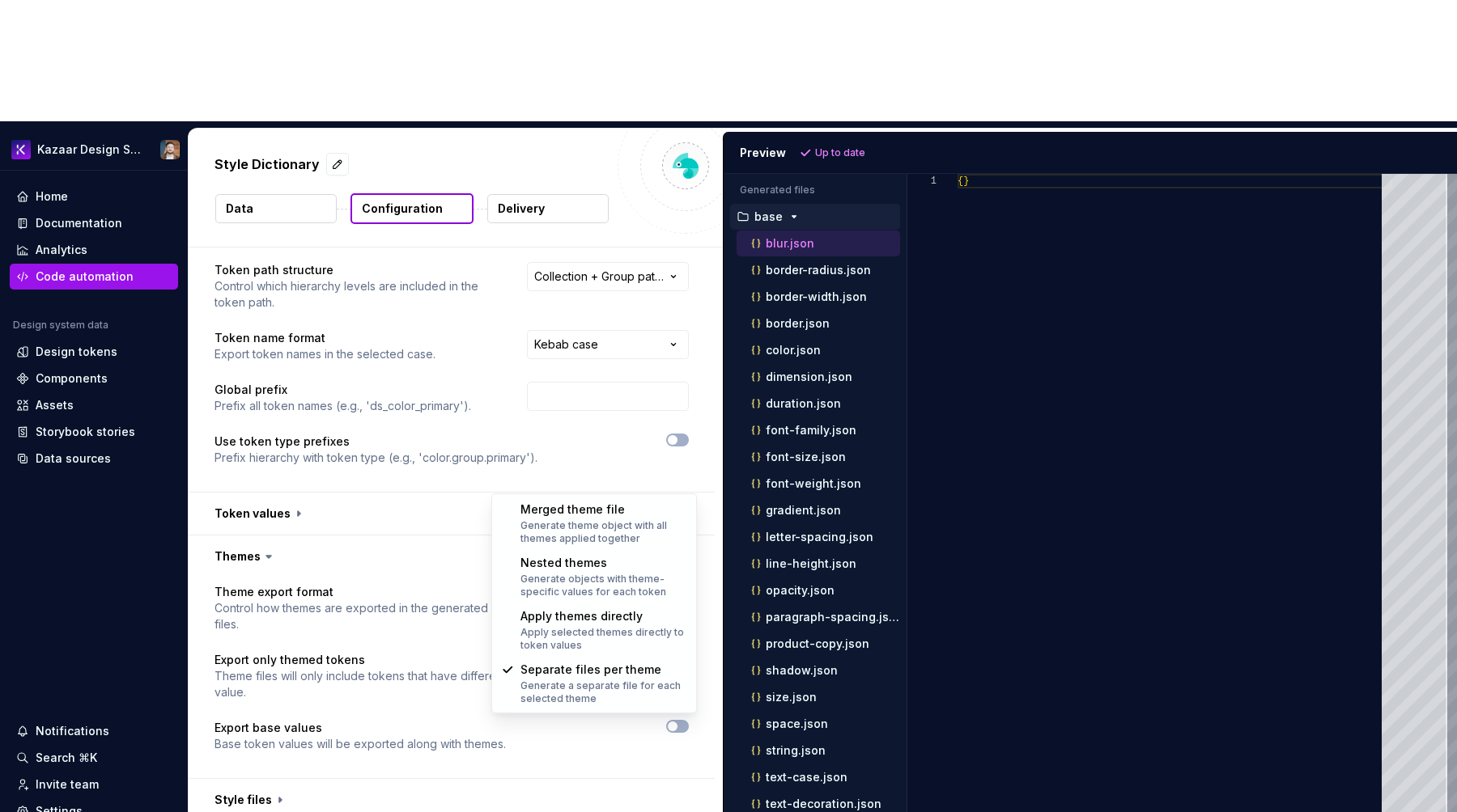
click at [558, 481] on html "**********" at bounding box center [728, 406] width 1457 height 812
click at [440, 513] on html "**********" at bounding box center [728, 406] width 1457 height 812
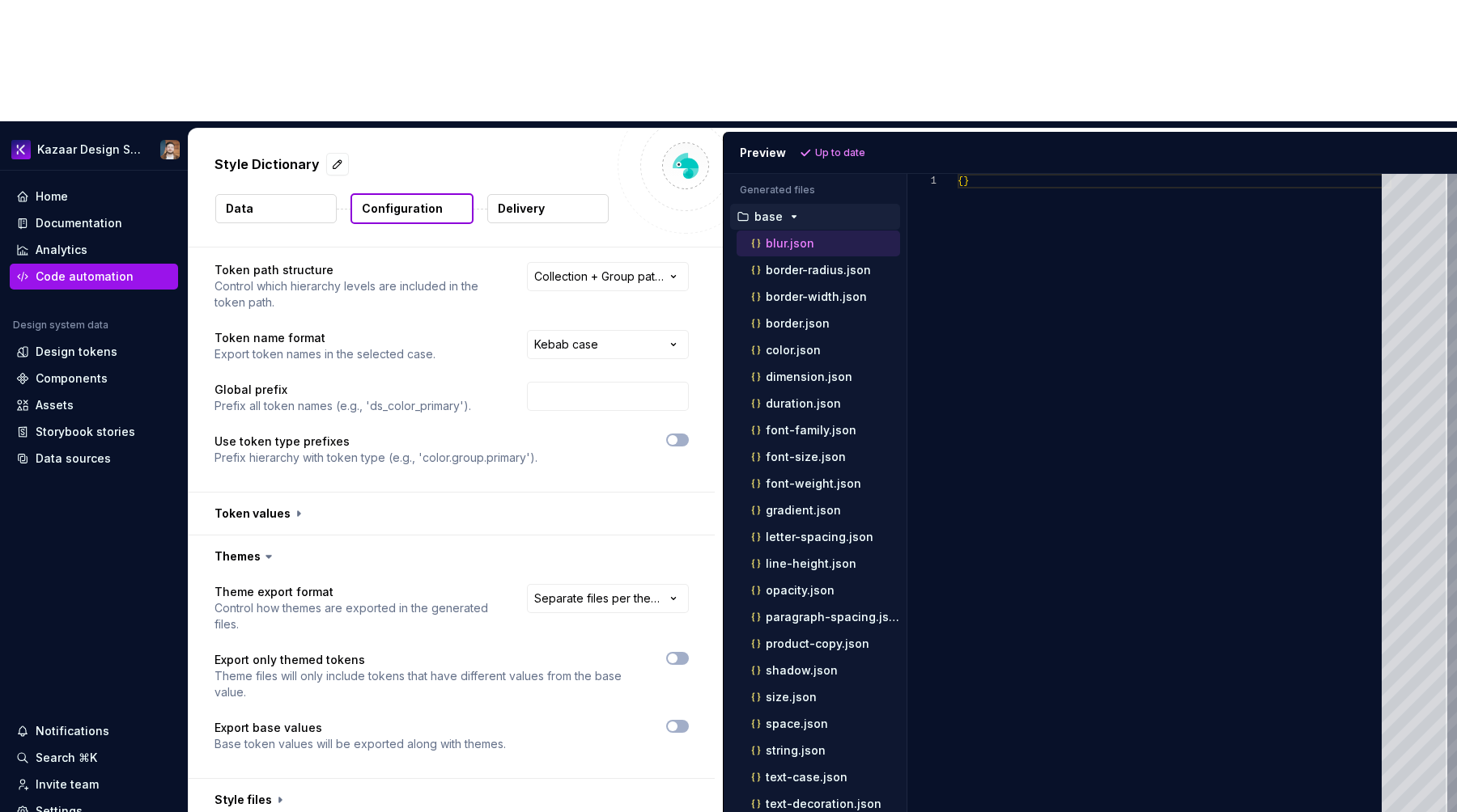
click at [236, 669] on p "Theme files will only include tokens that have different values from the base v…" at bounding box center [425, 684] width 422 height 32
click at [262, 669] on p "Theme files will only include tokens that have different values from the base v…" at bounding box center [425, 684] width 422 height 32
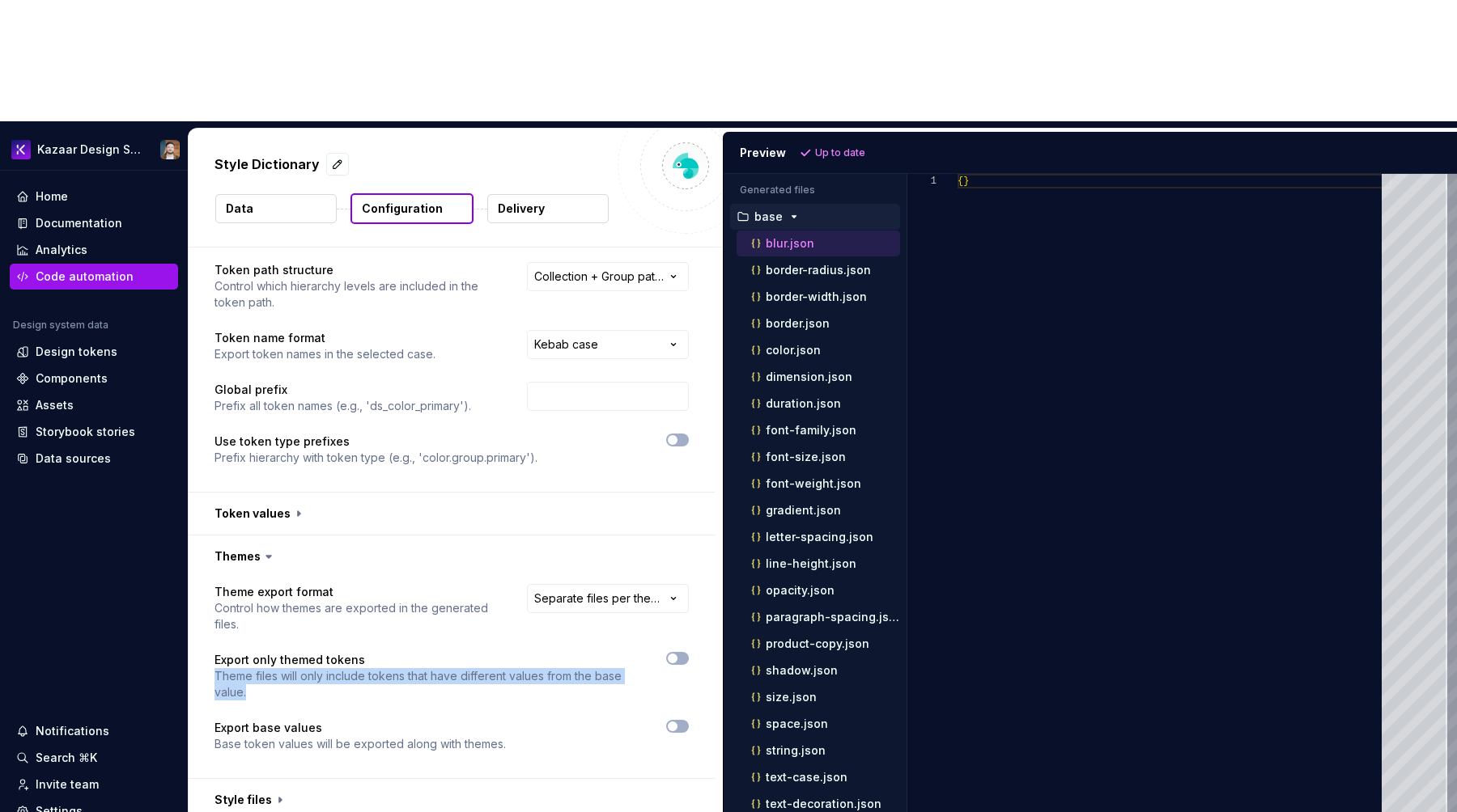
click at [262, 669] on p "Theme files will only include tokens that have different values from the base v…" at bounding box center [425, 684] width 422 height 32
click at [503, 587] on div "**********" at bounding box center [451, 678] width 475 height 187
click at [679, 654] on icon "button" at bounding box center [673, 659] width 13 height 10
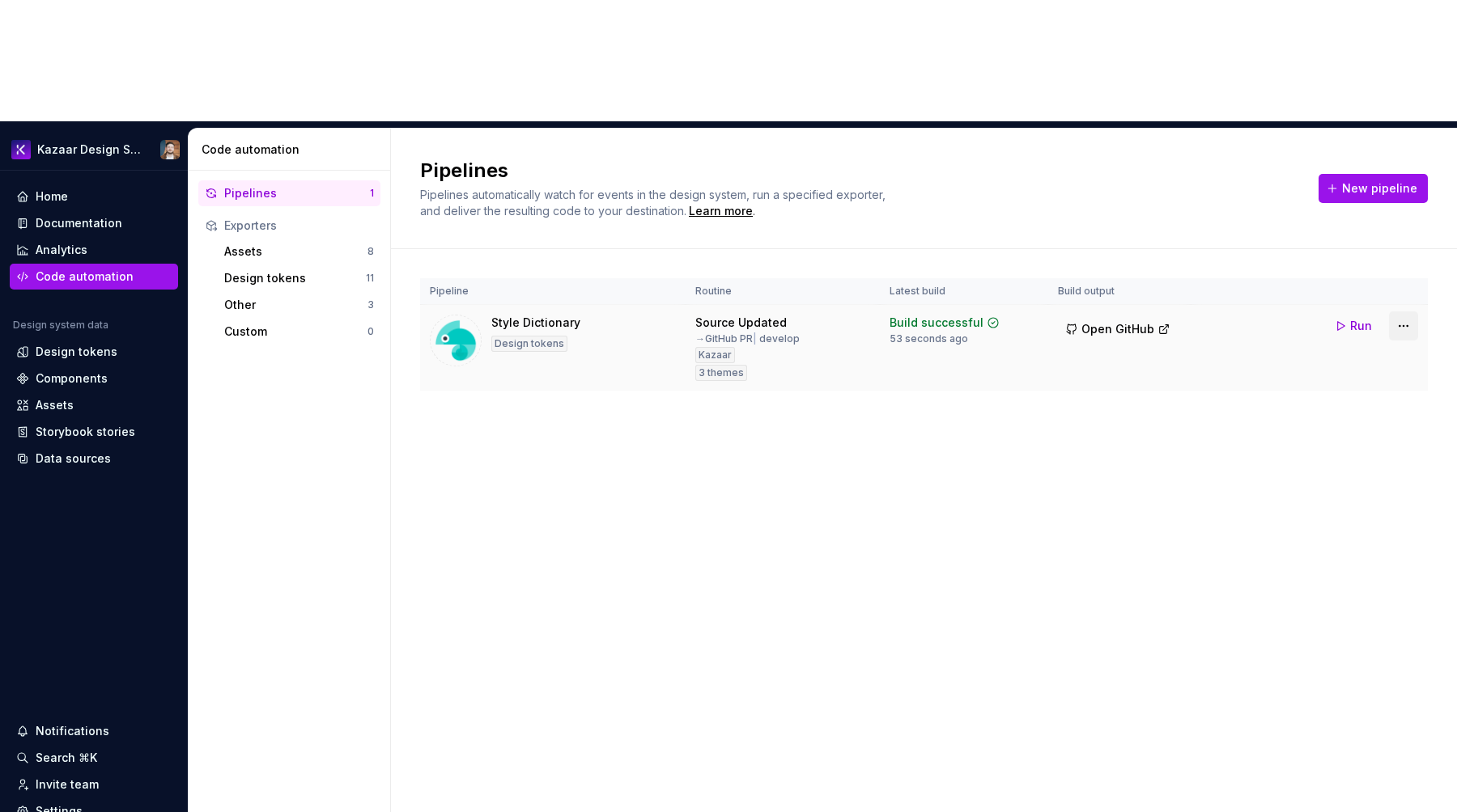
click at [1407, 204] on html "Kazaar Design System Home Documentation Analytics Code automation Design system…" at bounding box center [728, 406] width 1457 height 812
click at [1357, 233] on div "Edit pipeline" at bounding box center [1382, 240] width 139 height 17
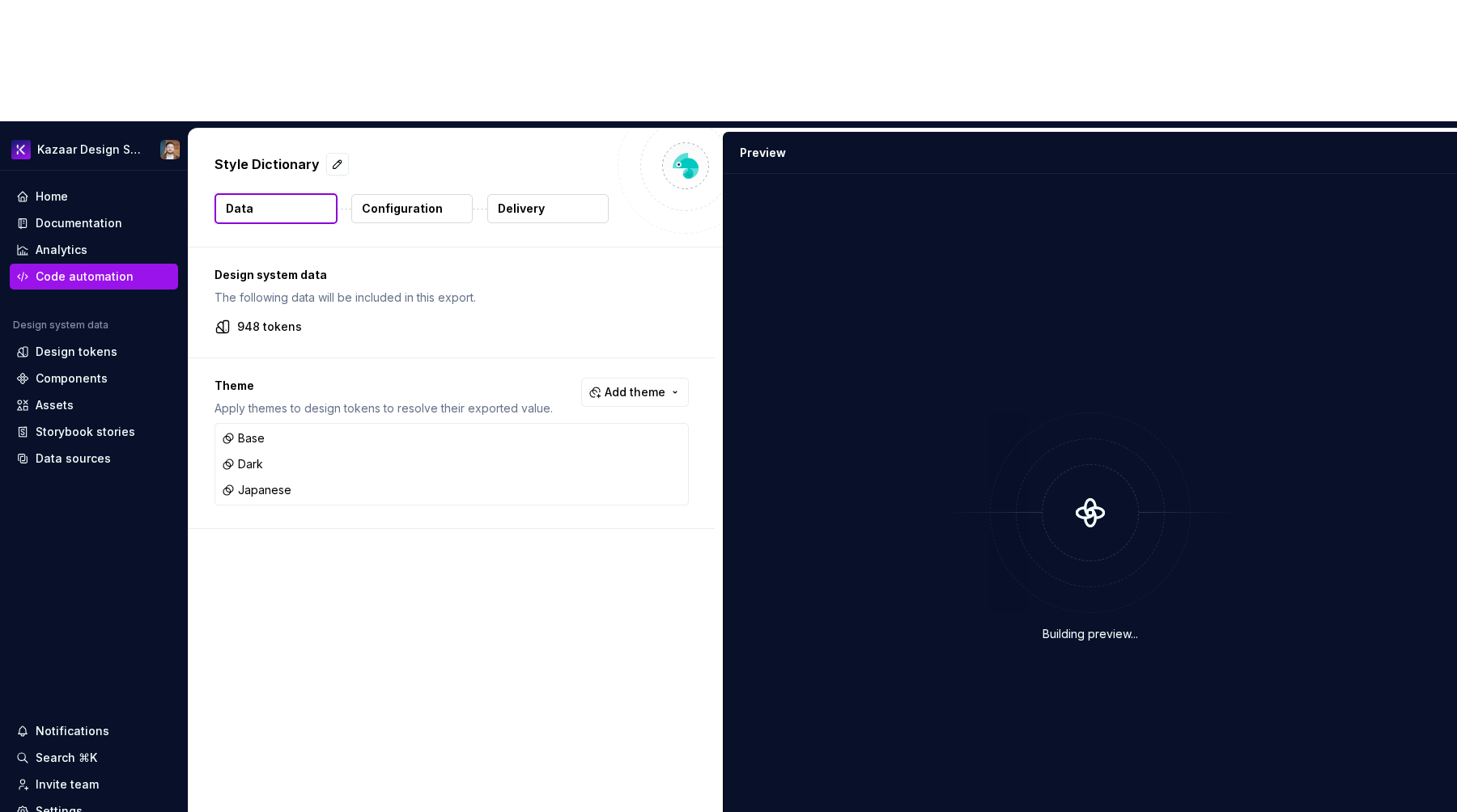
click at [396, 129] on div "Style Dictionary Data Configuration Delivery" at bounding box center [456, 187] width 534 height 118
click at [396, 194] on button "Configuration" at bounding box center [412, 208] width 121 height 29
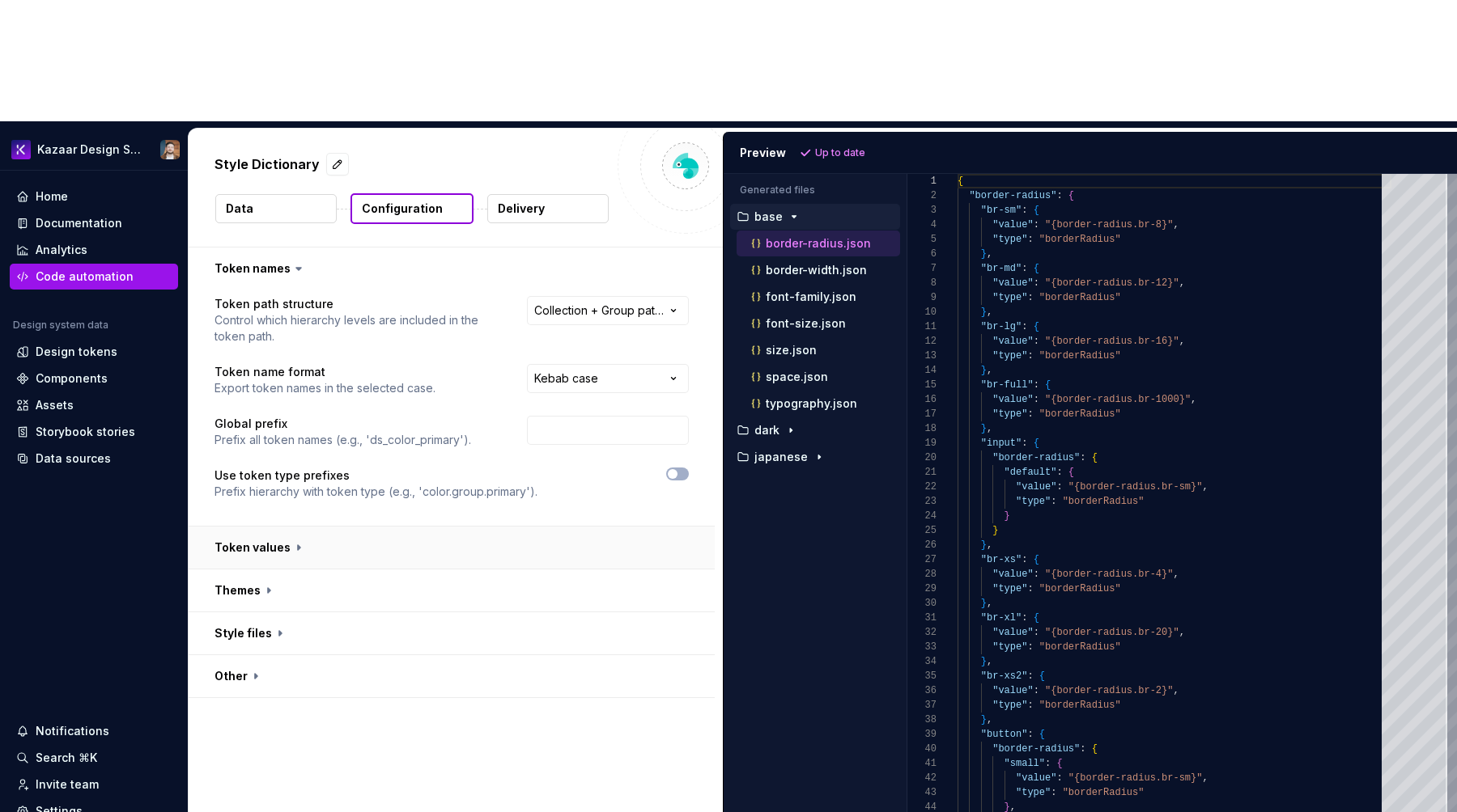
click at [291, 527] on button "button" at bounding box center [451, 547] width 526 height 42
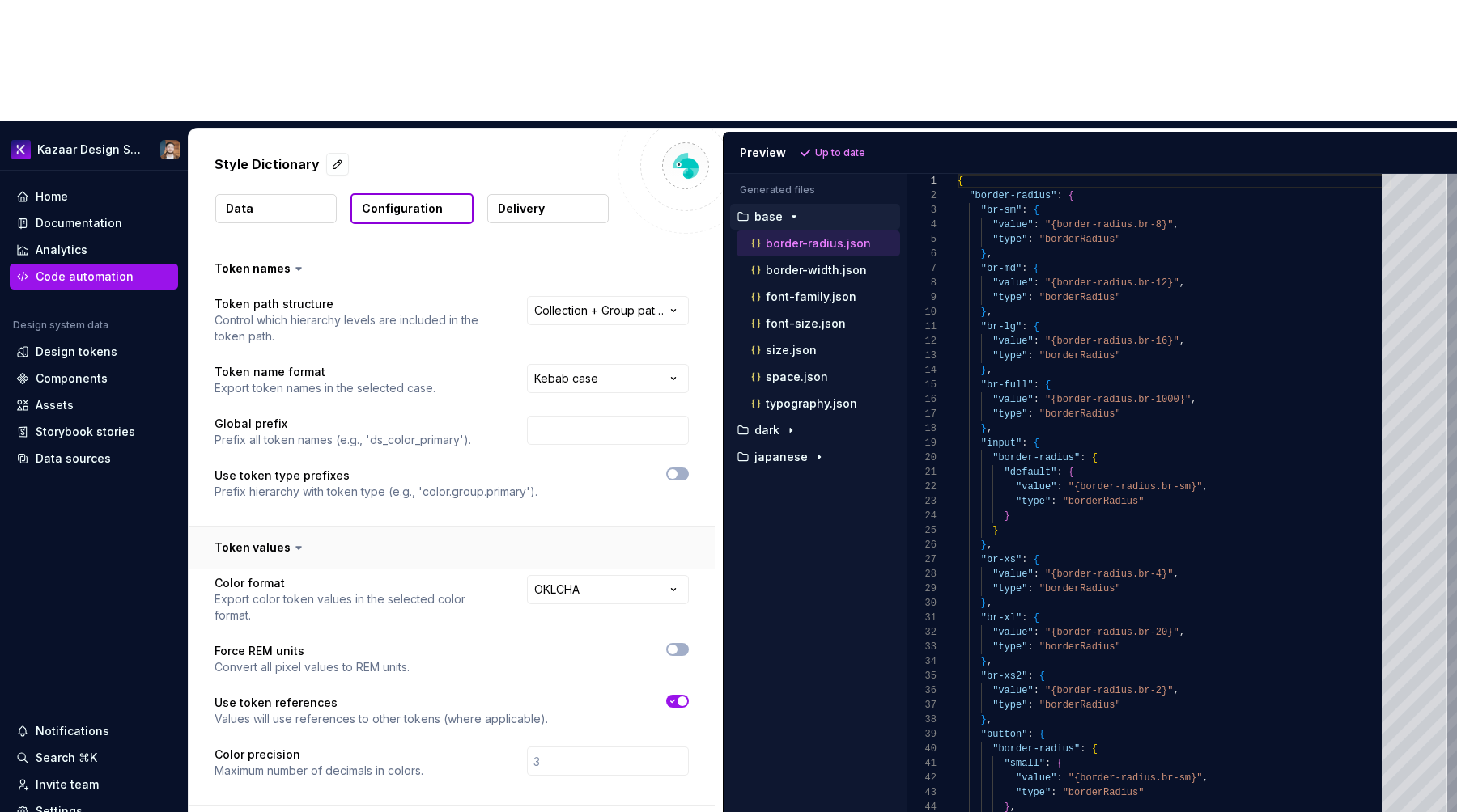
scroll to position [53, 0]
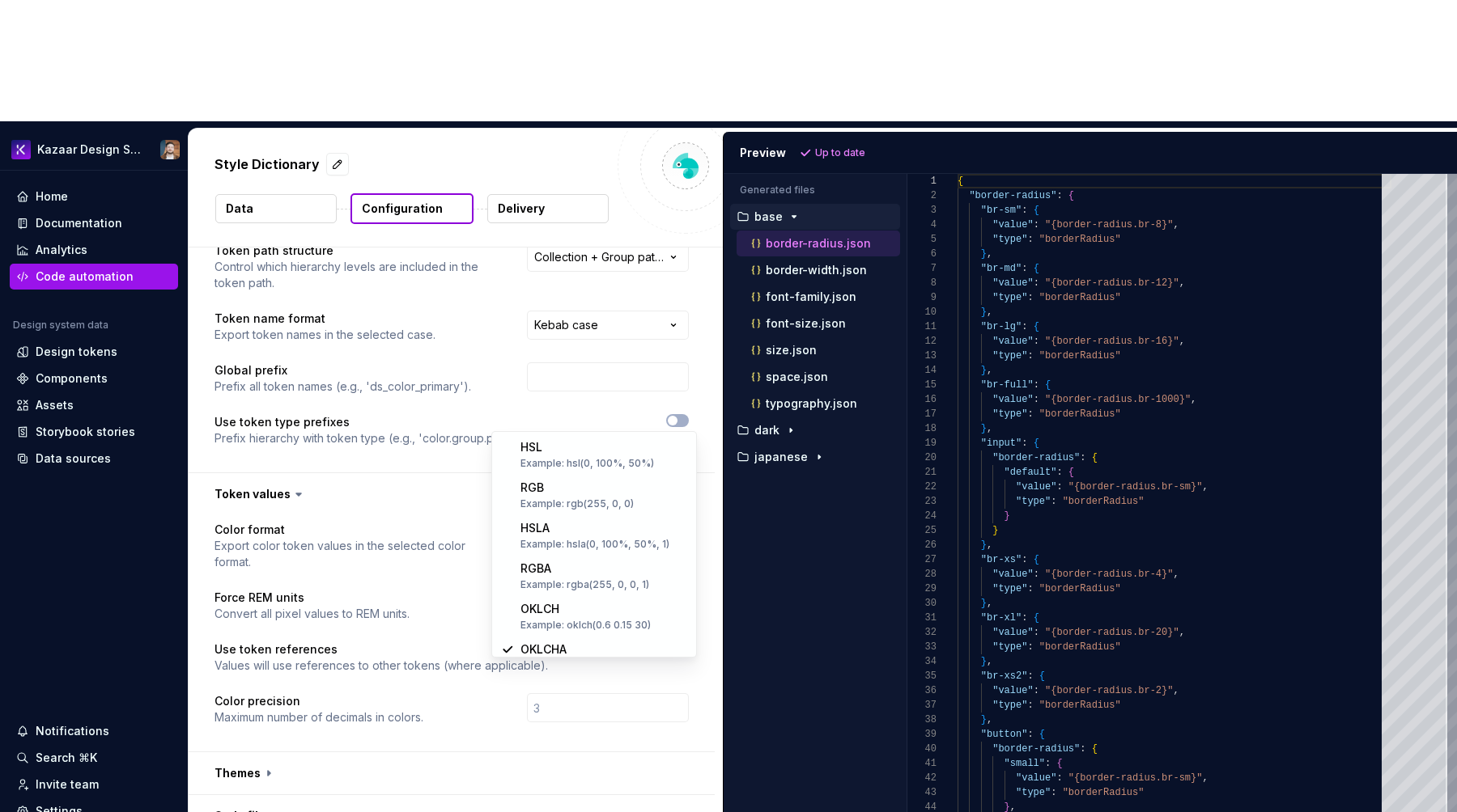
click at [549, 418] on html "**********" at bounding box center [728, 406] width 1457 height 812
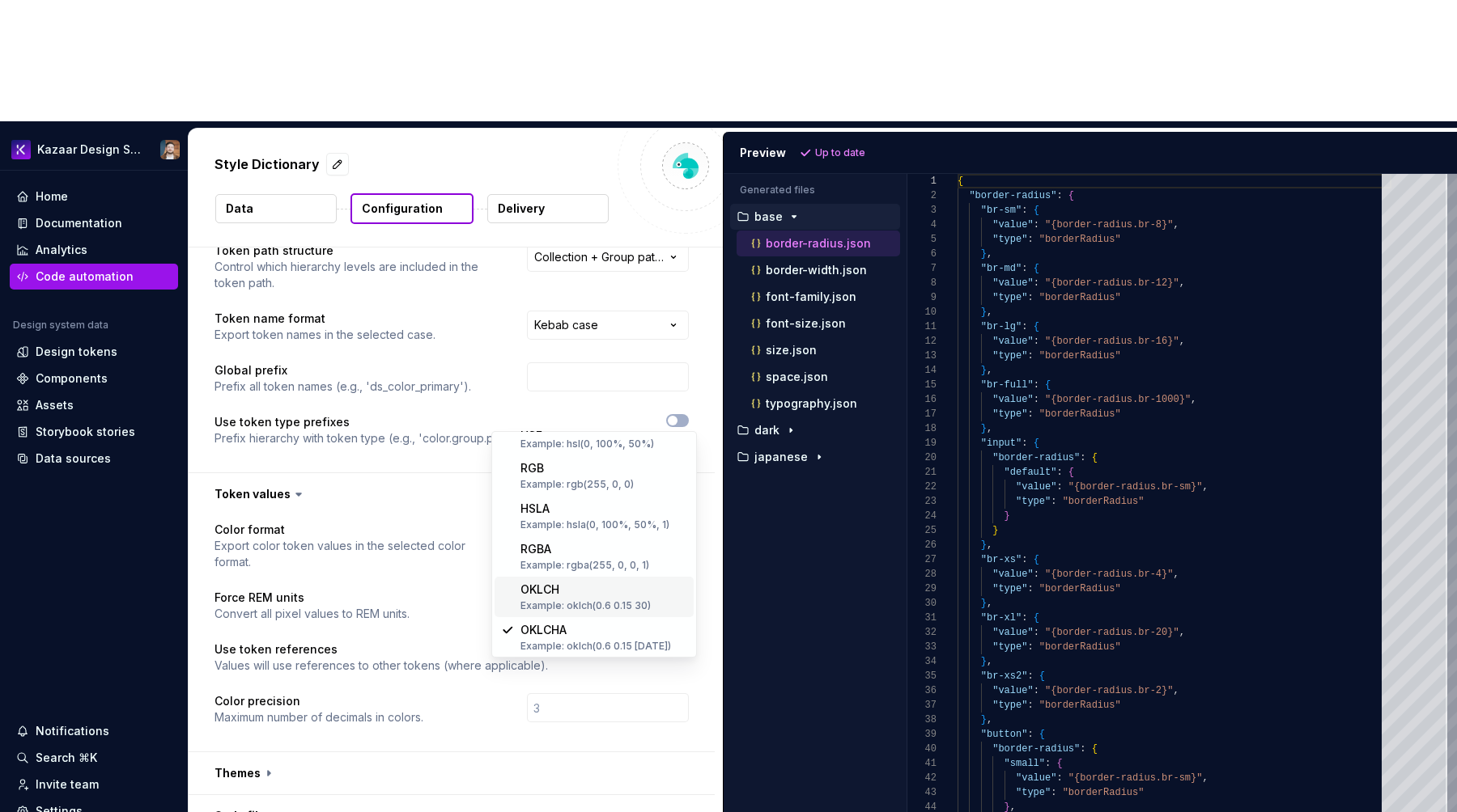
scroll to position [0, 0]
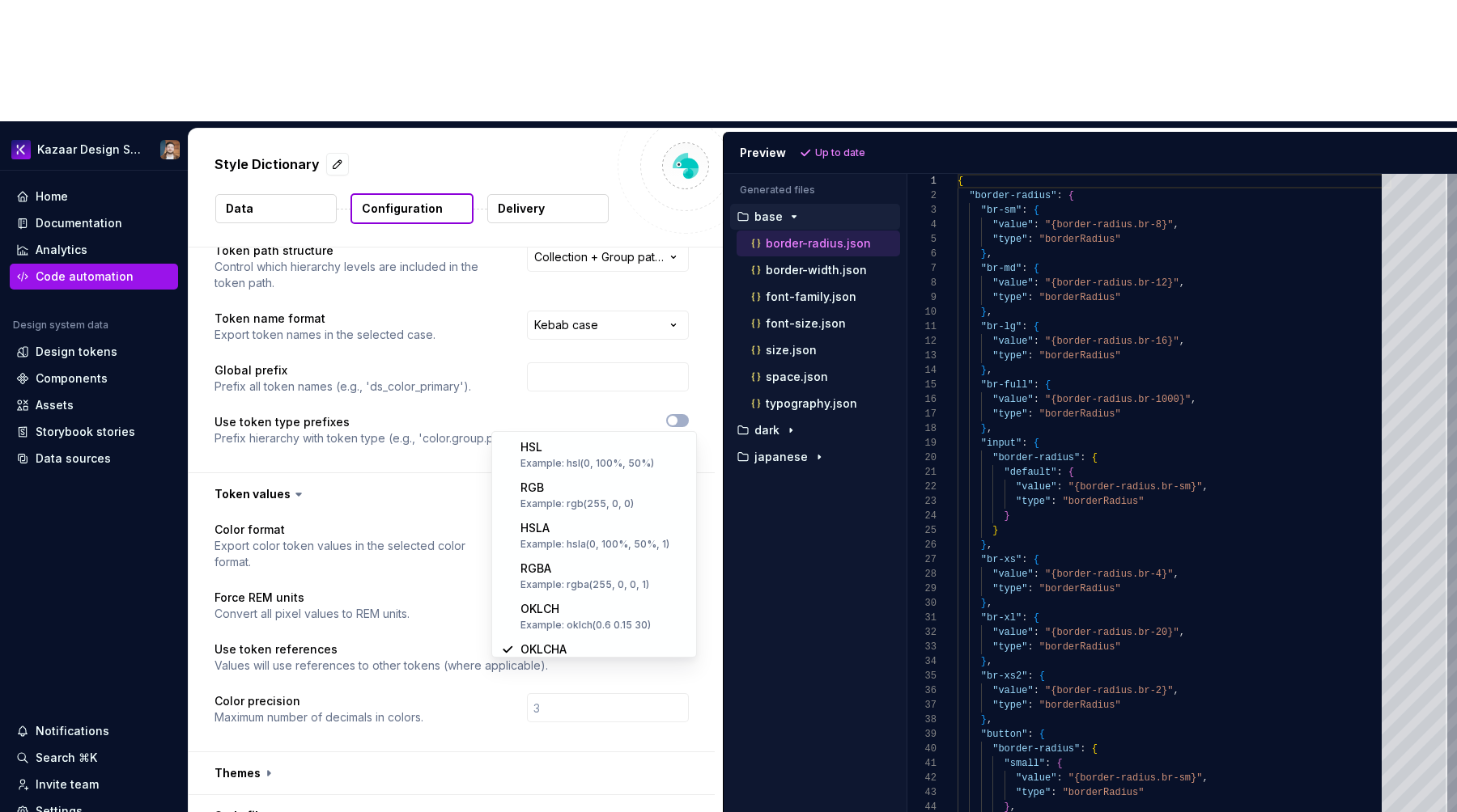
select select "****"
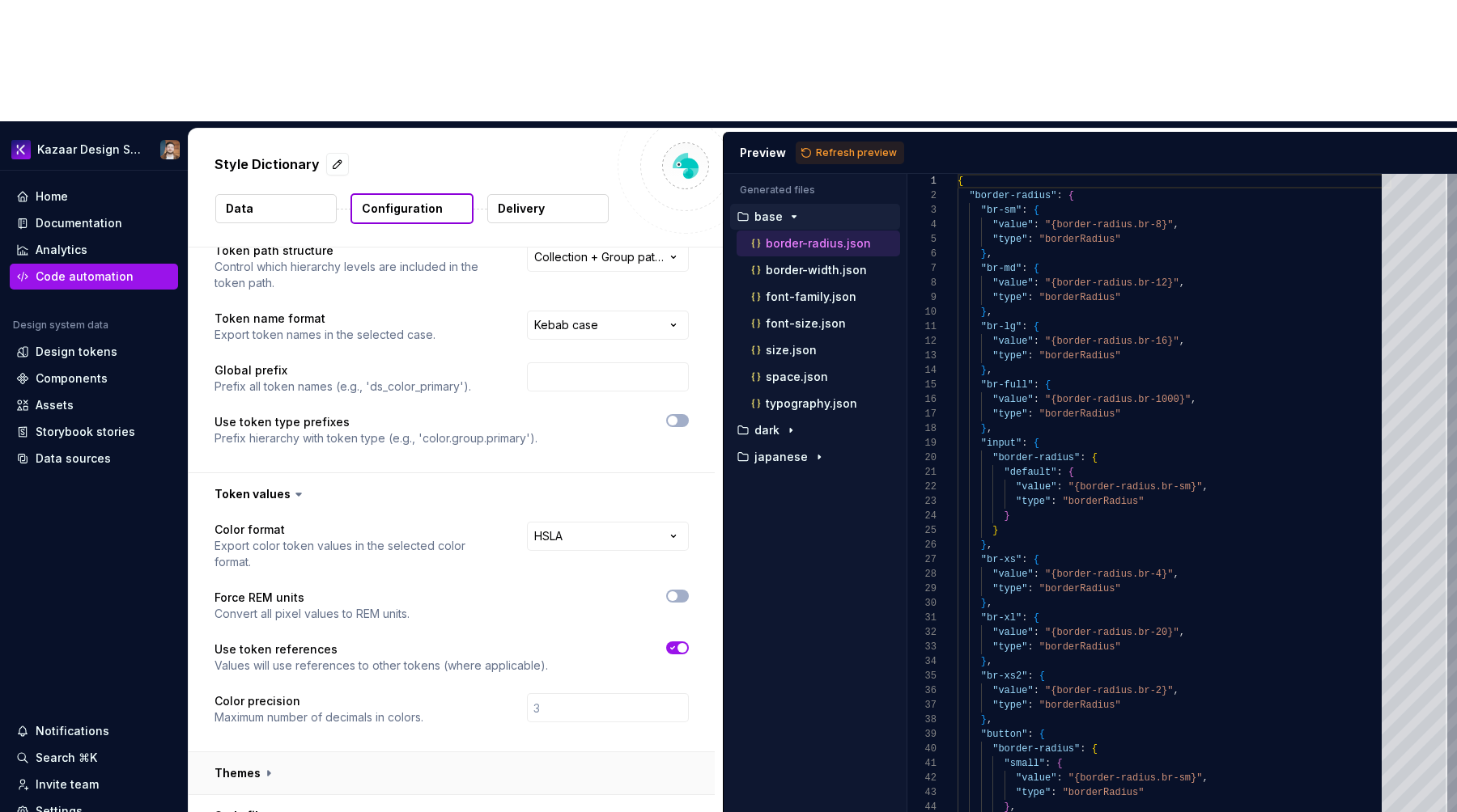
click at [271, 752] on button "button" at bounding box center [451, 773] width 526 height 42
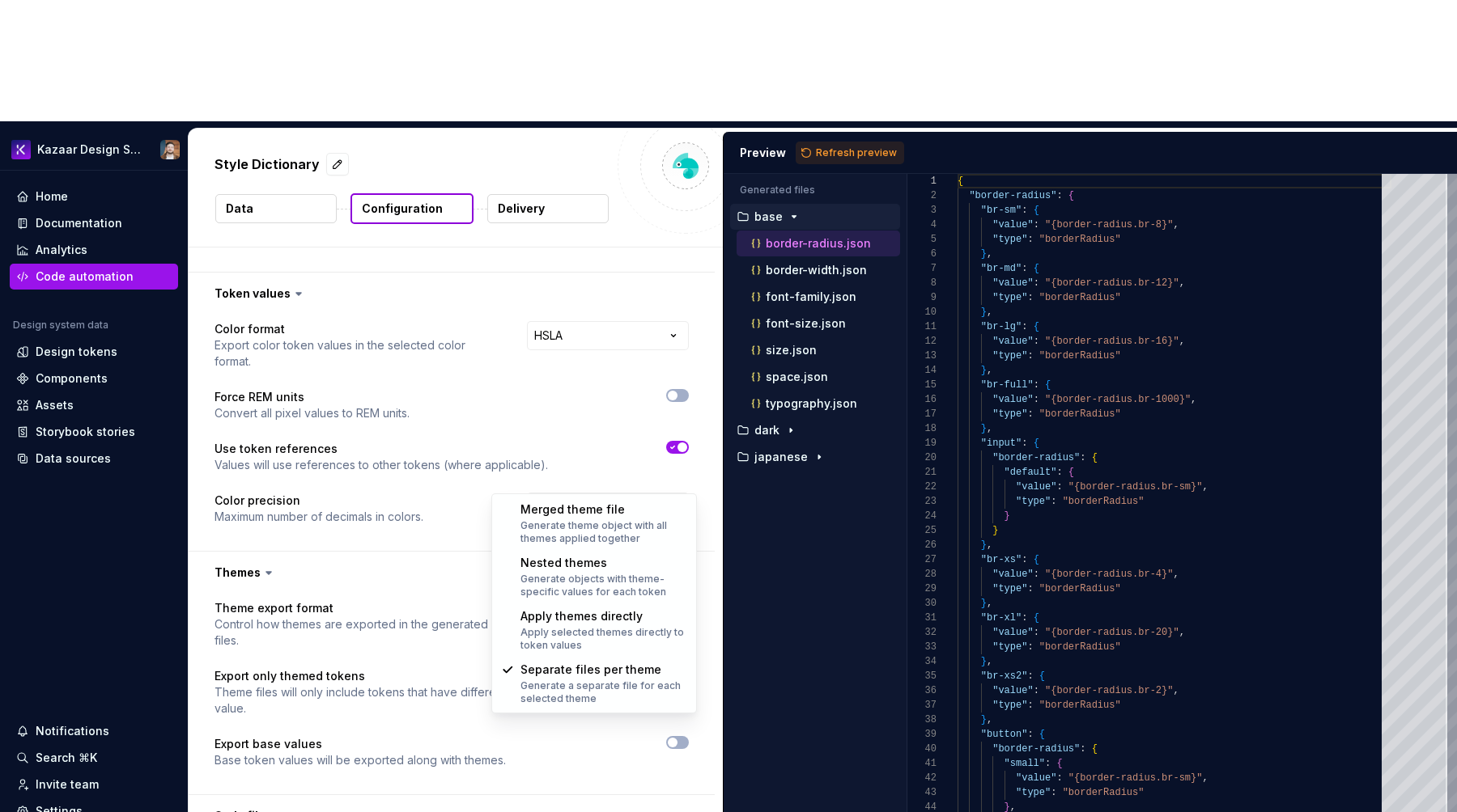
click at [583, 488] on html "**********" at bounding box center [728, 406] width 1457 height 812
select select "**********"
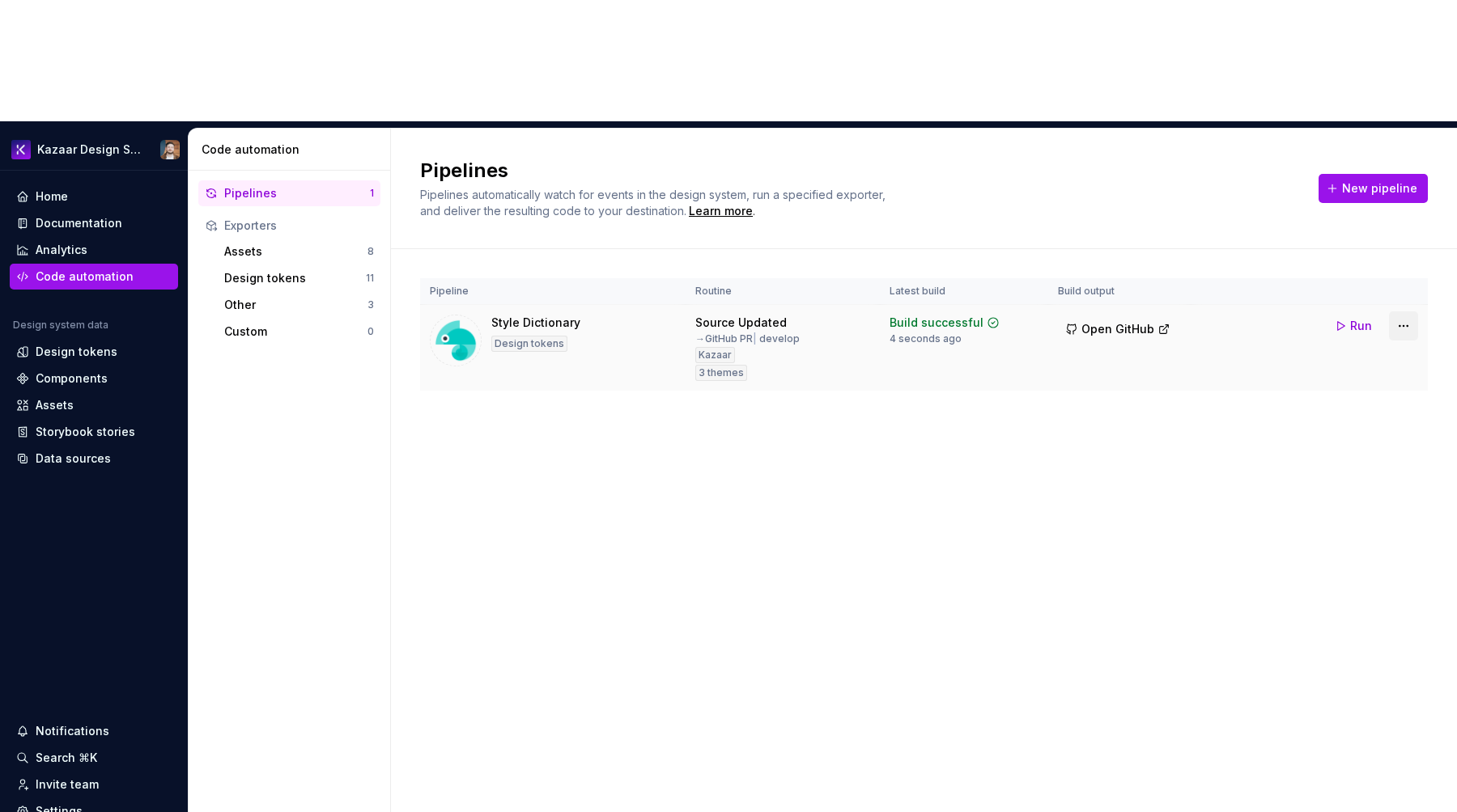
click at [1411, 206] on html "Kazaar Design System Home Documentation Analytics Code automation Design system…" at bounding box center [728, 406] width 1457 height 812
click at [1360, 241] on div "Edit pipeline" at bounding box center [1382, 240] width 139 height 17
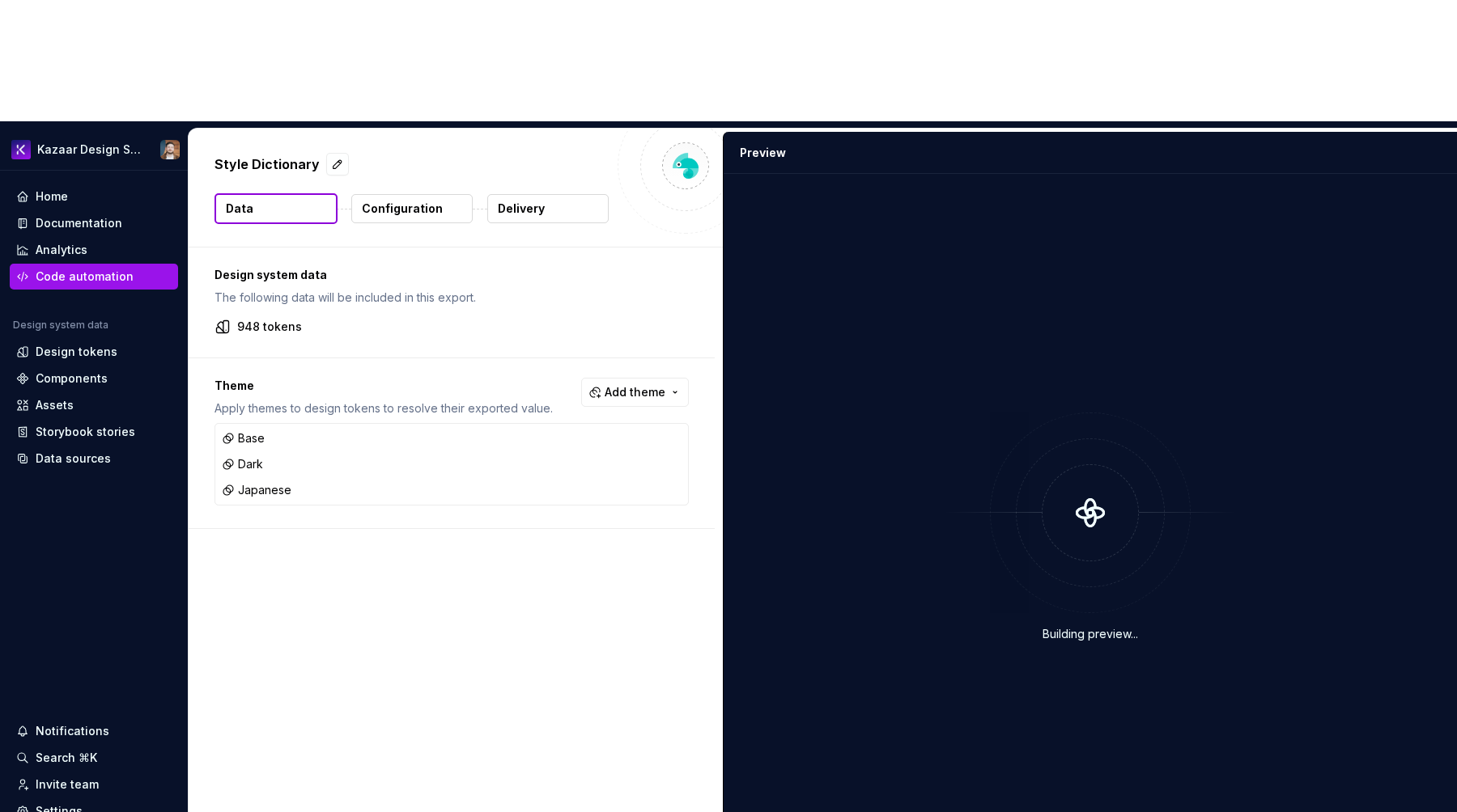
click at [381, 129] on div "Style Dictionary Data Configuration Delivery" at bounding box center [456, 187] width 534 height 118
click at [386, 194] on button "Configuration" at bounding box center [412, 208] width 121 height 29
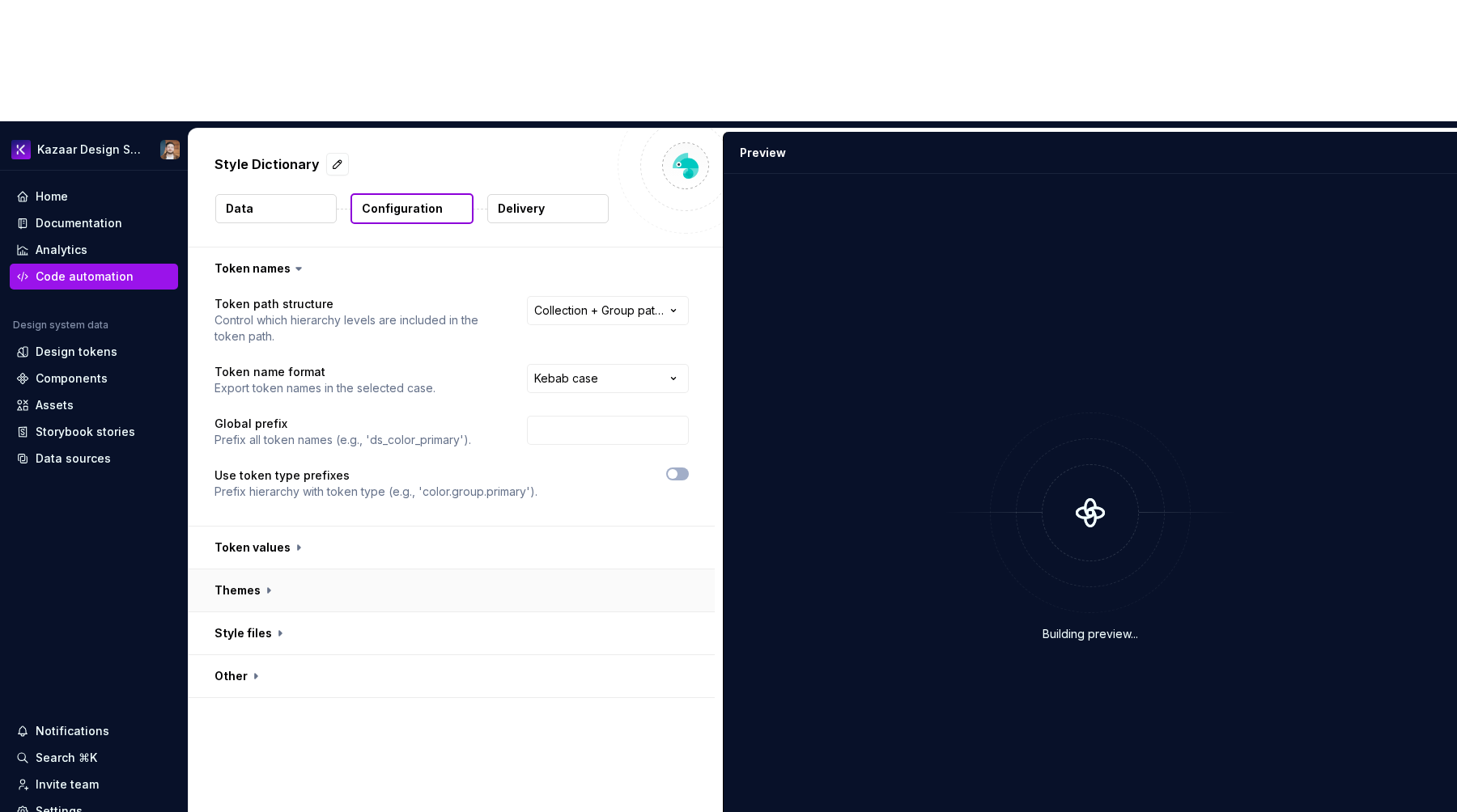
click at [264, 570] on button "button" at bounding box center [451, 591] width 526 height 42
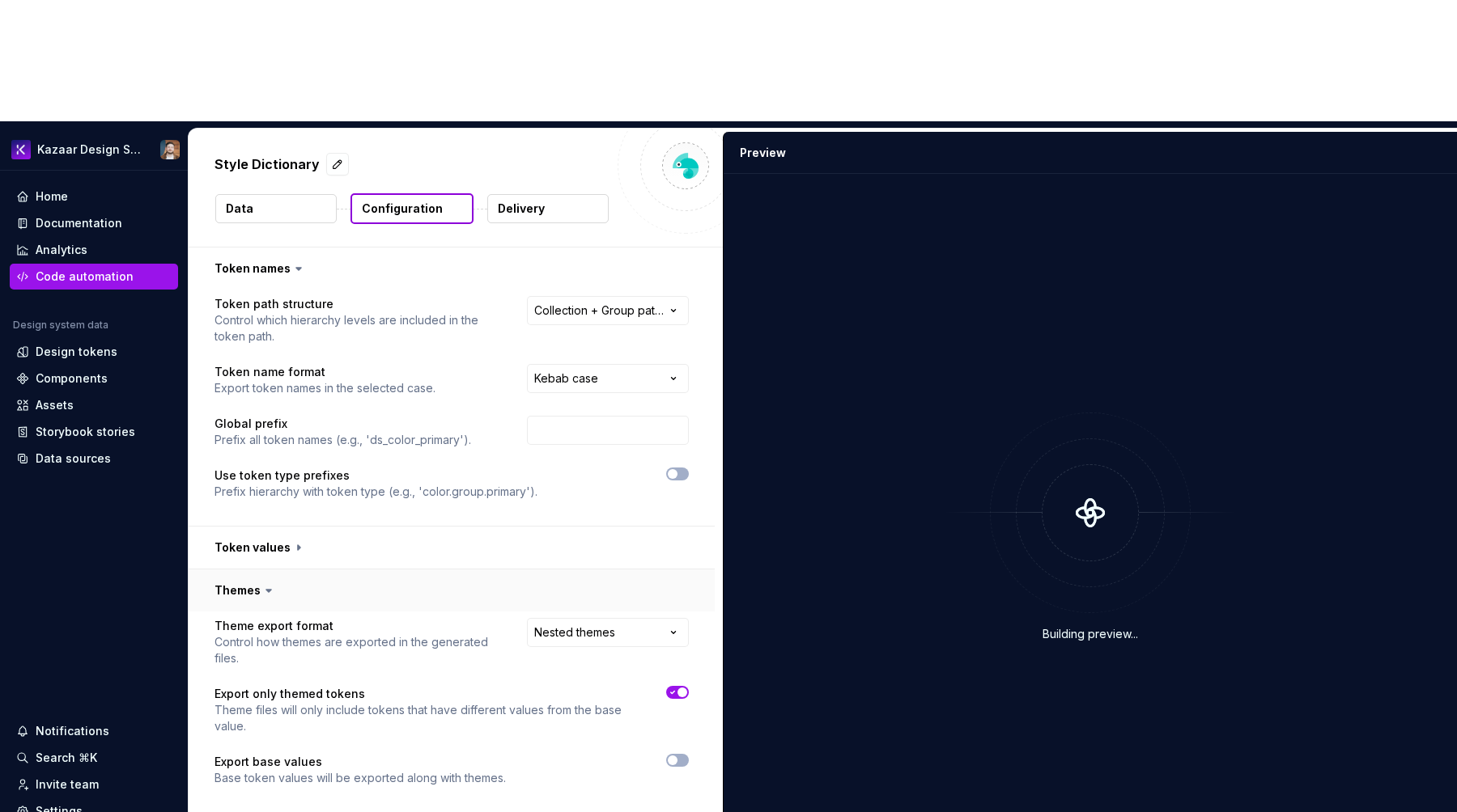
scroll to position [34, 0]
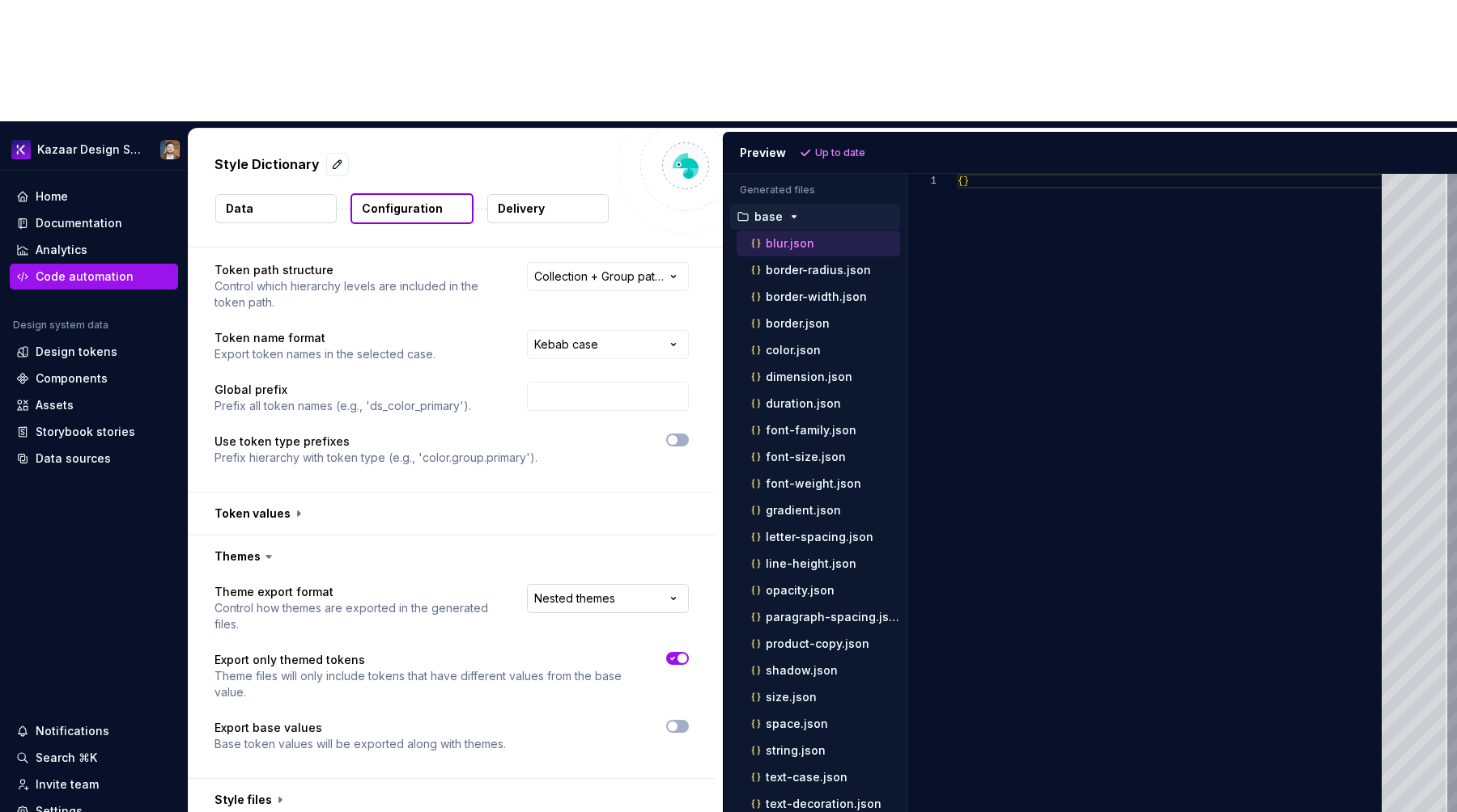
click at [594, 477] on html "**********" at bounding box center [728, 406] width 1457 height 812
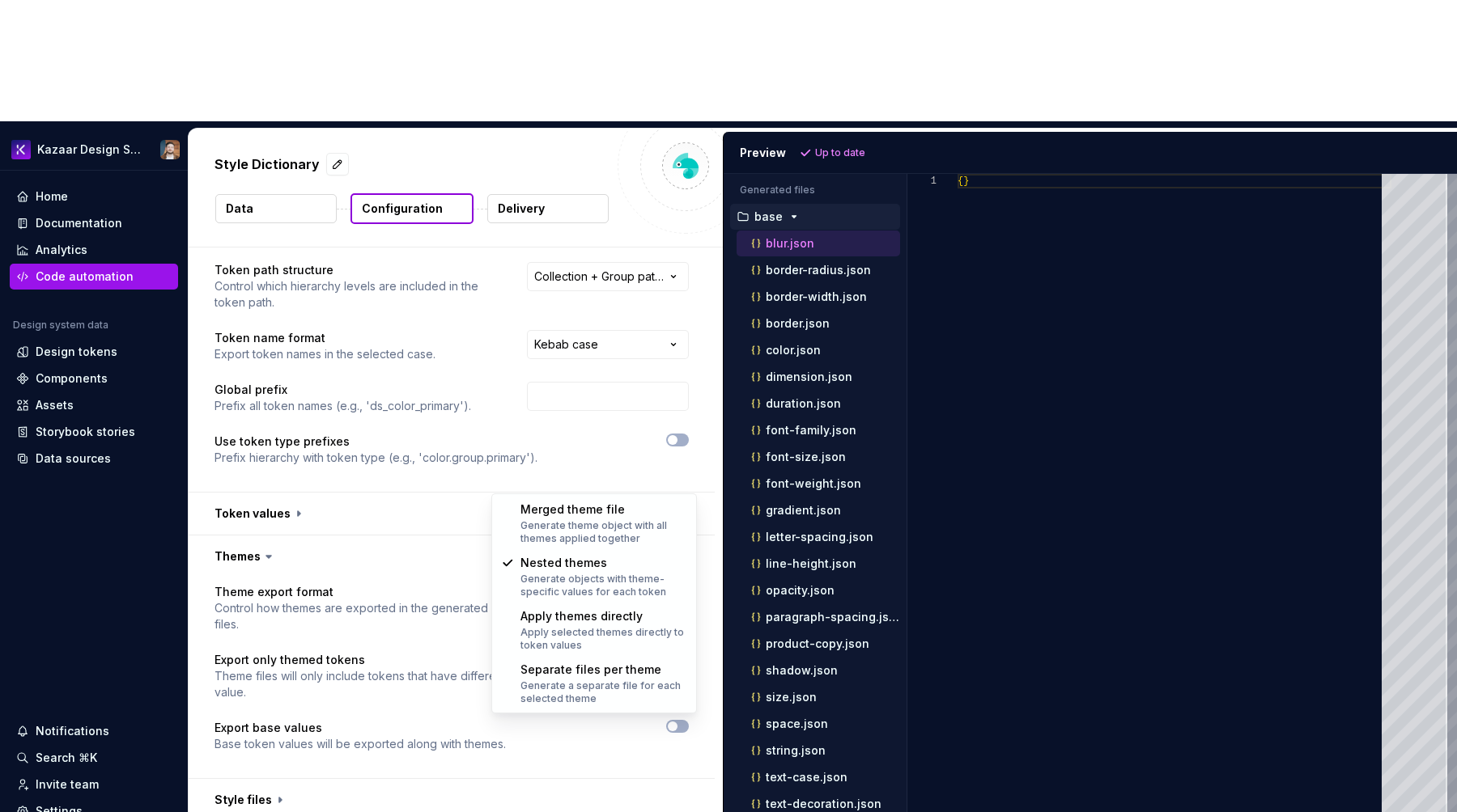
select select "**********"
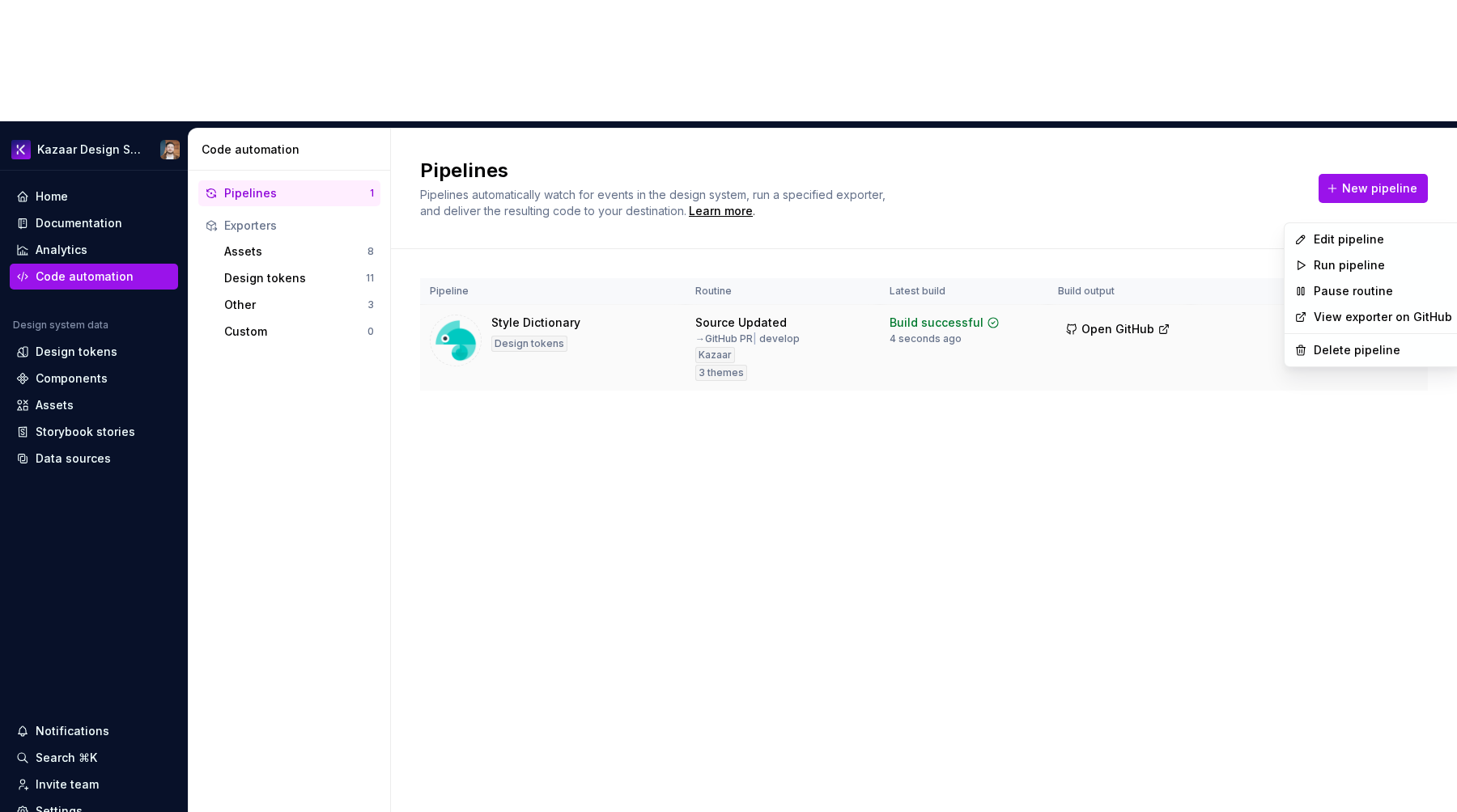
click at [1408, 201] on html "Kazaar Design System Home Documentation Analytics Code automation Design system…" at bounding box center [728, 406] width 1457 height 812
click at [1339, 232] on div "Edit pipeline" at bounding box center [1382, 240] width 139 height 17
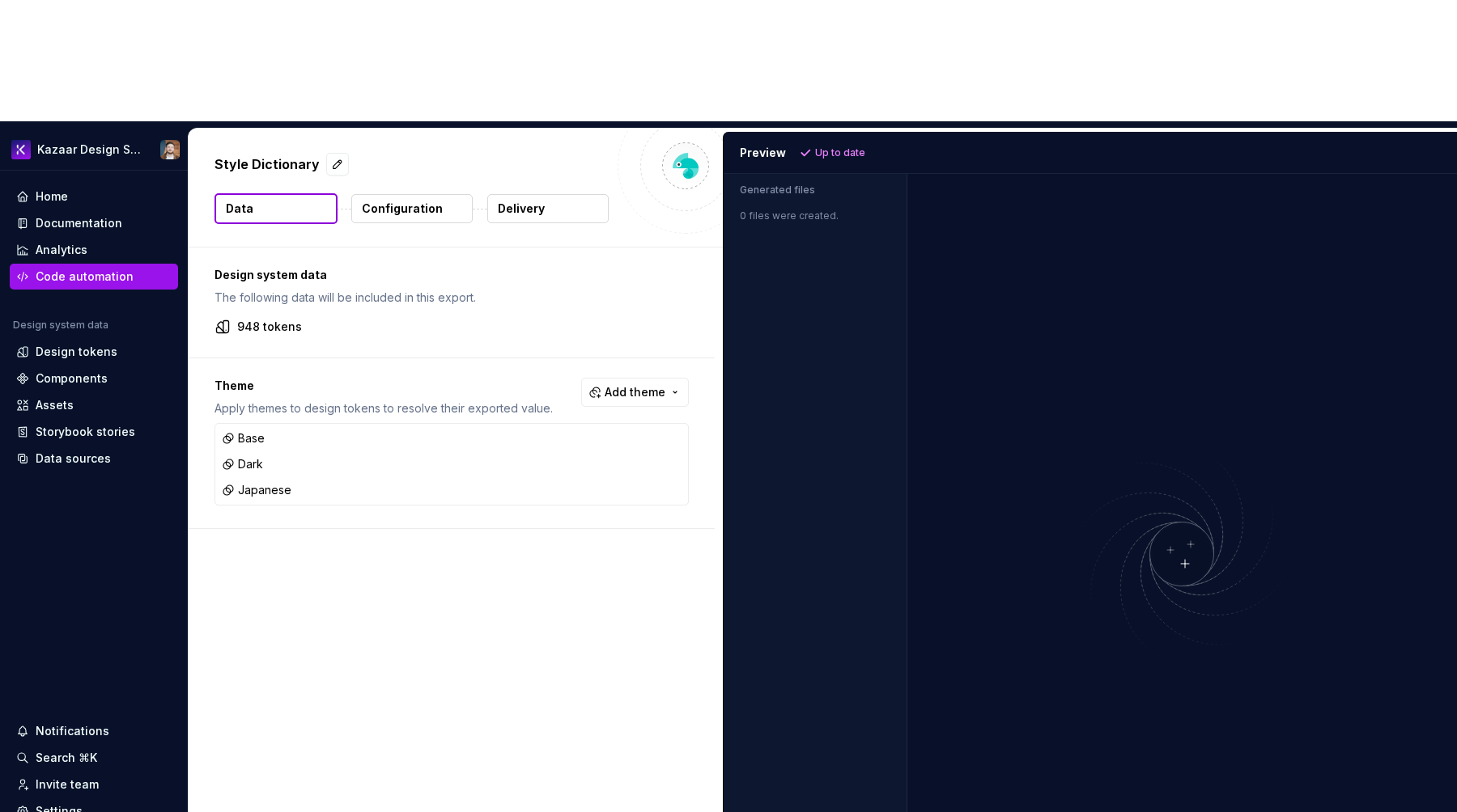
click at [431, 201] on p "Configuration" at bounding box center [402, 209] width 81 height 17
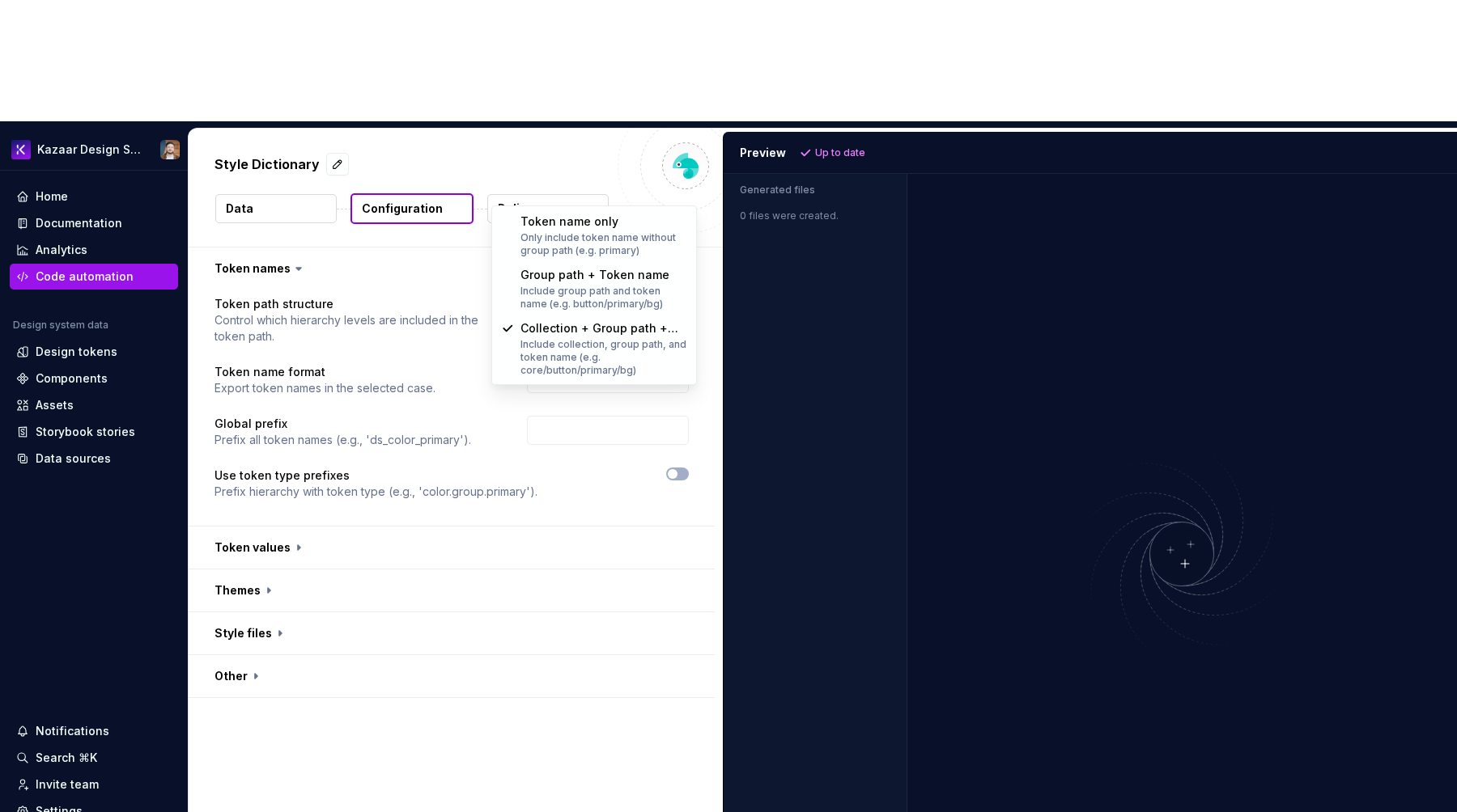
click at [660, 180] on html "**********" at bounding box center [728, 406] width 1457 height 812
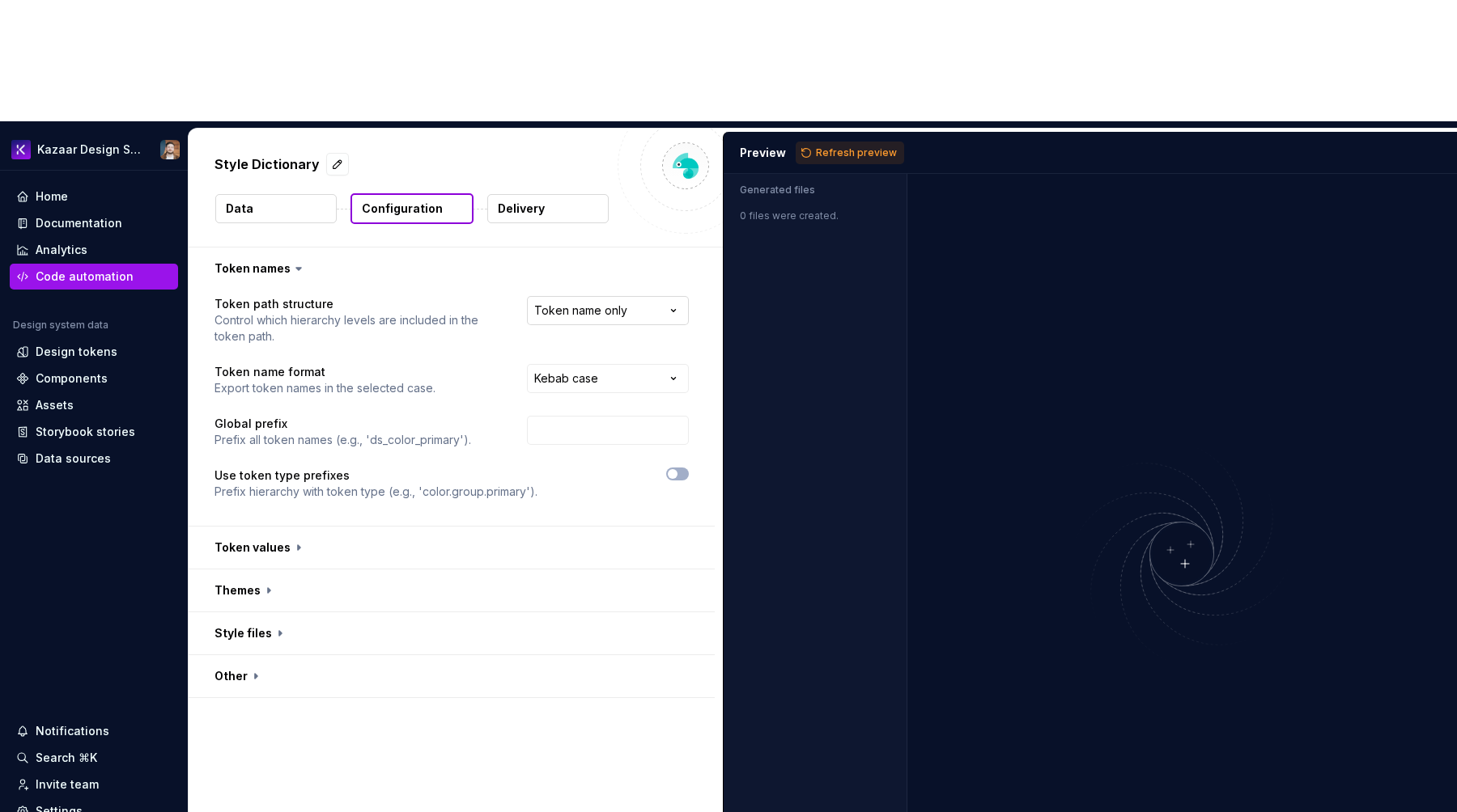
click at [589, 188] on html "**********" at bounding box center [728, 406] width 1457 height 812
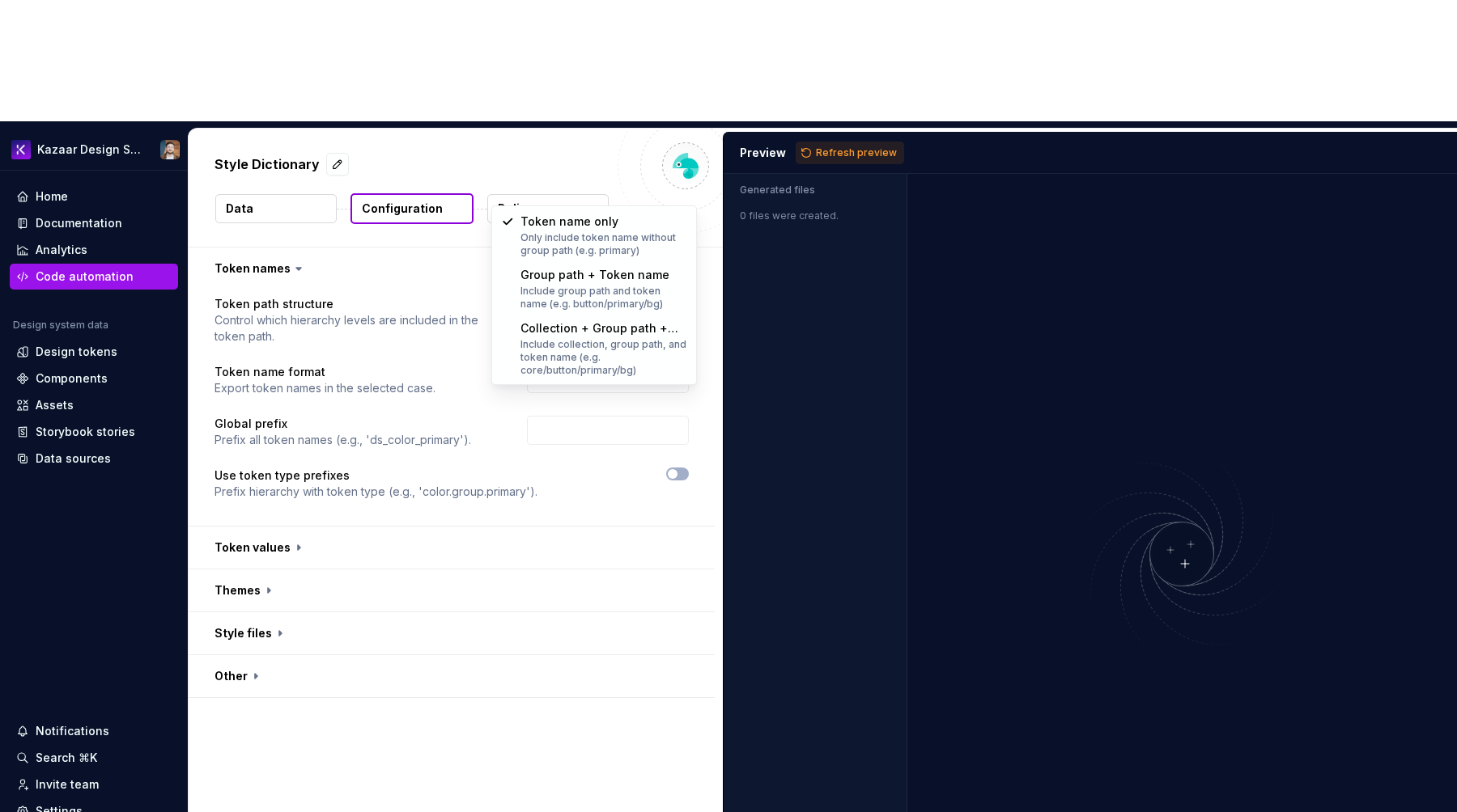
select select "**********"
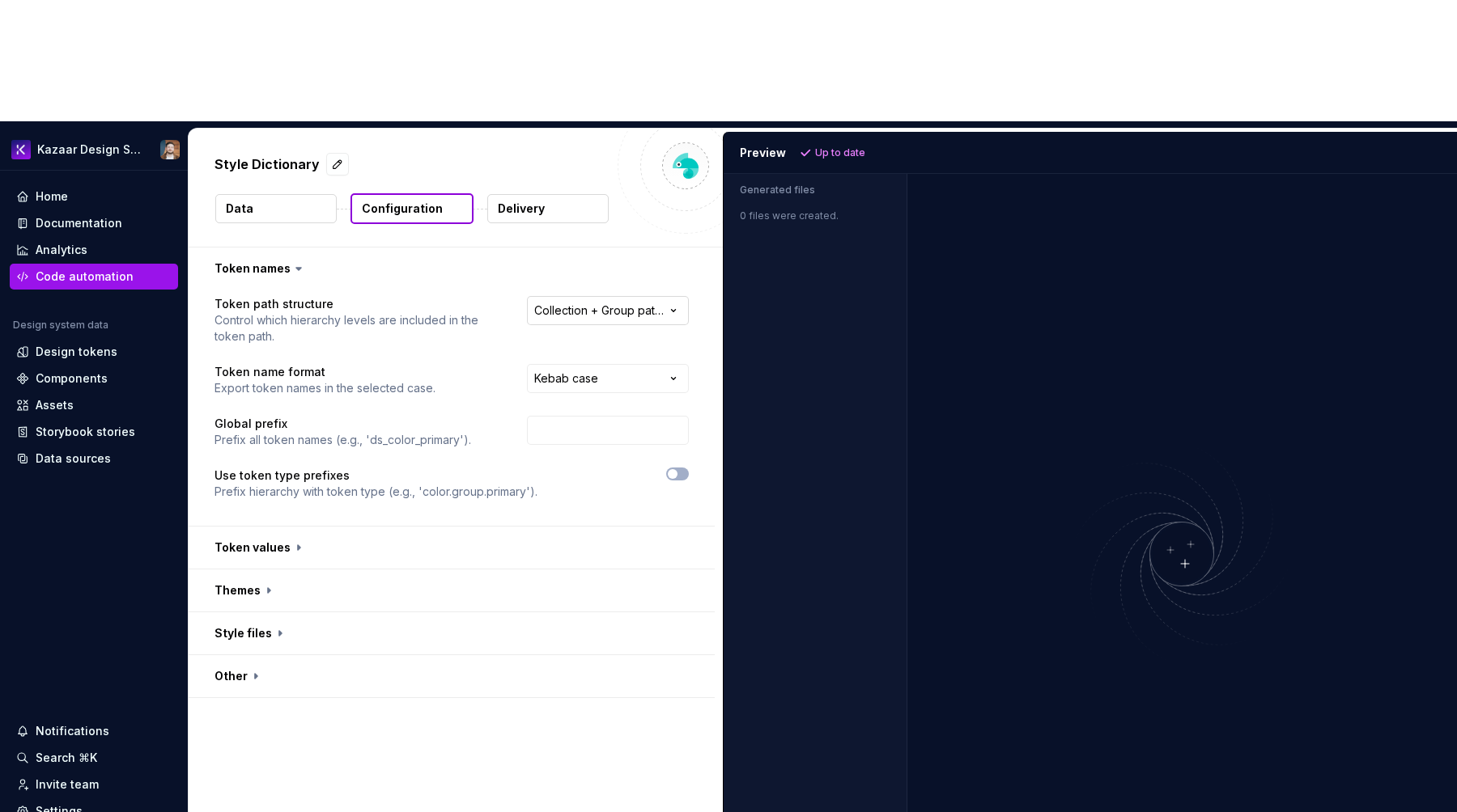
click at [623, 184] on html "**********" at bounding box center [728, 406] width 1457 height 812
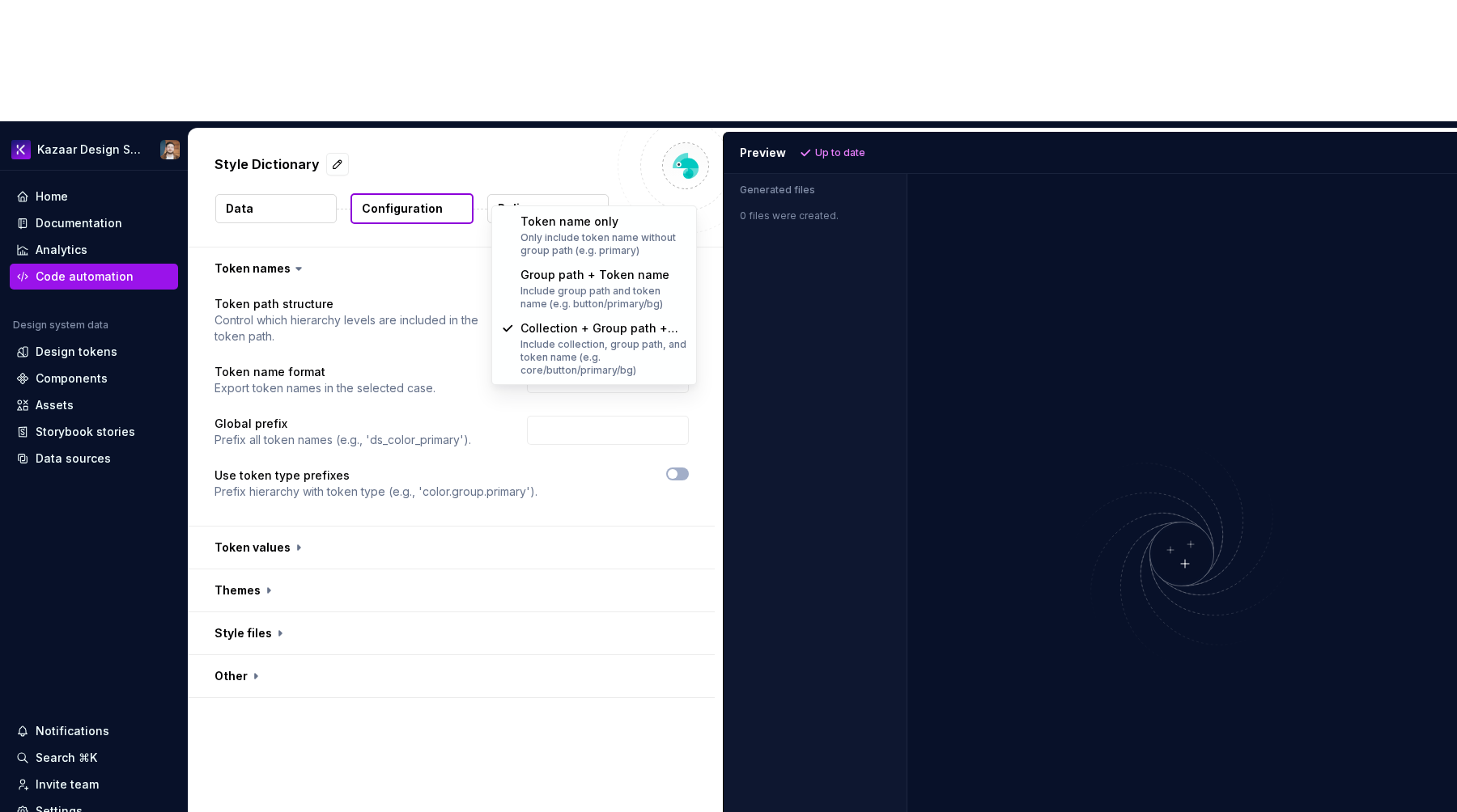
click at [455, 686] on html "**********" at bounding box center [728, 406] width 1457 height 812
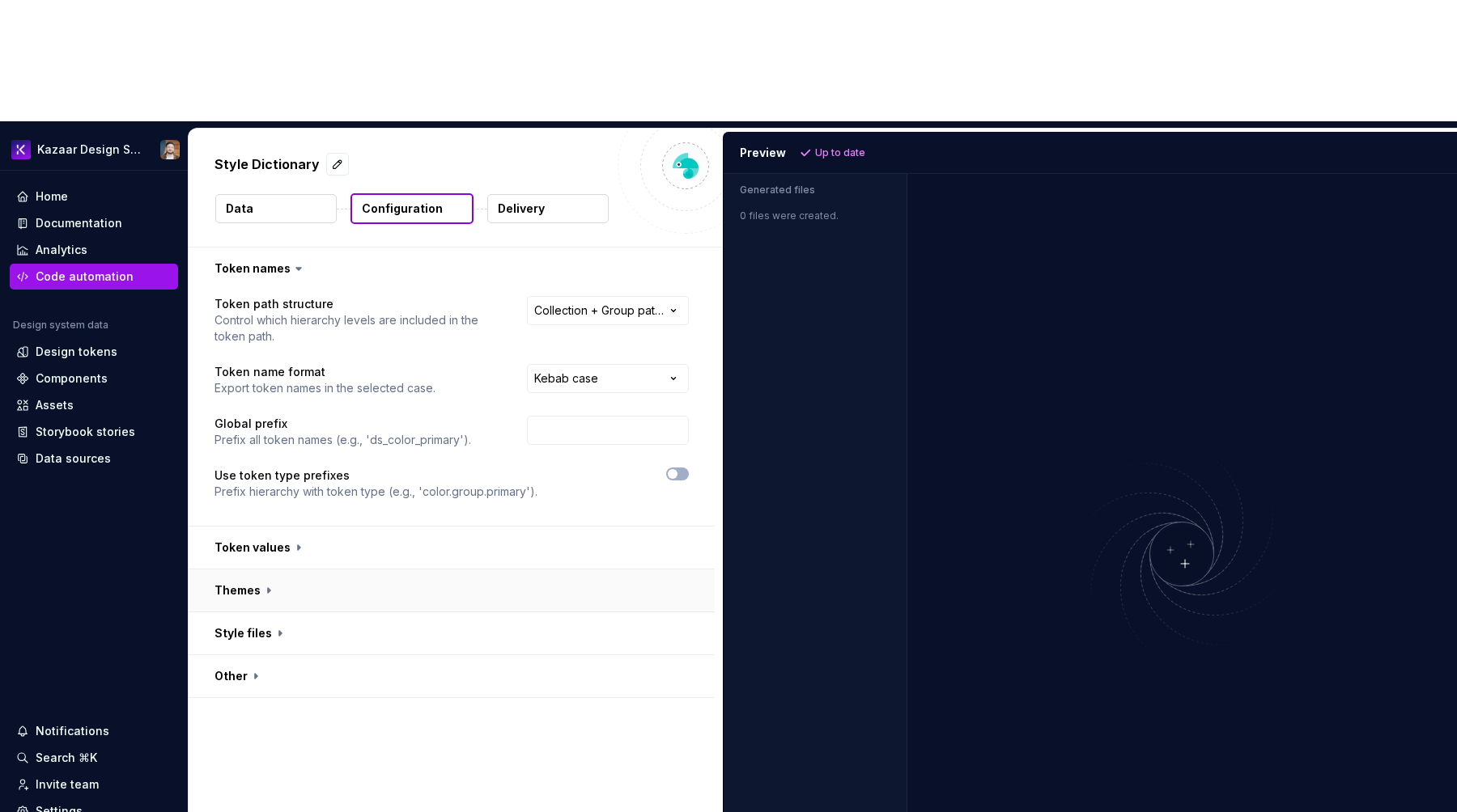
click at [274, 570] on button "button" at bounding box center [451, 591] width 526 height 42
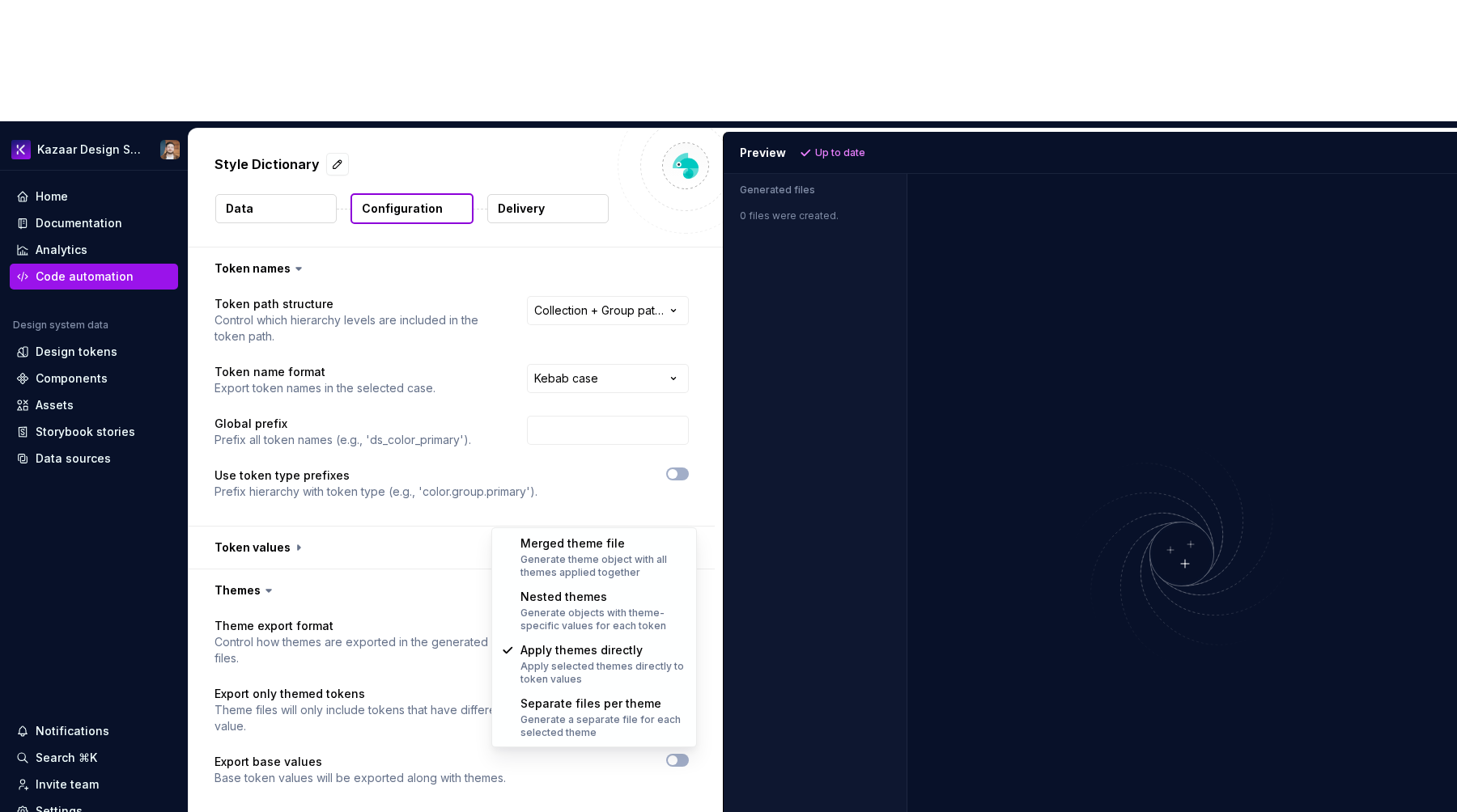
click at [601, 512] on html "**********" at bounding box center [728, 406] width 1457 height 812
select select "**********"
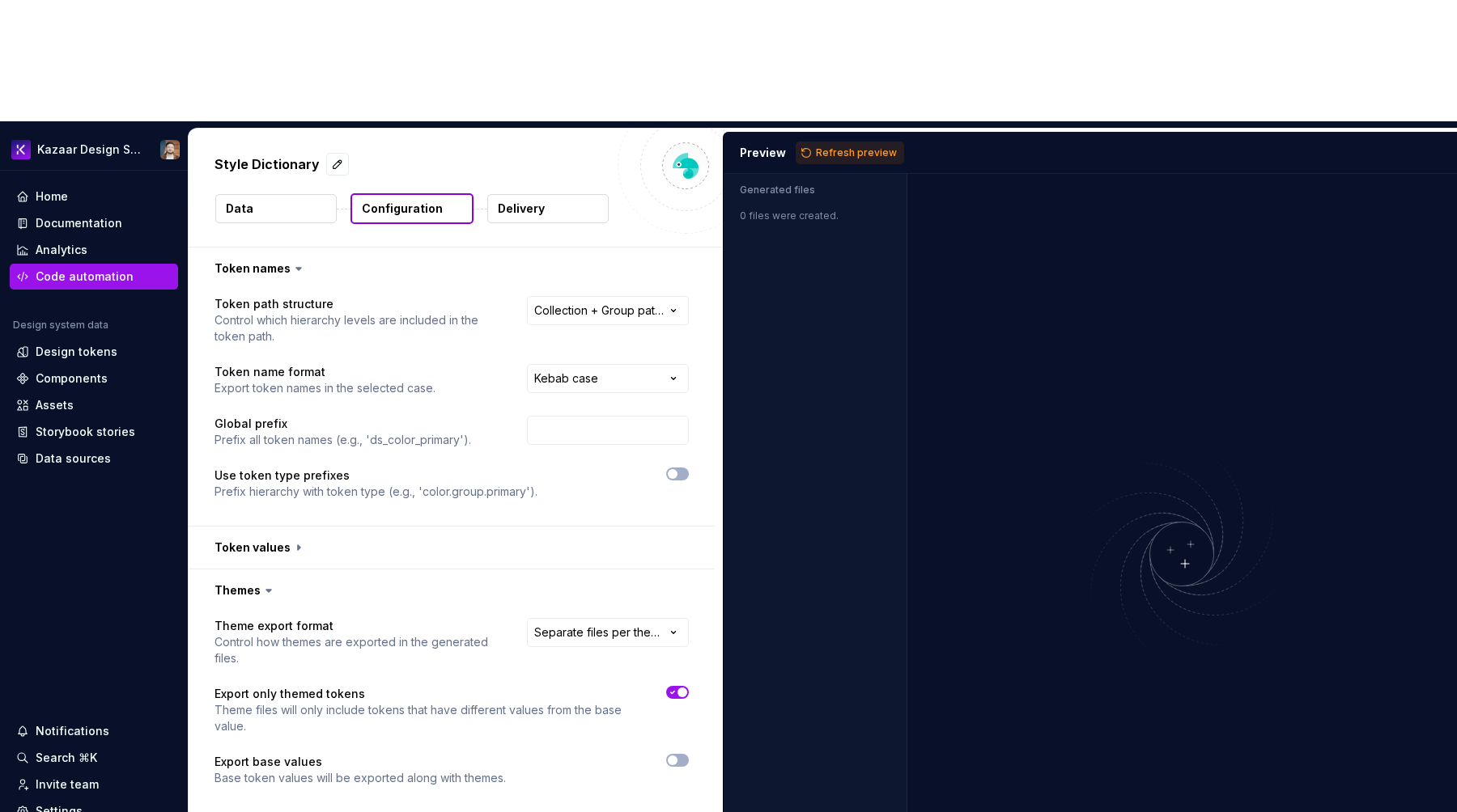
scroll to position [34, 0]
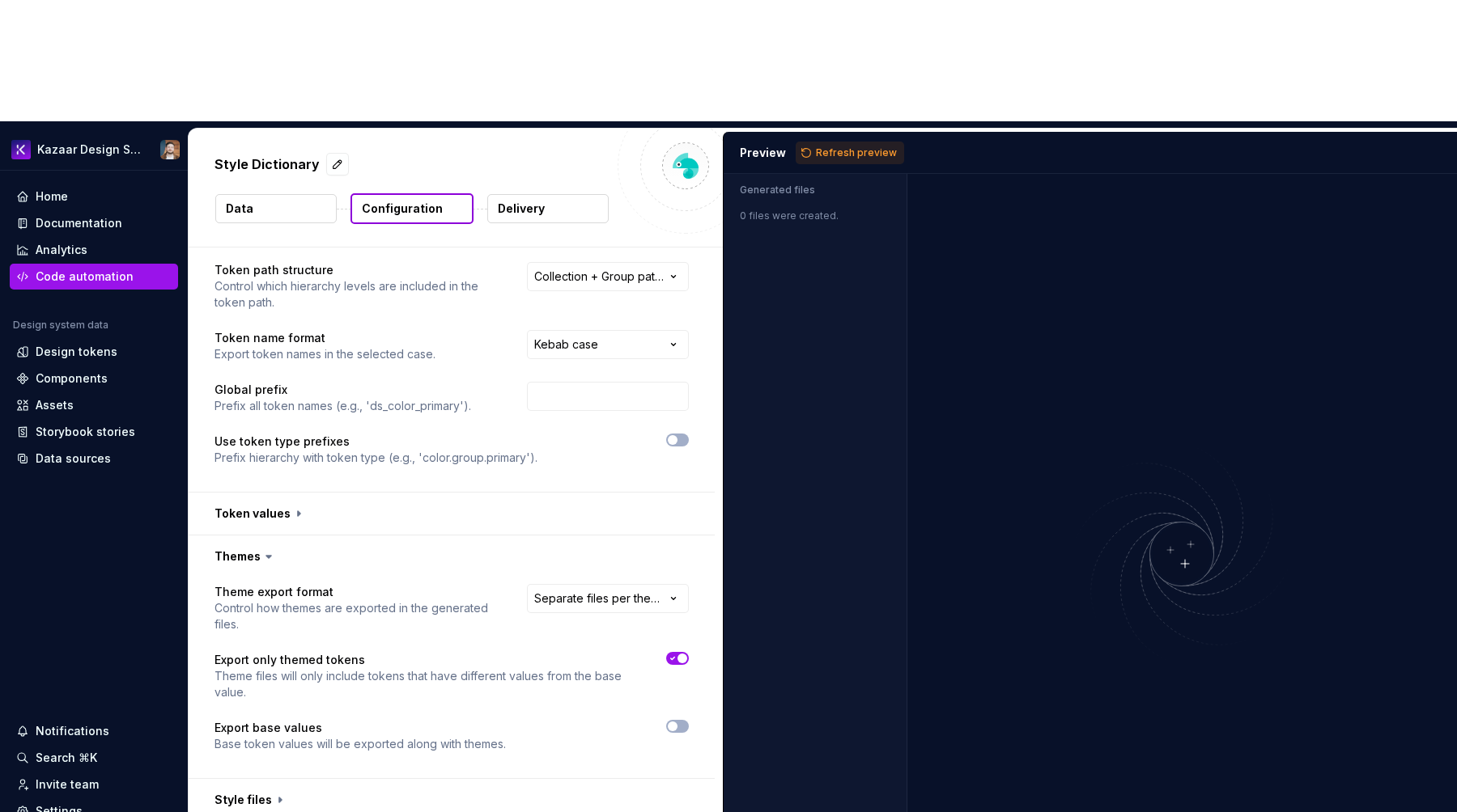
click at [679, 654] on icon "button" at bounding box center [673, 659] width 13 height 10
click at [677, 654] on span "button" at bounding box center [673, 659] width 10 height 10
click at [283, 779] on button "button" at bounding box center [451, 800] width 526 height 42
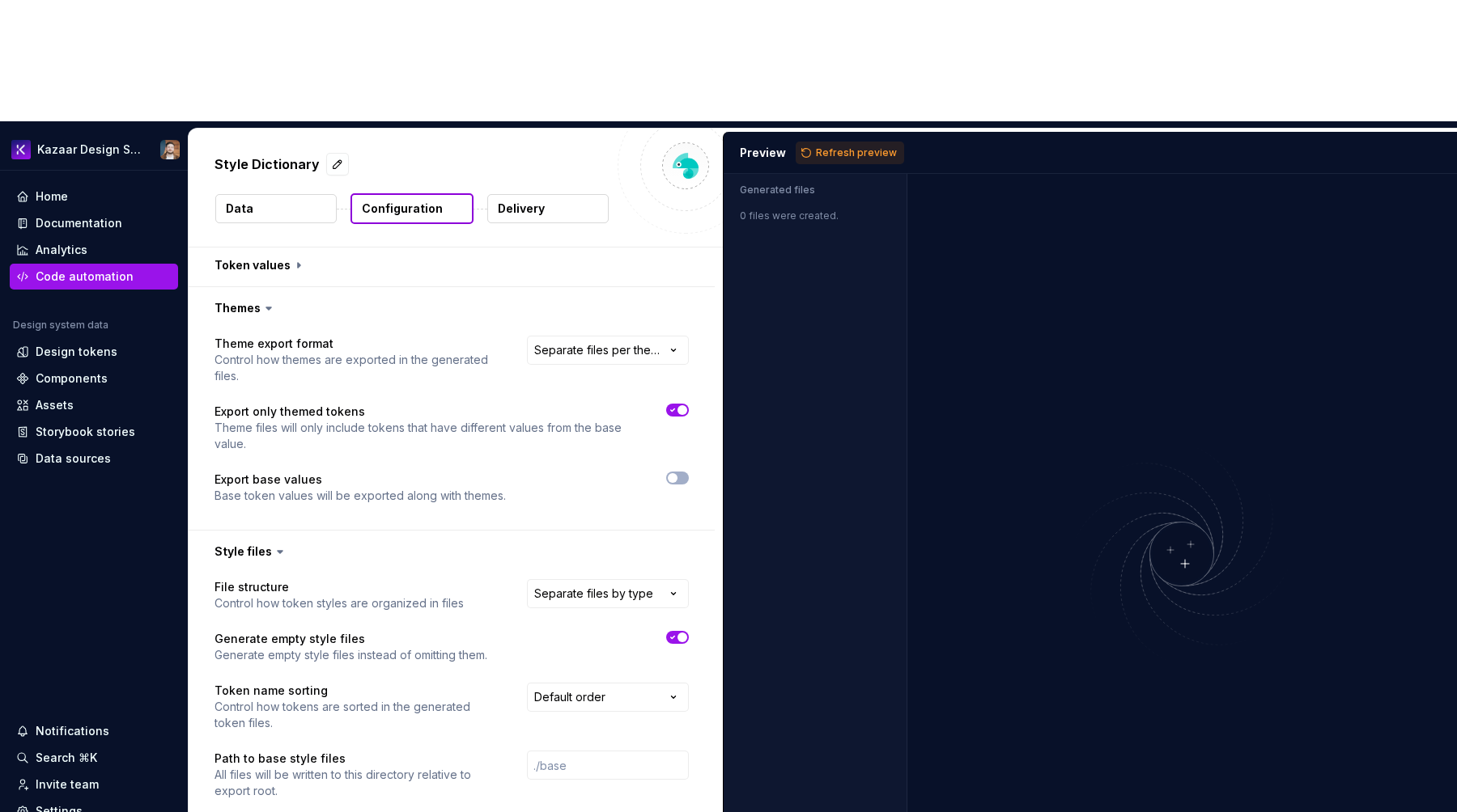
scroll to position [338, 0]
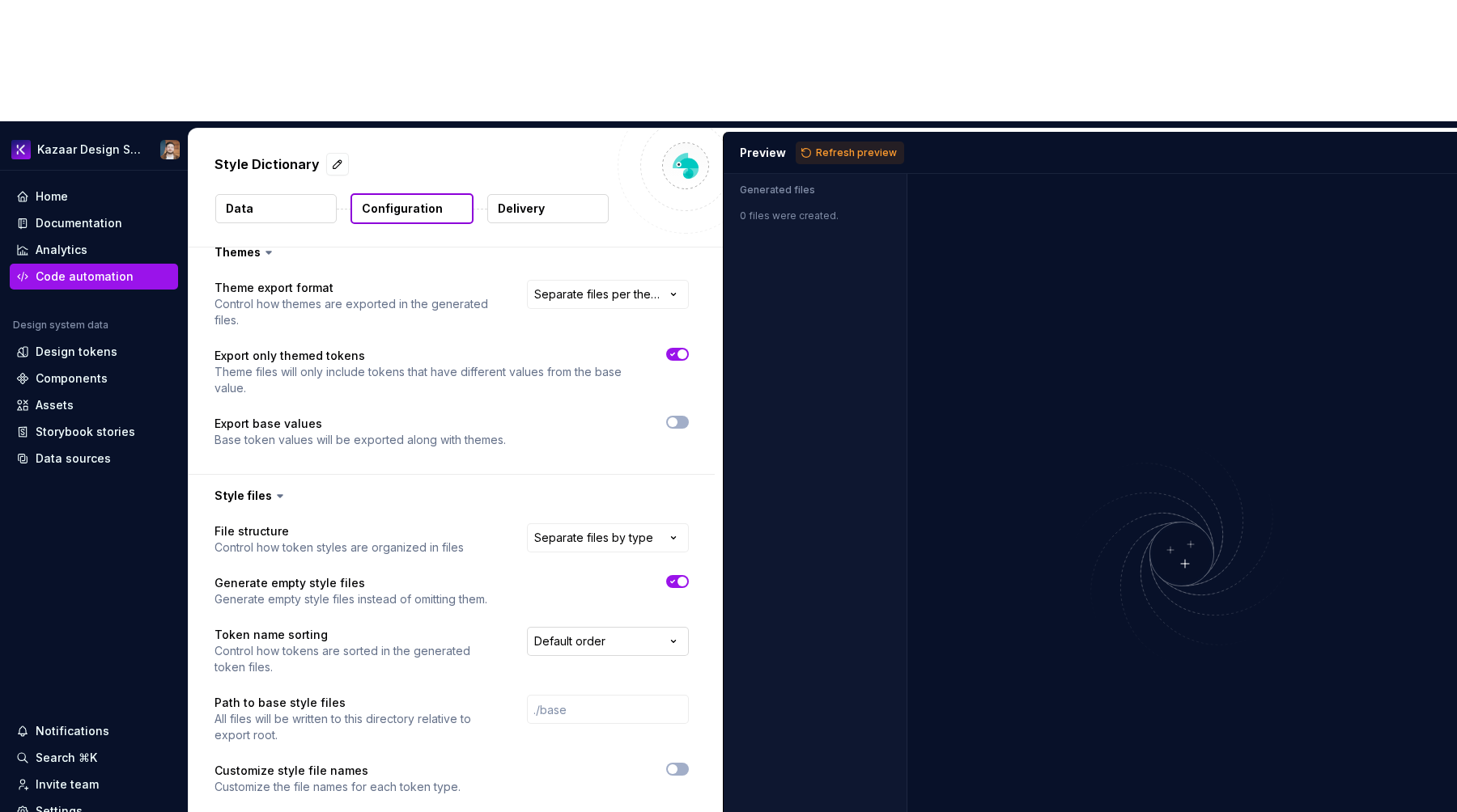
click at [571, 507] on html "**********" at bounding box center [728, 406] width 1457 height 812
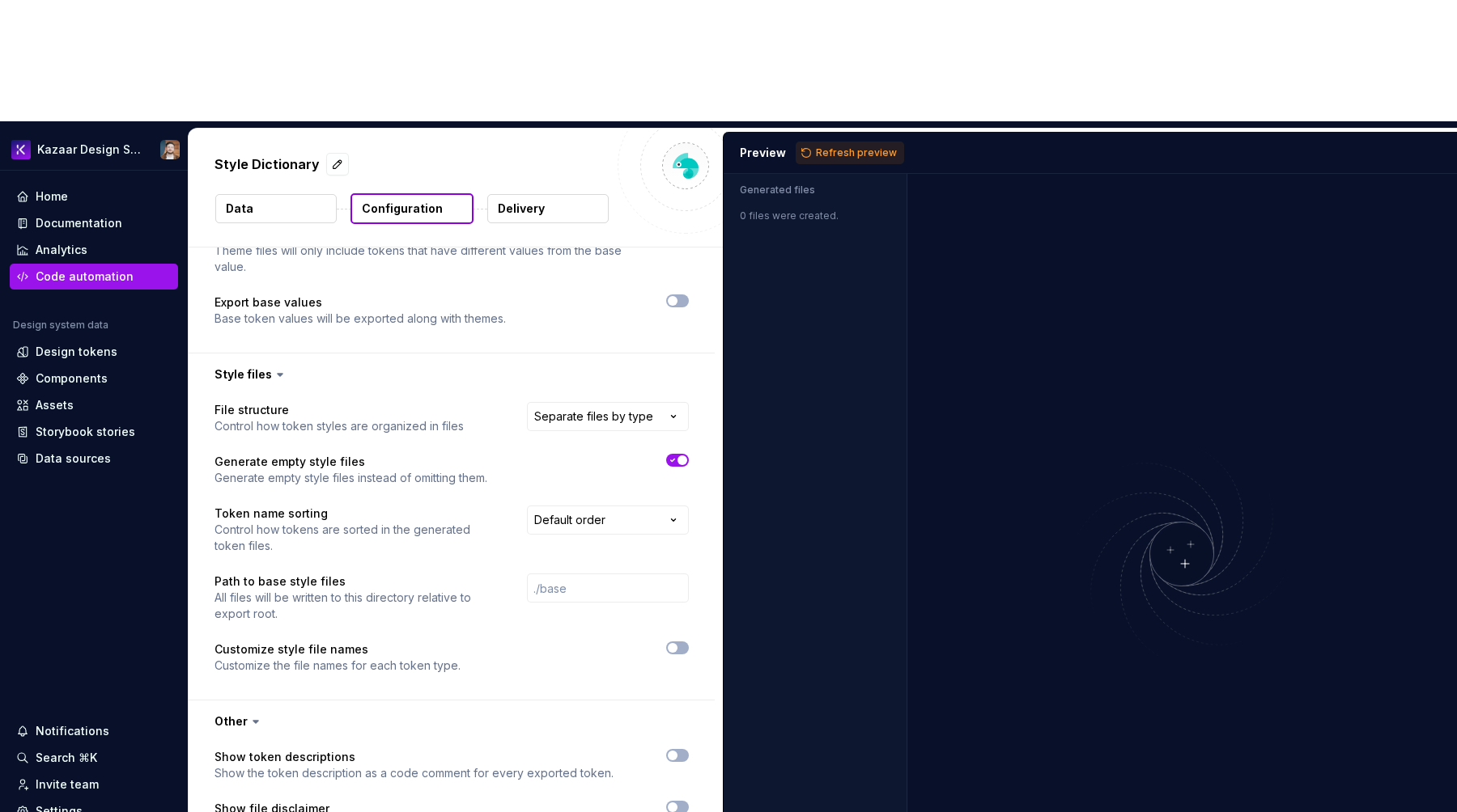
scroll to position [457, 0]
click at [236, 194] on button "Data" at bounding box center [275, 208] width 121 height 29
click at [246, 201] on p "Data" at bounding box center [239, 209] width 27 height 17
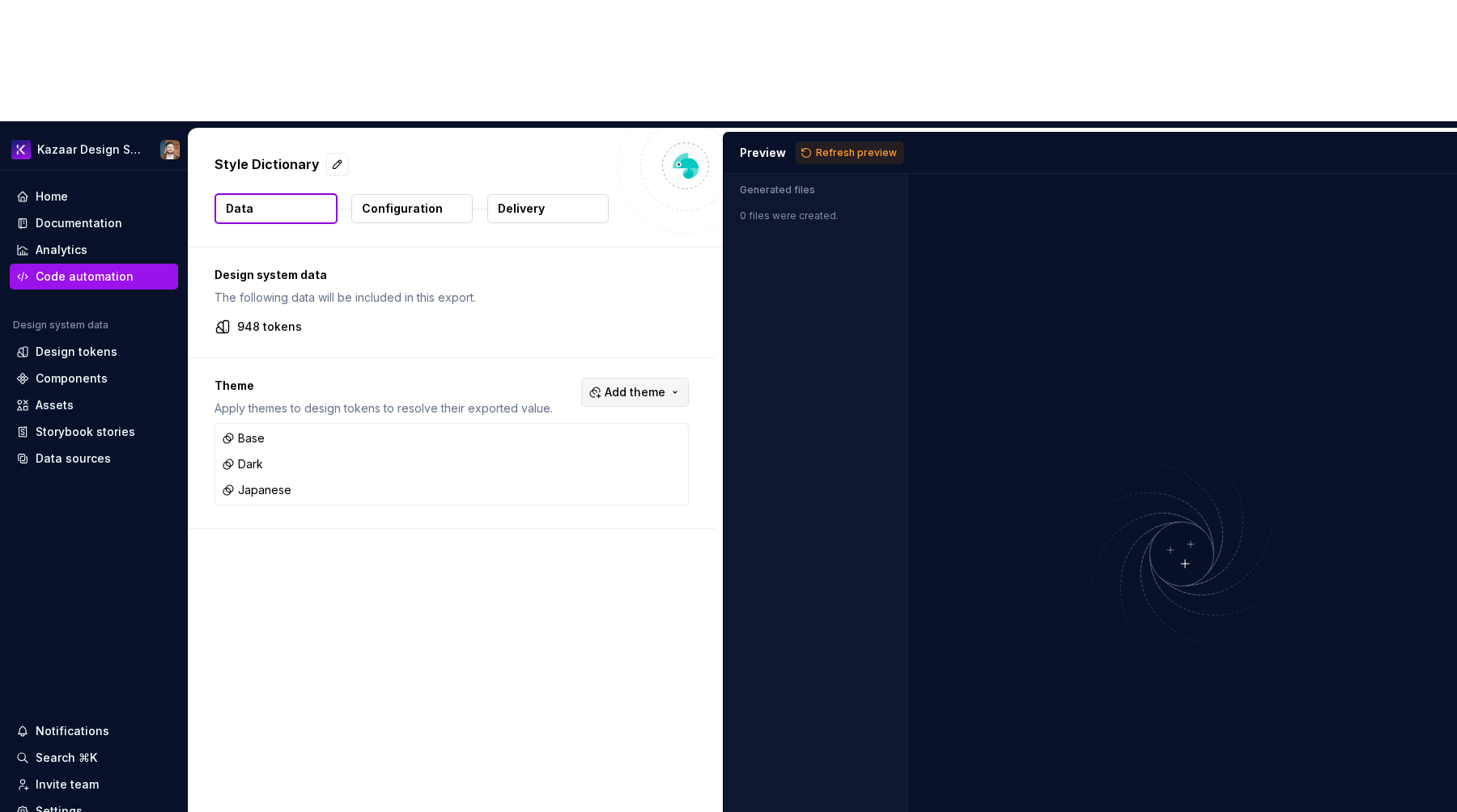
click at [606, 378] on button "Add theme" at bounding box center [635, 392] width 108 height 29
click at [606, 268] on html "Kazaar Design System Home Documentation Analytics Code automation Design system…" at bounding box center [728, 406] width 1457 height 812
click at [417, 194] on button "Configuration" at bounding box center [412, 208] width 121 height 29
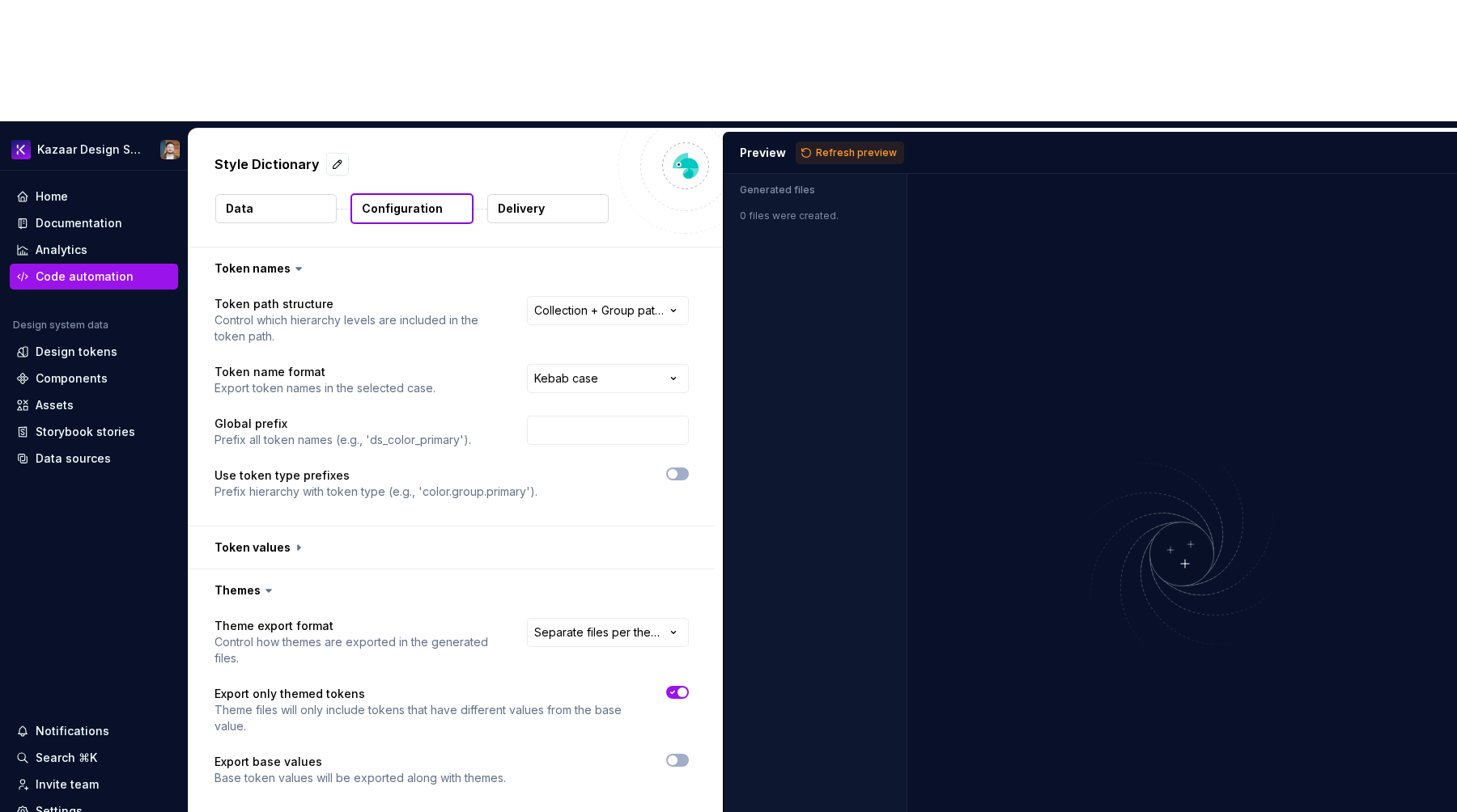
click at [529, 201] on p "Delivery" at bounding box center [521, 209] width 47 height 17
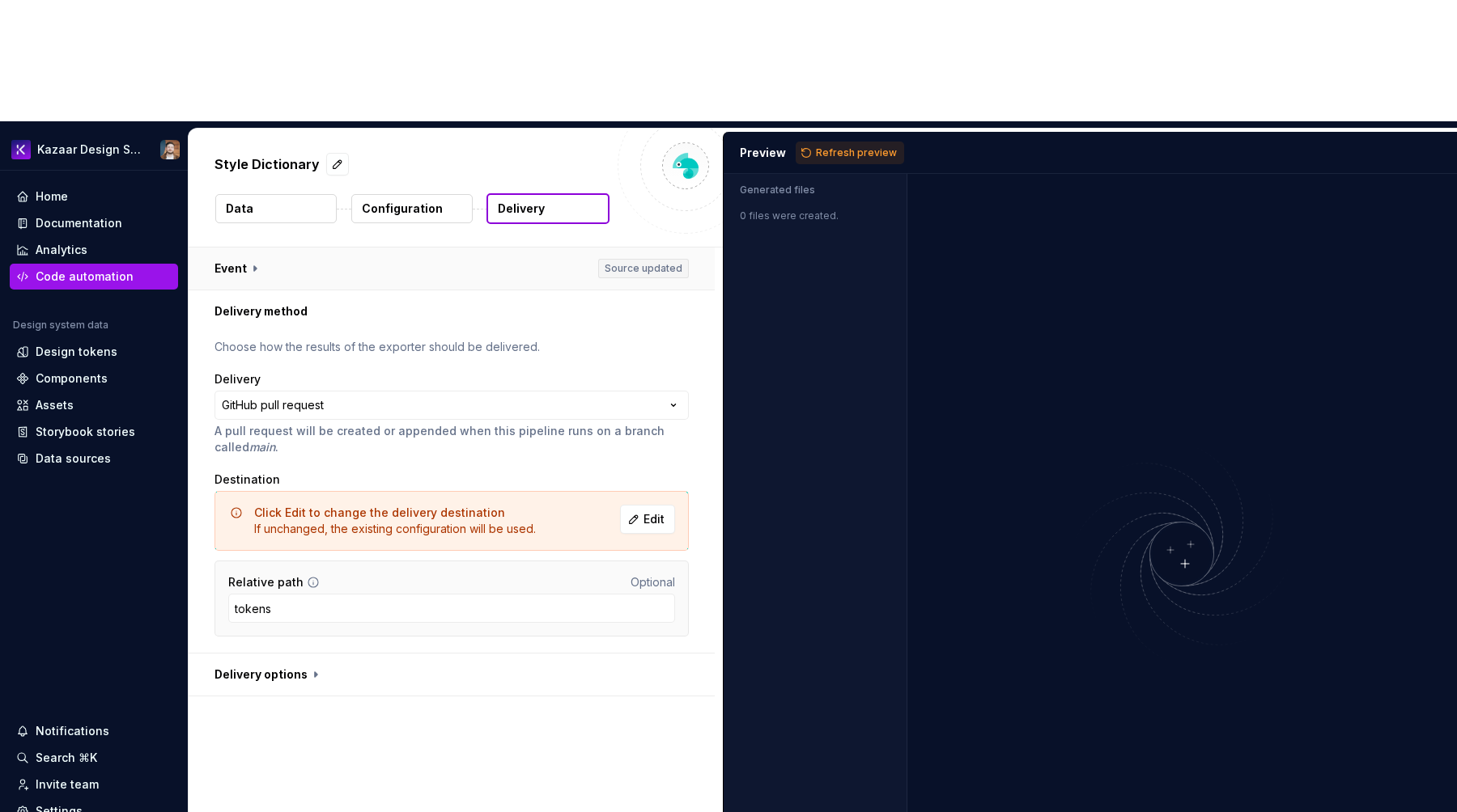
click at [247, 247] on button "button" at bounding box center [451, 268] width 526 height 42
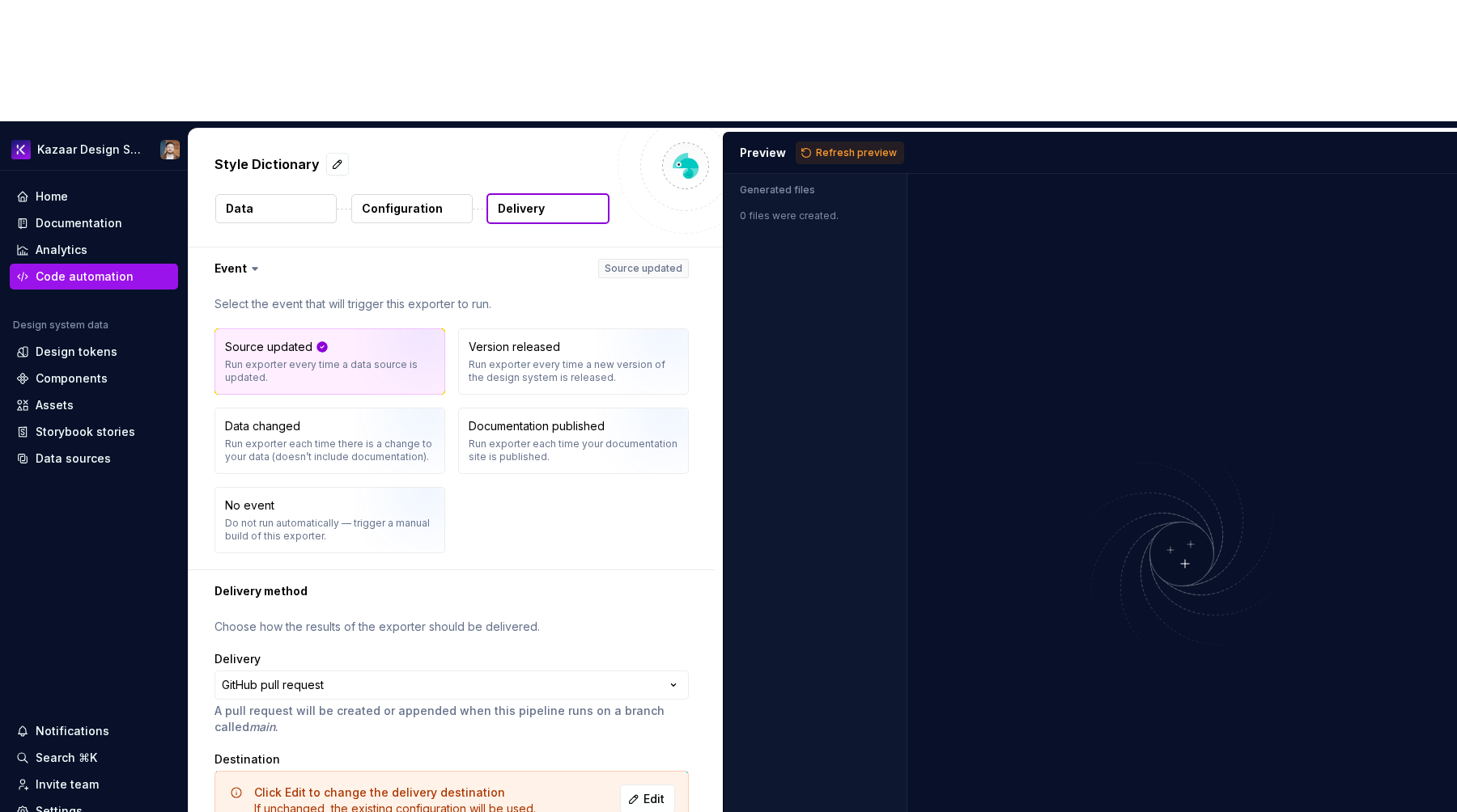
scroll to position [112, 0]
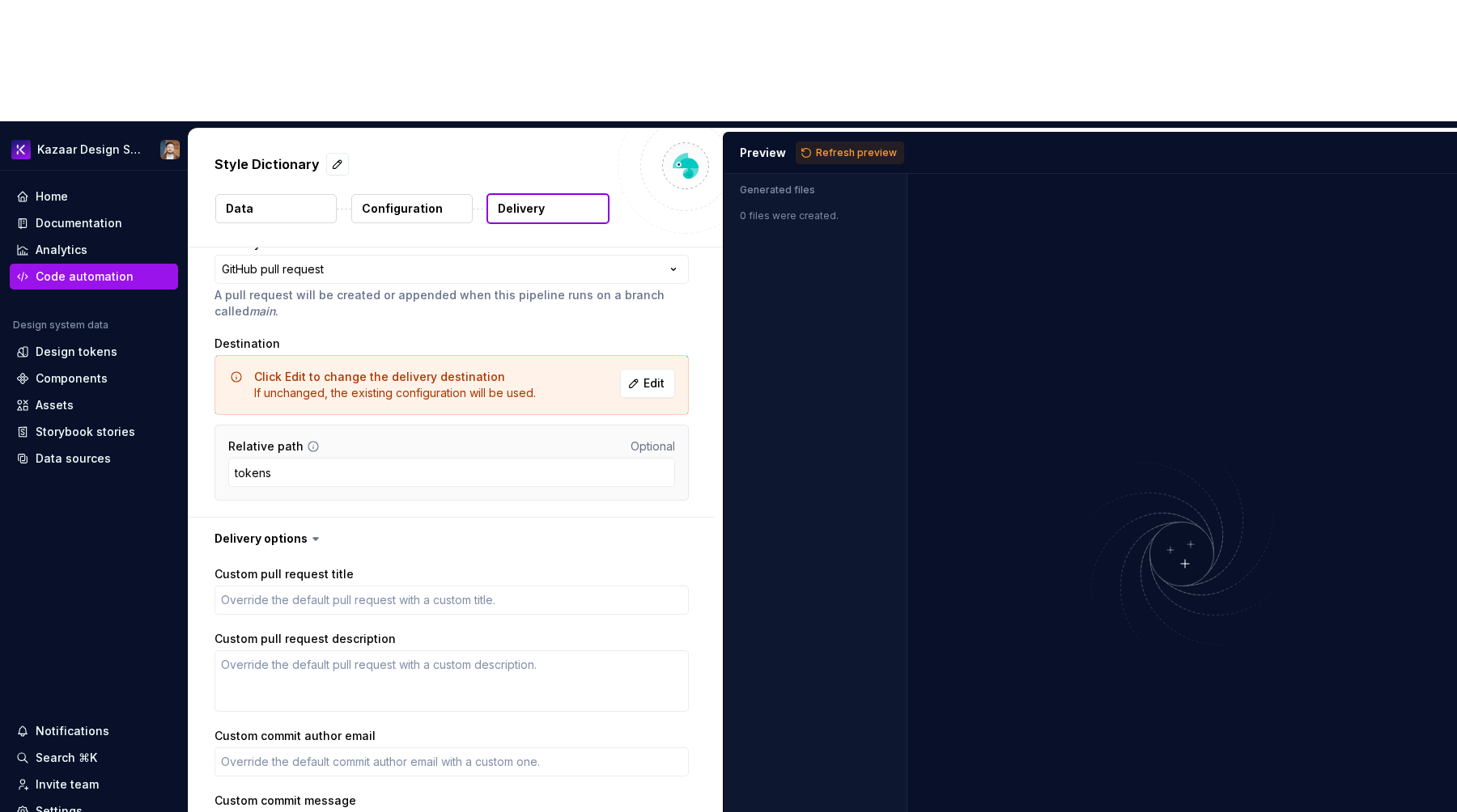
scroll to position [494, 0]
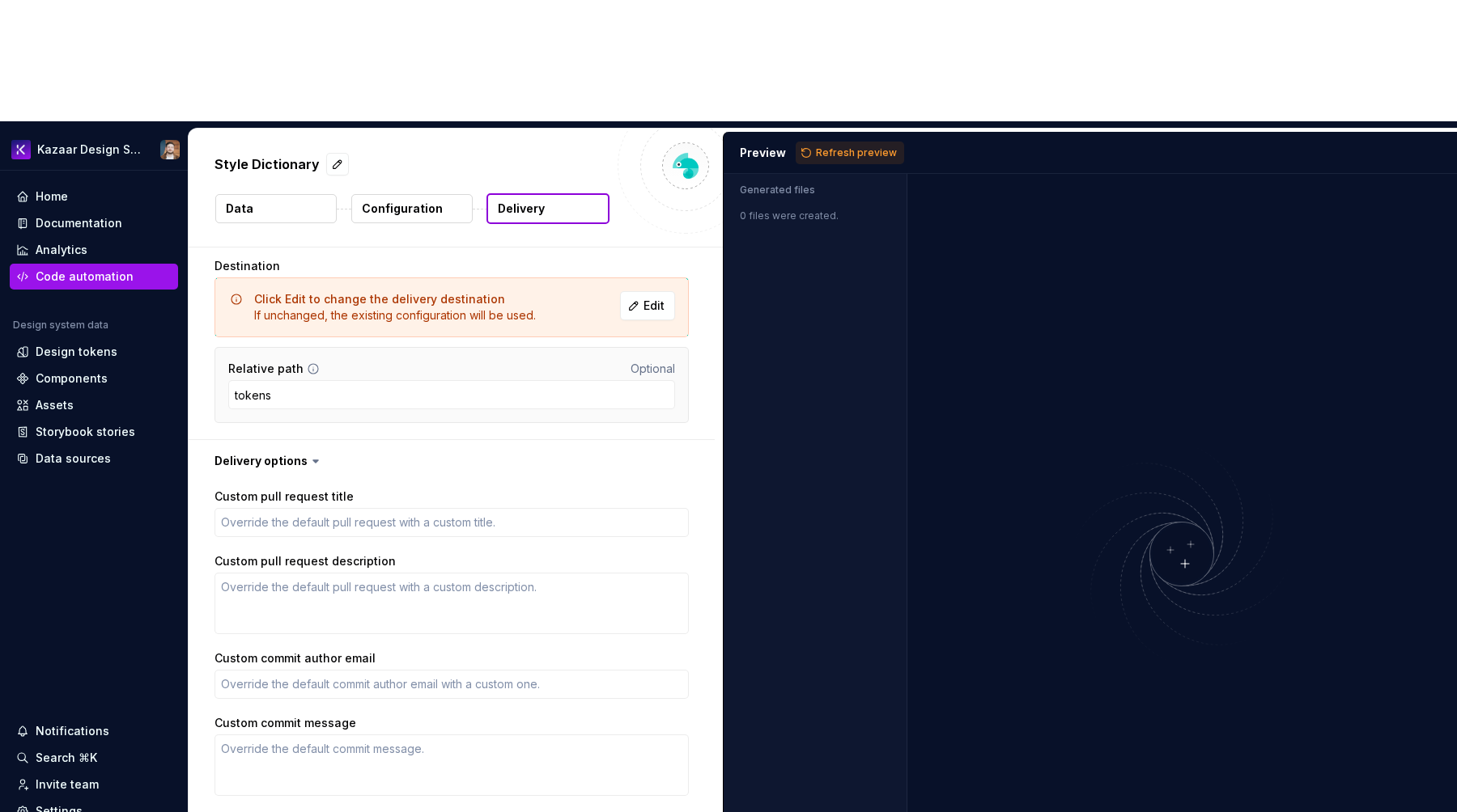
type textarea "*"
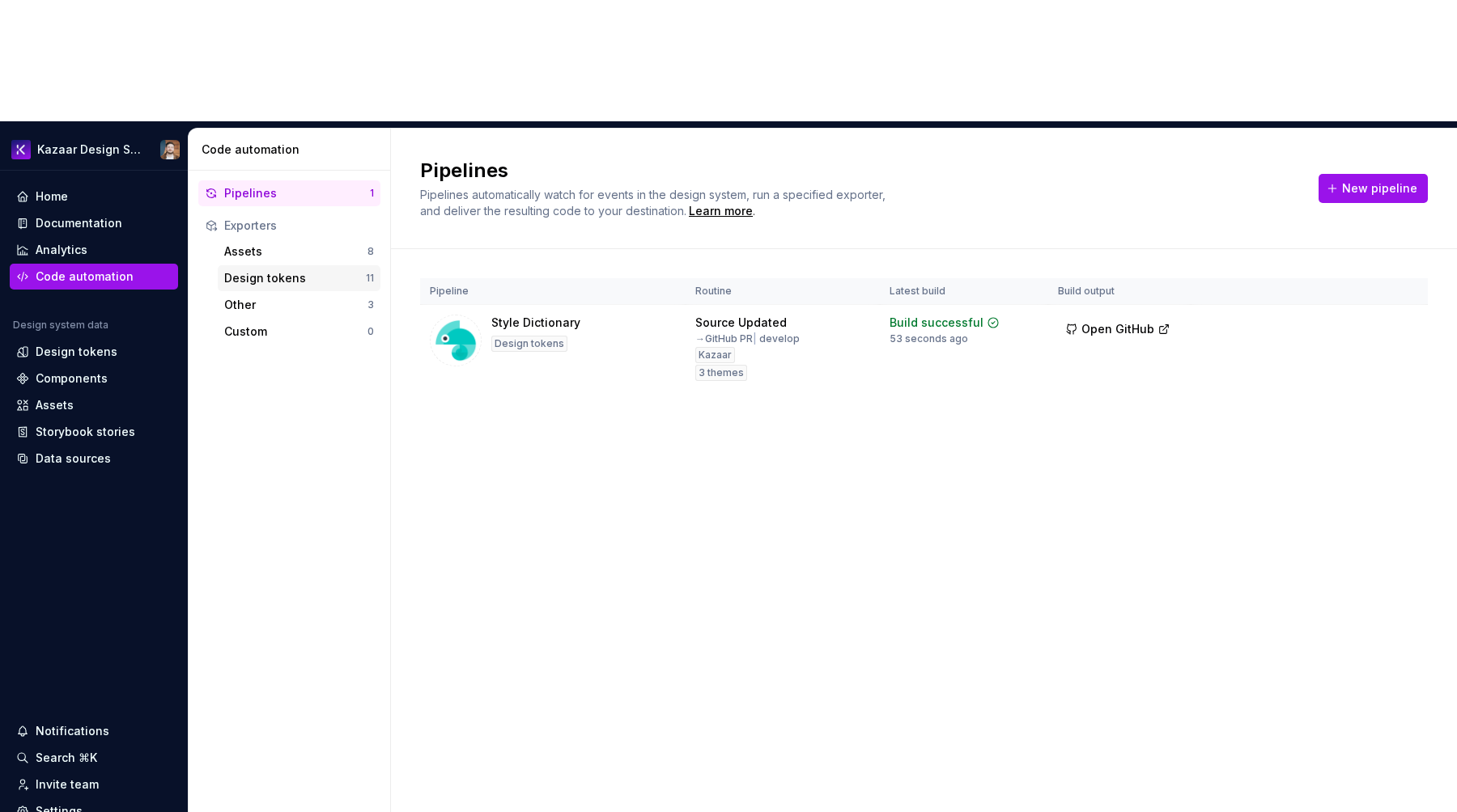
click at [282, 270] on div "Design tokens" at bounding box center [295, 279] width 142 height 17
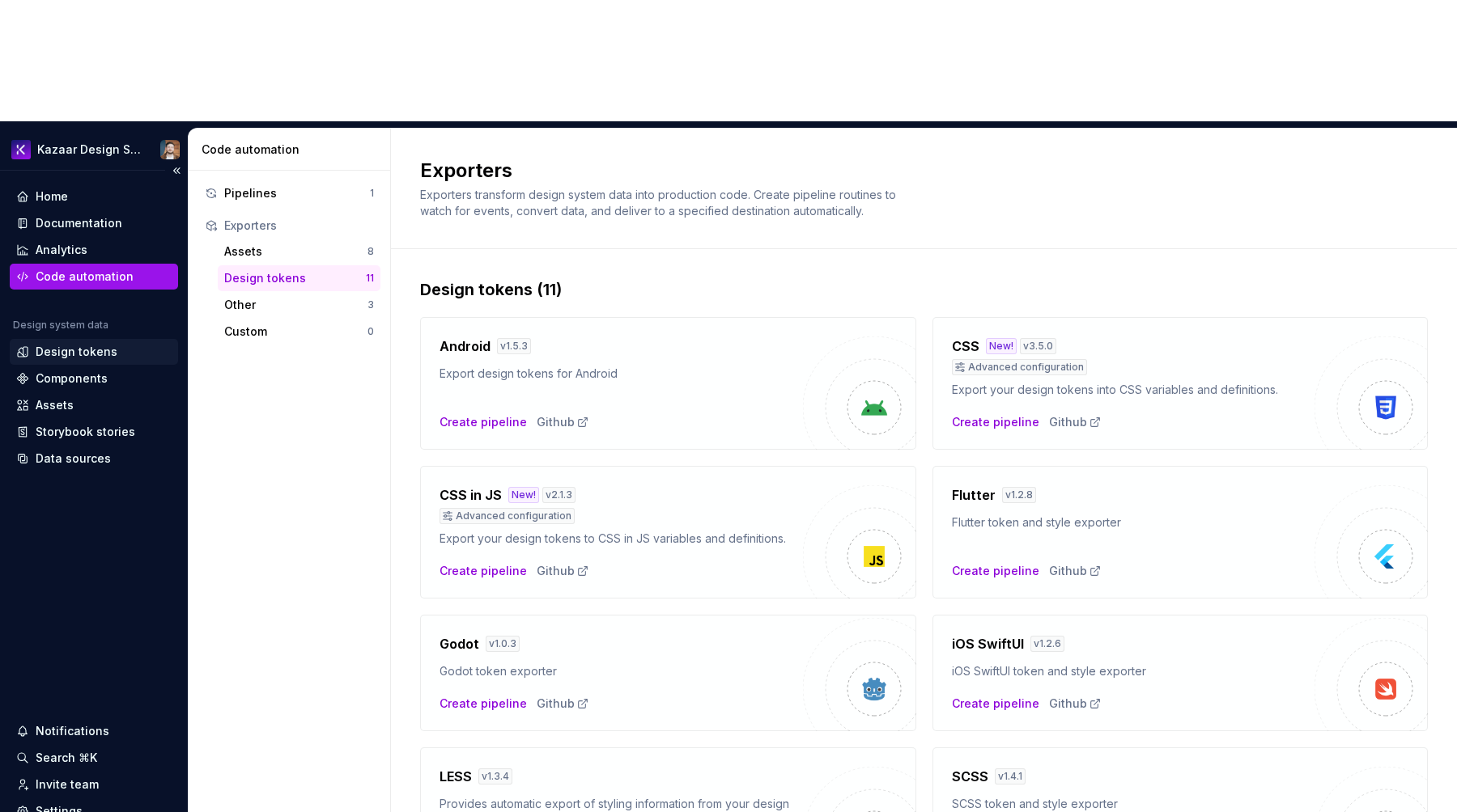
click at [83, 344] on div "Design tokens" at bounding box center [76, 353] width 82 height 17
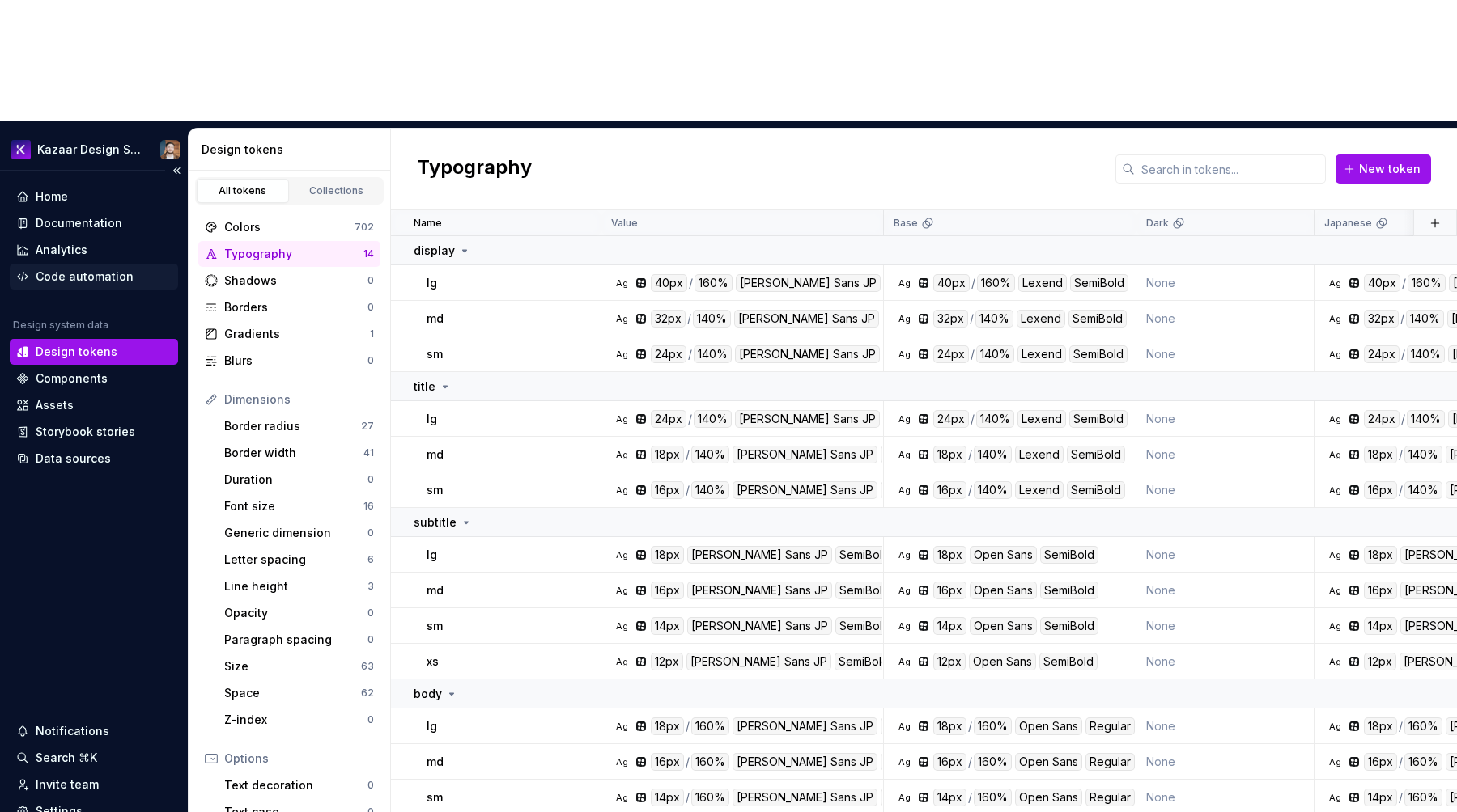
click at [110, 269] on div "Code automation" at bounding box center [85, 277] width 98 height 17
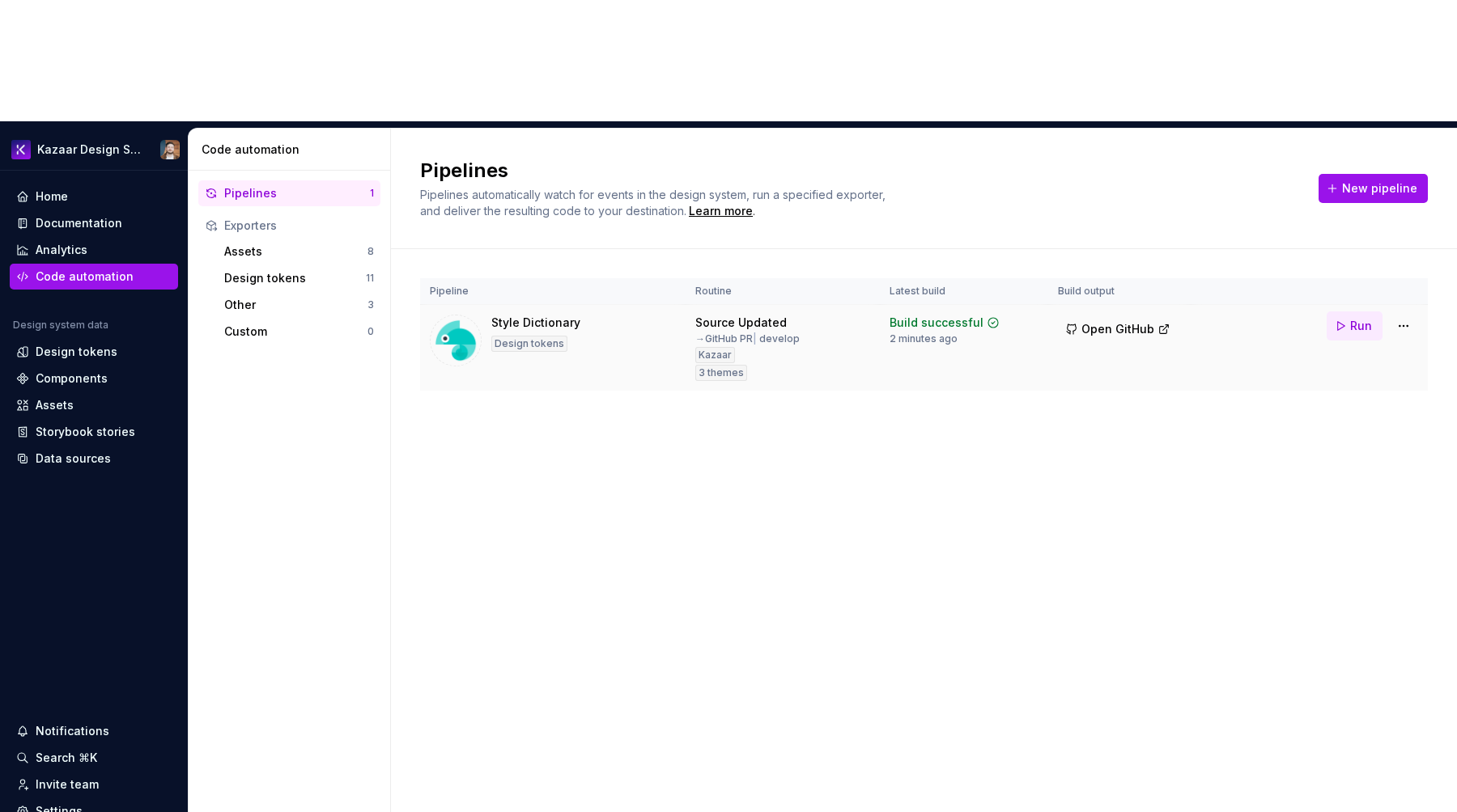
click at [1351, 318] on span "Run" at bounding box center [1361, 326] width 22 height 17
click at [1410, 206] on html "Kazaar Design System Home Documentation Analytics Code automation Design system…" at bounding box center [728, 406] width 1457 height 812
click at [1074, 474] on html "Kazaar Design System Home Documentation Analytics Code automation Design system…" at bounding box center [728, 406] width 1457 height 812
click at [1430, 249] on div "Pipeline Routine Latest build Build output Style Dictionary Design tokens Sourc…" at bounding box center [923, 350] width 1066 height 203
click at [1406, 197] on html "Kazaar Design System Home Documentation Analytics Code automation Design system…" at bounding box center [728, 406] width 1457 height 812
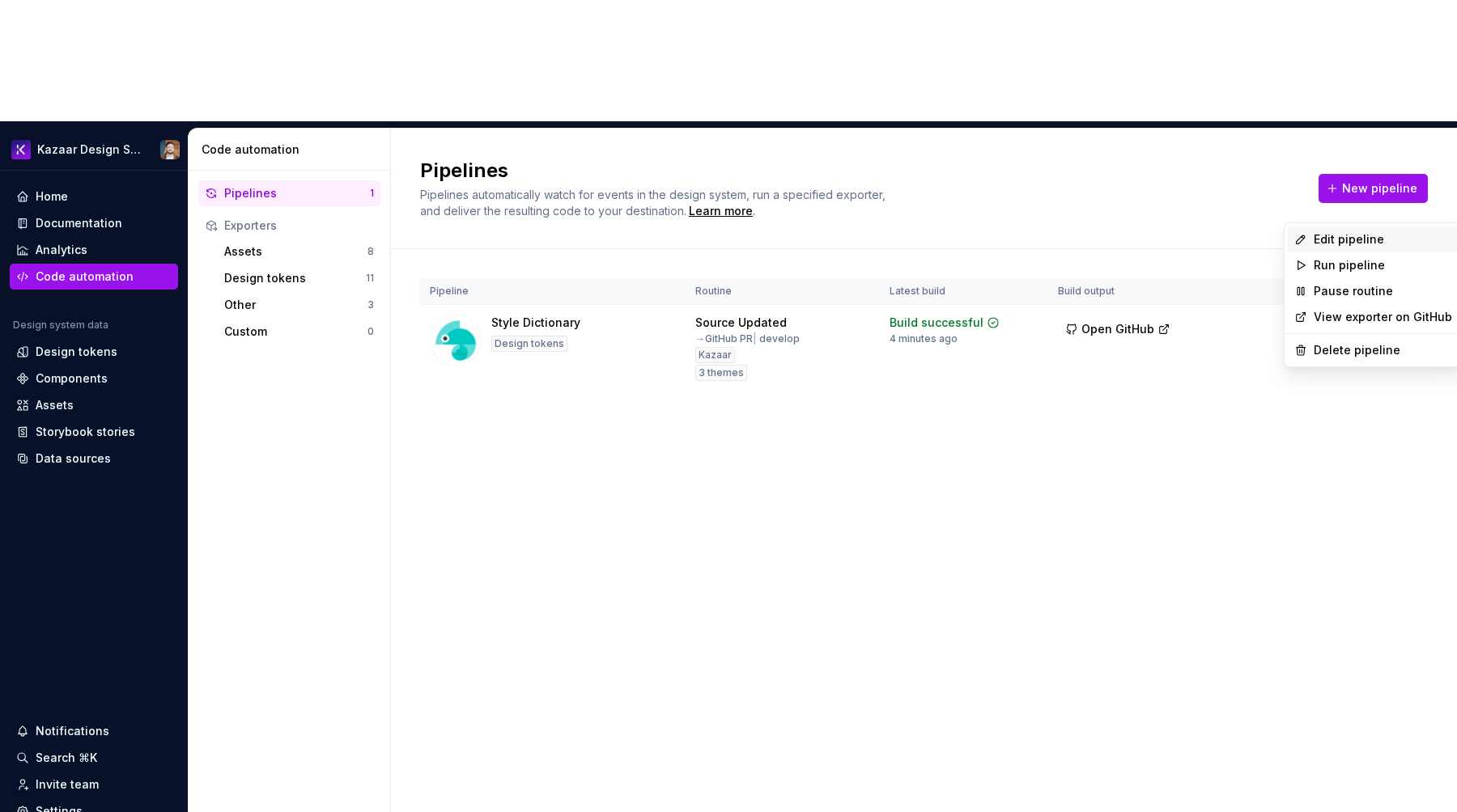
click at [1361, 228] on div "Edit pipeline" at bounding box center [1373, 239] width 171 height 26
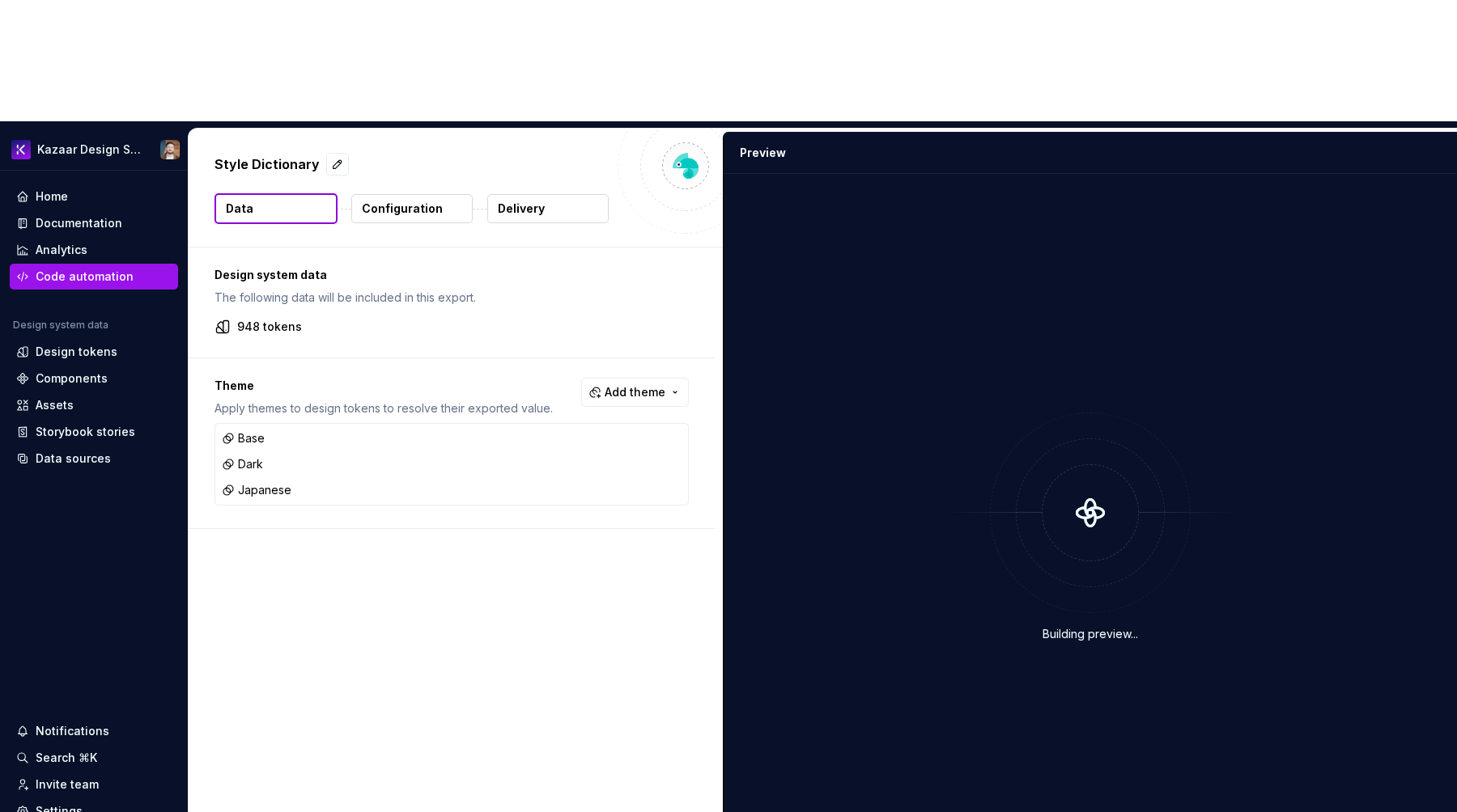
click at [425, 201] on p "Configuration" at bounding box center [402, 209] width 81 height 17
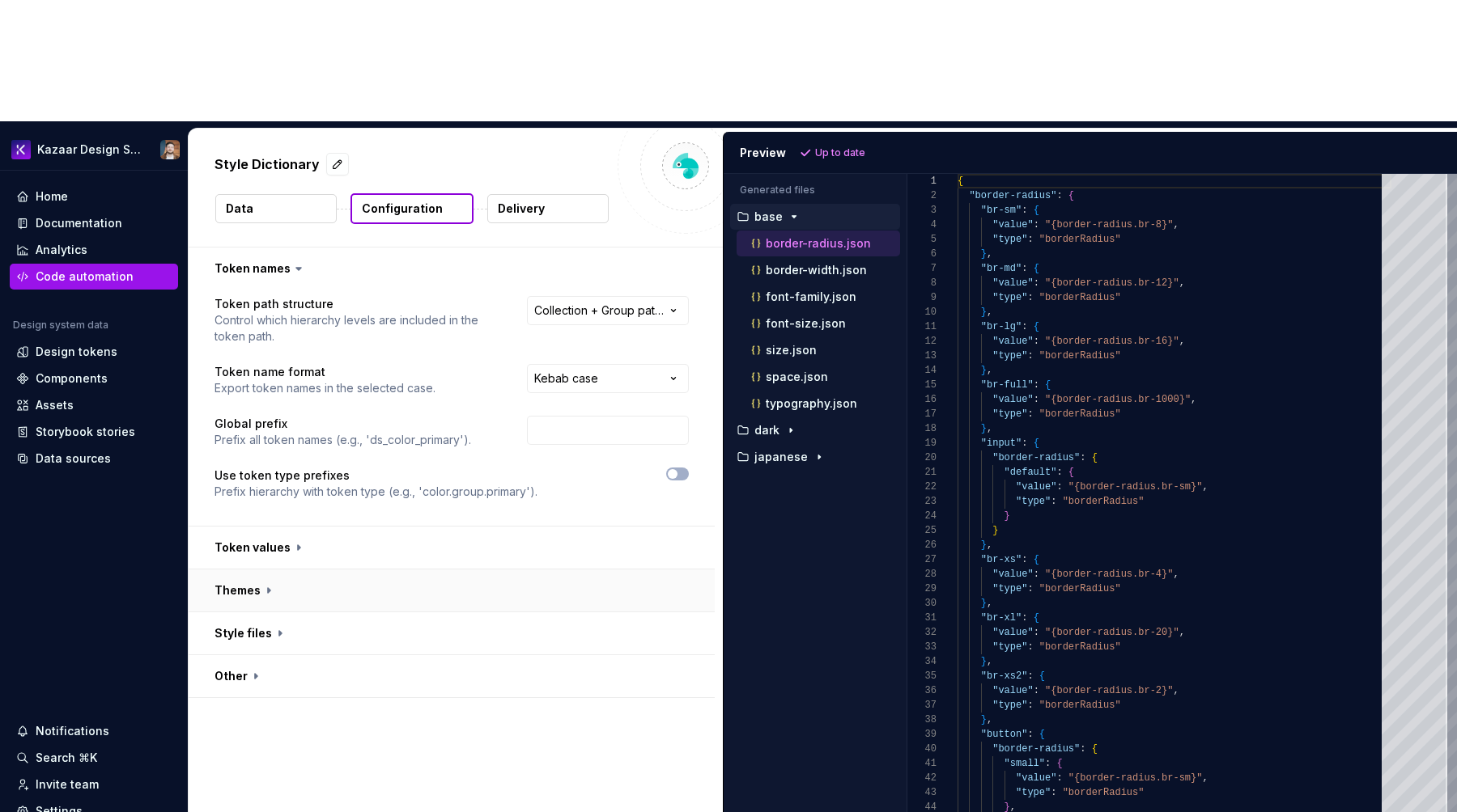
click at [268, 570] on button "button" at bounding box center [451, 591] width 526 height 42
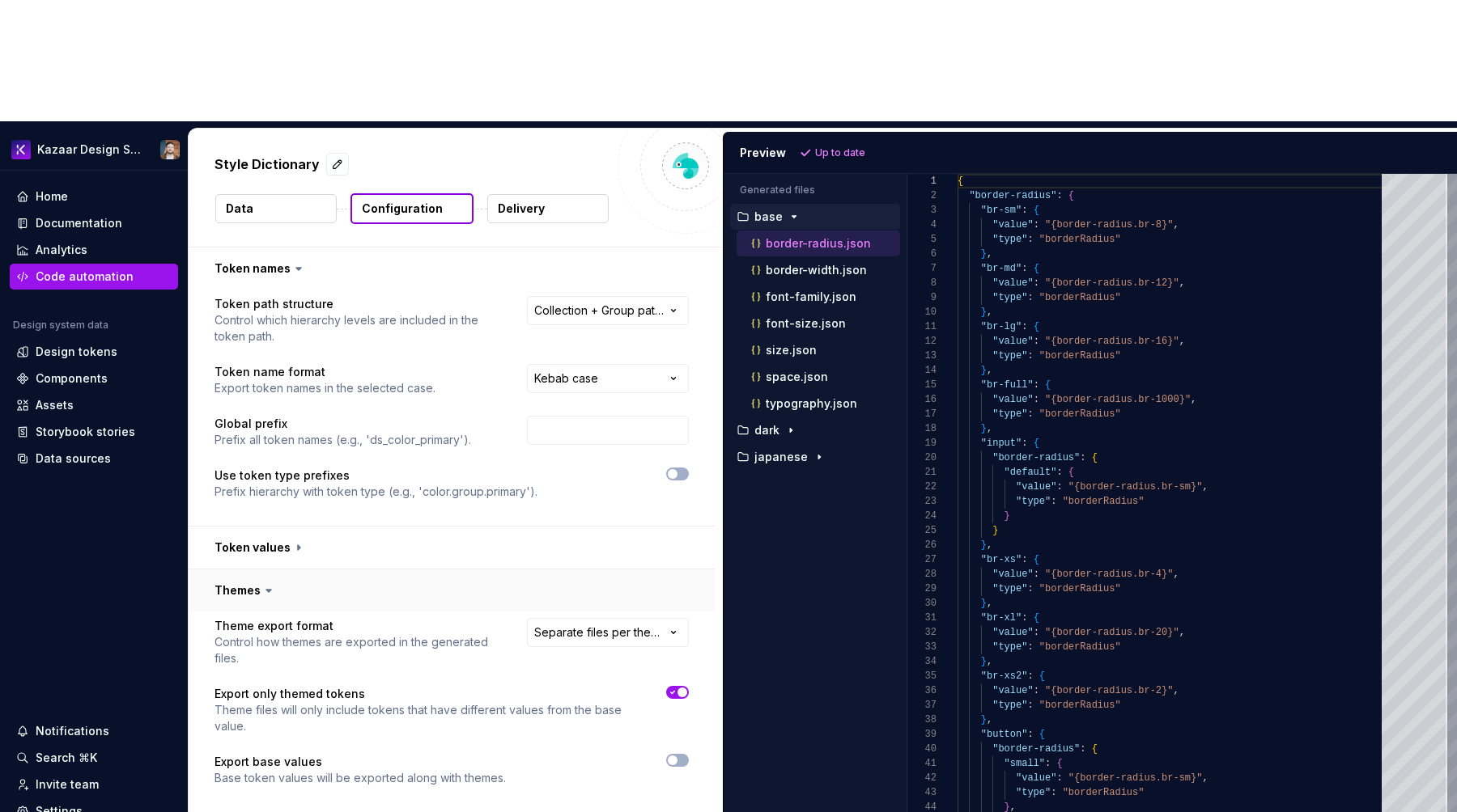
scroll to position [34, 0]
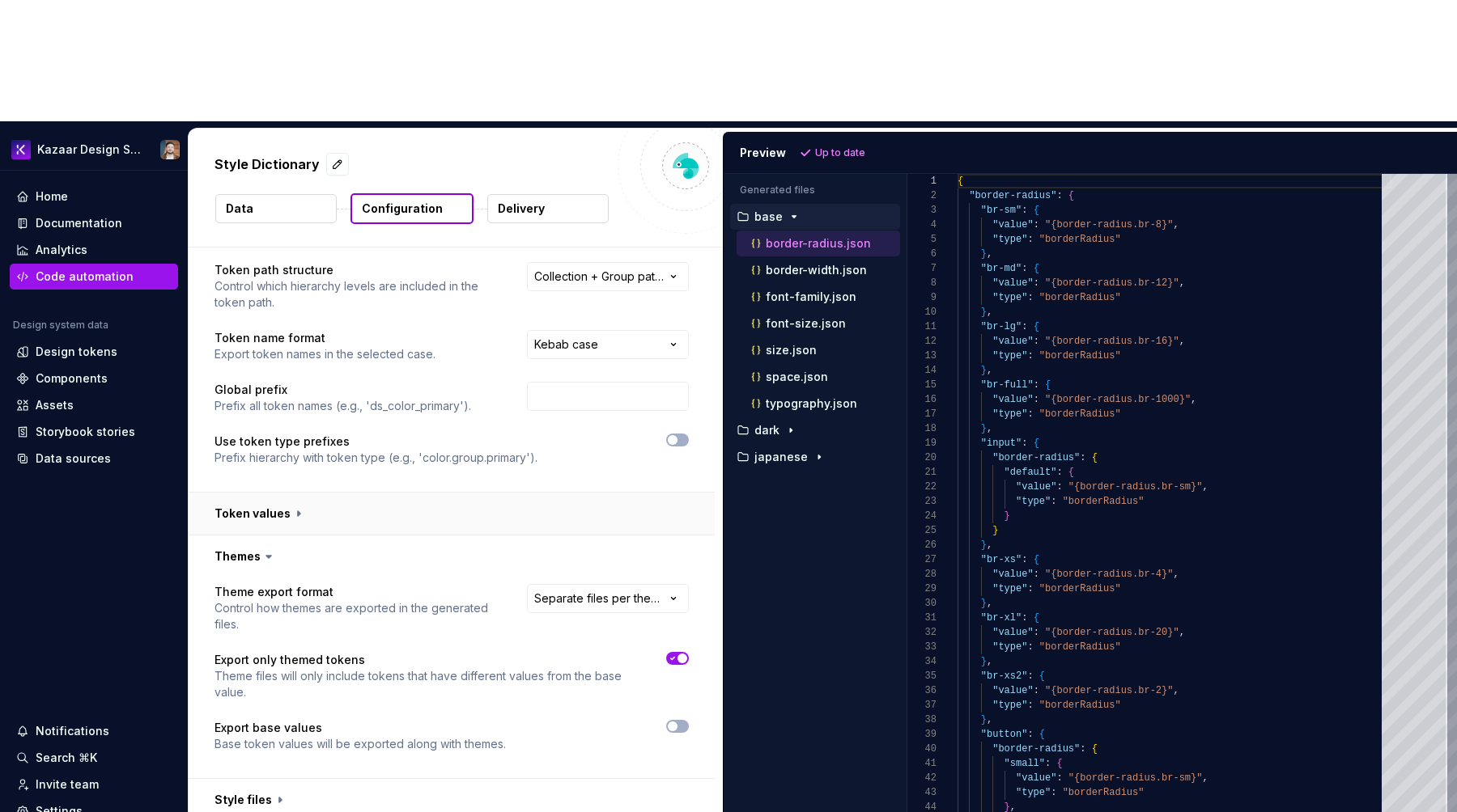
click at [299, 493] on button "button" at bounding box center [451, 513] width 526 height 42
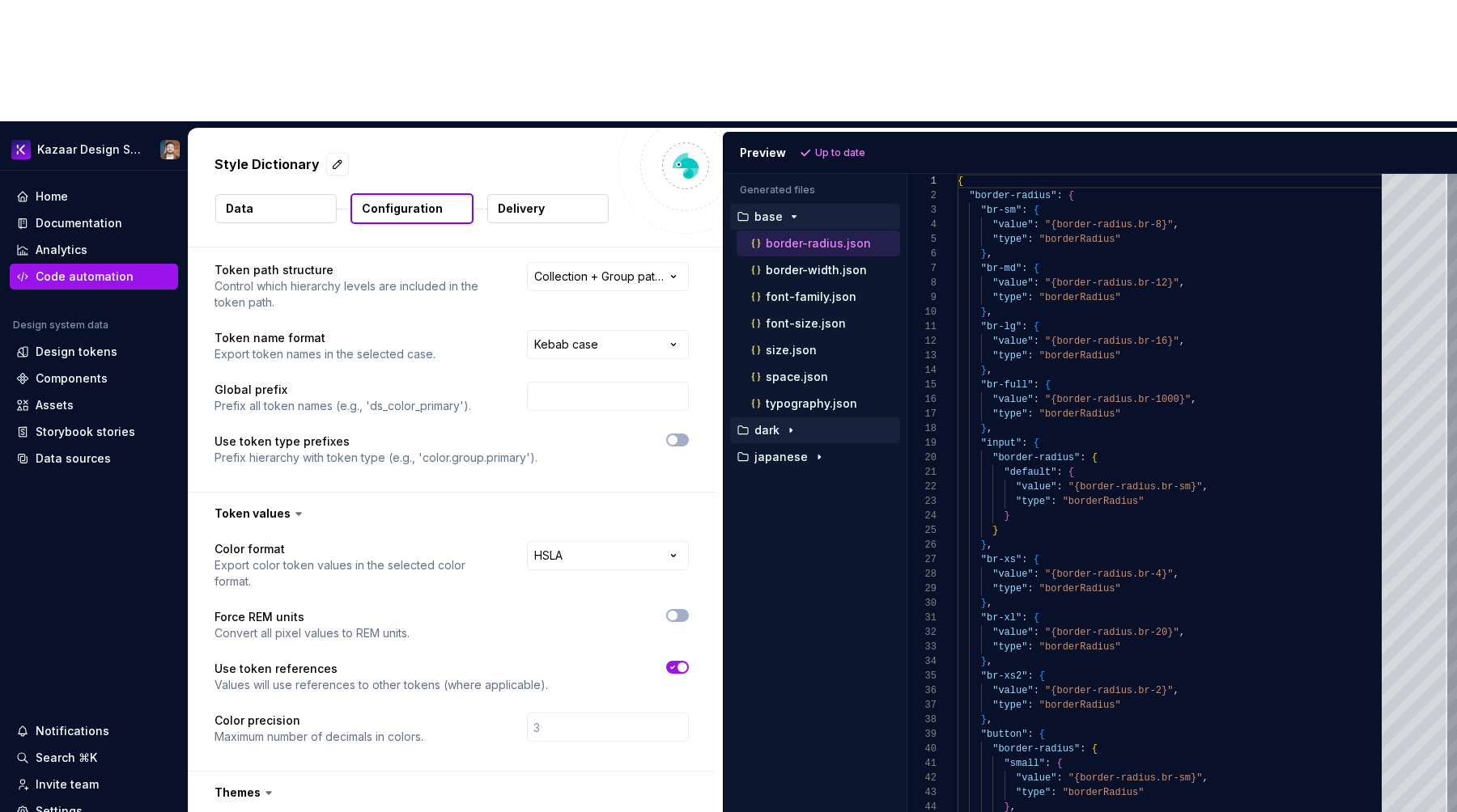
click at [788, 424] on icon "button" at bounding box center [791, 430] width 13 height 13
click at [809, 504] on div "button" at bounding box center [818, 511] width 19 height 13
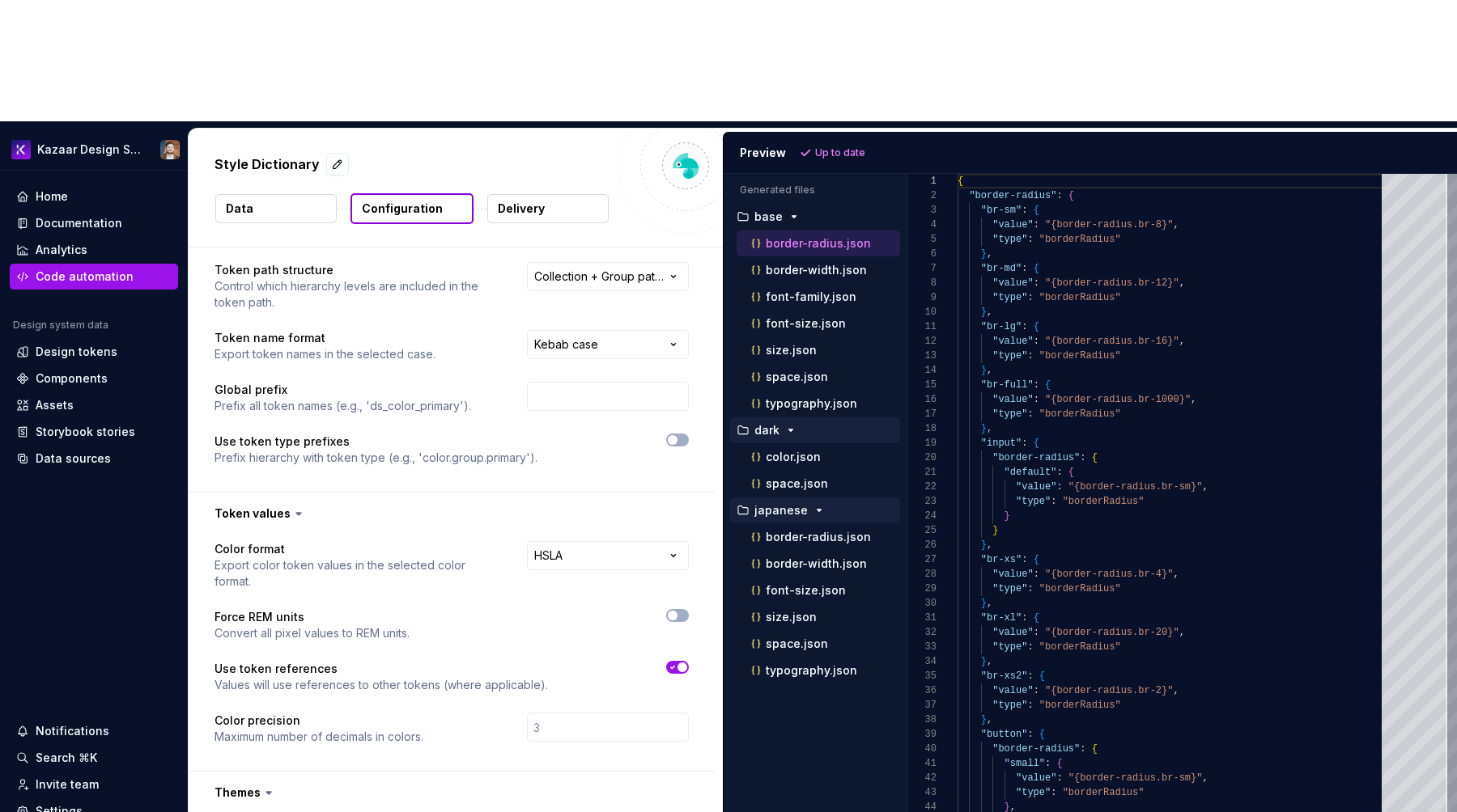
click at [808, 231] on div "border-radius.json" at bounding box center [818, 243] width 163 height 26
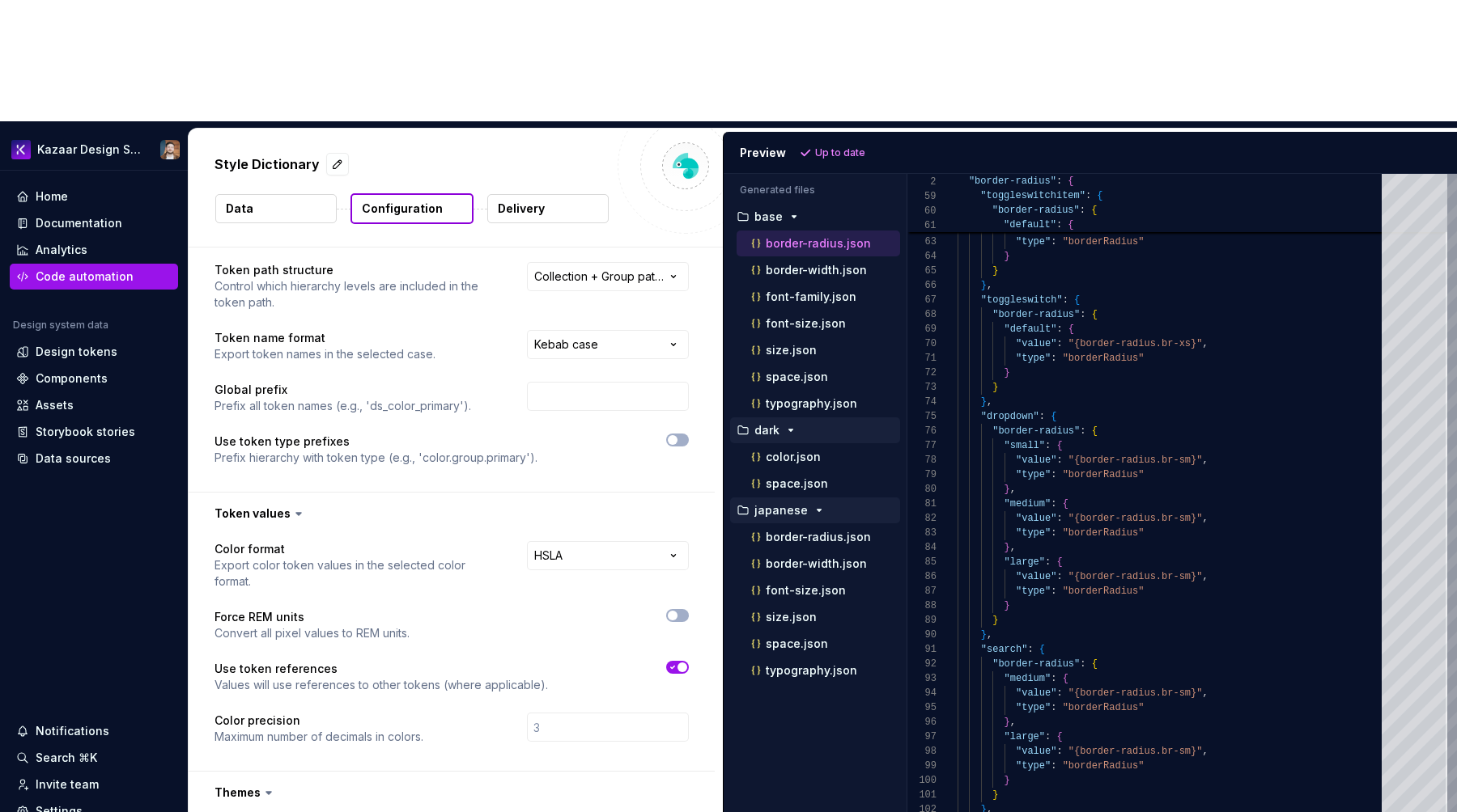
click at [443, 712] on div "Color precision Maximum number of decimals in colors." at bounding box center [451, 728] width 475 height 32
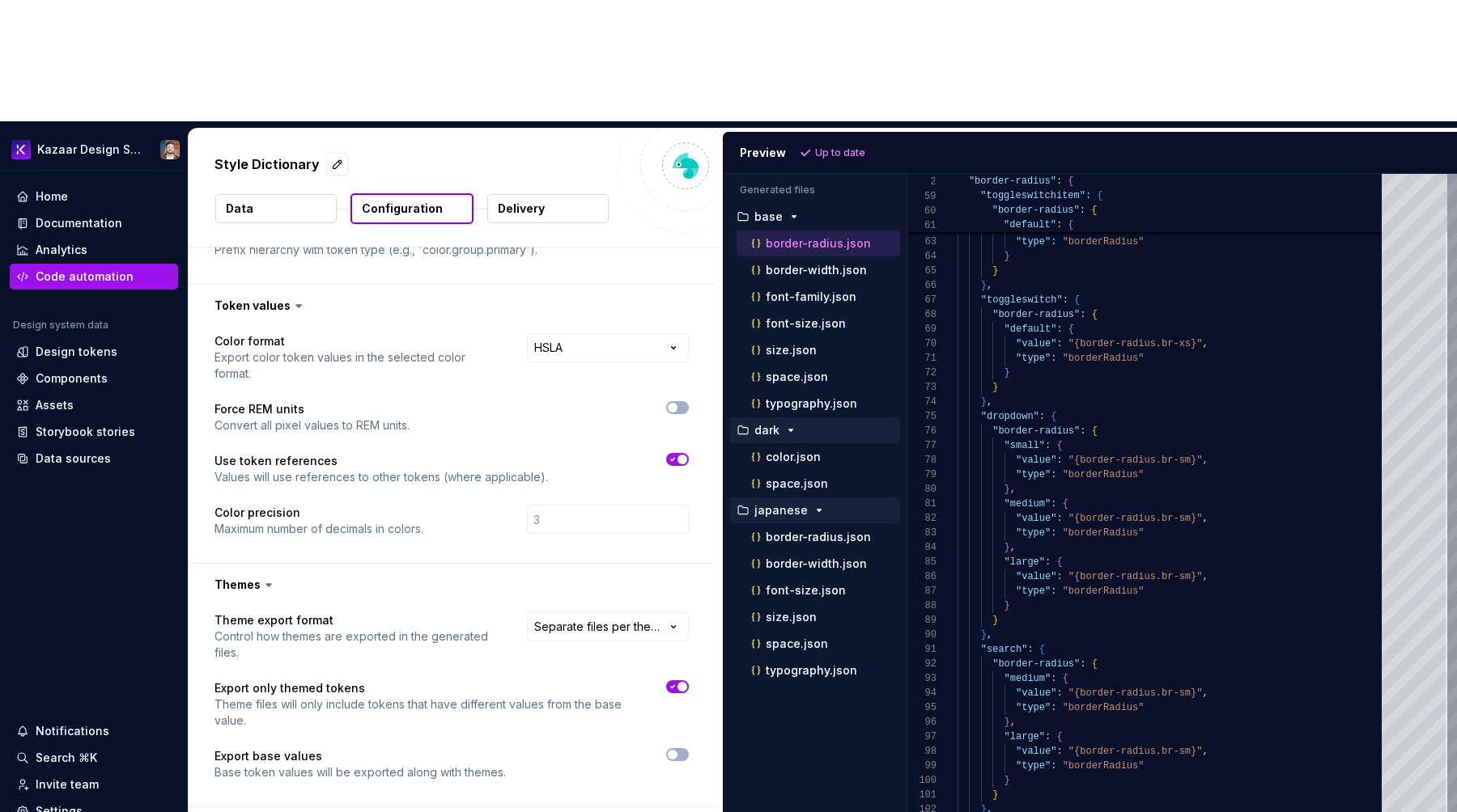
scroll to position [254, 0]
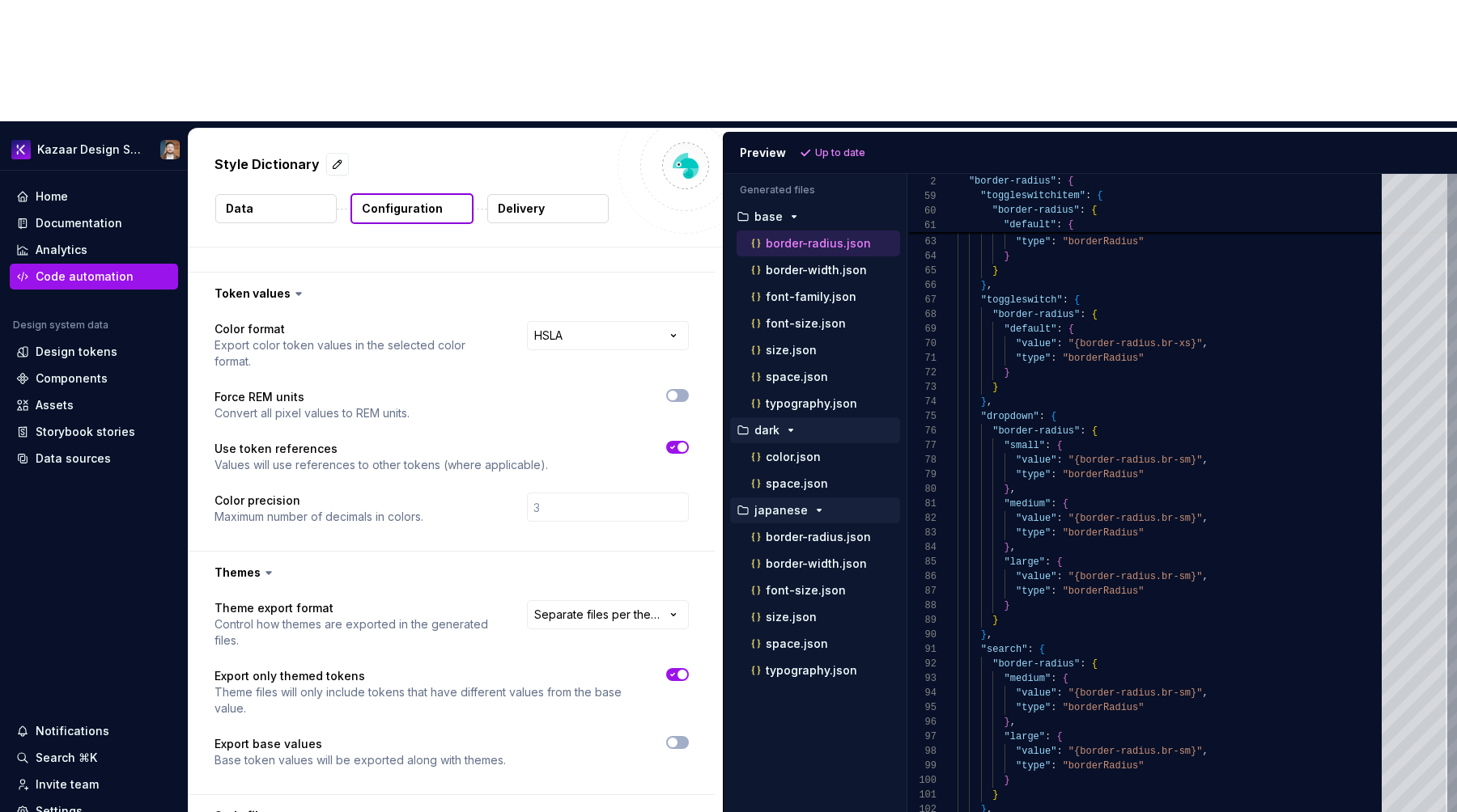
click at [687, 670] on span "button" at bounding box center [682, 675] width 10 height 10
click at [825, 147] on span "Refresh preview" at bounding box center [856, 153] width 81 height 13
type textarea "**********"
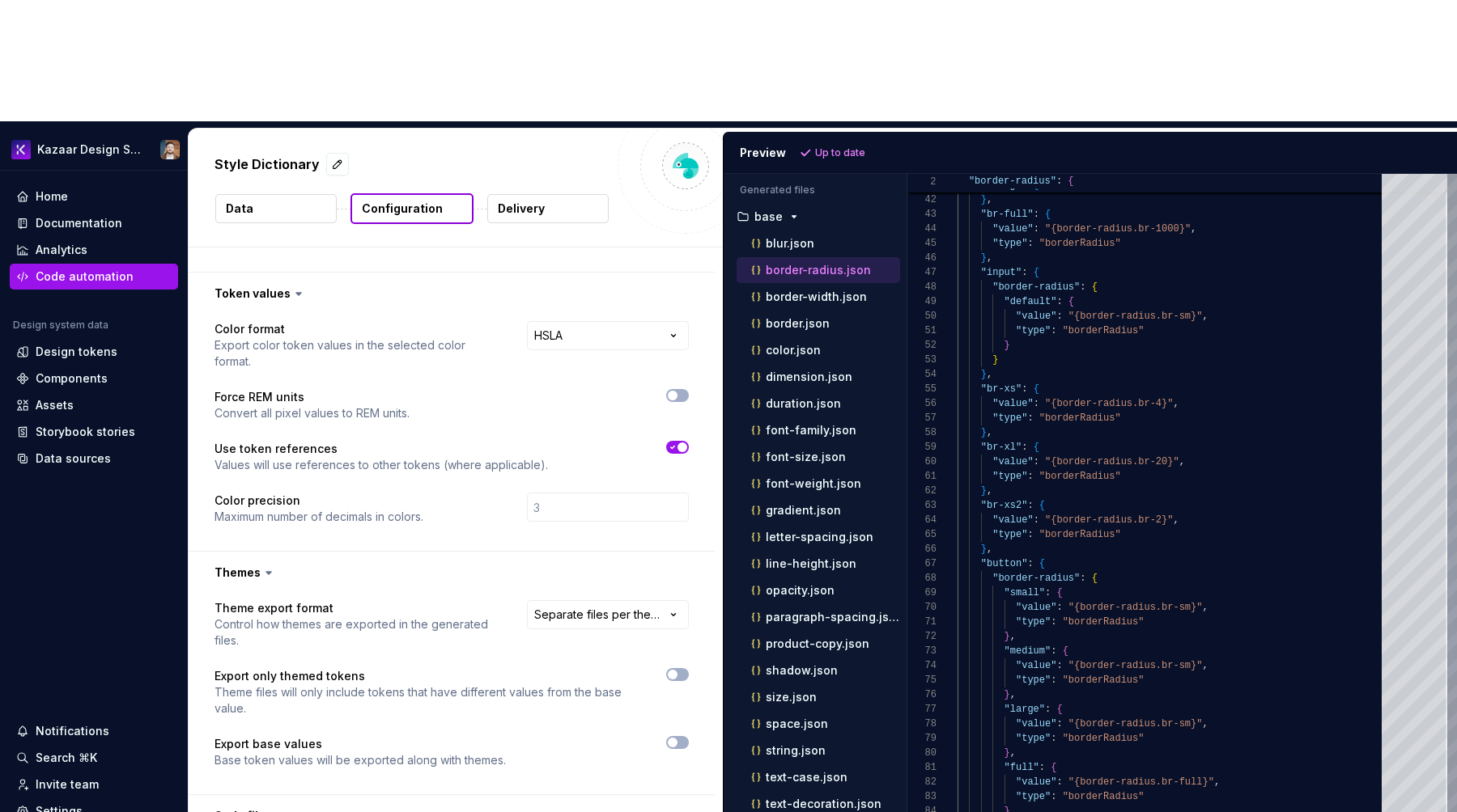
scroll to position [146, 0]
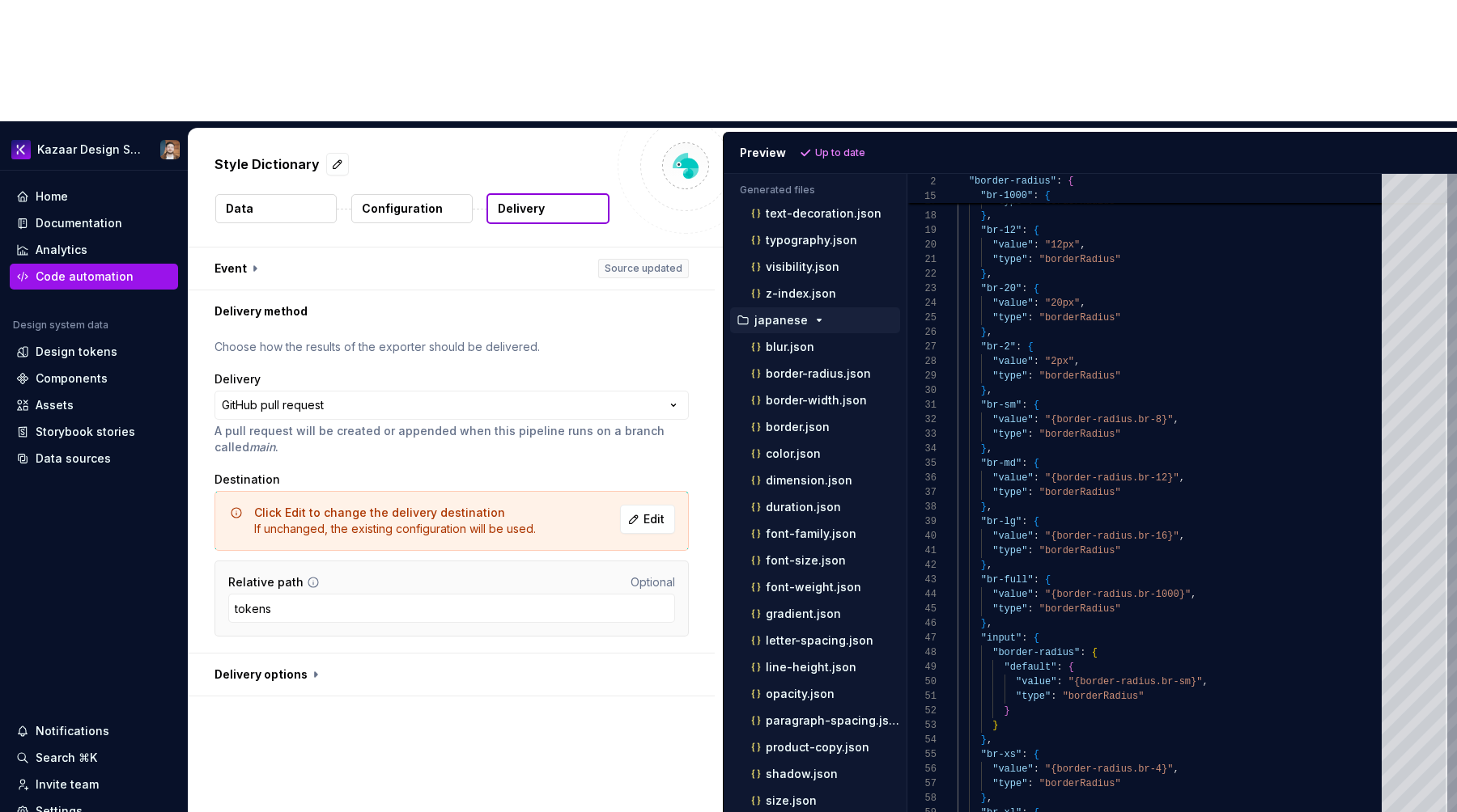
scroll to position [1286, 0]
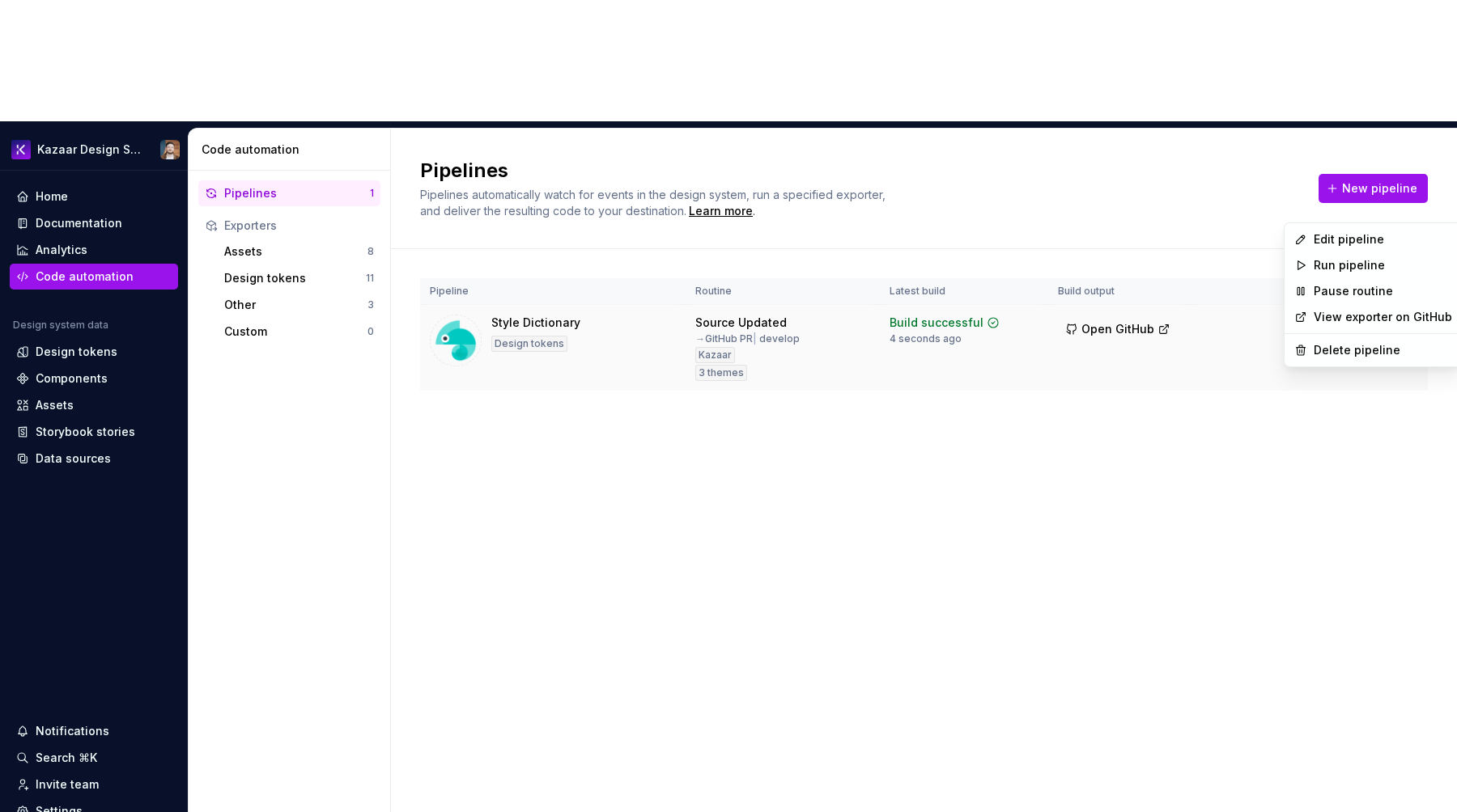
click at [1411, 196] on html "Kazaar Design System Home Documentation Analytics Code automation Design system…" at bounding box center [728, 406] width 1457 height 812
click at [1377, 239] on div "Edit pipeline" at bounding box center [1382, 240] width 139 height 17
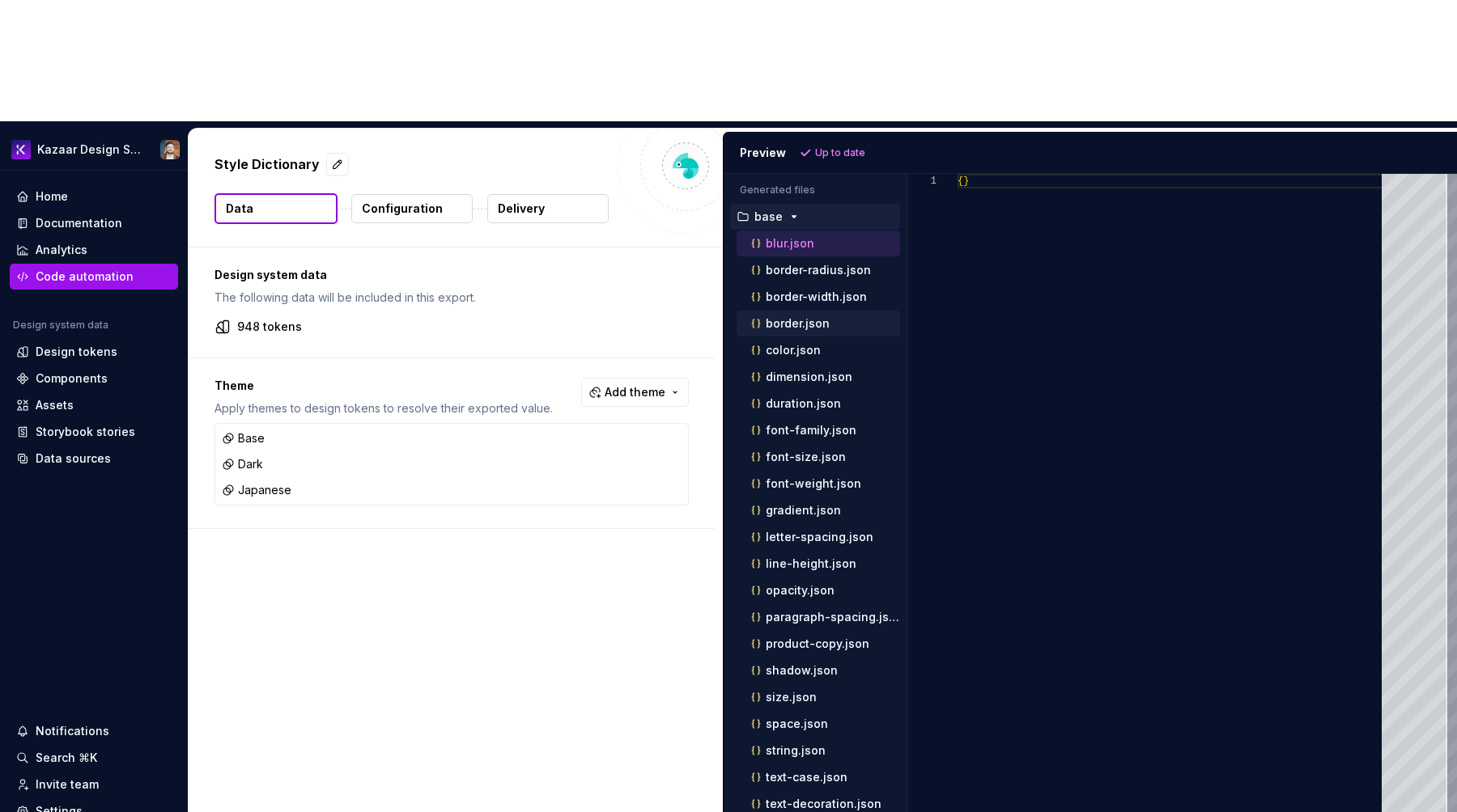
scroll to position [20, 0]
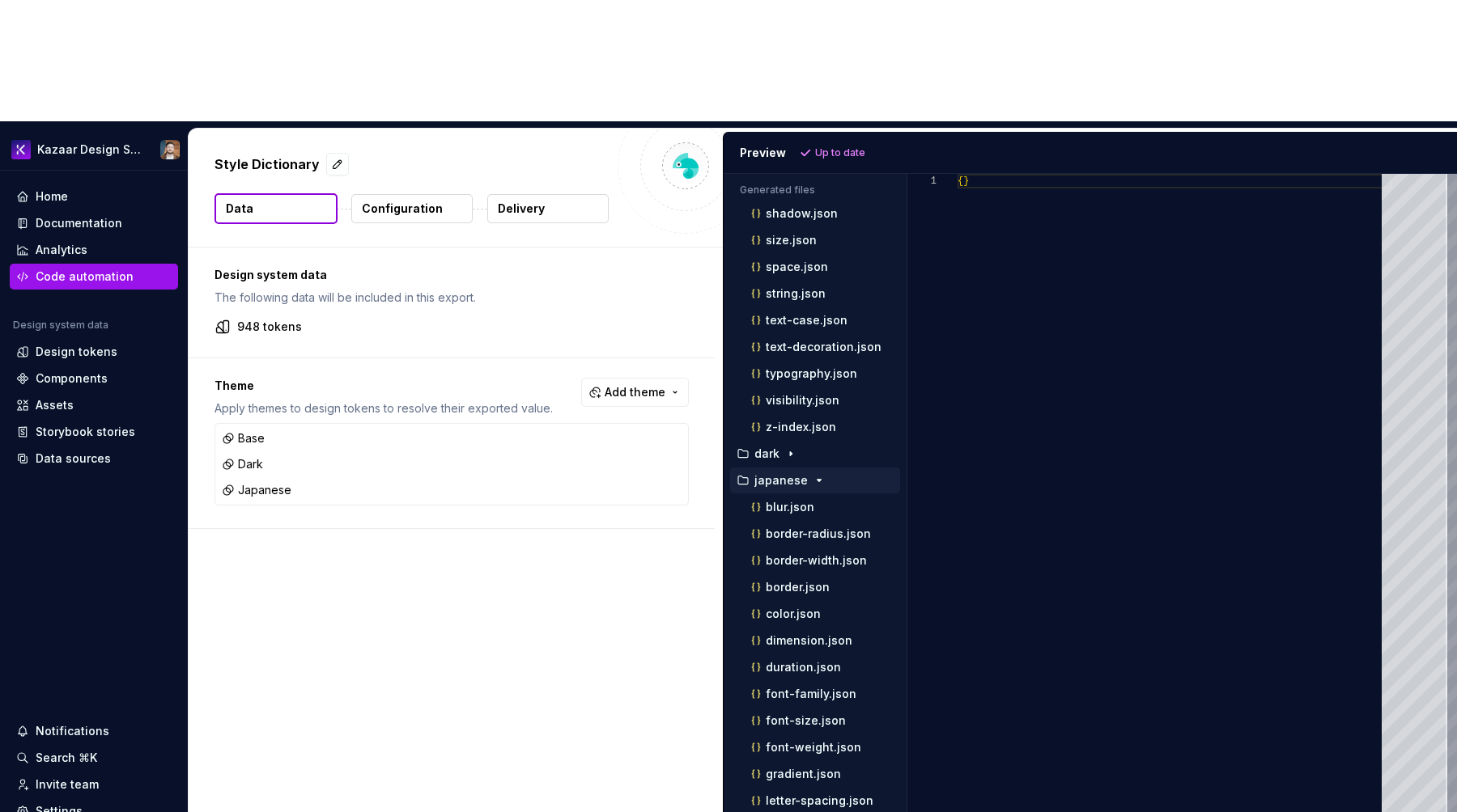
scroll to position [548, 0]
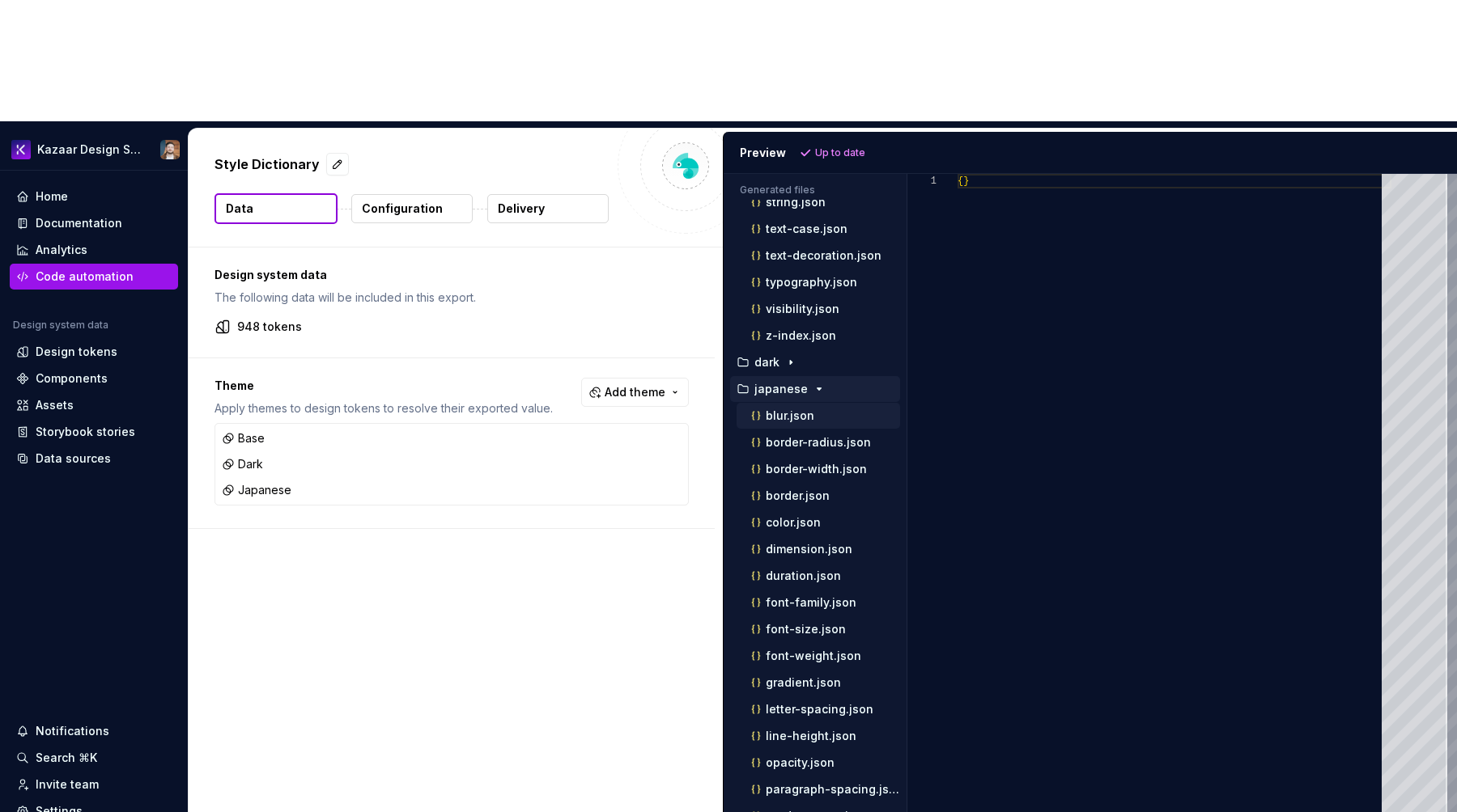
click at [787, 410] on p "blur.json" at bounding box center [790, 416] width 49 height 13
click at [794, 436] on p "border-radius.json" at bounding box center [818, 443] width 105 height 13
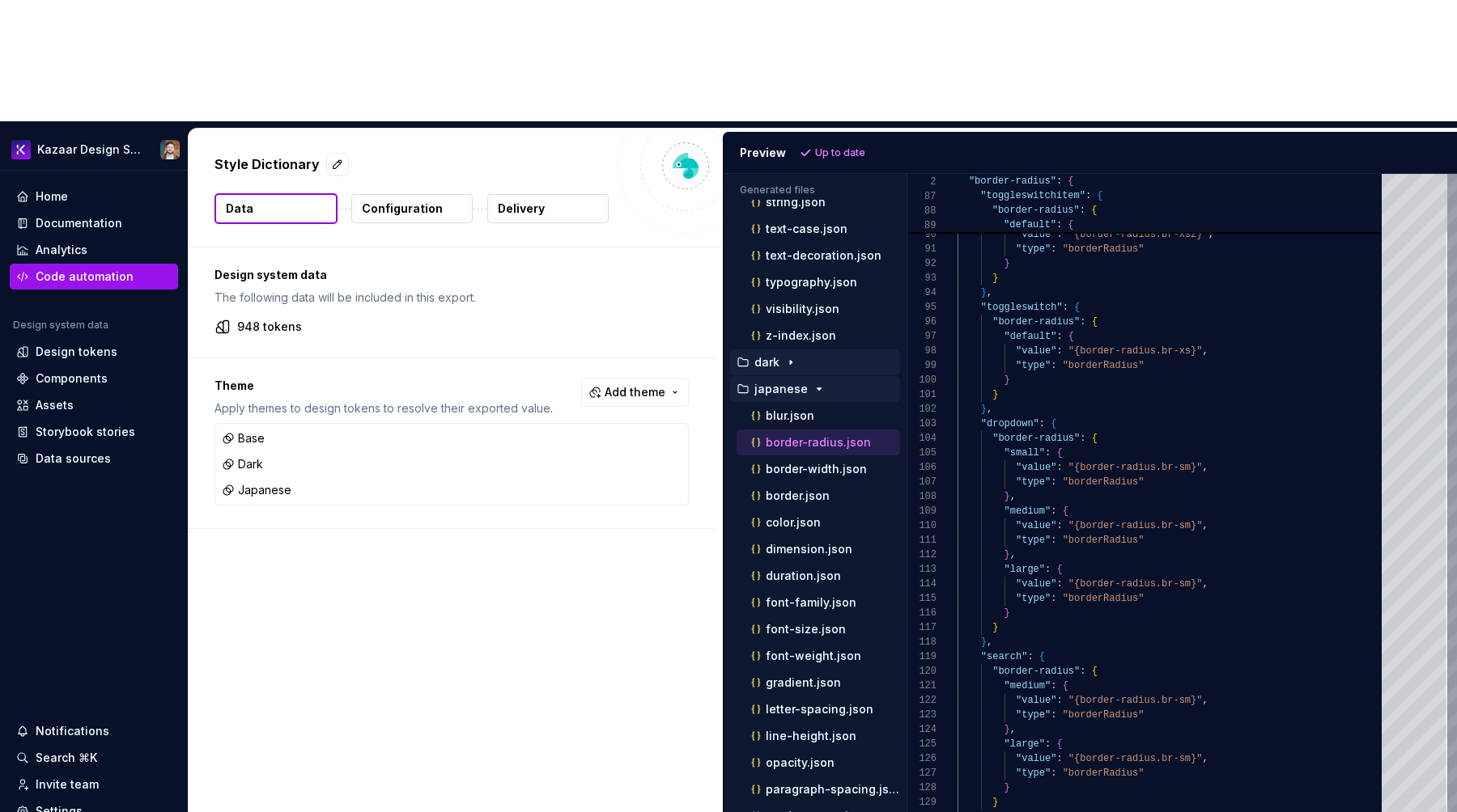
click at [803, 356] on div "dark" at bounding box center [816, 362] width 167 height 13
click at [794, 382] on p "blur.json" at bounding box center [790, 389] width 49 height 13
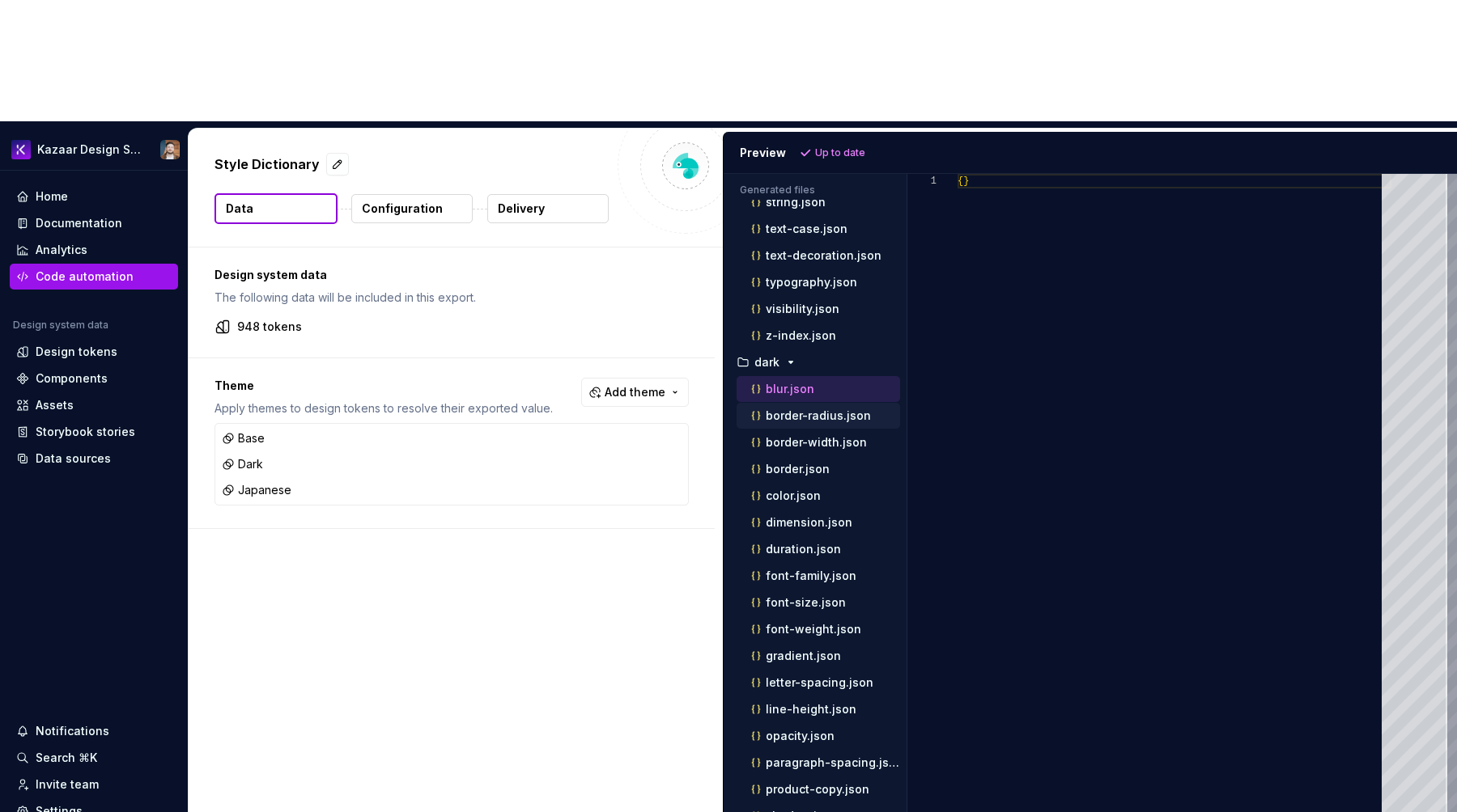
click at [797, 410] on p "border-radius.json" at bounding box center [818, 416] width 105 height 13
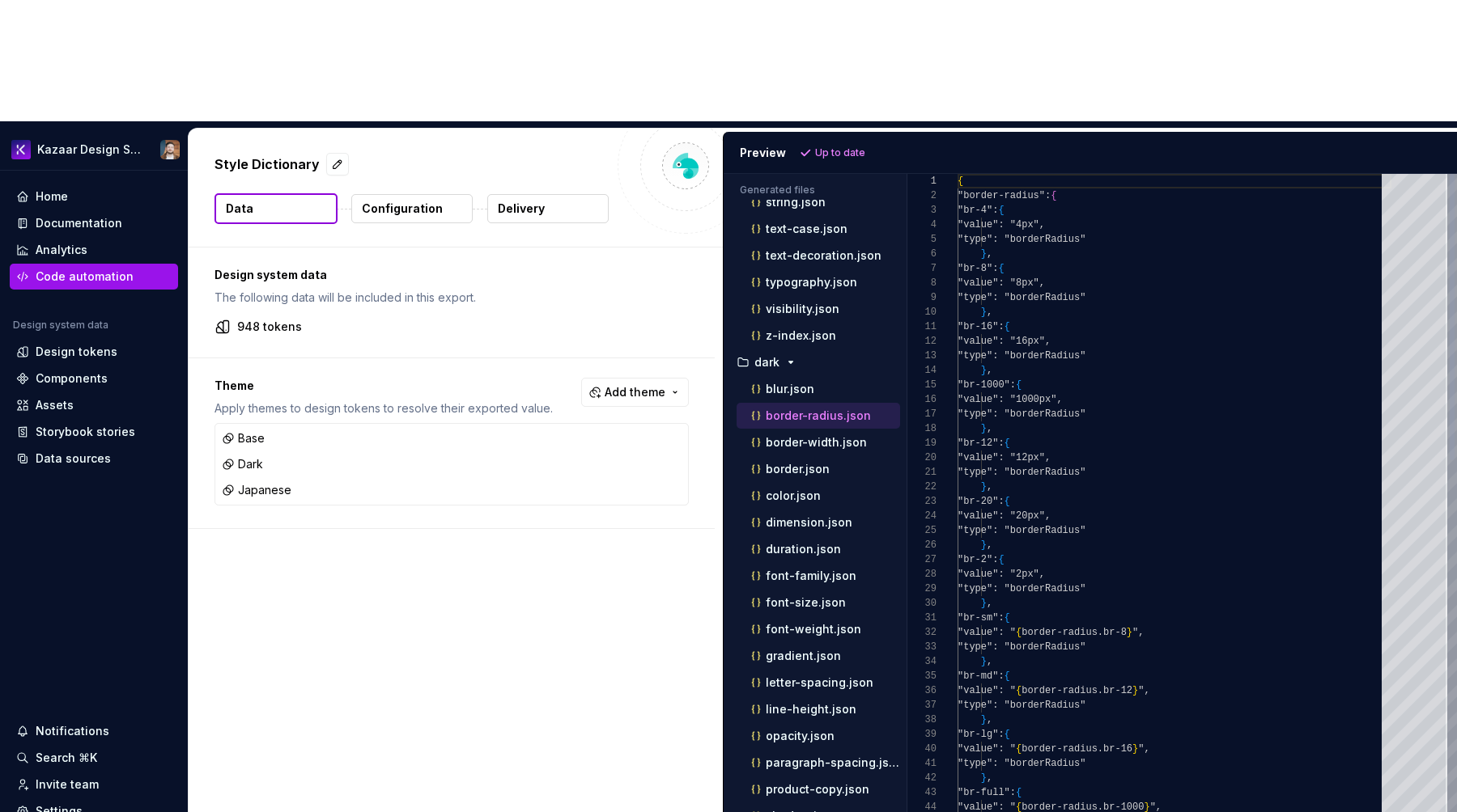
scroll to position [146, 0]
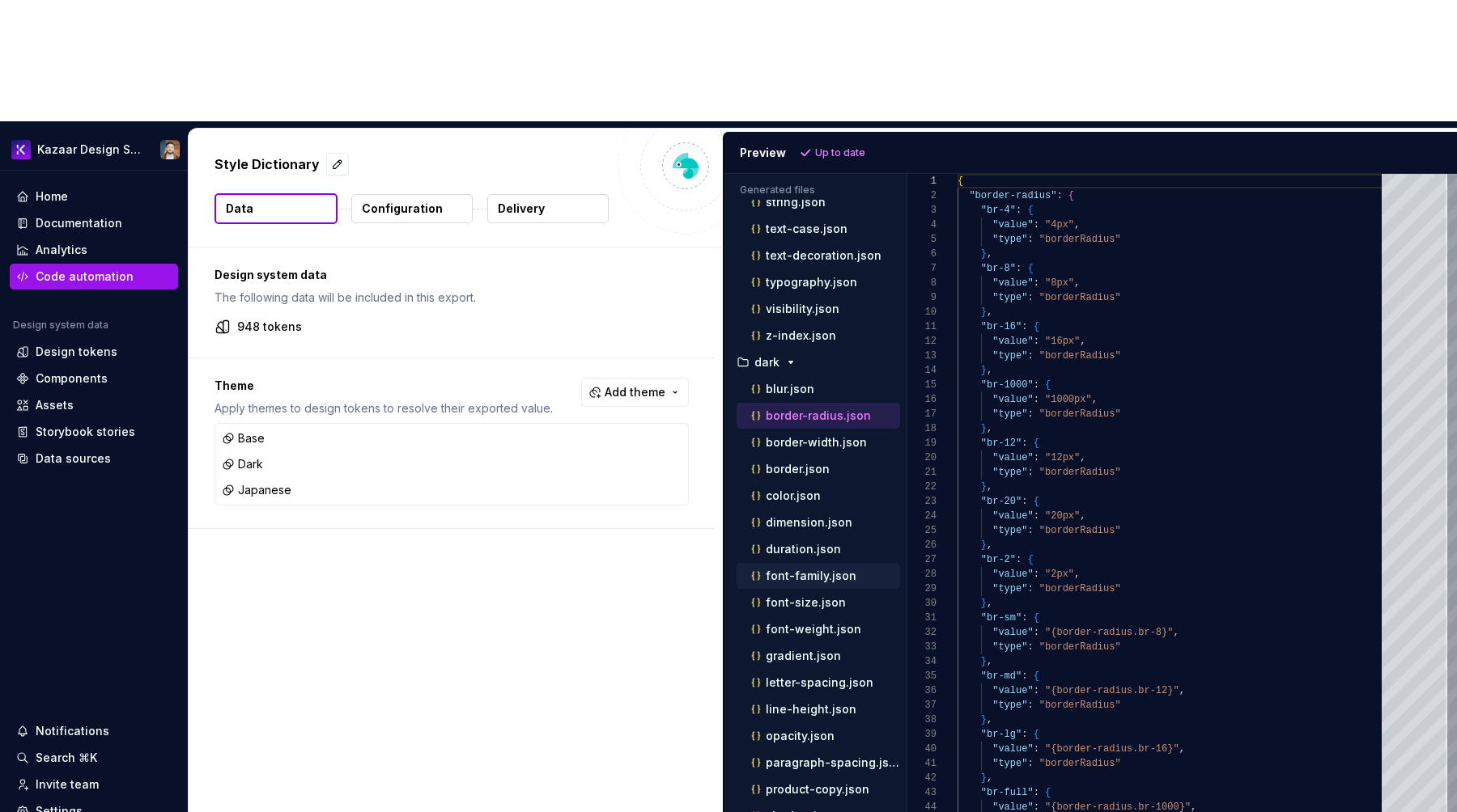
click at [819, 563] on div "font-family.json" at bounding box center [818, 576] width 163 height 26
click at [820, 563] on div "font-family.json" at bounding box center [818, 576] width 163 height 26
click at [818, 568] on div "font-family.json" at bounding box center [823, 576] width 152 height 17
type textarea "**********"
